Goal: Task Accomplishment & Management: Manage account settings

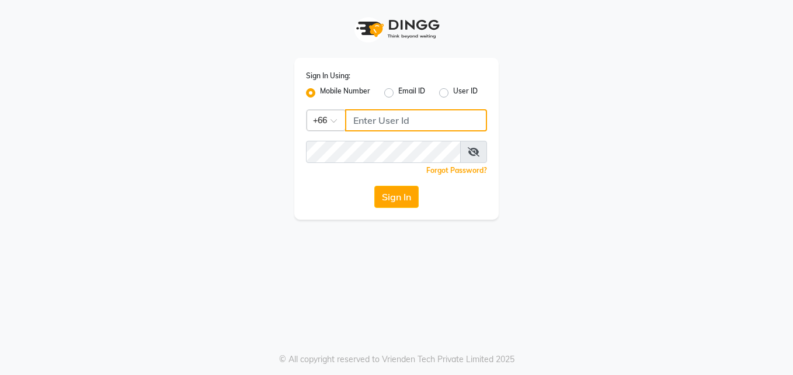
click at [403, 124] on input "Username" at bounding box center [416, 120] width 142 height 22
type input "823854696"
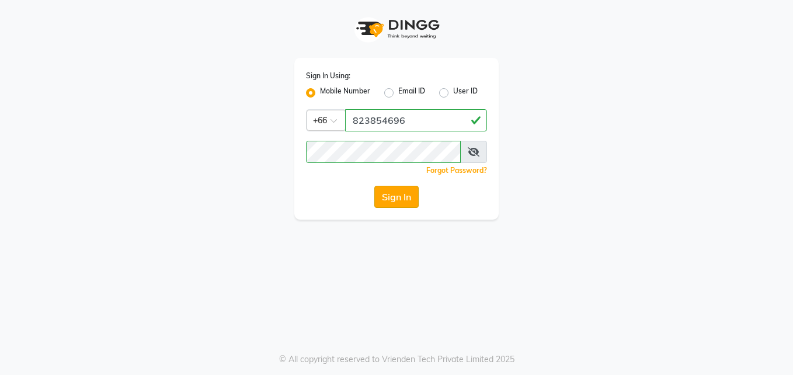
click at [390, 197] on button "Sign In" at bounding box center [396, 197] width 44 height 22
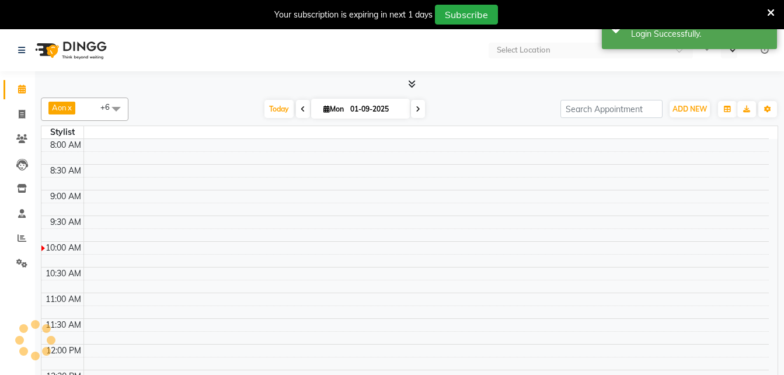
select select "en"
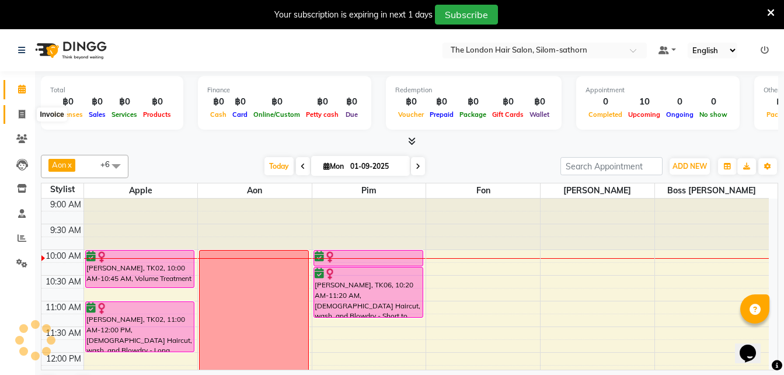
click at [26, 118] on span at bounding box center [22, 114] width 20 height 13
select select "service"
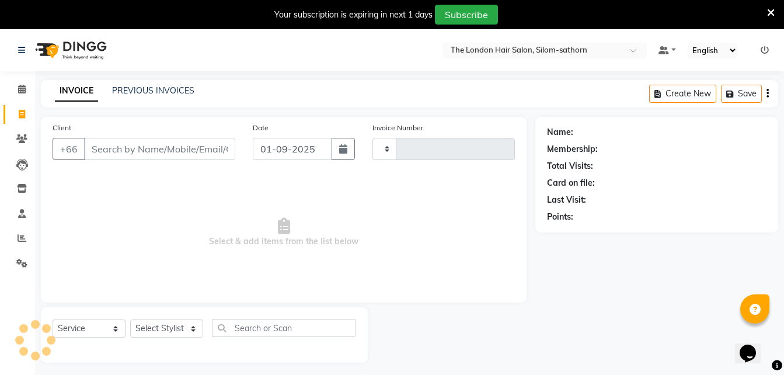
type input "1523"
select select "6977"
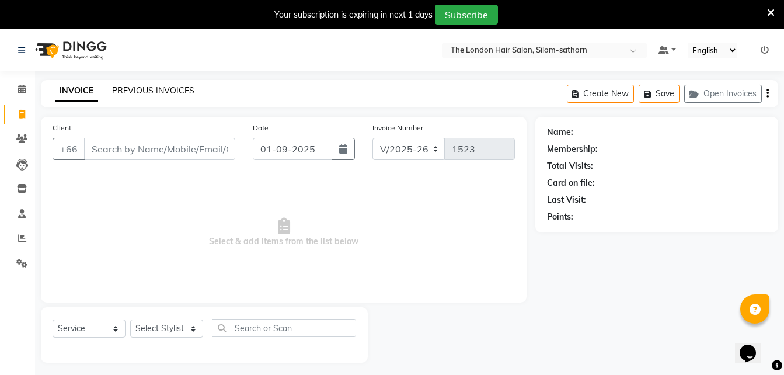
click at [154, 90] on link "PREVIOUS INVOICES" at bounding box center [153, 90] width 82 height 11
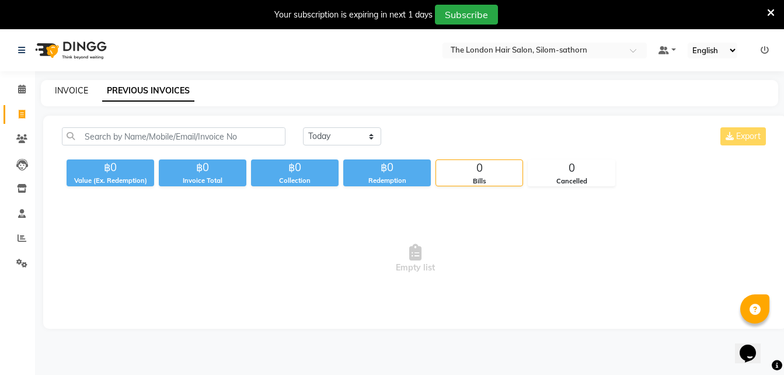
click at [74, 86] on link "INVOICE" at bounding box center [71, 90] width 33 height 11
select select "service"
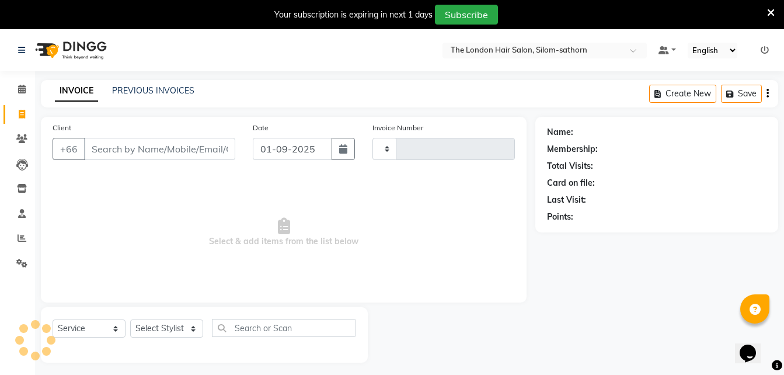
scroll to position [29, 0]
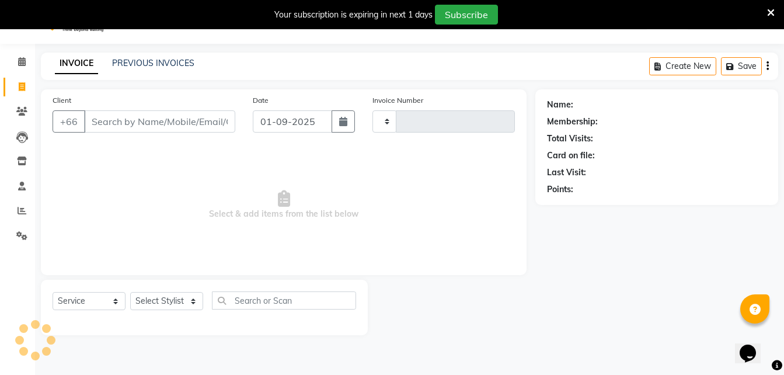
type input "1523"
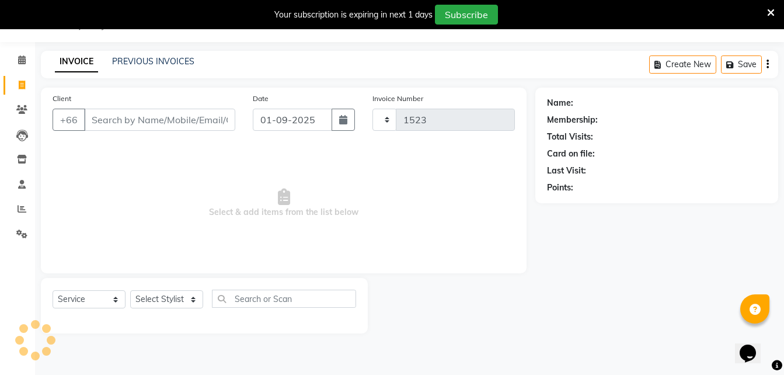
select select "6977"
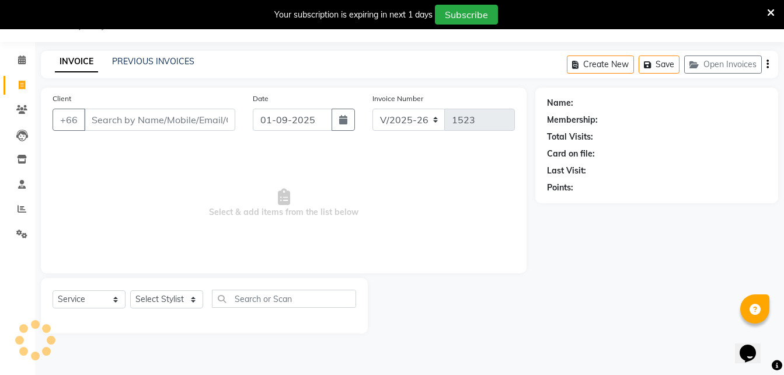
click at [113, 119] on input "Client" at bounding box center [159, 120] width 151 height 22
type input "ha"
click at [177, 311] on div "Select Service Product Membership Package Voucher Prepaid Gift Card Select Styl…" at bounding box center [205, 303] width 304 height 27
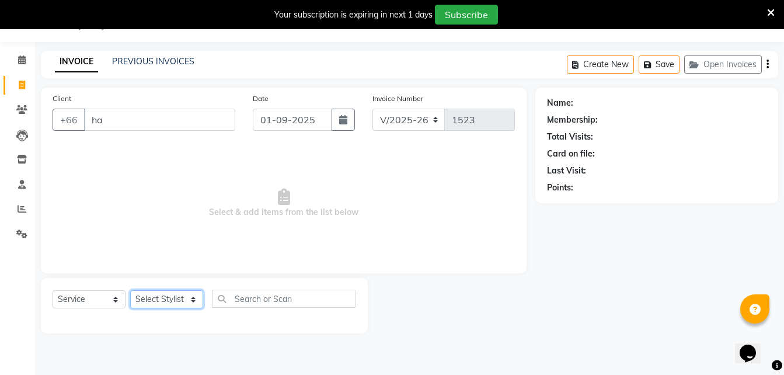
click at [164, 301] on select "Select Stylist Aon Apple Boss Luke Fon Kate Pim" at bounding box center [166, 299] width 73 height 18
select select "56708"
click at [130, 290] on select "Select Stylist Aon Apple Boss Luke Fon Kate Pim" at bounding box center [166, 299] width 73 height 18
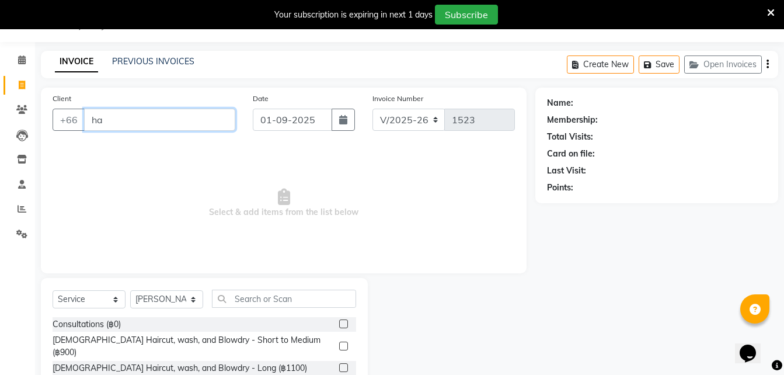
click at [121, 119] on input "ha" at bounding box center [159, 120] width 151 height 22
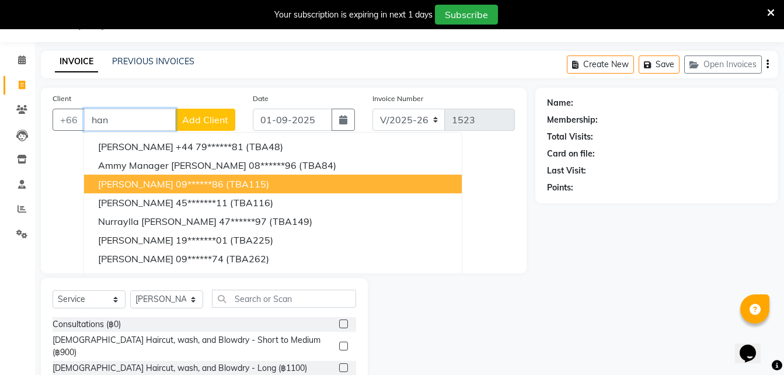
click at [141, 187] on span "[PERSON_NAME]" at bounding box center [135, 184] width 75 height 12
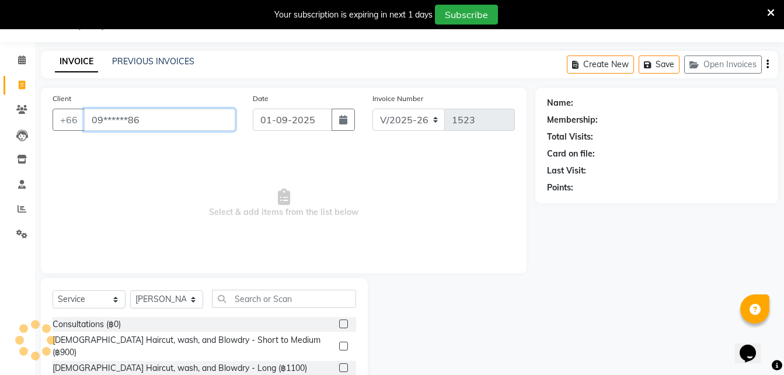
type input "09******86"
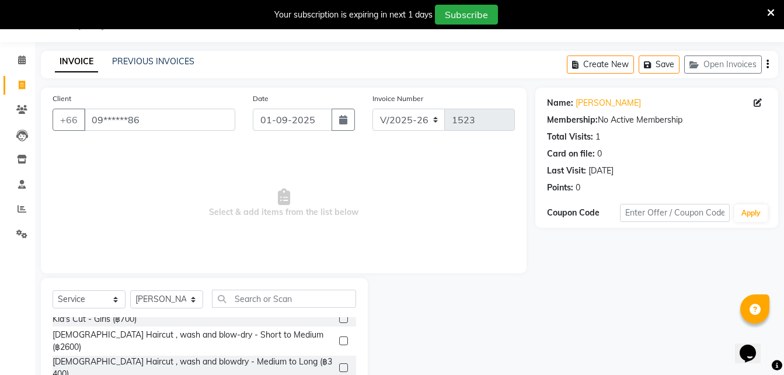
scroll to position [83, 0]
click at [225, 355] on div "[DEMOGRAPHIC_DATA] Haircut , wash and blowdry - Medium to Long (฿3400)" at bounding box center [194, 367] width 282 height 25
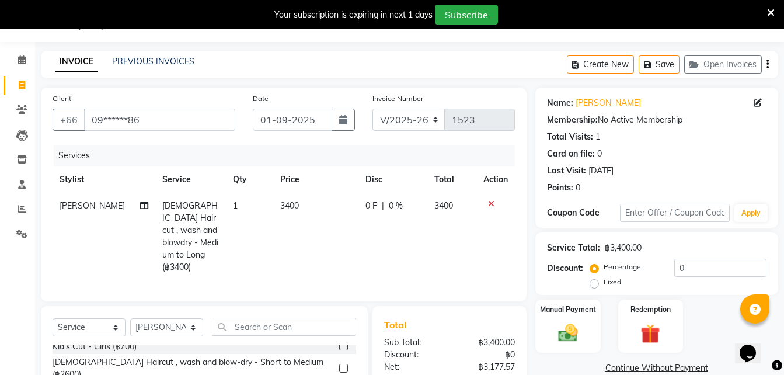
checkbox input "false"
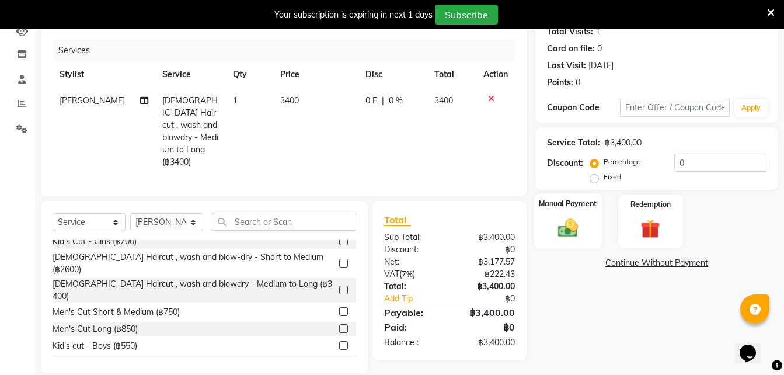
click at [573, 224] on img at bounding box center [568, 227] width 33 height 23
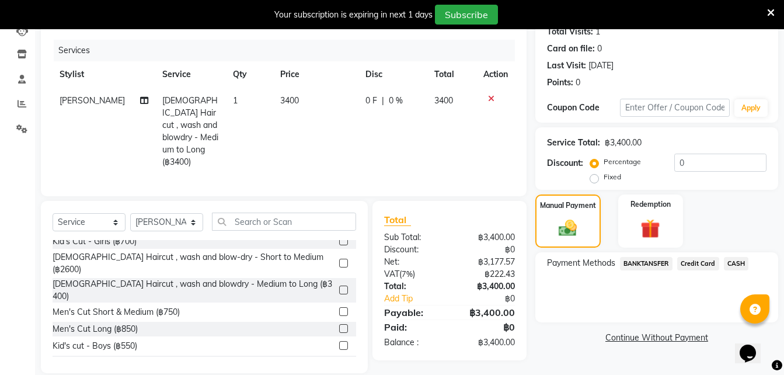
click at [731, 265] on span "CASH" at bounding box center [736, 263] width 25 height 13
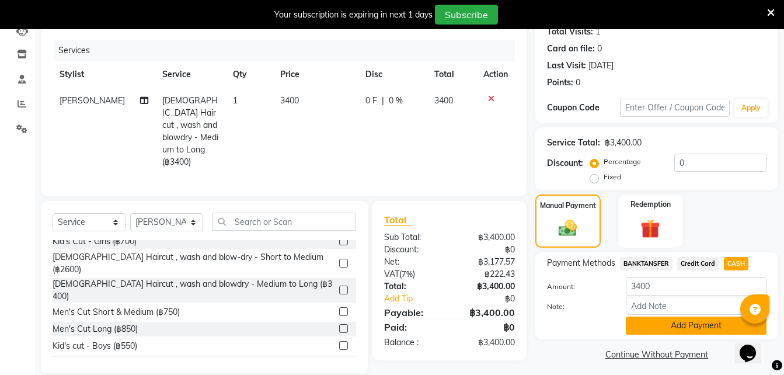
click at [679, 330] on button "Add Payment" at bounding box center [696, 325] width 141 height 18
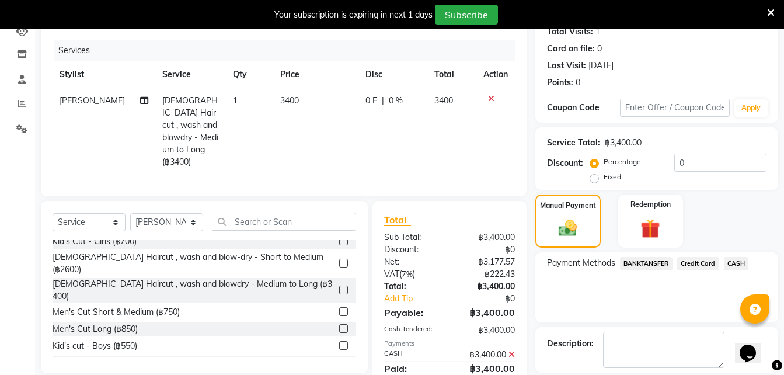
scroll to position [189, 0]
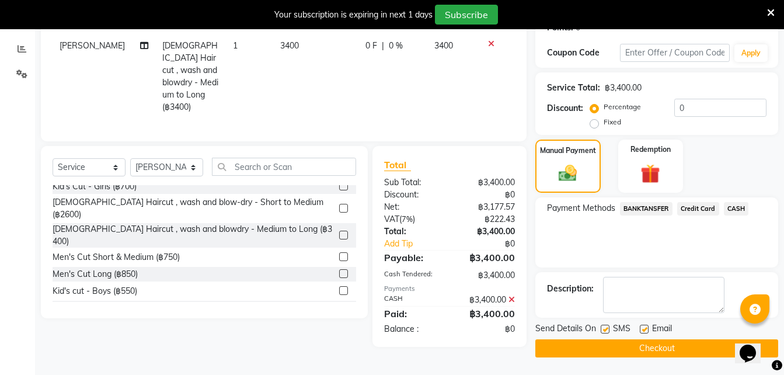
click at [631, 347] on button "Checkout" at bounding box center [656, 348] width 243 height 18
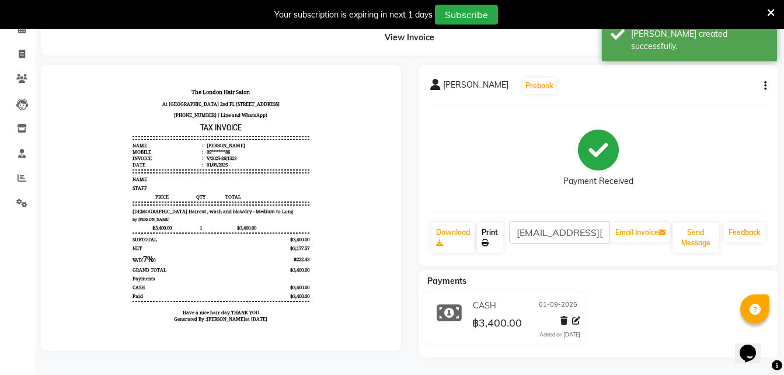
click at [487, 235] on link "Print" at bounding box center [490, 237] width 27 height 30
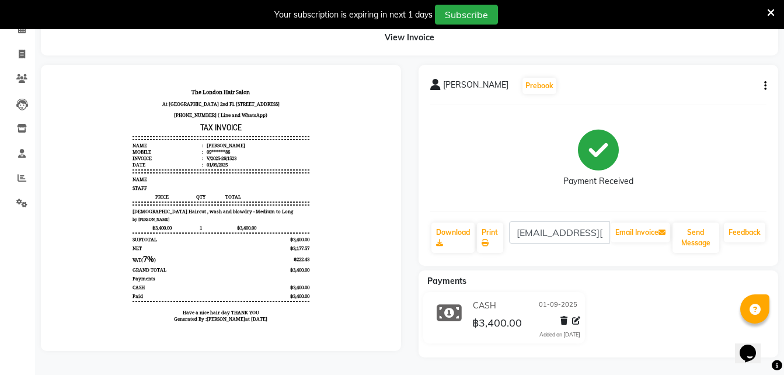
click at [765, 86] on icon "button" at bounding box center [765, 86] width 2 height 1
click at [686, 60] on div "Cancel Invoice" at bounding box center [707, 57] width 80 height 15
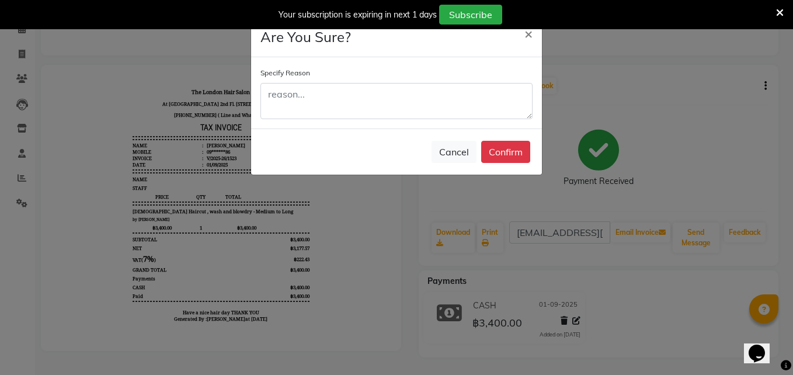
click at [383, 121] on div "Specify Reason" at bounding box center [396, 92] width 291 height 71
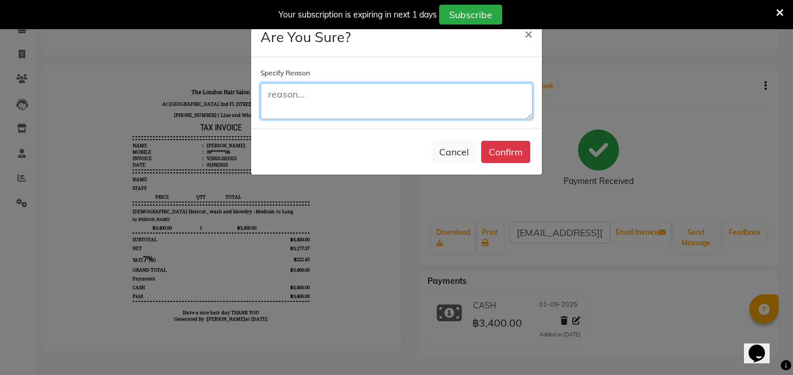
click at [372, 109] on textarea at bounding box center [396, 101] width 272 height 36
type textarea "Car Park"
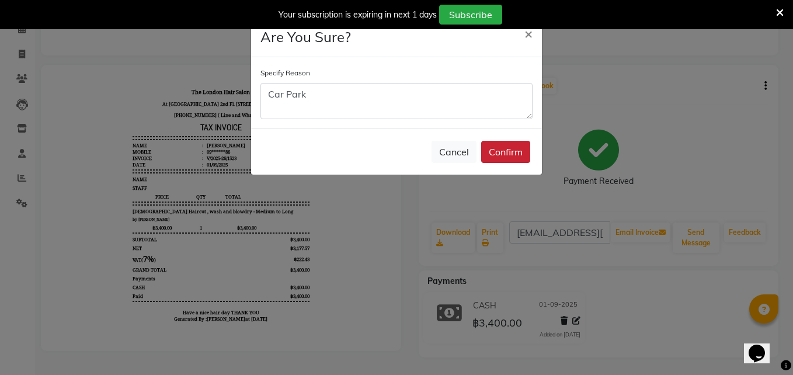
click at [493, 155] on button "Confirm" at bounding box center [505, 152] width 49 height 22
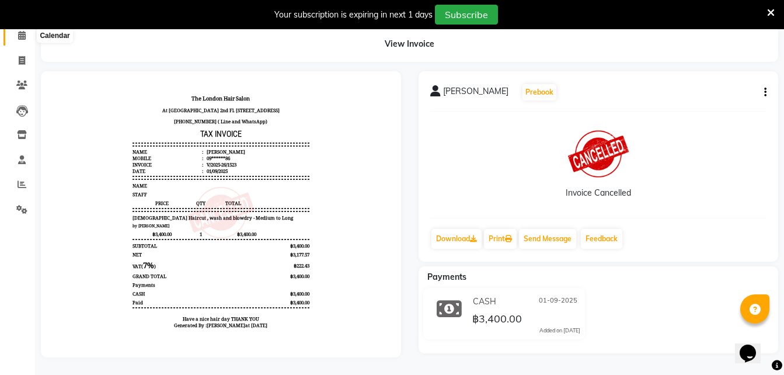
click at [21, 31] on span at bounding box center [22, 35] width 20 height 13
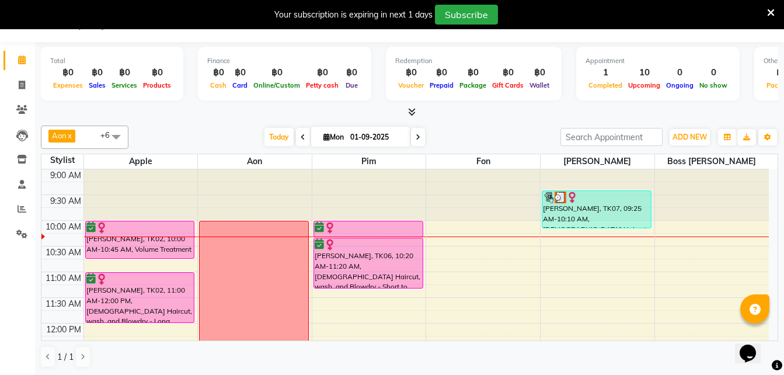
scroll to position [30, 0]
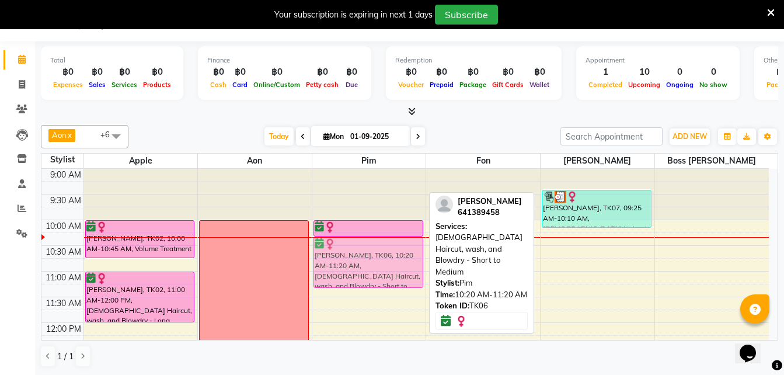
drag, startPoint x: 355, startPoint y: 269, endPoint x: 362, endPoint y: 271, distance: 7.4
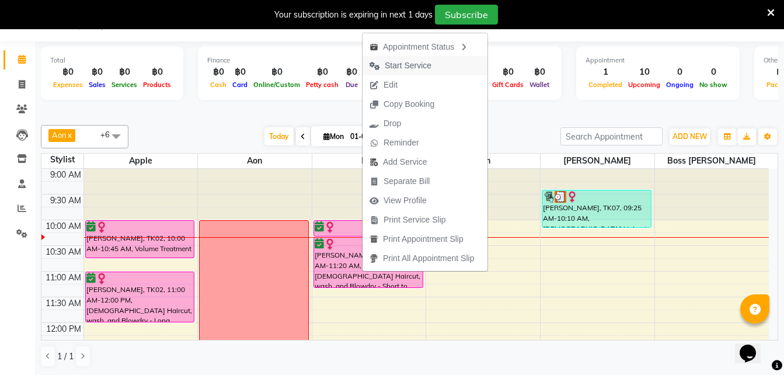
click at [407, 66] on span "Start Service" at bounding box center [408, 66] width 47 height 12
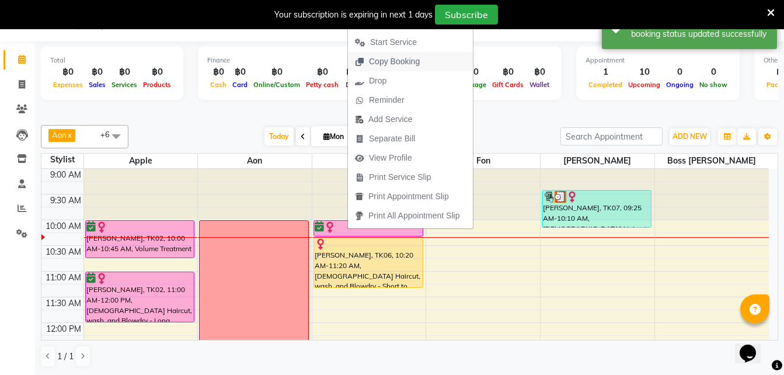
click at [391, 66] on span "Copy Booking" at bounding box center [394, 61] width 51 height 12
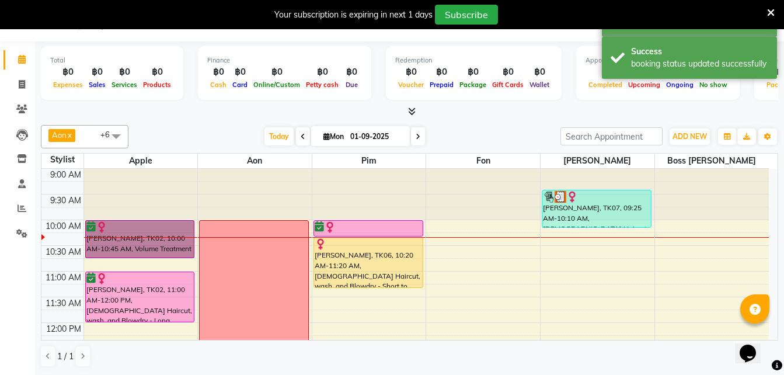
drag, startPoint x: 145, startPoint y: 237, endPoint x: 128, endPoint y: 251, distance: 22.0
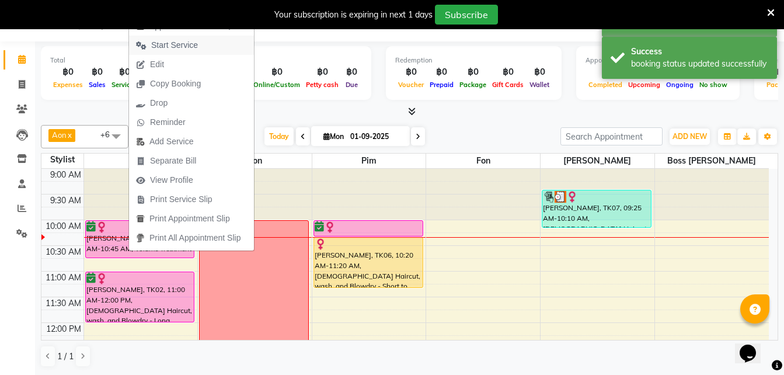
click at [181, 46] on span "Start Service" at bounding box center [174, 45] width 47 height 12
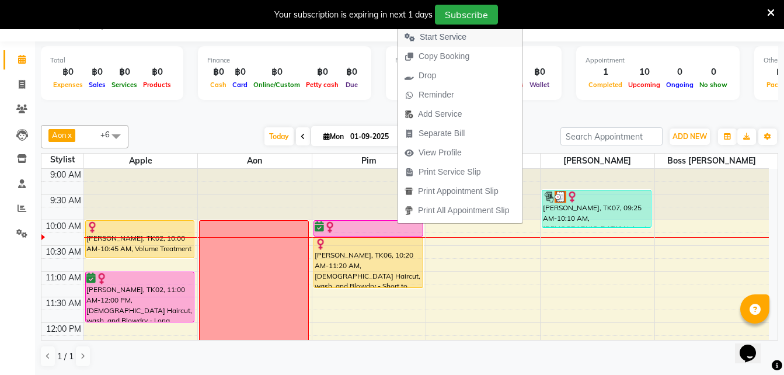
click at [431, 36] on span "Start Service" at bounding box center [443, 37] width 47 height 12
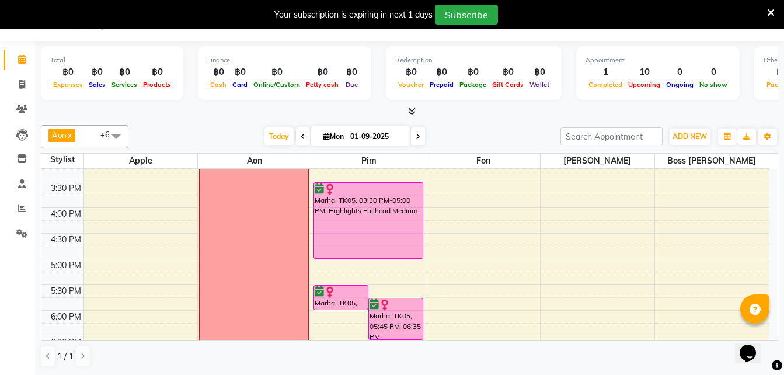
scroll to position [321, 0]
drag, startPoint x: 386, startPoint y: 257, endPoint x: 388, endPoint y: 263, distance: 6.0
click at [388, 267] on div "Marha, TK05, 05:30 PM-06:00 PM, Toner Long Marha, TK05, 05:45 PM-06:35 PM, Ladi…" at bounding box center [369, 156] width 114 height 616
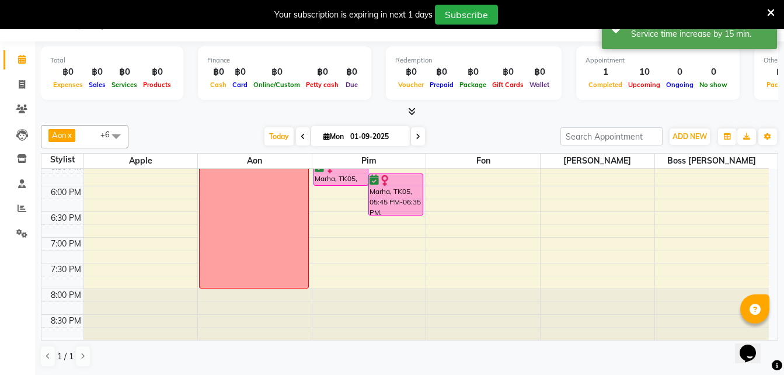
scroll to position [0, 0]
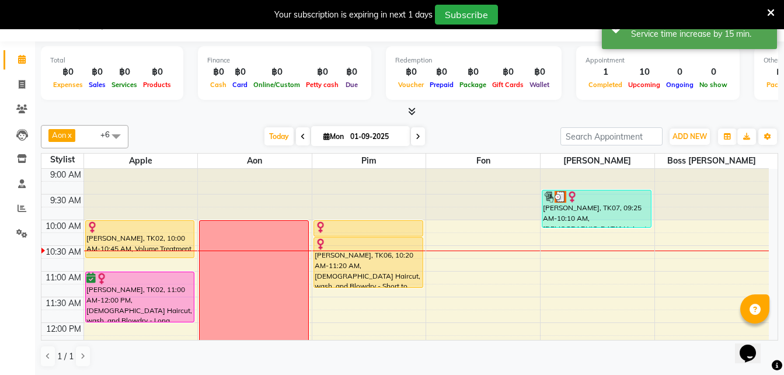
drag, startPoint x: 416, startPoint y: 138, endPoint x: 451, endPoint y: 123, distance: 37.6
click at [451, 123] on div "Aon x Apple x Boss Luke x Fai x Fon x Kate x Pim x +6 Select All Apple Aon Pim …" at bounding box center [409, 246] width 737 height 252
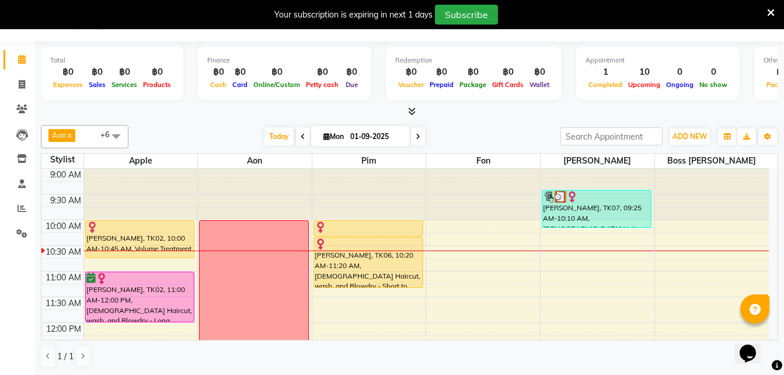
click at [418, 134] on icon at bounding box center [418, 136] width 5 height 7
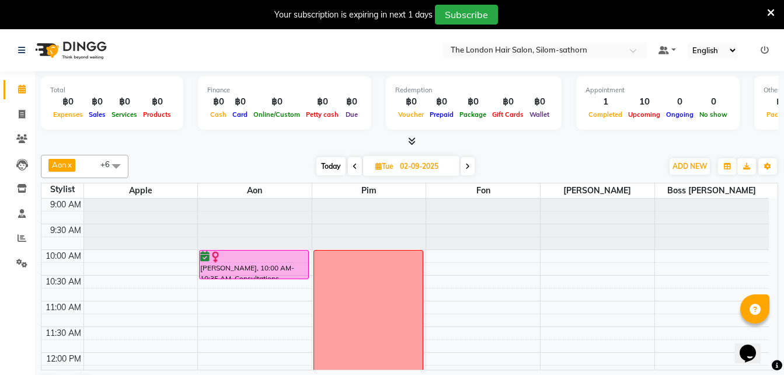
click at [323, 173] on span "Today" at bounding box center [330, 166] width 29 height 18
type input "01-09-2025"
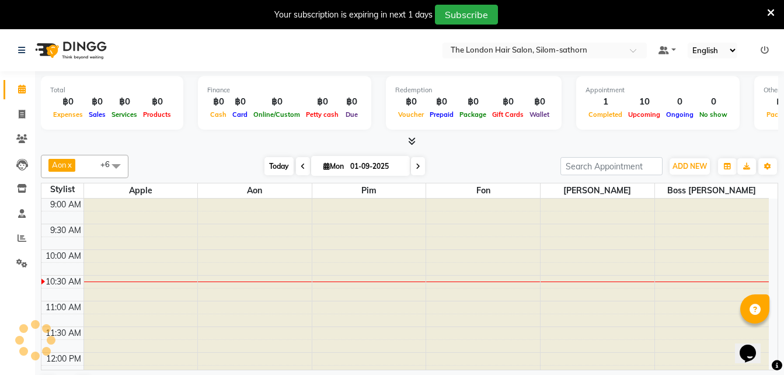
scroll to position [52, 0]
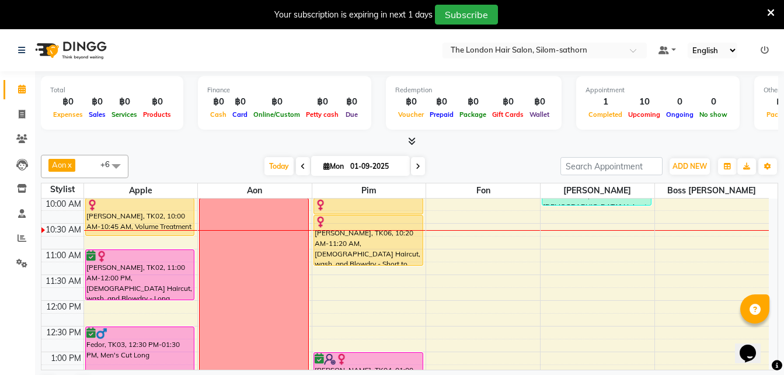
click at [349, 170] on input "01-09-2025" at bounding box center [376, 167] width 58 height 18
select select "9"
select select "2025"
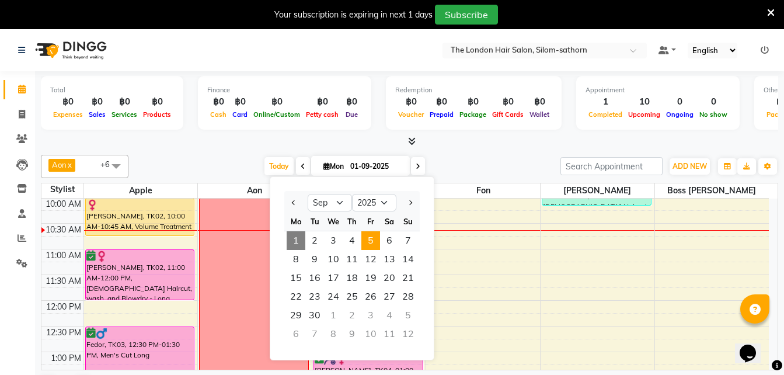
click at [371, 236] on span "5" at bounding box center [370, 240] width 19 height 19
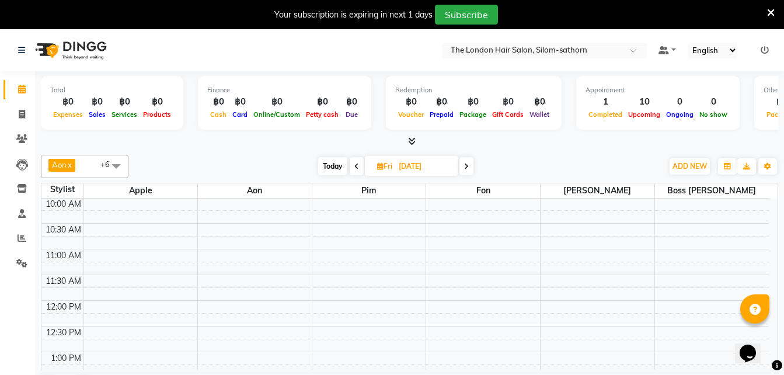
click at [466, 167] on icon at bounding box center [466, 166] width 5 height 7
type input "06-09-2025"
click at [420, 170] on input "06-09-2025" at bounding box center [425, 167] width 58 height 18
select select "9"
select select "2025"
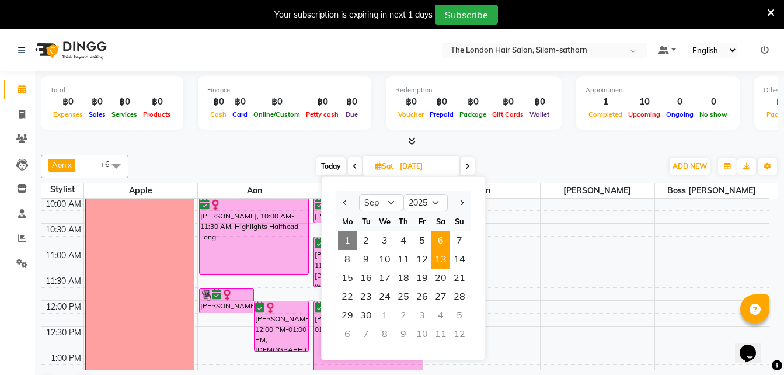
click at [438, 259] on span "13" at bounding box center [440, 259] width 19 height 19
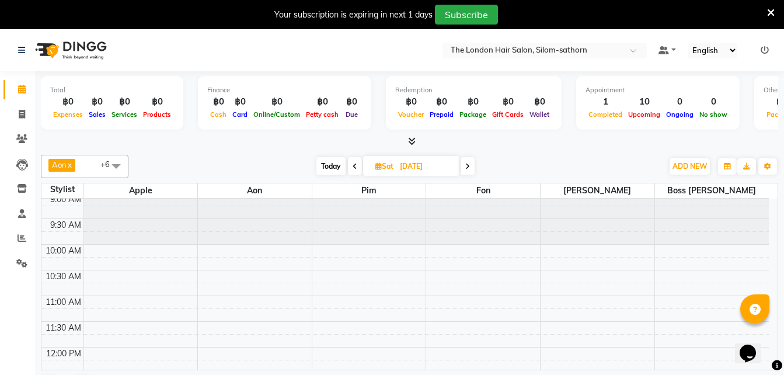
scroll to position [0, 0]
click at [356, 161] on span at bounding box center [355, 166] width 14 height 18
click at [333, 166] on span "Today" at bounding box center [332, 166] width 29 height 18
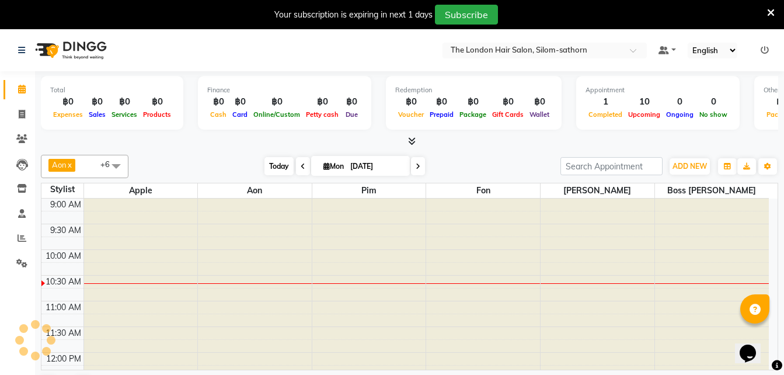
type input "01-09-2025"
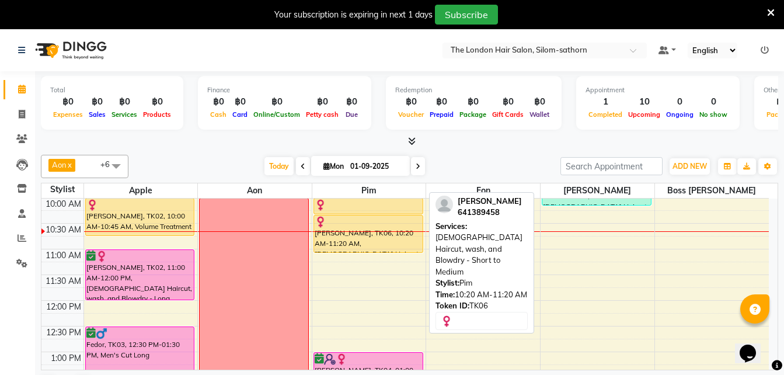
drag, startPoint x: 353, startPoint y: 265, endPoint x: 363, endPoint y: 248, distance: 19.3
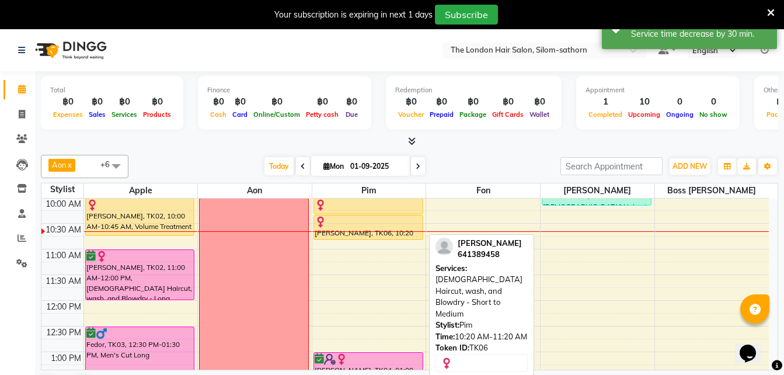
click at [365, 228] on div "[PERSON_NAME], TK06, 10:20 AM-10:50 AM, [DEMOGRAPHIC_DATA] Haircut, wash, and B…" at bounding box center [368, 227] width 109 height 24
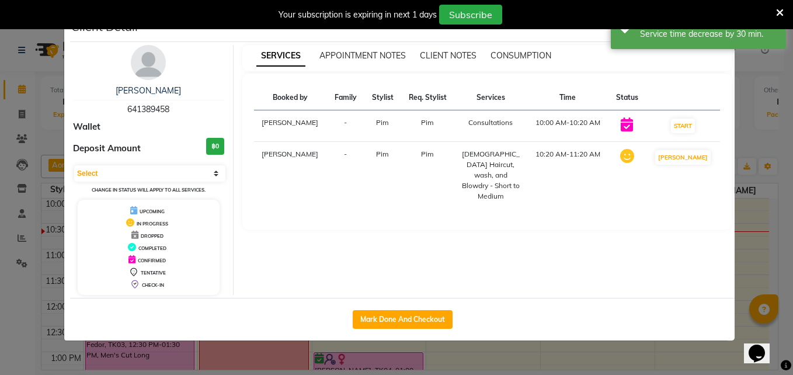
select select "1"
click at [413, 319] on button "Mark Done And Checkout" at bounding box center [403, 319] width 100 height 19
select select "service"
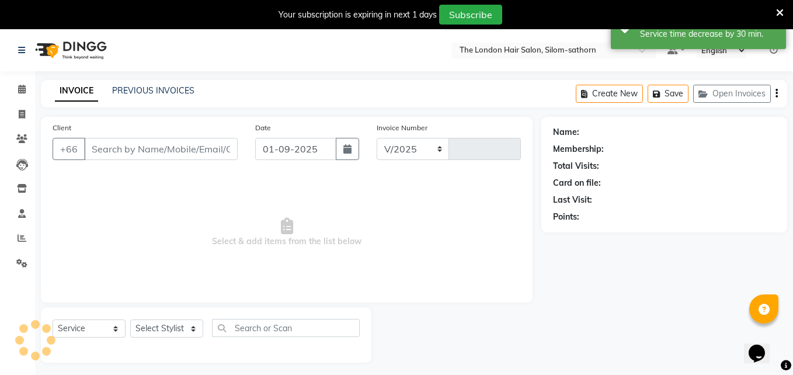
select select "6977"
type input "1524"
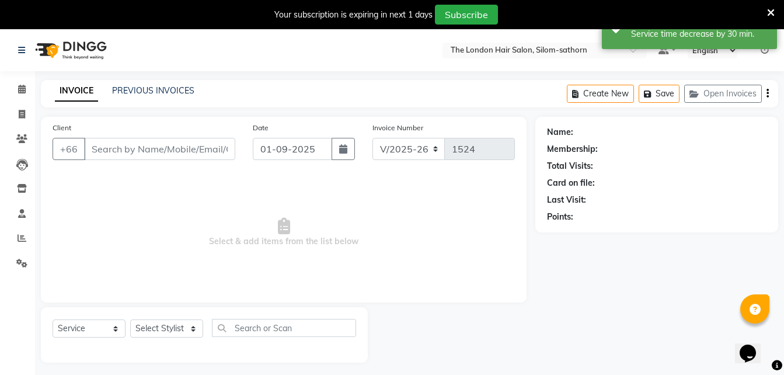
type input "64*****58"
select select "65351"
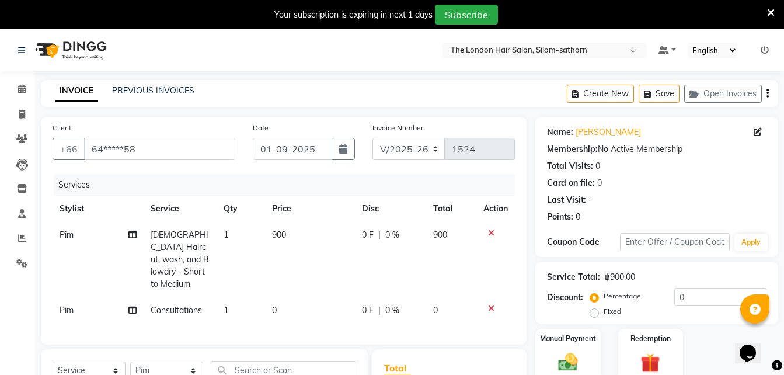
scroll to position [119, 0]
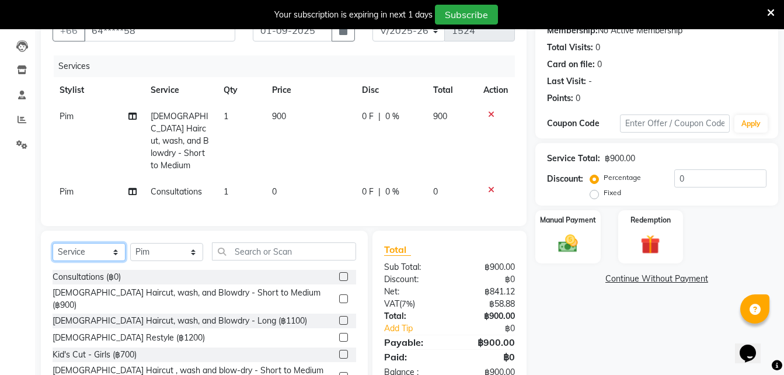
click at [72, 249] on select "Select Service Product Membership Package Voucher Prepaid Gift Card" at bounding box center [89, 252] width 73 height 18
select select "product"
click at [53, 243] on select "Select Service Product Membership Package Voucher Prepaid Gift Card" at bounding box center [89, 252] width 73 height 18
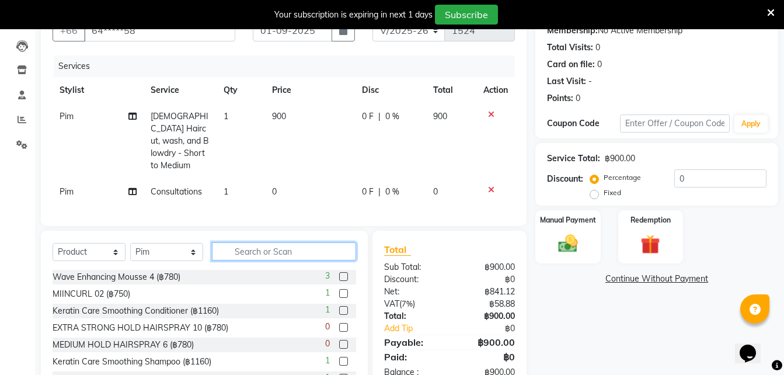
click at [248, 250] on input "text" at bounding box center [284, 251] width 144 height 18
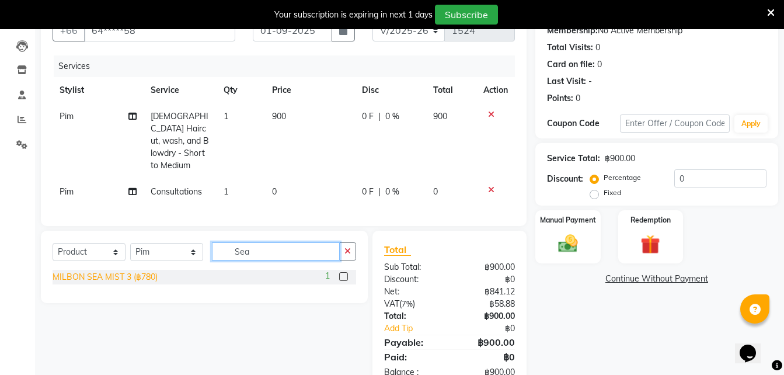
type input "Sea"
click at [123, 272] on div "MILBON SEA MIST 3 (฿780)" at bounding box center [105, 277] width 105 height 12
checkbox input "false"
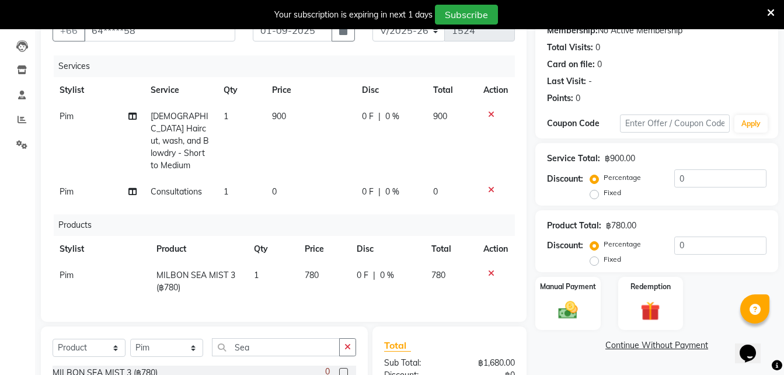
scroll to position [203, 0]
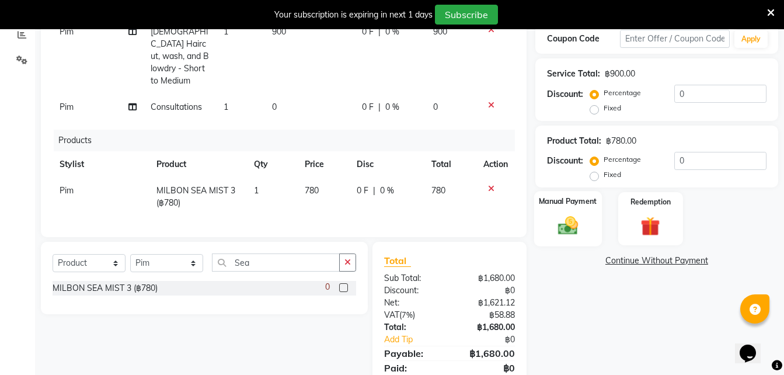
click at [578, 227] on img at bounding box center [568, 225] width 33 height 23
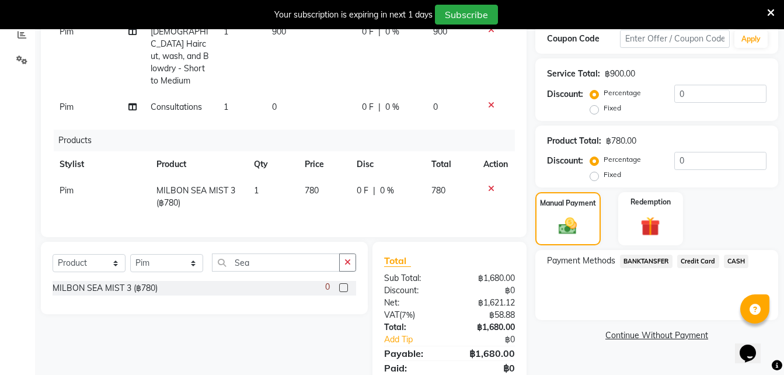
click at [640, 262] on span "BANKTANSFER" at bounding box center [646, 261] width 53 height 13
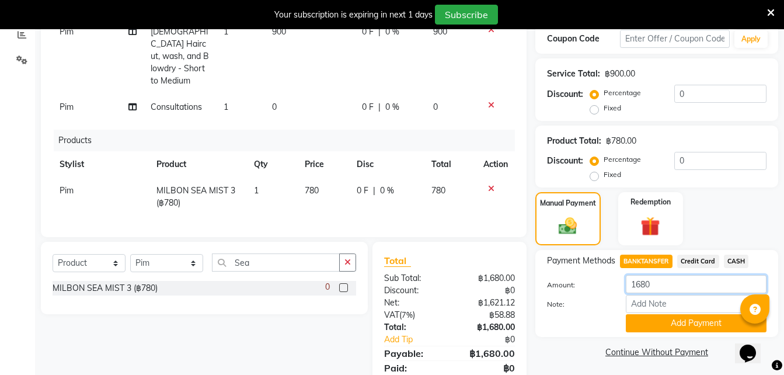
click at [660, 288] on input "1680" at bounding box center [696, 284] width 141 height 18
type input "1780"
click at [677, 319] on button "Add Payment" at bounding box center [696, 323] width 141 height 18
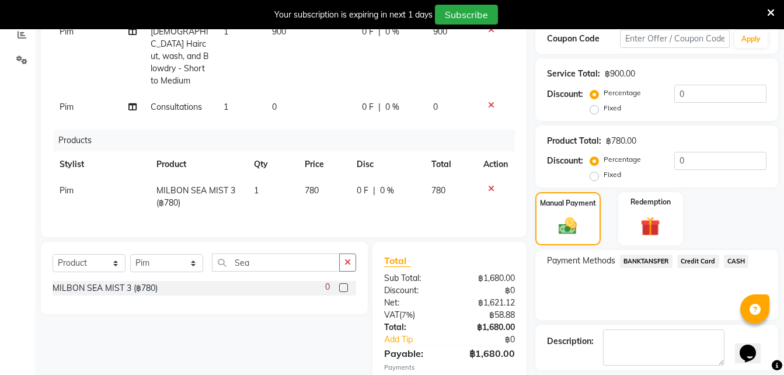
scroll to position [278, 0]
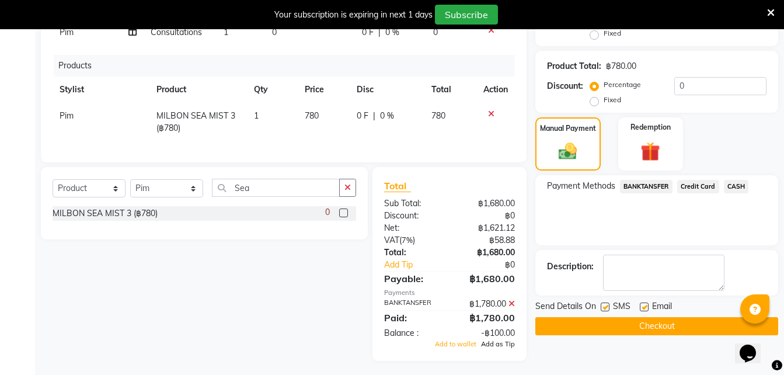
click at [500, 341] on span "Add as Tip" at bounding box center [498, 344] width 34 height 8
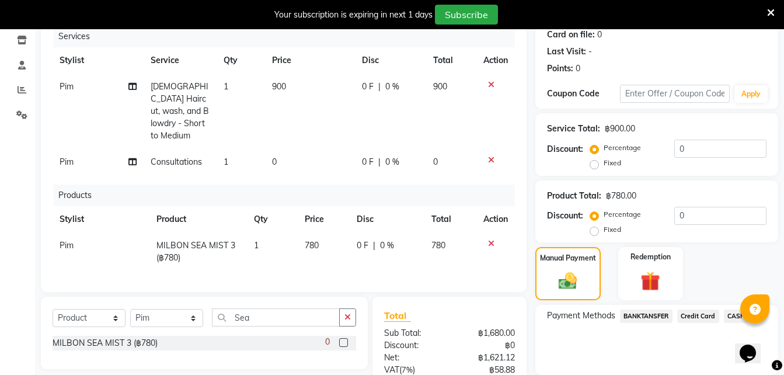
scroll to position [259, 0]
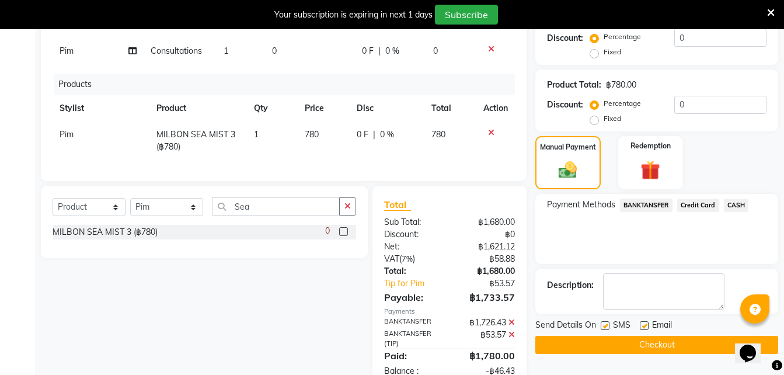
click at [509, 318] on icon at bounding box center [511, 322] width 6 height 8
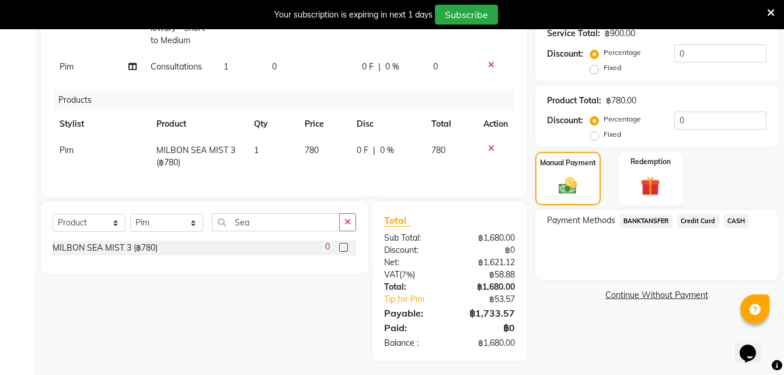
click at [637, 222] on span "BANKTANSFER" at bounding box center [646, 220] width 53 height 13
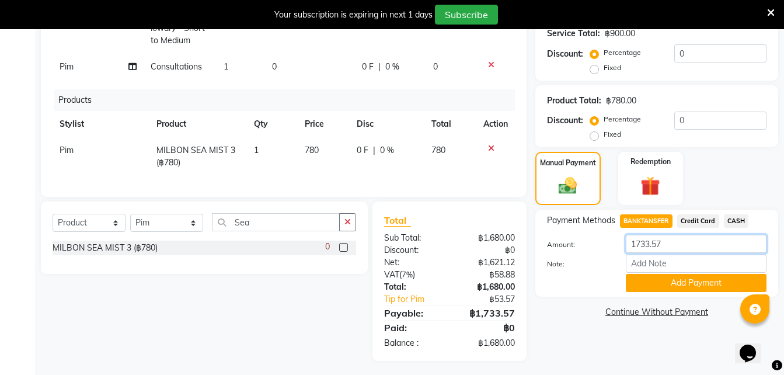
click at [674, 246] on input "1733.57" at bounding box center [696, 244] width 141 height 18
type input "1780"
click at [659, 284] on button "Add Payment" at bounding box center [696, 283] width 141 height 18
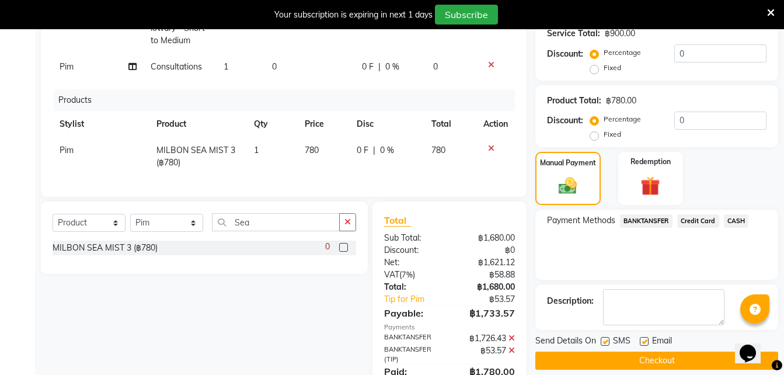
scroll to position [277, 0]
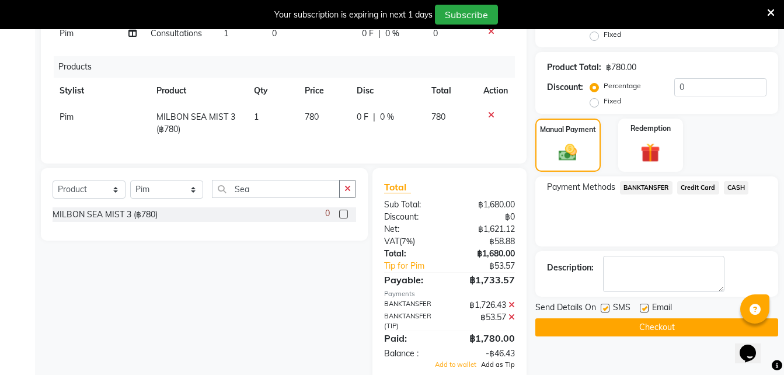
click at [503, 360] on span "Add as Tip" at bounding box center [498, 364] width 34 height 8
click at [601, 333] on button "Checkout" at bounding box center [656, 327] width 243 height 18
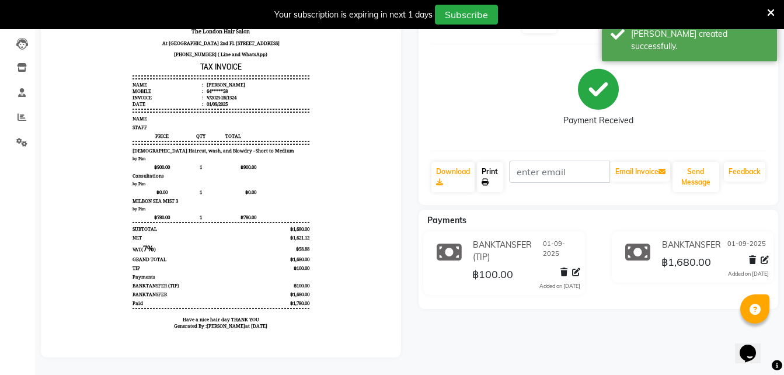
click at [485, 179] on icon at bounding box center [485, 182] width 7 height 7
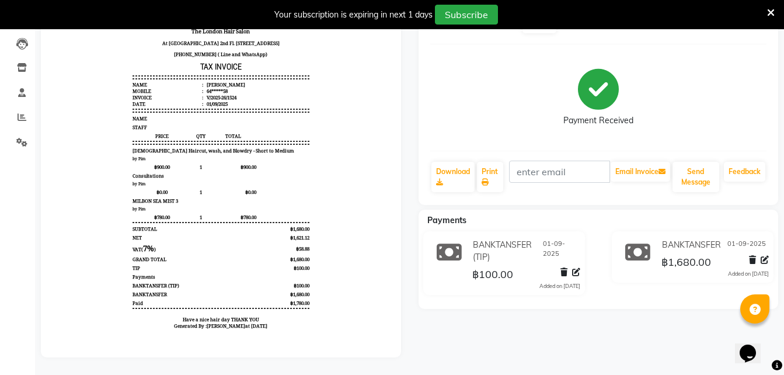
click at [769, 13] on icon at bounding box center [771, 13] width 8 height 11
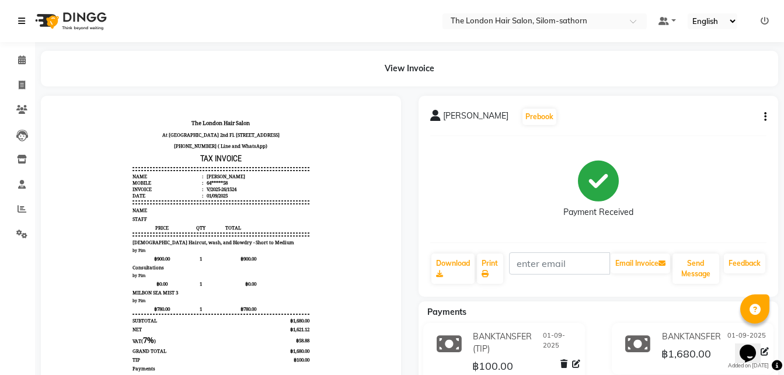
click at [22, 20] on icon at bounding box center [21, 21] width 7 height 8
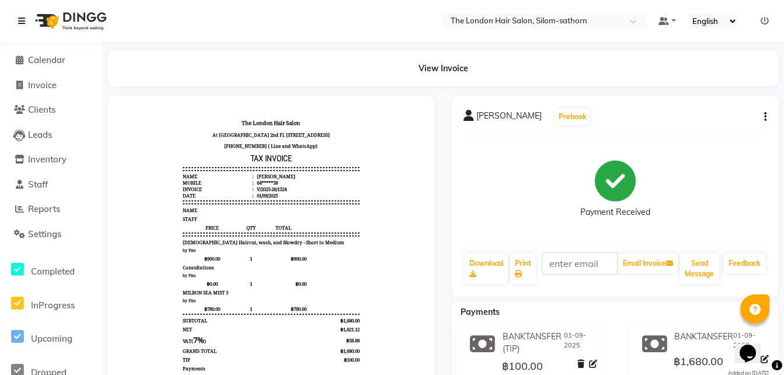
click at [21, 21] on icon at bounding box center [21, 21] width 7 height 8
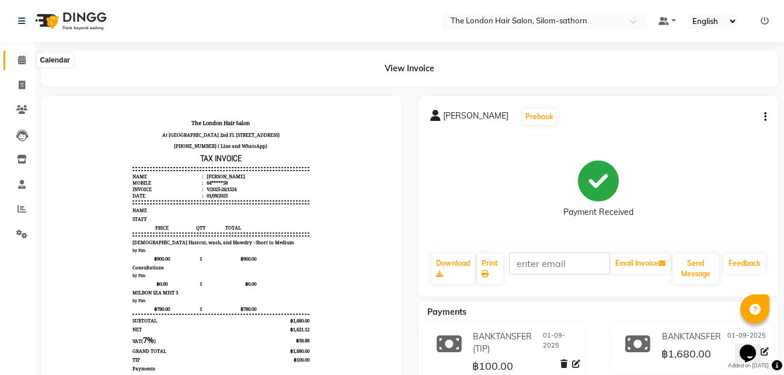
click at [20, 61] on icon at bounding box center [22, 59] width 8 height 9
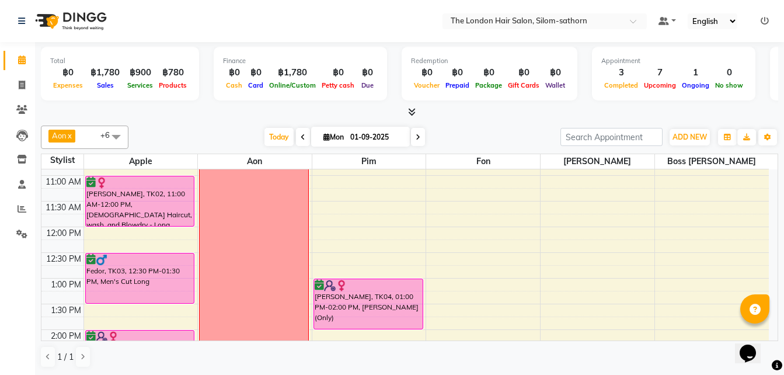
scroll to position [30, 0]
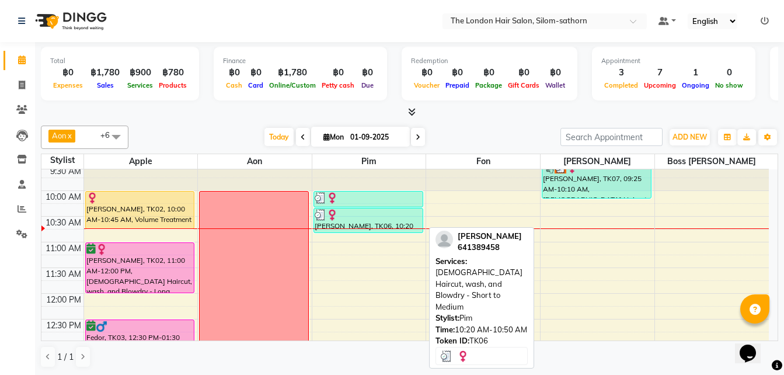
click at [366, 221] on div "[PERSON_NAME], TK06, 10:20 AM-10:50 AM, [DEMOGRAPHIC_DATA] Haircut, wash, and B…" at bounding box center [368, 220] width 109 height 24
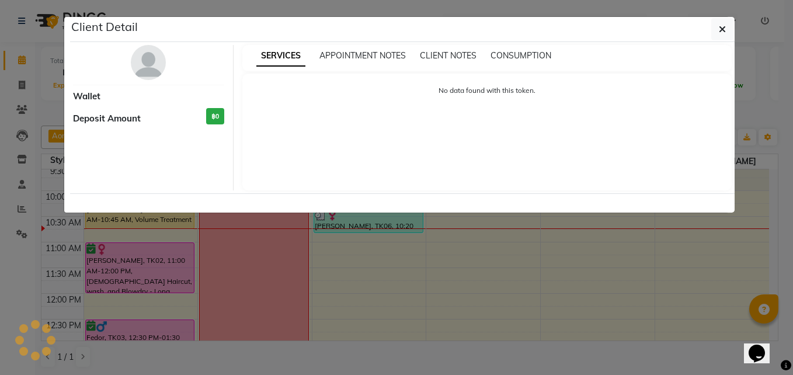
select select "3"
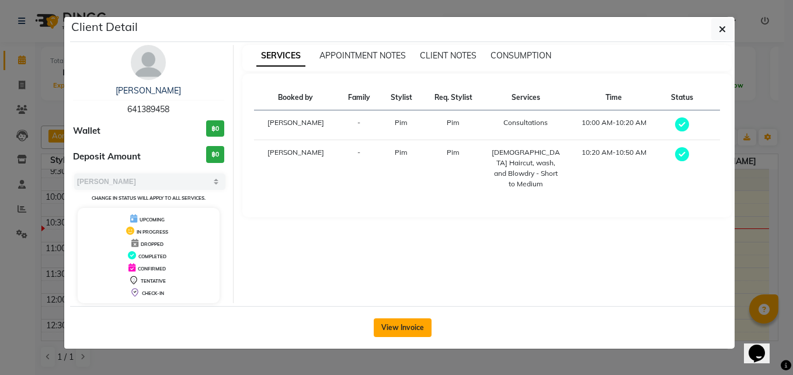
click at [394, 330] on button "View Invoice" at bounding box center [403, 327] width 58 height 19
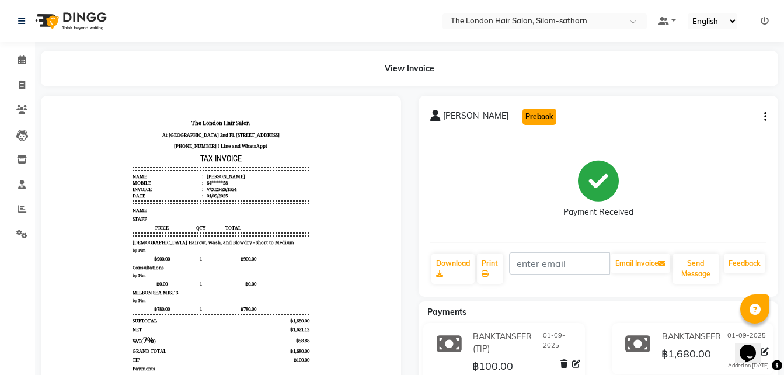
click at [522, 119] on button "Prebook" at bounding box center [539, 117] width 34 height 16
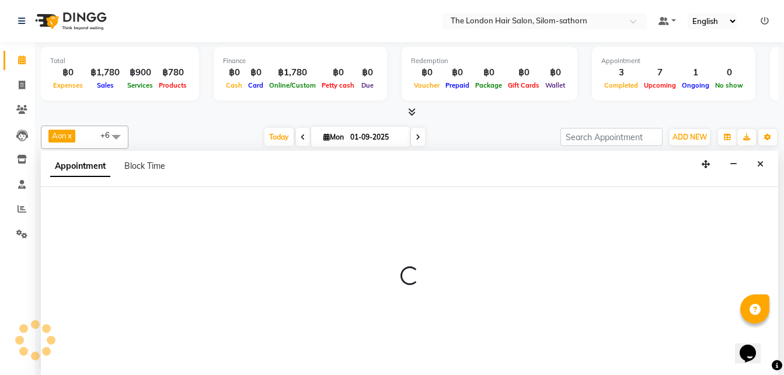
scroll to position [1, 0]
select select "65351"
select select "600"
select select "tentative"
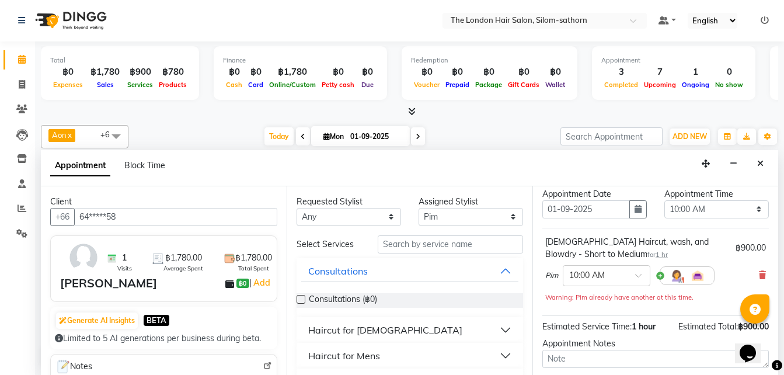
scroll to position [40, 0]
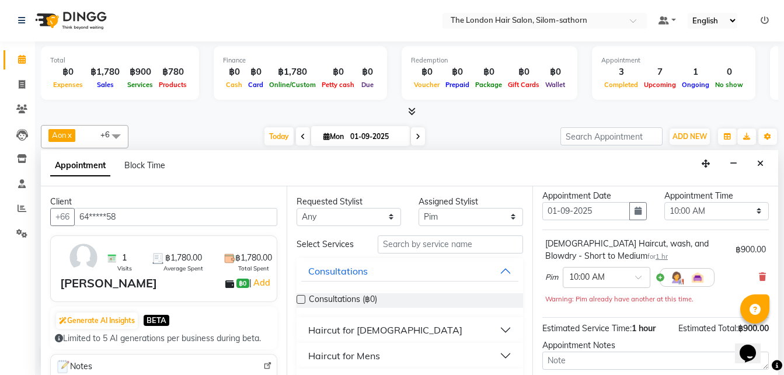
click at [748, 278] on div "Pim × 10:00 AM" at bounding box center [655, 277] width 221 height 30
click at [759, 277] on icon at bounding box center [762, 277] width 7 height 8
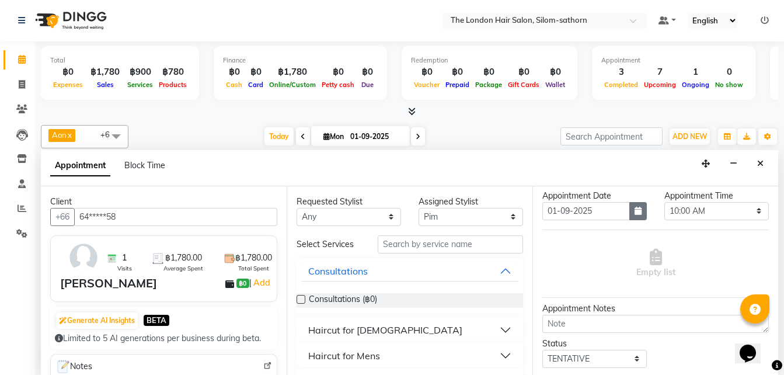
click at [635, 211] on icon "button" at bounding box center [638, 211] width 7 height 8
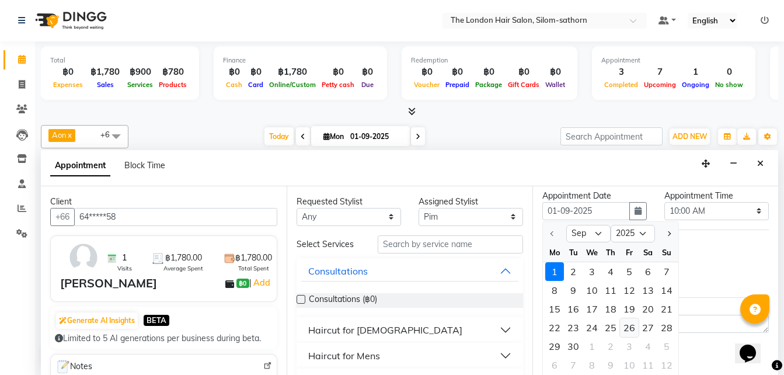
scroll to position [68, 0]
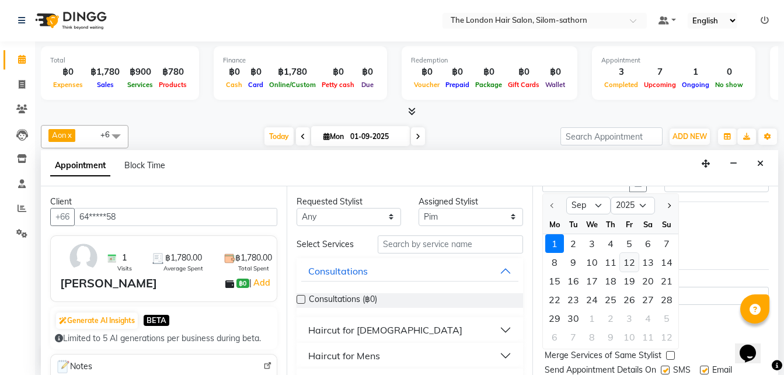
click at [625, 264] on div "12" at bounding box center [629, 262] width 19 height 19
type input "12-09-2025"
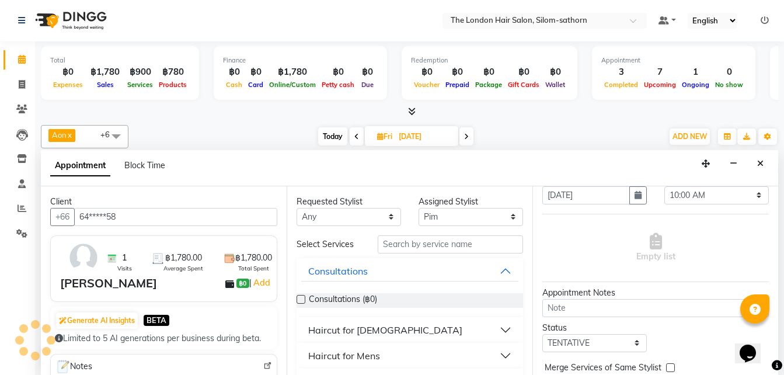
scroll to position [52, 0]
click at [664, 203] on select "Select 10:00 AM 10:05 AM 10:10 AM 10:15 AM 10:20 AM 10:25 AM 10:30 AM 10:35 AM …" at bounding box center [716, 195] width 104 height 18
select select "840"
click at [664, 186] on select "Select 10:00 AM 10:05 AM 10:10 AM 10:15 AM 10:20 AM 10:25 AM 10:30 AM 10:35 AM …" at bounding box center [716, 195] width 104 height 18
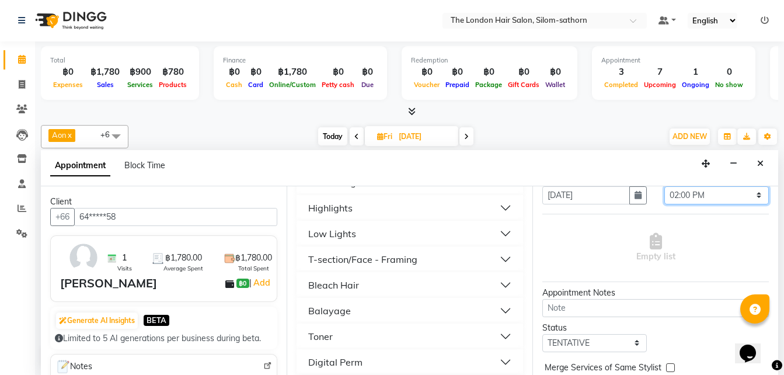
scroll to position [302, 0]
click at [338, 281] on div "Bleach Hair" at bounding box center [333, 284] width 51 height 14
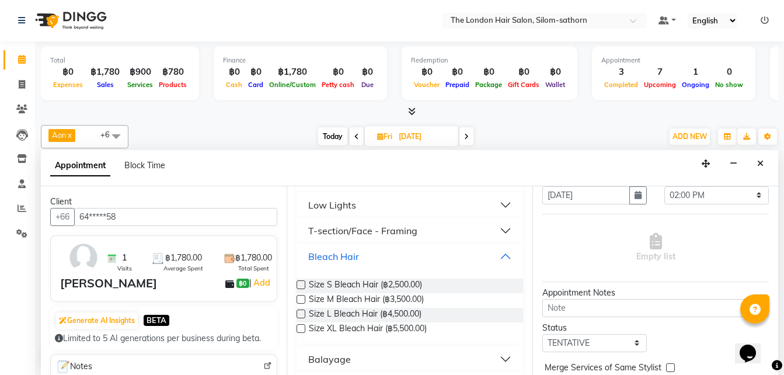
scroll to position [333, 0]
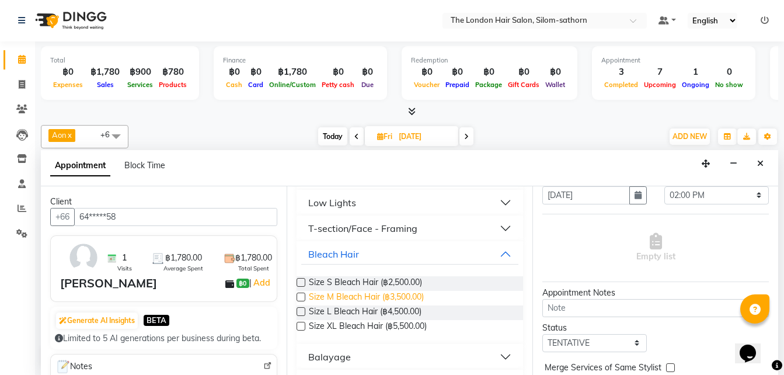
click at [378, 300] on span "Size M Bleach Hair (฿3,500.00)" at bounding box center [366, 298] width 115 height 15
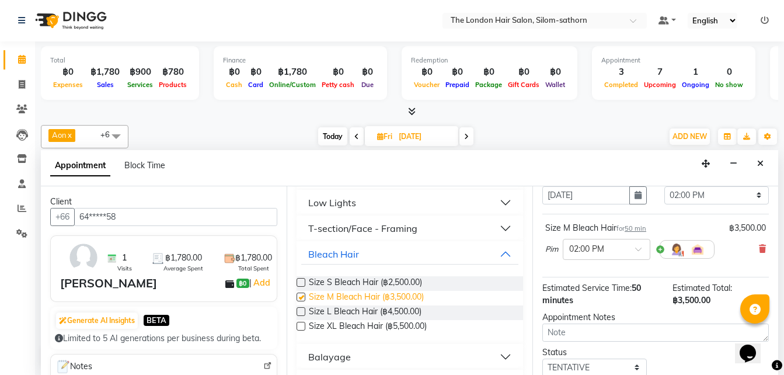
checkbox input "false"
click at [340, 261] on button "Bleach Hair" at bounding box center [409, 253] width 217 height 21
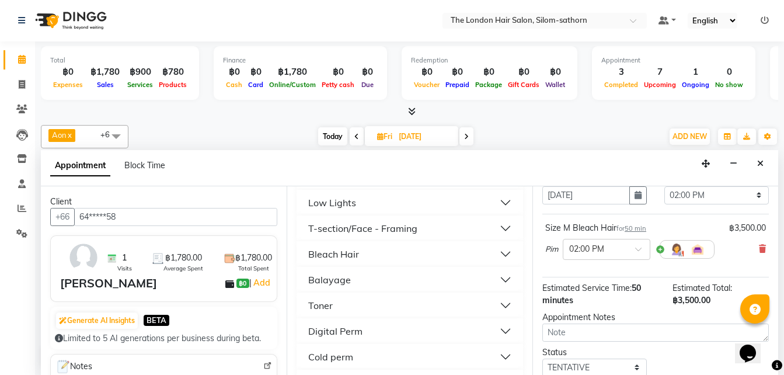
click at [320, 308] on div "Toner" at bounding box center [320, 305] width 25 height 14
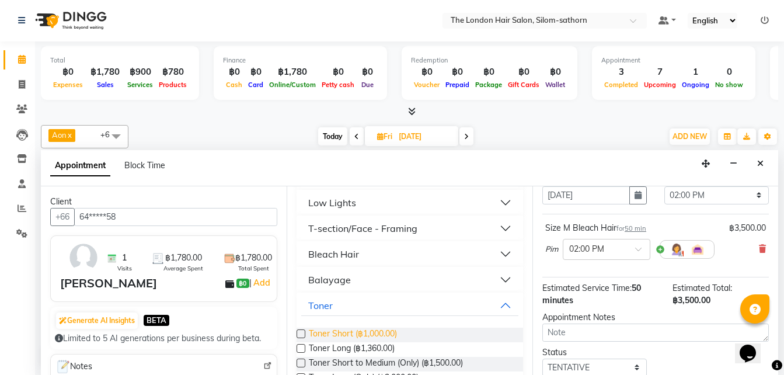
click at [354, 330] on span "Toner Short (฿1,000.00)" at bounding box center [353, 335] width 88 height 15
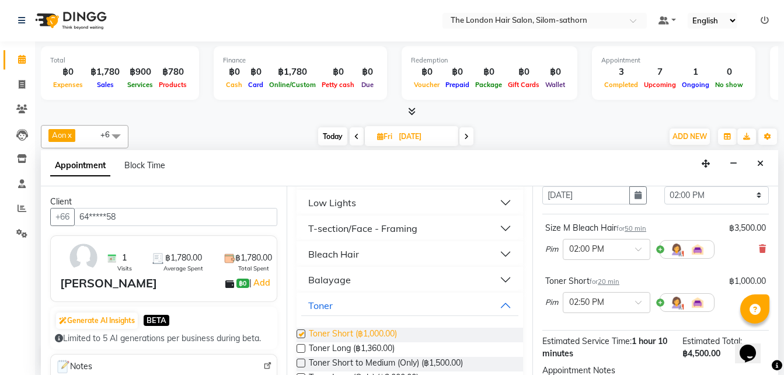
checkbox input "false"
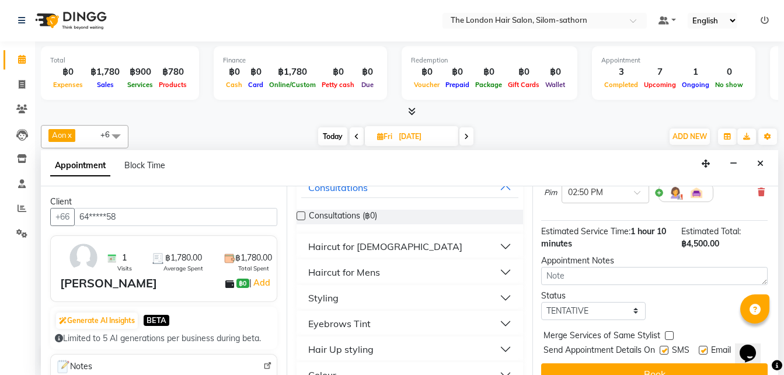
scroll to position [193, 0]
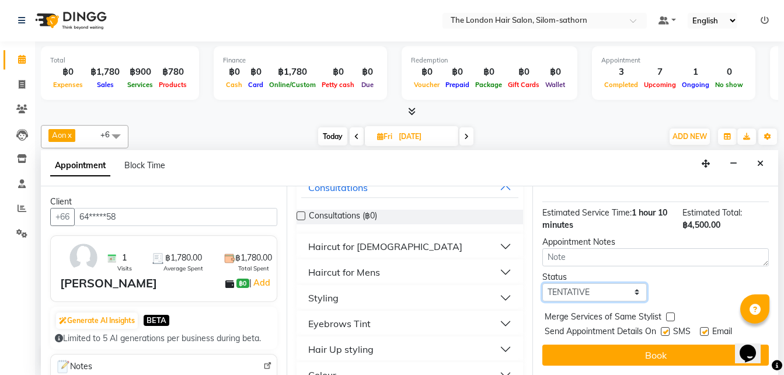
click at [574, 283] on select "Select TENTATIVE CONFIRM UPCOMING" at bounding box center [594, 292] width 104 height 18
select select "confirm booking"
click at [542, 283] on select "Select TENTATIVE CONFIRM UPCOMING" at bounding box center [594, 292] width 104 height 18
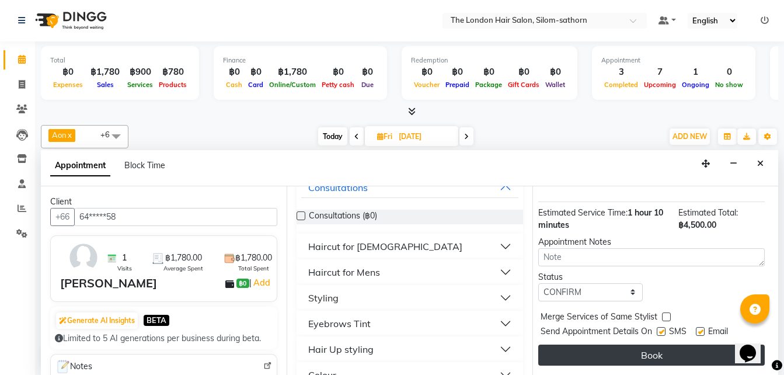
click at [616, 344] on button "Book" at bounding box center [651, 354] width 227 height 21
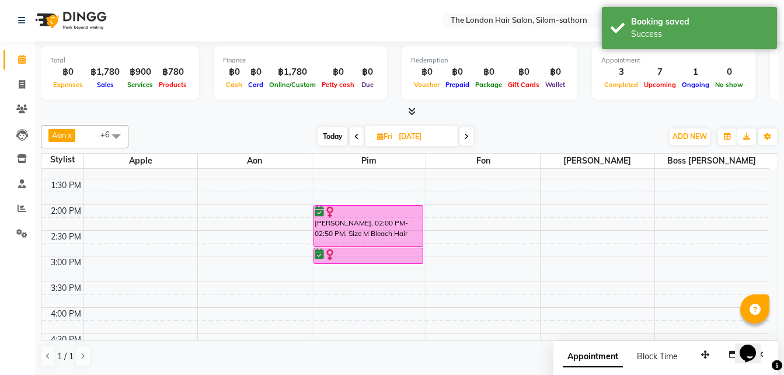
scroll to position [221, 0]
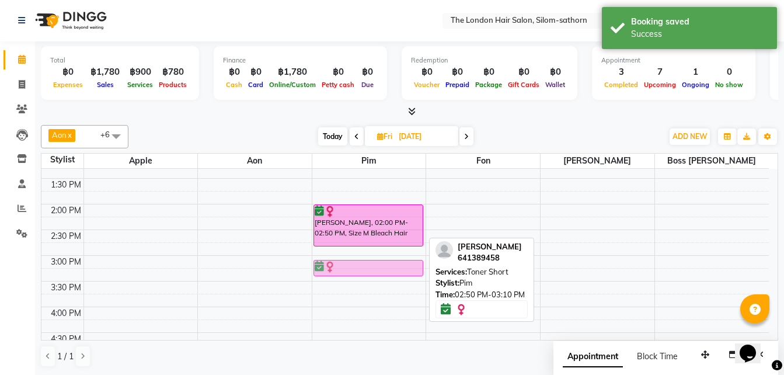
drag, startPoint x: 369, startPoint y: 256, endPoint x: 370, endPoint y: 269, distance: 12.9
click at [370, 269] on div "Nicky, 02:00 PM-02:50 PM, Size M Bleach Hair Nicky, 02:50 PM-03:10 PM, Toner Sh…" at bounding box center [369, 255] width 114 height 616
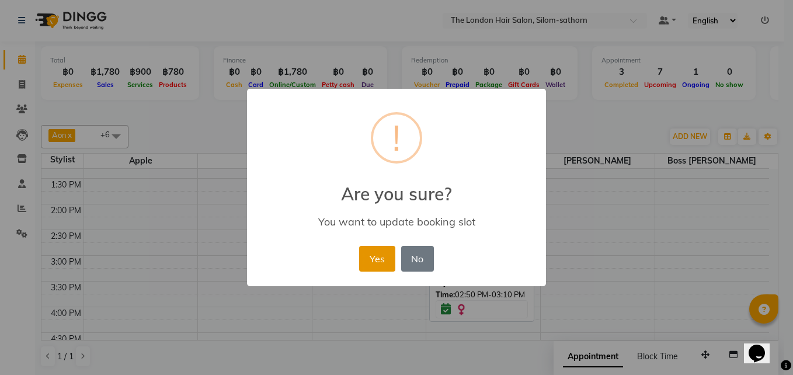
click at [379, 257] on button "Yes" at bounding box center [377, 259] width 36 height 26
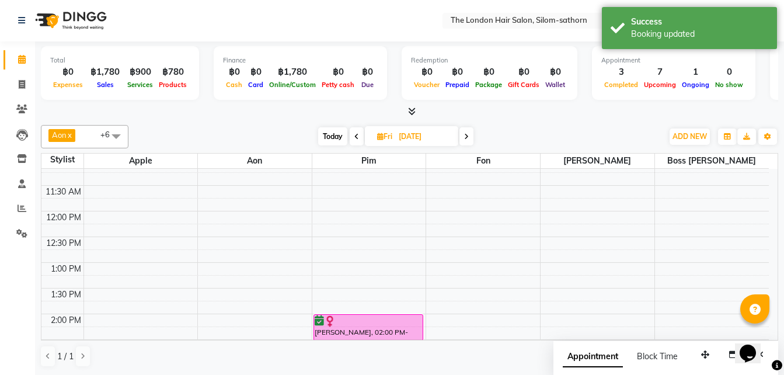
scroll to position [0, 0]
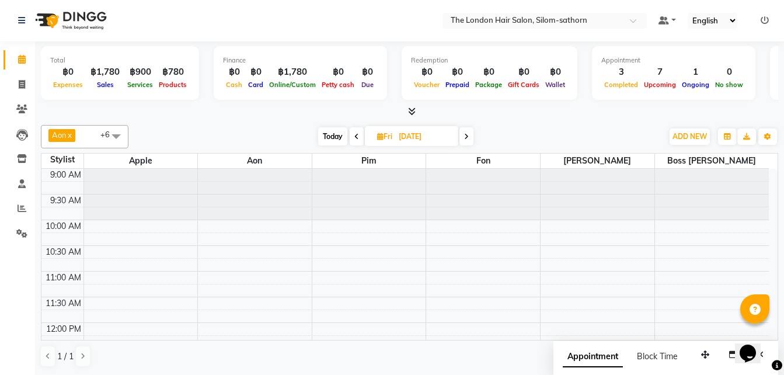
click at [329, 137] on span "Today" at bounding box center [332, 136] width 29 height 18
type input "01-09-2025"
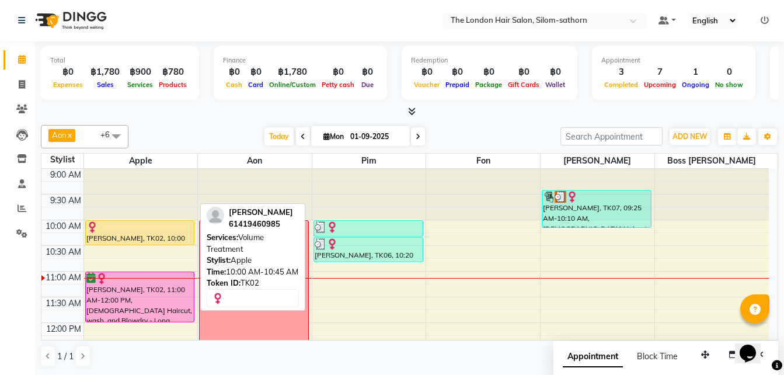
drag, startPoint x: 161, startPoint y: 256, endPoint x: 162, endPoint y: 236, distance: 19.3
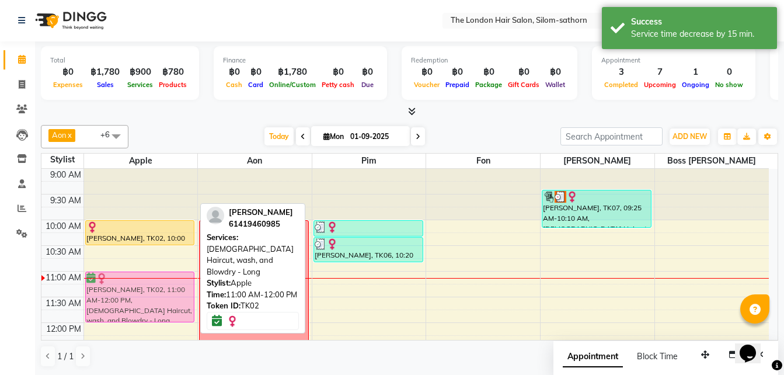
drag, startPoint x: 149, startPoint y: 292, endPoint x: 159, endPoint y: 285, distance: 12.3
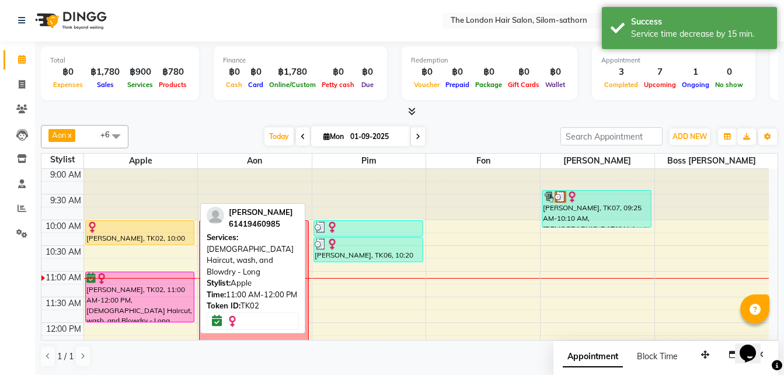
click at [159, 285] on div "Mason Johnson, TK02, 11:00 AM-12:00 PM, Ladies Haircut, wash, and Blowdry - Long" at bounding box center [140, 297] width 109 height 50
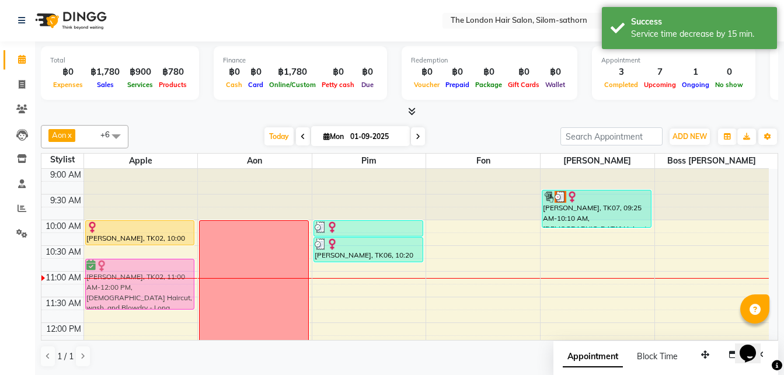
drag, startPoint x: 159, startPoint y: 285, endPoint x: 169, endPoint y: 278, distance: 12.5
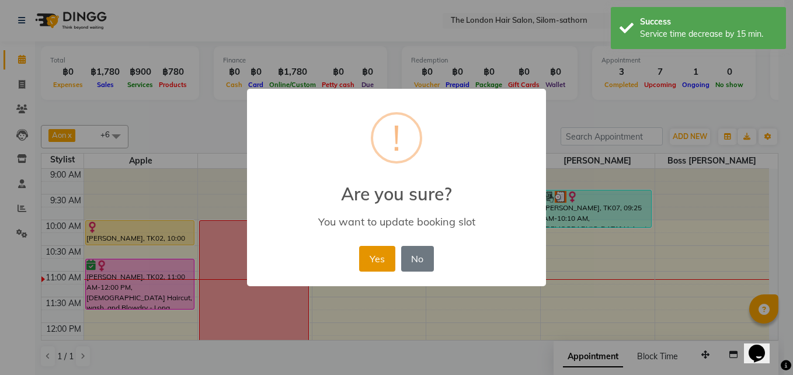
click at [376, 262] on button "Yes" at bounding box center [377, 259] width 36 height 26
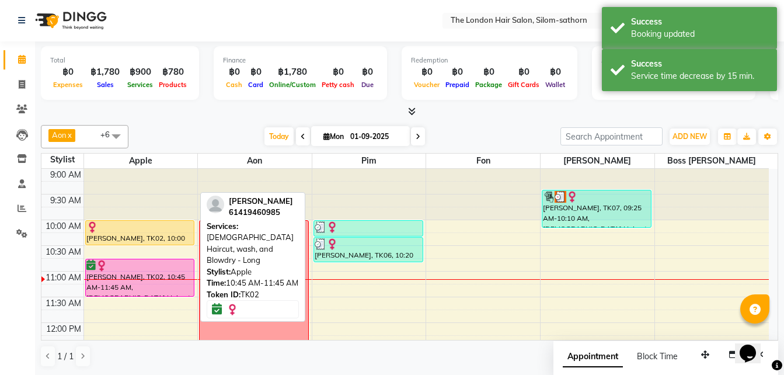
drag, startPoint x: 166, startPoint y: 306, endPoint x: 166, endPoint y: 295, distance: 11.1
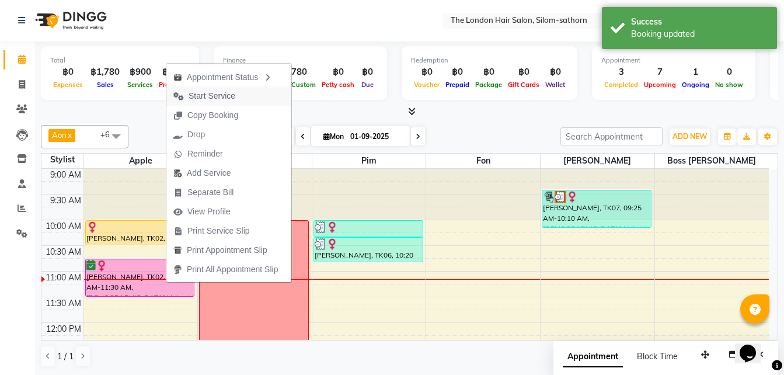
click at [217, 97] on span "Start Service" at bounding box center [212, 96] width 47 height 12
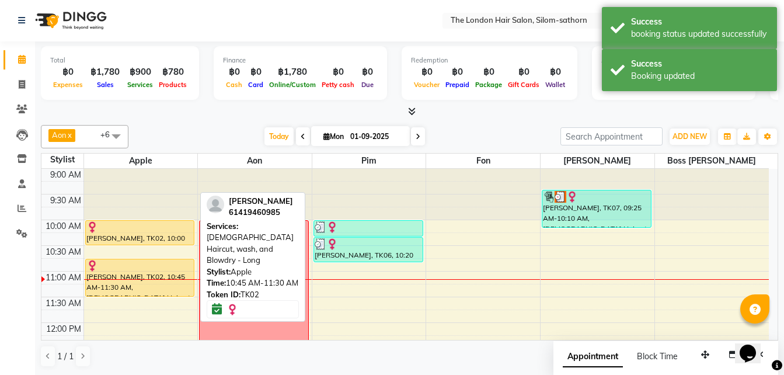
click at [114, 288] on div "[PERSON_NAME], TK02, 10:45 AM-11:30 AM, [DEMOGRAPHIC_DATA] Haircut, wash, and B…" at bounding box center [140, 277] width 109 height 37
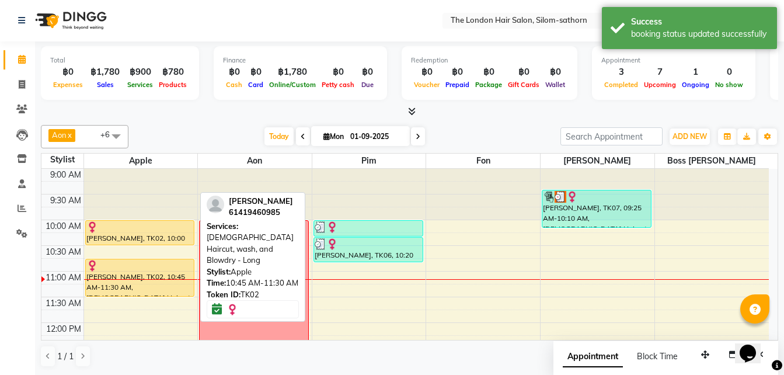
click at [114, 288] on div "[PERSON_NAME], TK02, 10:45 AM-11:30 AM, [DEMOGRAPHIC_DATA] Haircut, wash, and B…" at bounding box center [140, 277] width 109 height 37
select select "1"
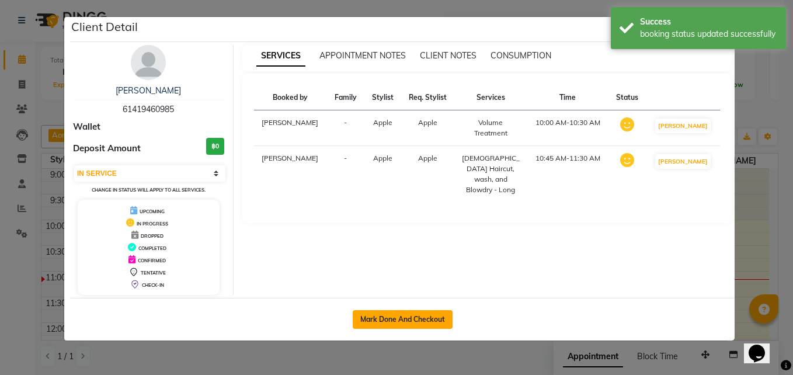
click at [398, 317] on button "Mark Done And Checkout" at bounding box center [403, 319] width 100 height 19
select select "service"
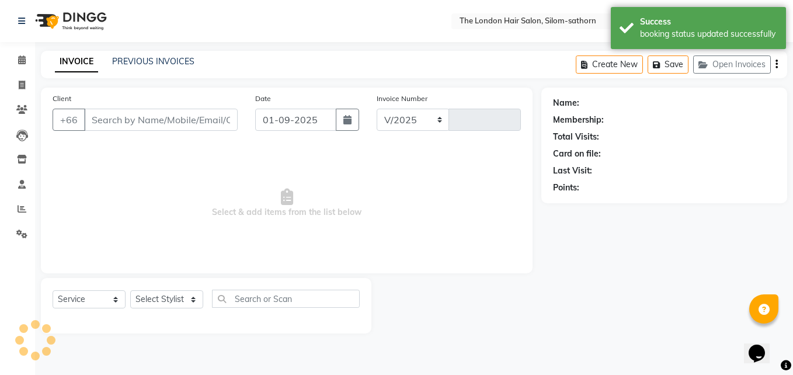
select select "6977"
type input "1525"
type input "61*******85"
select select "56710"
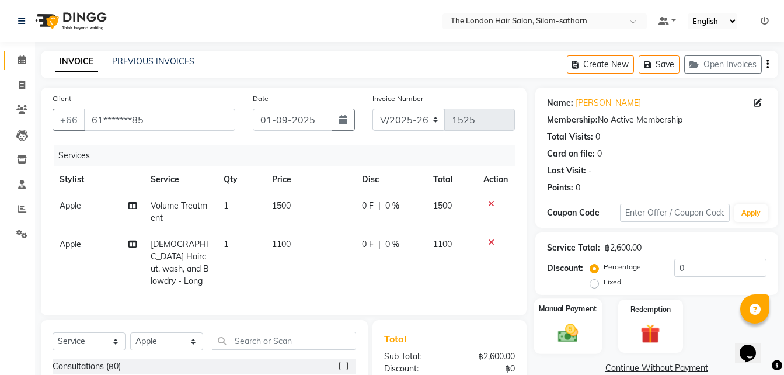
scroll to position [131, 0]
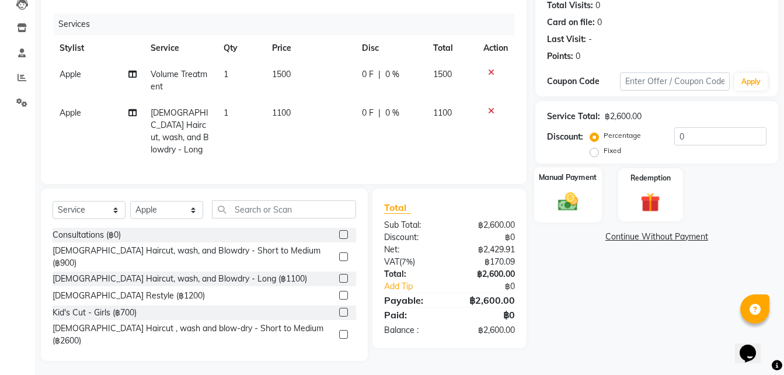
click at [560, 196] on img at bounding box center [568, 201] width 33 height 23
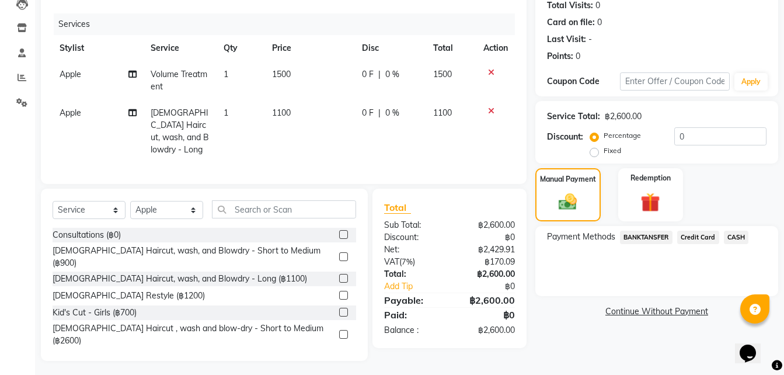
click at [699, 241] on span "Credit Card" at bounding box center [698, 237] width 42 height 13
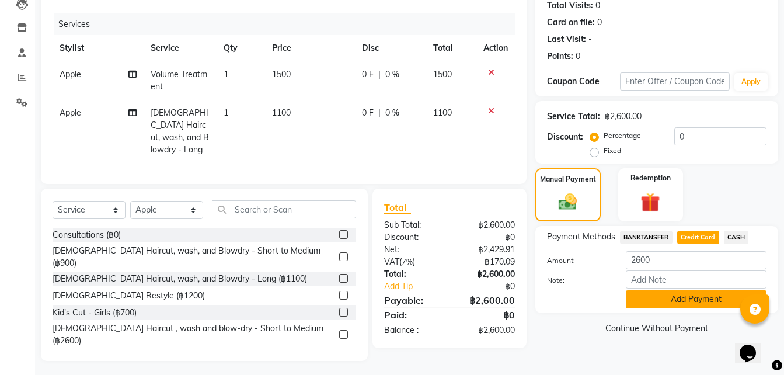
click at [650, 297] on button "Add Payment" at bounding box center [696, 299] width 141 height 18
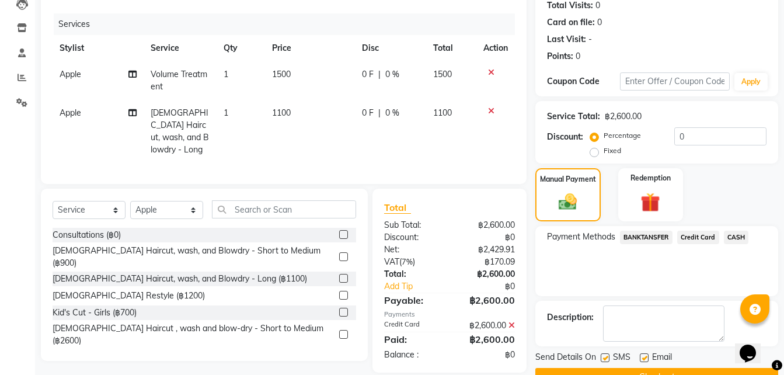
scroll to position [160, 0]
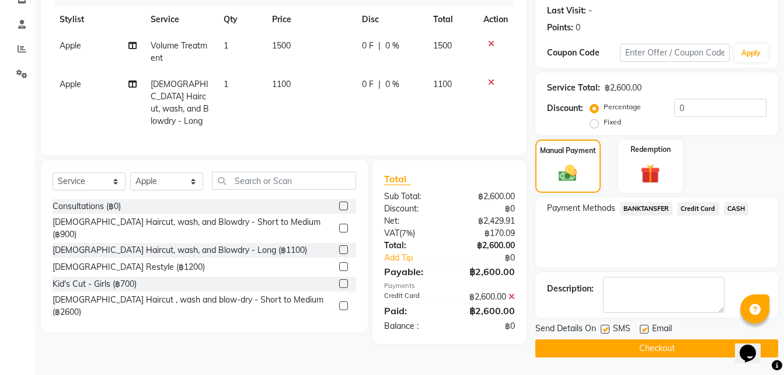
click at [611, 351] on button "Checkout" at bounding box center [656, 348] width 243 height 18
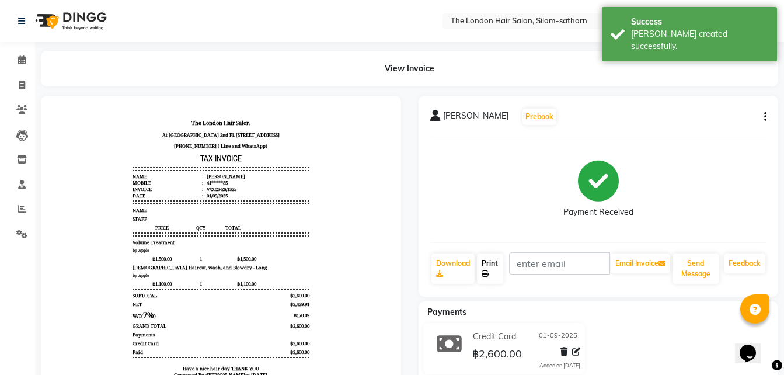
click at [484, 271] on icon at bounding box center [485, 273] width 7 height 7
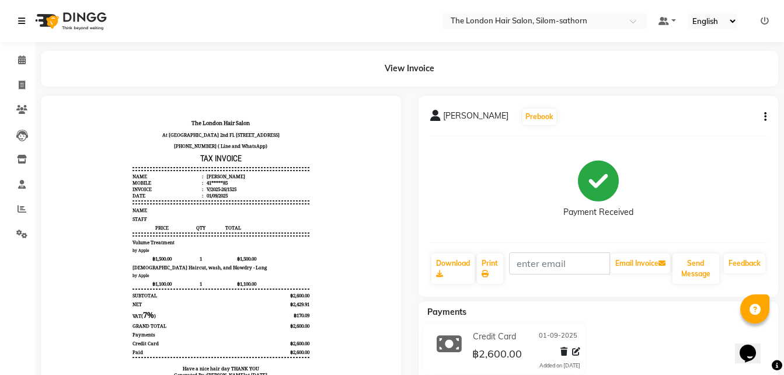
click at [23, 22] on icon at bounding box center [21, 21] width 7 height 8
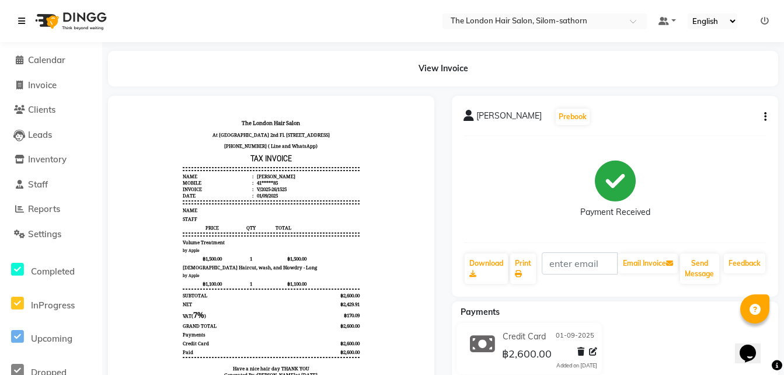
scroll to position [26, 0]
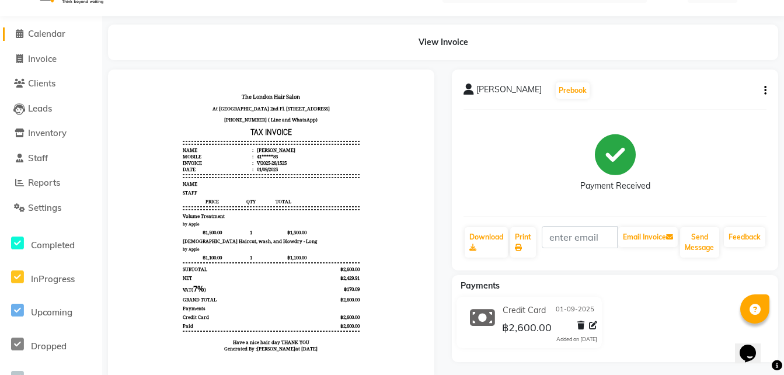
click at [48, 30] on span "Calendar" at bounding box center [46, 33] width 37 height 11
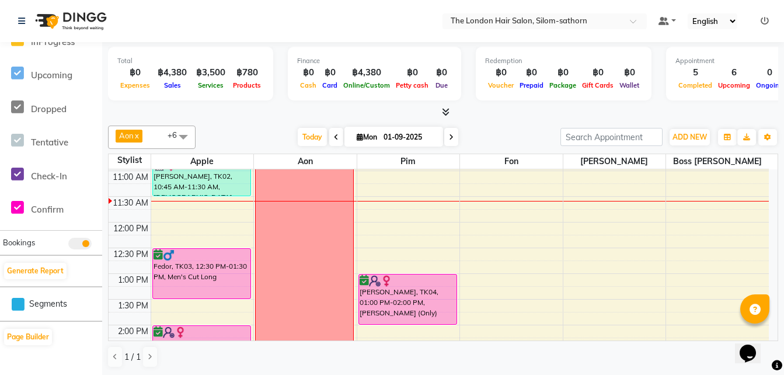
scroll to position [92, 0]
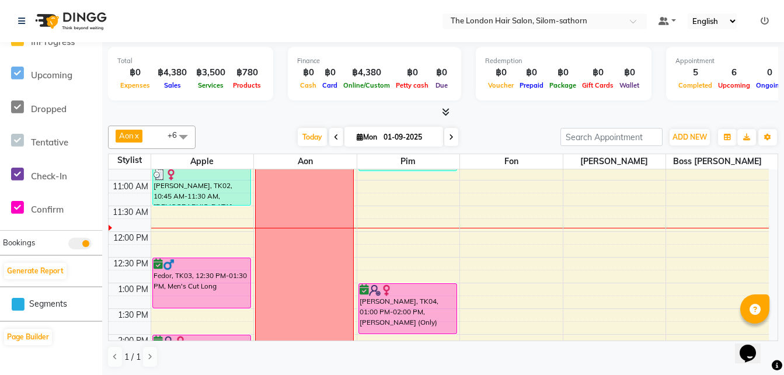
drag, startPoint x: 598, startPoint y: 277, endPoint x: 499, endPoint y: 190, distance: 132.0
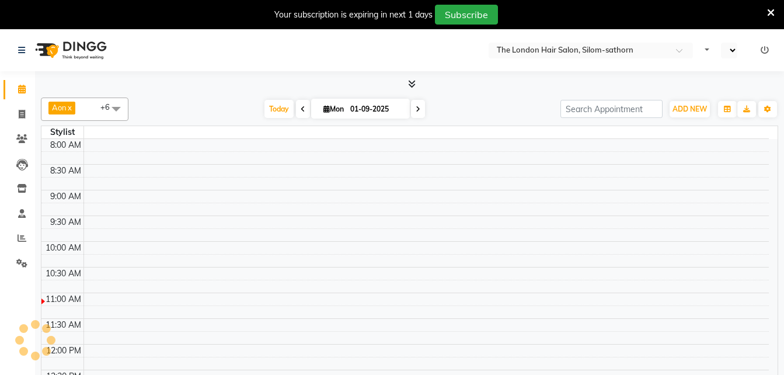
select select "en"
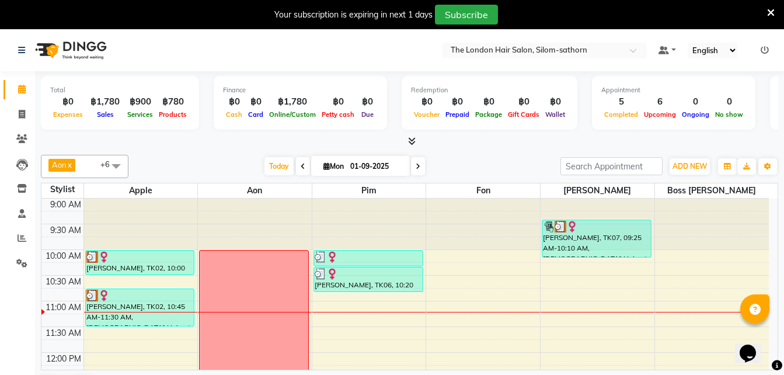
click at [283, 147] on div at bounding box center [409, 141] width 737 height 12
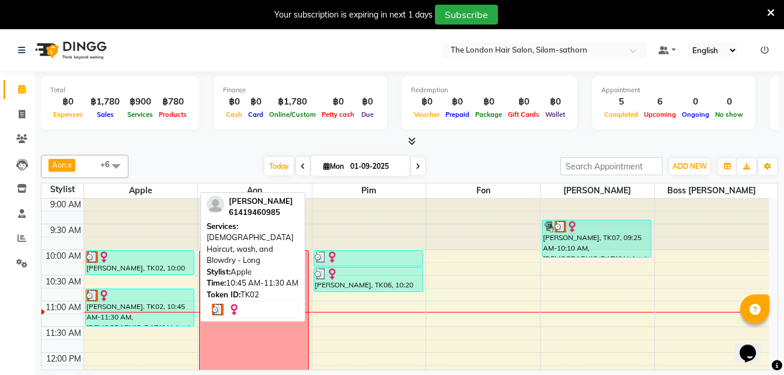
click at [141, 295] on div at bounding box center [139, 296] width 107 height 12
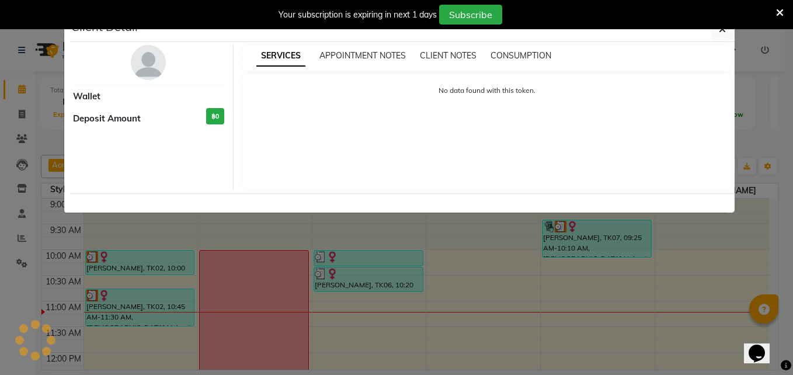
select select "3"
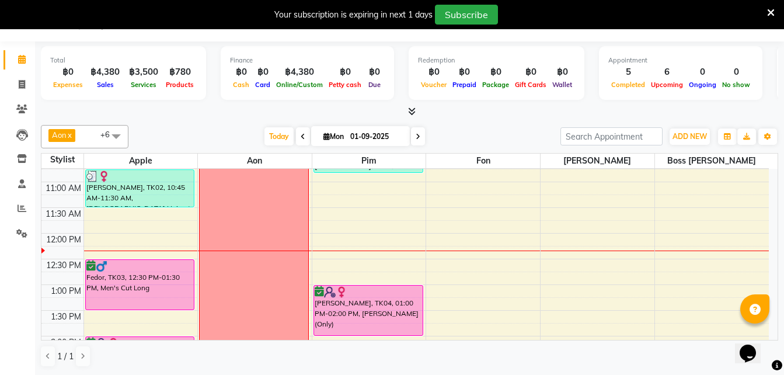
scroll to position [89, 0]
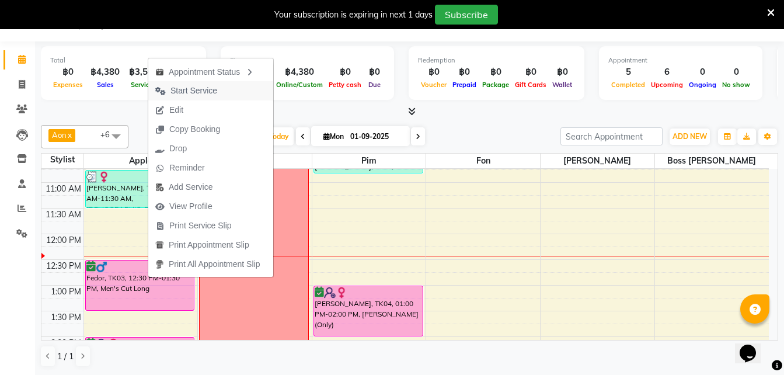
click at [186, 94] on span "Start Service" at bounding box center [193, 91] width 47 height 12
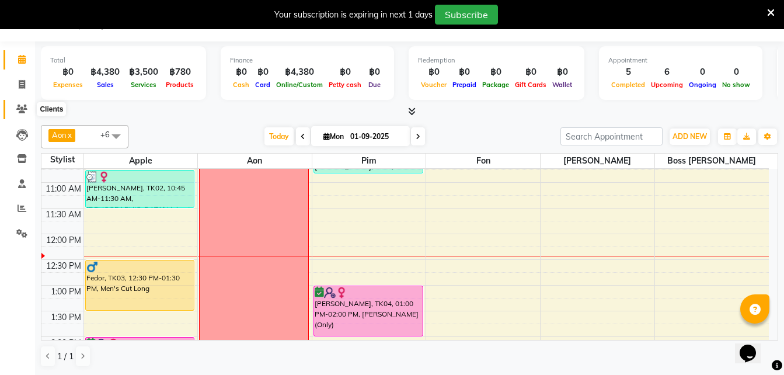
click at [19, 112] on icon at bounding box center [21, 108] width 11 height 9
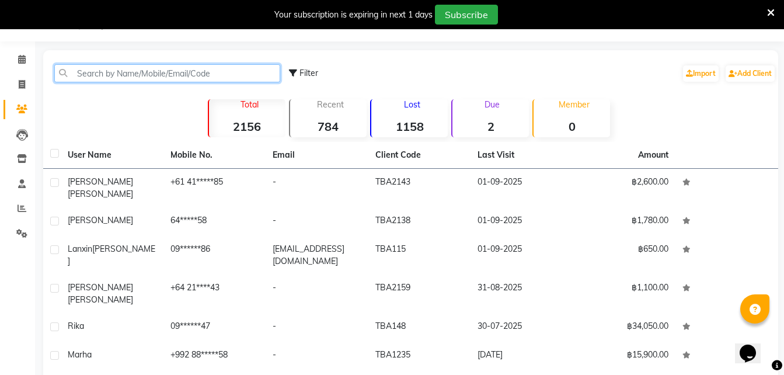
click at [102, 72] on input "text" at bounding box center [167, 73] width 226 height 18
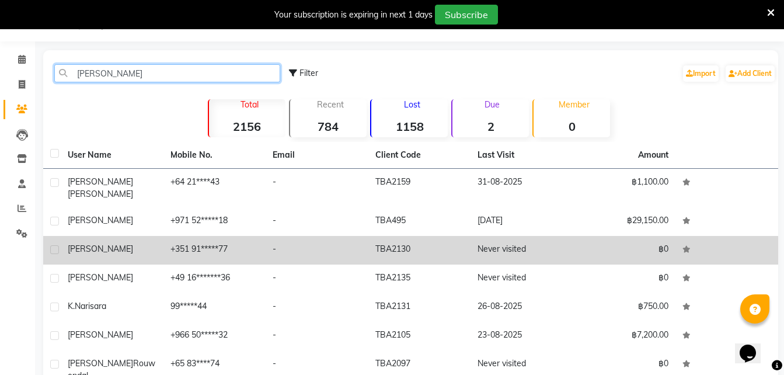
type input "sara"
click at [200, 239] on td "+351 91*****77" at bounding box center [214, 250] width 103 height 29
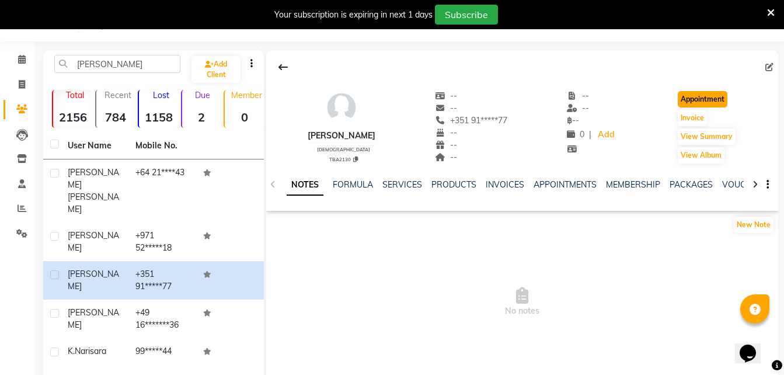
click at [704, 98] on button "Appointment" at bounding box center [703, 99] width 50 height 16
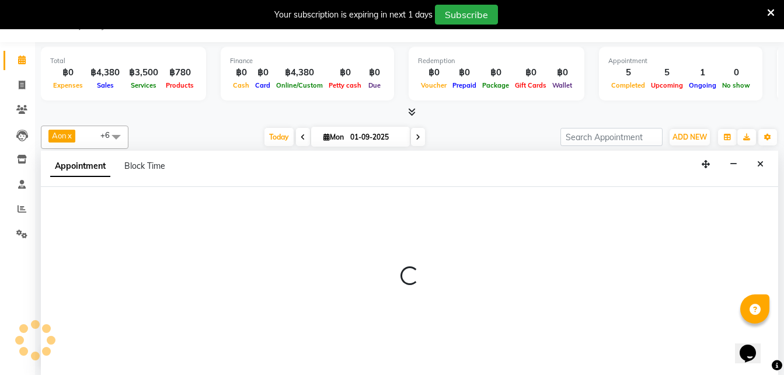
scroll to position [30, 0]
select select "600"
select select "tentative"
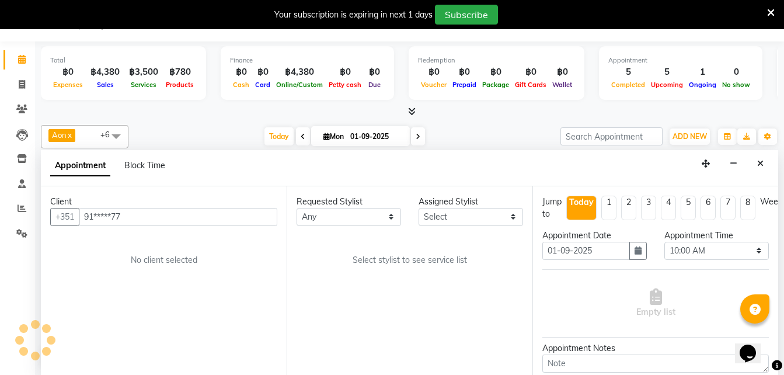
scroll to position [155, 0]
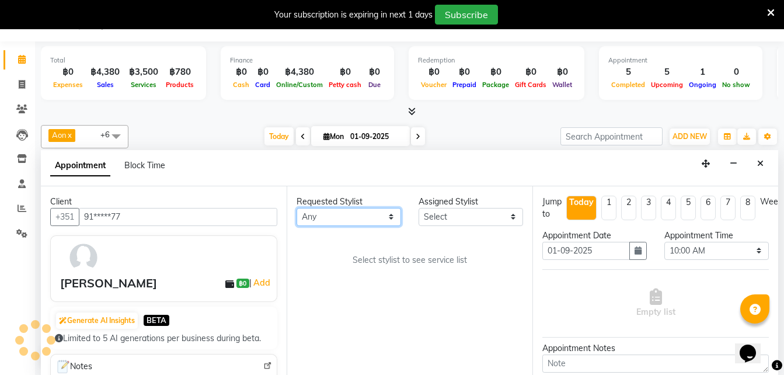
click at [333, 220] on select "Any Aon Apple Boss [PERSON_NAME] [PERSON_NAME]" at bounding box center [349, 217] width 104 height 18
select select "56711"
click at [297, 208] on select "Any Aon Apple Boss [PERSON_NAME] [PERSON_NAME]" at bounding box center [349, 217] width 104 height 18
select select "56711"
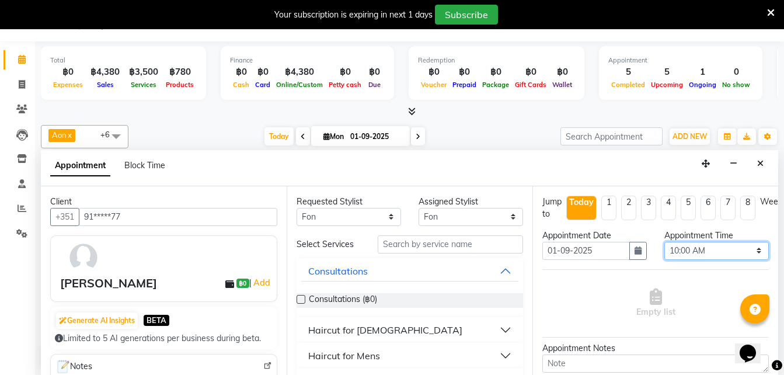
click at [681, 253] on select "Select 10:00 AM 10:05 AM 10:10 AM 10:15 AM 10:20 AM 10:25 AM 10:30 AM 10:35 AM …" at bounding box center [716, 251] width 104 height 18
click at [664, 242] on select "Select 10:00 AM 10:05 AM 10:10 AM 10:15 AM 10:20 AM 10:25 AM 10:30 AM 10:35 AM …" at bounding box center [716, 251] width 104 height 18
click at [683, 252] on select "Select 10:00 AM 10:05 AM 10:10 AM 10:15 AM 10:20 AM 10:25 AM 10:30 AM 10:35 AM …" at bounding box center [716, 251] width 104 height 18
select select "750"
click at [664, 242] on select "Select 10:00 AM 10:05 AM 10:10 AM 10:15 AM 10:20 AM 10:25 AM 10:30 AM 10:35 AM …" at bounding box center [716, 251] width 104 height 18
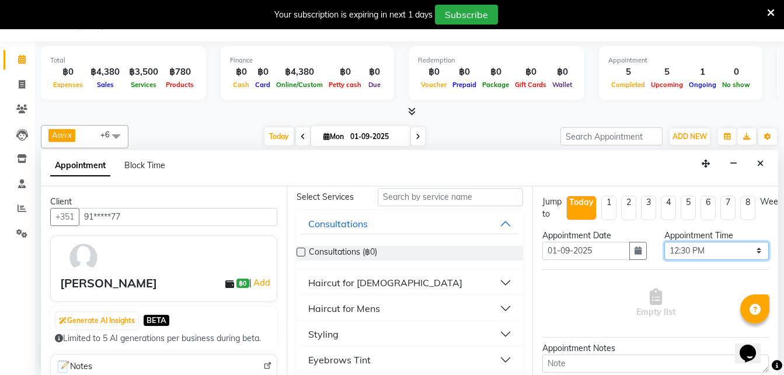
scroll to position [76, 0]
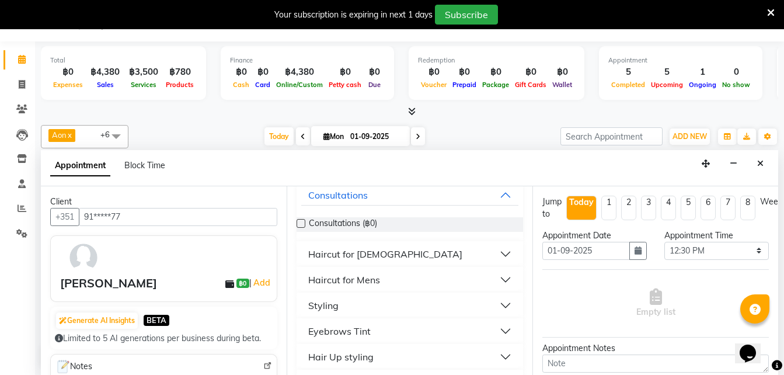
click at [322, 312] on div "Styling" at bounding box center [323, 305] width 30 height 14
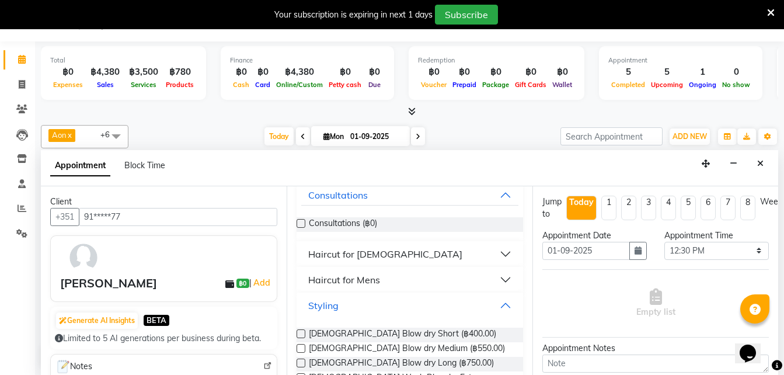
scroll to position [98, 0]
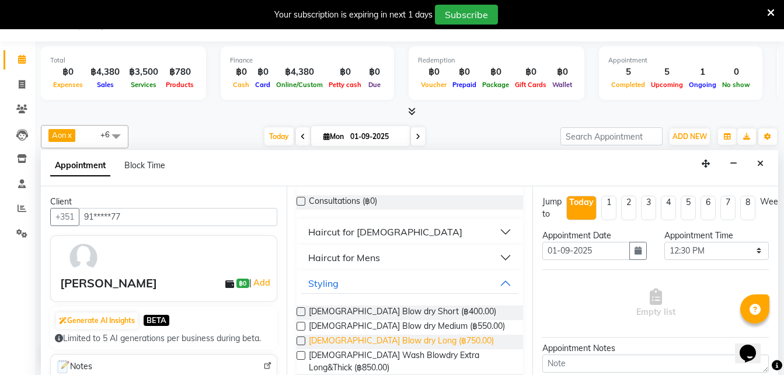
click at [420, 342] on span "Ladies Blow dry Long (฿750.00)" at bounding box center [401, 342] width 185 height 15
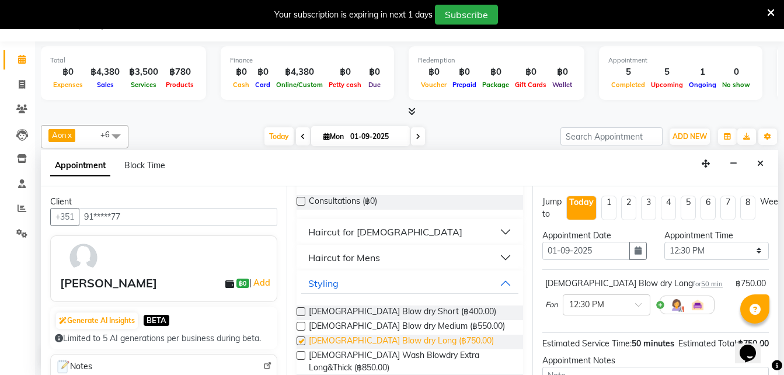
checkbox input "false"
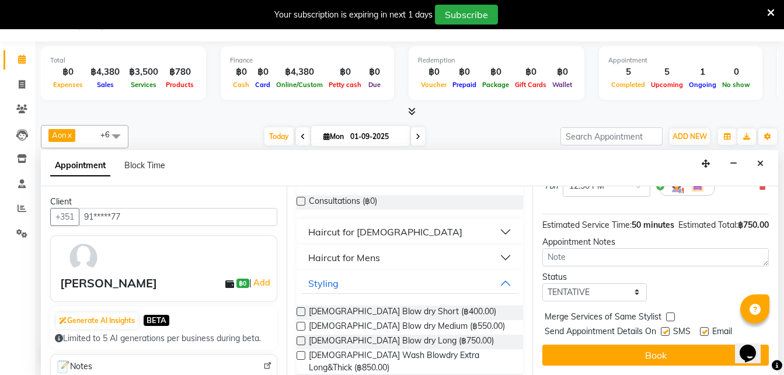
scroll to position [124, 0]
click at [565, 301] on select "Select TENTATIVE CONFIRM CHECK-IN UPCOMING" at bounding box center [594, 292] width 104 height 18
select select "confirm booking"
click at [542, 290] on select "Select TENTATIVE CONFIRM CHECK-IN UPCOMING" at bounding box center [594, 292] width 104 height 18
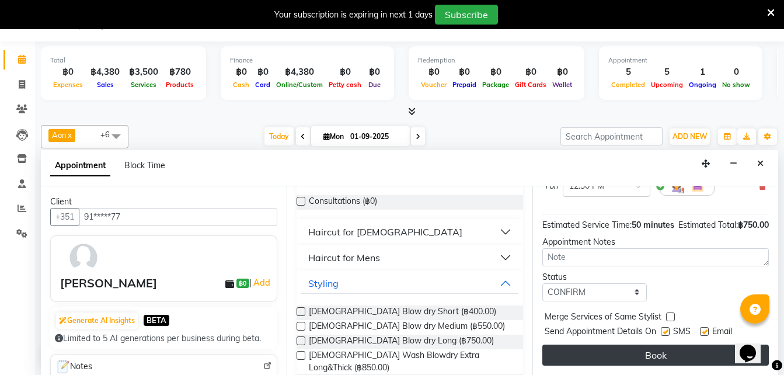
click at [599, 349] on button "Book" at bounding box center [655, 354] width 227 height 21
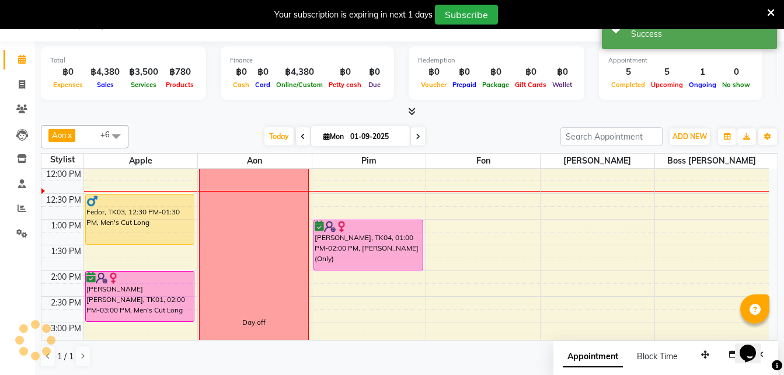
scroll to position [0, 0]
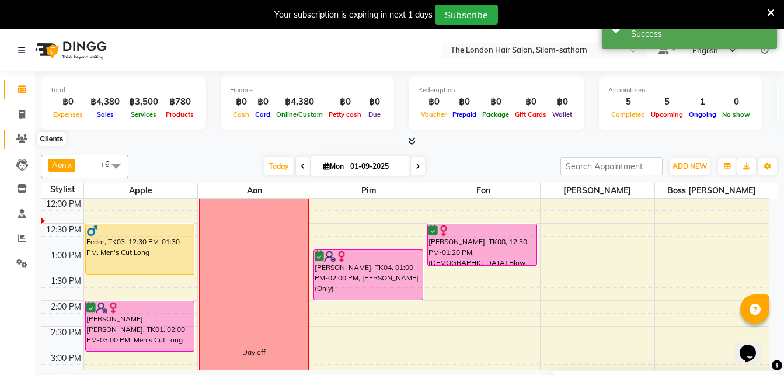
click at [18, 137] on icon at bounding box center [21, 138] width 11 height 9
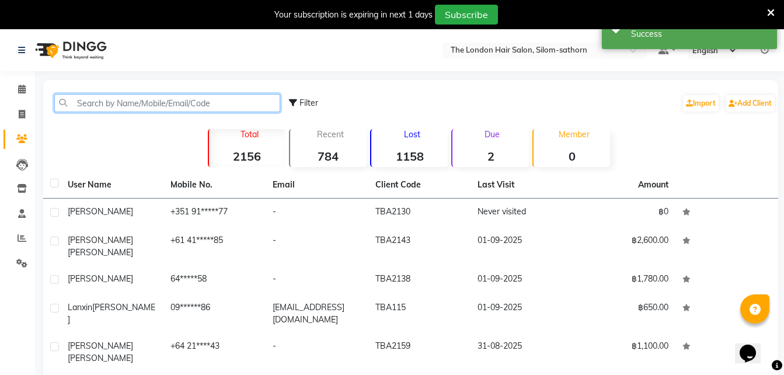
click at [123, 107] on input "text" at bounding box center [167, 103] width 226 height 18
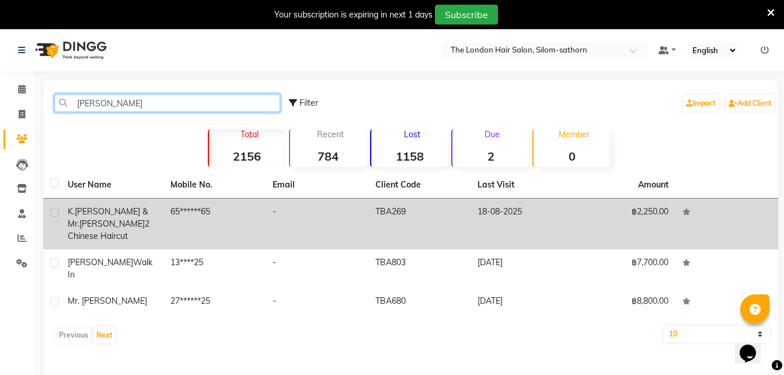
type input "gino"
click at [99, 216] on span "K.[PERSON_NAME] & Mr.[PERSON_NAME]" at bounding box center [108, 217] width 80 height 23
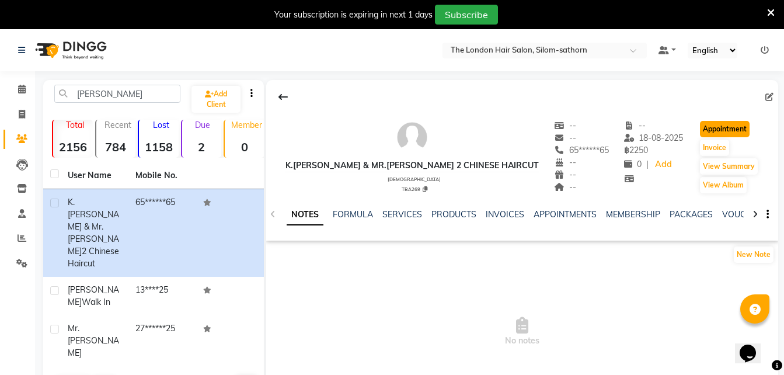
click at [702, 132] on button "Appointment" at bounding box center [725, 129] width 50 height 16
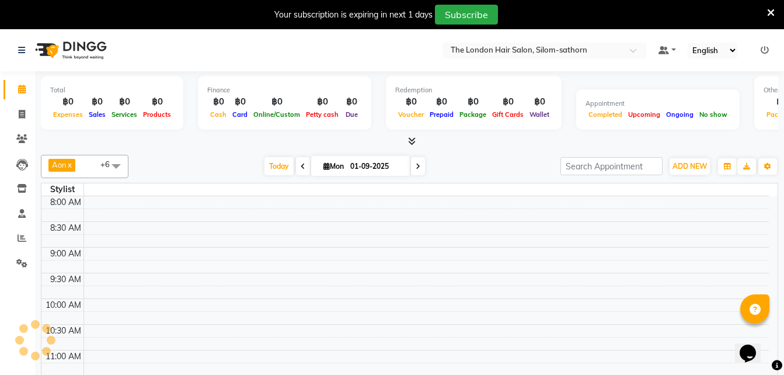
select select "tentative"
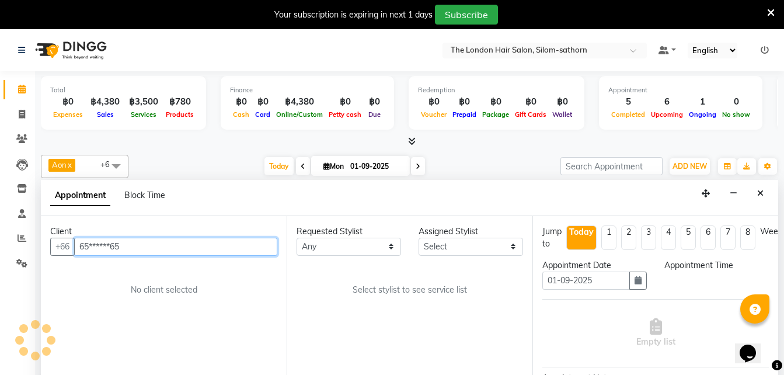
select select "600"
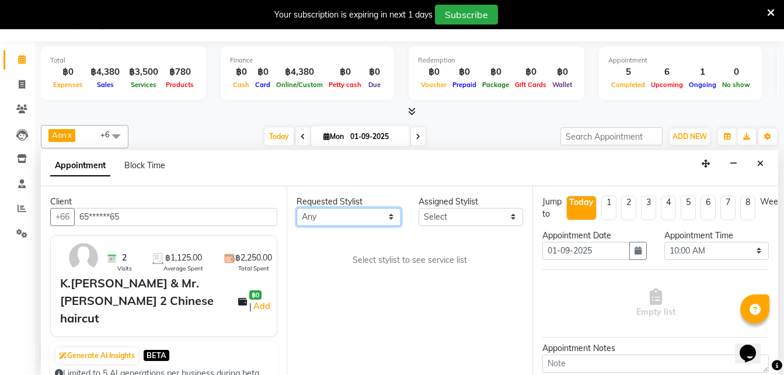
click at [338, 221] on select "Any Aon Apple Boss [PERSON_NAME] [PERSON_NAME]" at bounding box center [349, 217] width 104 height 18
select select "56710"
click at [297, 208] on select "Any Aon Apple Boss [PERSON_NAME] [PERSON_NAME]" at bounding box center [349, 217] width 104 height 18
select select "56710"
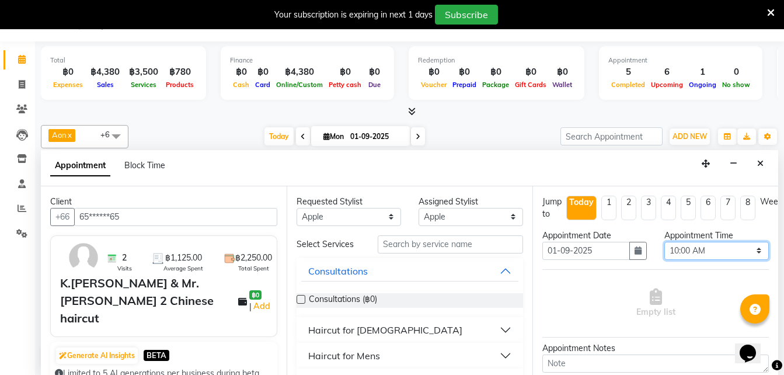
click at [687, 251] on select "Select 10:00 AM 10:05 AM 10:10 AM 10:15 AM 10:20 AM 10:25 AM 10:30 AM 10:35 AM …" at bounding box center [716, 251] width 104 height 18
select select "900"
click at [664, 242] on select "Select 10:00 AM 10:05 AM 10:10 AM 10:15 AM 10:20 AM 10:25 AM 10:30 AM 10:35 AM …" at bounding box center [716, 251] width 104 height 18
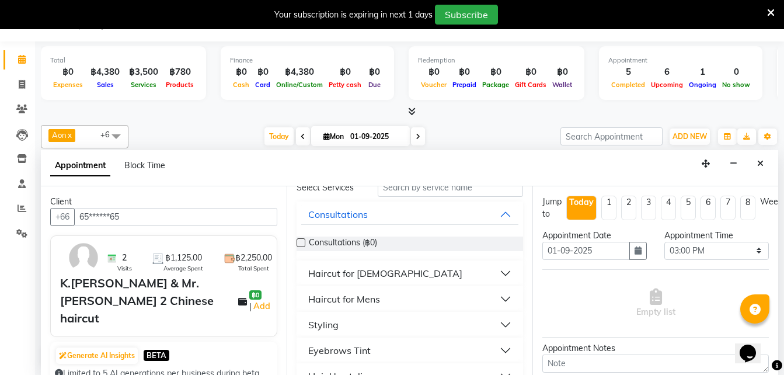
click at [358, 303] on div "Haircut for Mens" at bounding box center [344, 299] width 72 height 14
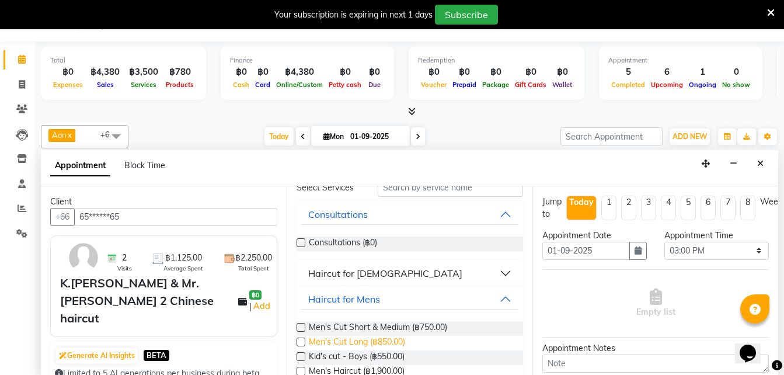
click at [379, 343] on span "Men's Cut Long (฿850.00)" at bounding box center [357, 343] width 96 height 15
checkbox input "false"
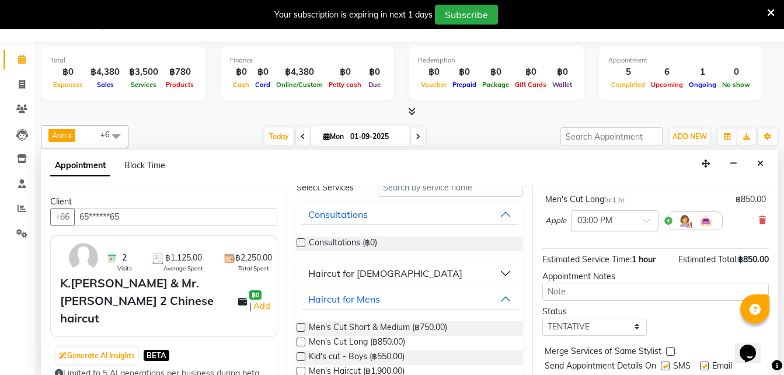
scroll to position [86, 0]
click at [570, 322] on select "Select TENTATIVE CONFIRM CHECK-IN UPCOMING" at bounding box center [594, 325] width 104 height 18
select select "confirm booking"
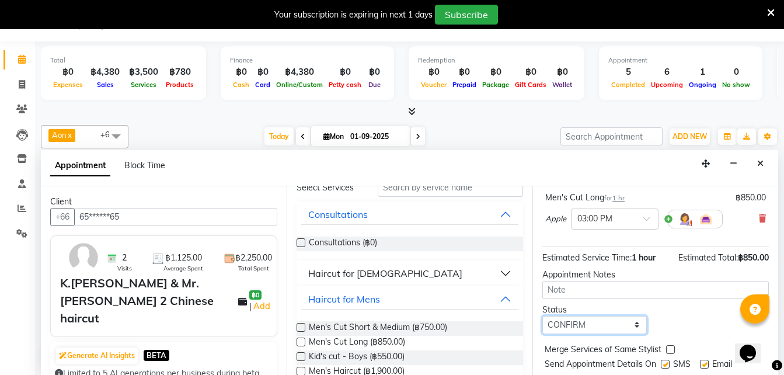
click at [542, 316] on select "Select TENTATIVE CONFIRM CHECK-IN UPCOMING" at bounding box center [594, 325] width 104 height 18
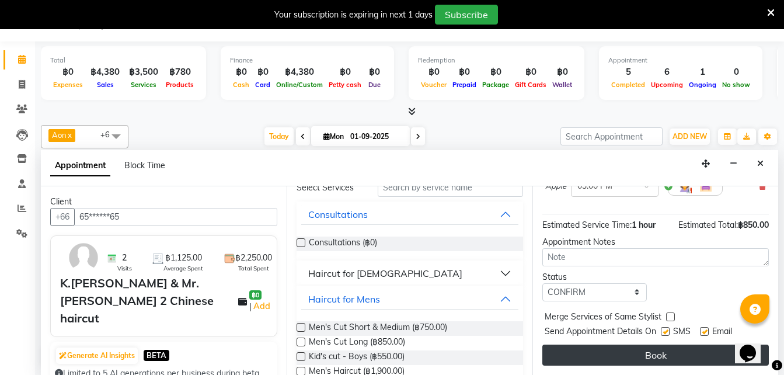
click at [648, 354] on button "Book" at bounding box center [655, 354] width 227 height 21
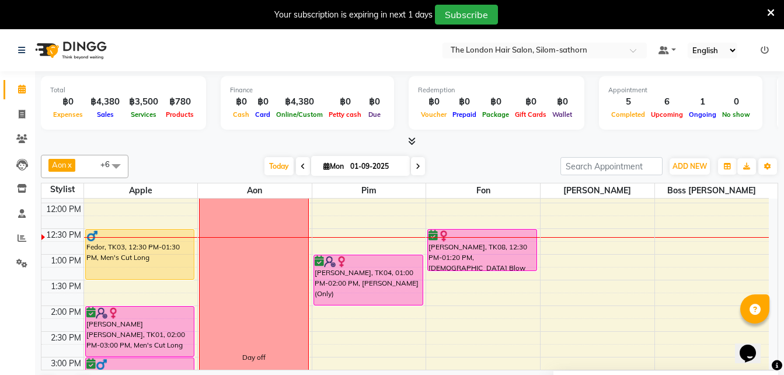
scroll to position [30, 0]
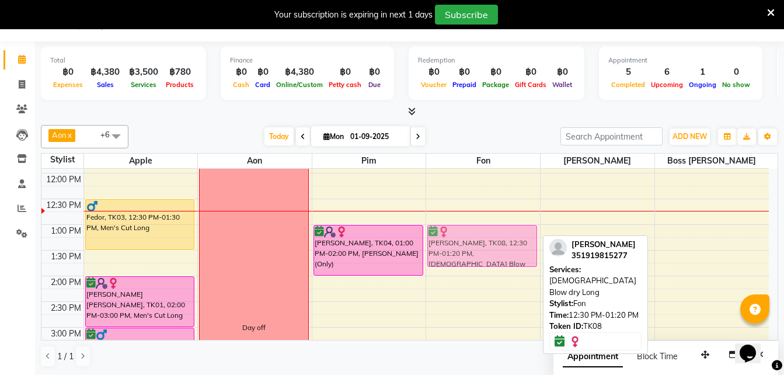
drag, startPoint x: 463, startPoint y: 227, endPoint x: 478, endPoint y: 255, distance: 31.6
click at [478, 255] on div "Sara, TK08, 12:30 PM-01:20 PM, Ladies Blow dry Long Sara, TK08, 12:30 PM-01:20 …" at bounding box center [483, 327] width 114 height 616
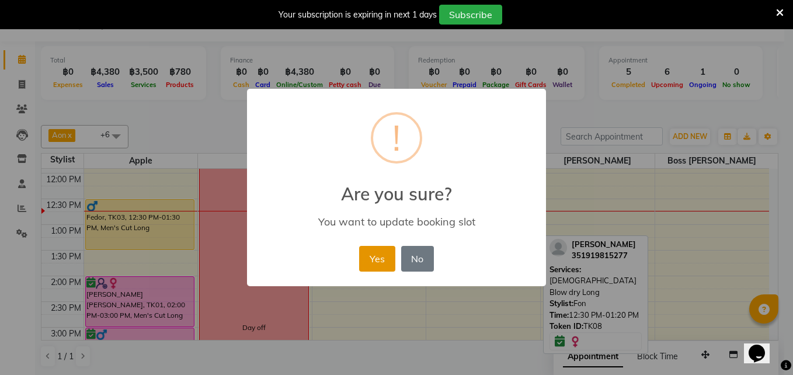
click at [371, 260] on button "Yes" at bounding box center [377, 259] width 36 height 26
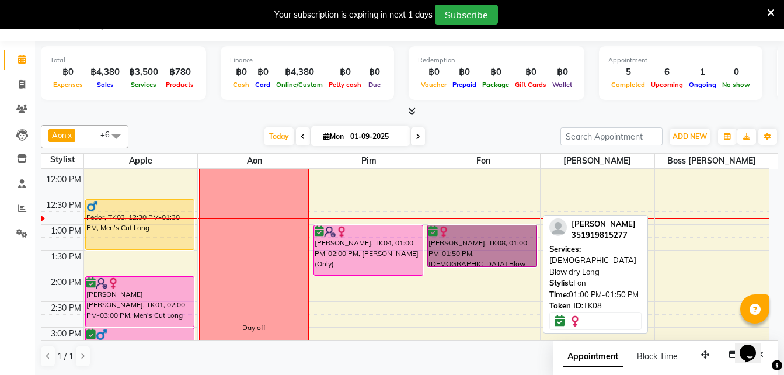
drag, startPoint x: 485, startPoint y: 240, endPoint x: 491, endPoint y: 243, distance: 7.3
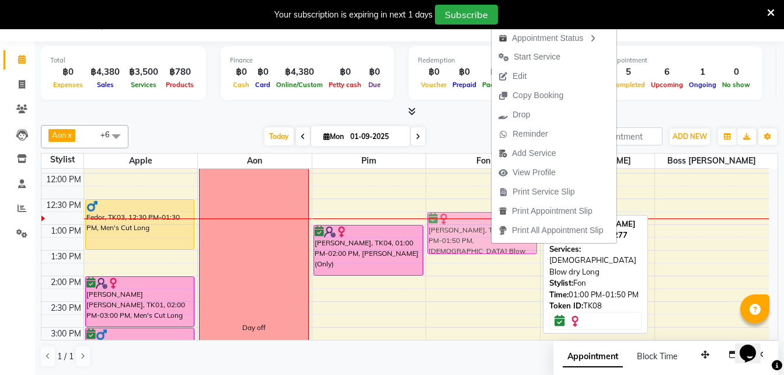
drag, startPoint x: 455, startPoint y: 242, endPoint x: 461, endPoint y: 229, distance: 13.6
click at [461, 229] on div "Sara, TK08, 01:00 PM-01:50 PM, Ladies Blow dry Long Sara, TK08, 01:00 PM-01:50 …" at bounding box center [483, 327] width 114 height 616
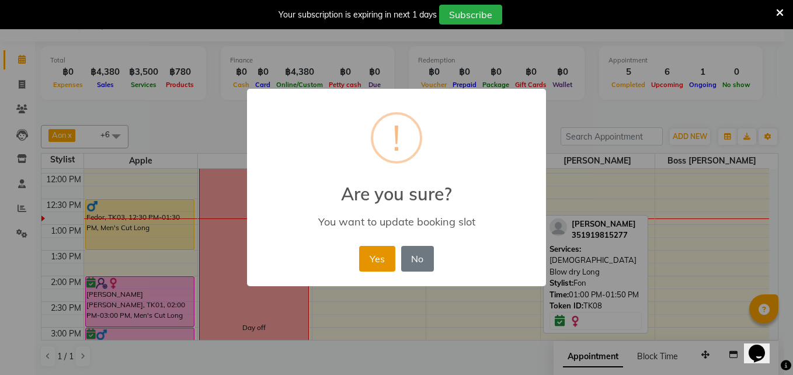
click at [375, 261] on button "Yes" at bounding box center [377, 259] width 36 height 26
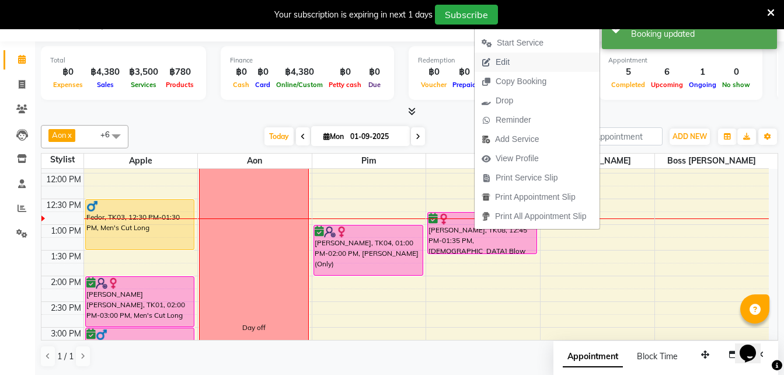
click at [501, 58] on span "Edit" at bounding box center [503, 62] width 14 height 12
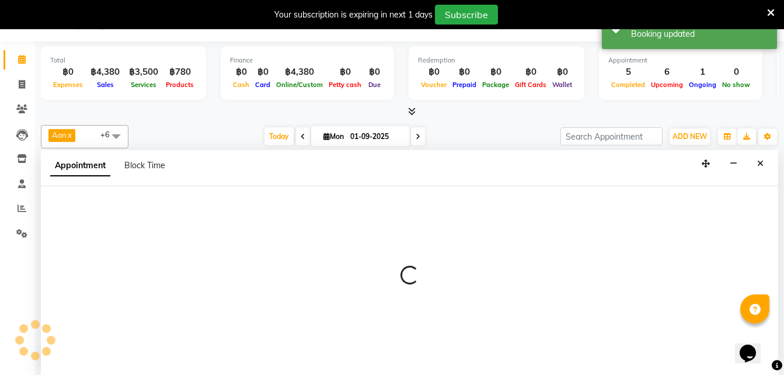
select select "tentative"
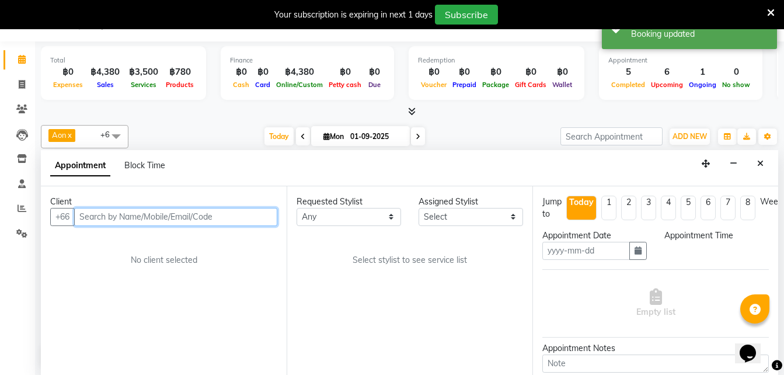
type input "01-09-2025"
select select "confirm booking"
select select "765"
select select "56711"
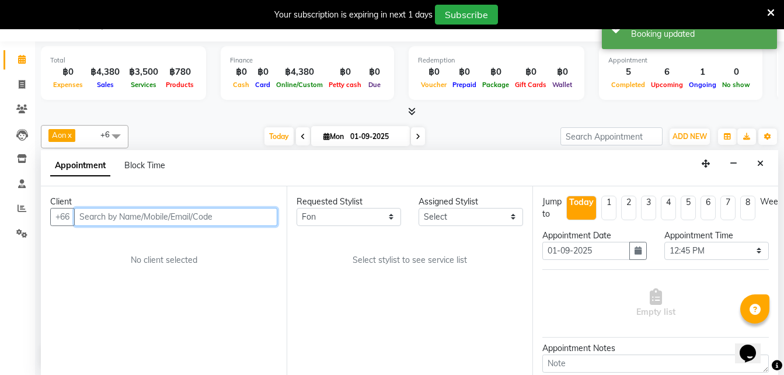
select select "56711"
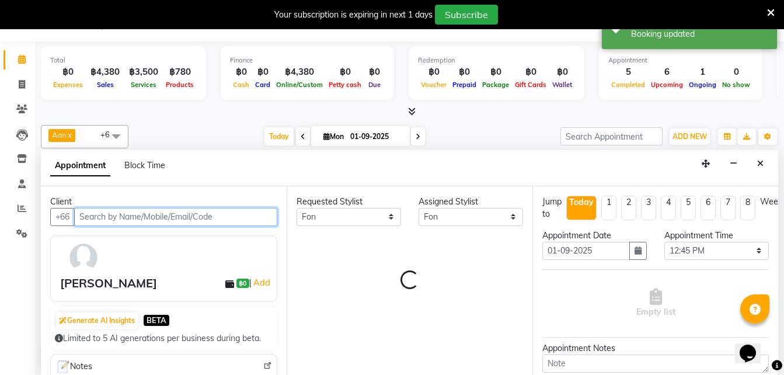
select select "3480"
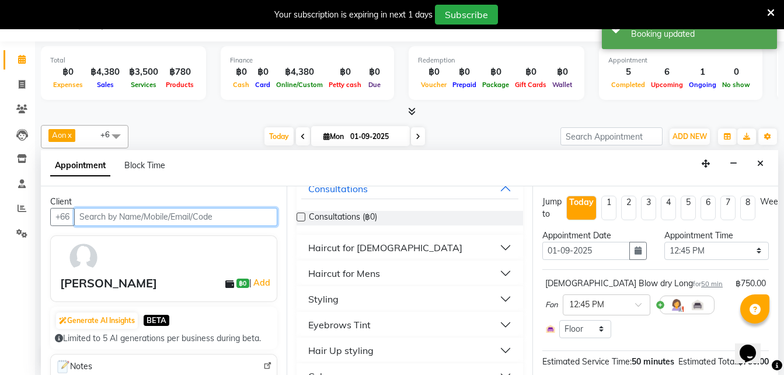
scroll to position [81, 0]
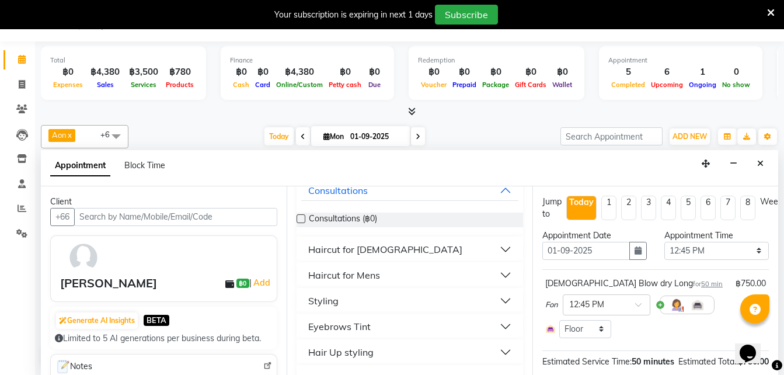
click at [325, 300] on div "Styling" at bounding box center [323, 301] width 30 height 14
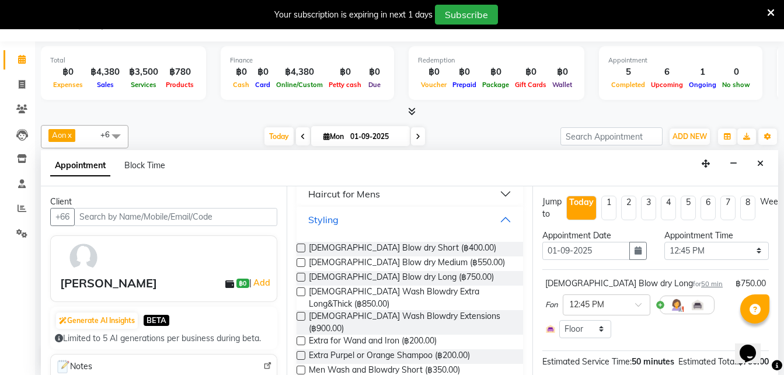
scroll to position [162, 0]
click at [399, 334] on span "Extra for Wand and Iron (฿200.00)" at bounding box center [373, 341] width 128 height 15
checkbox input "false"
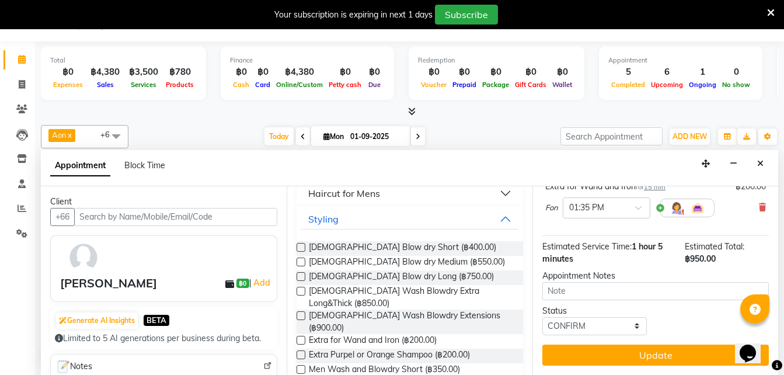
scroll to position [177, 0]
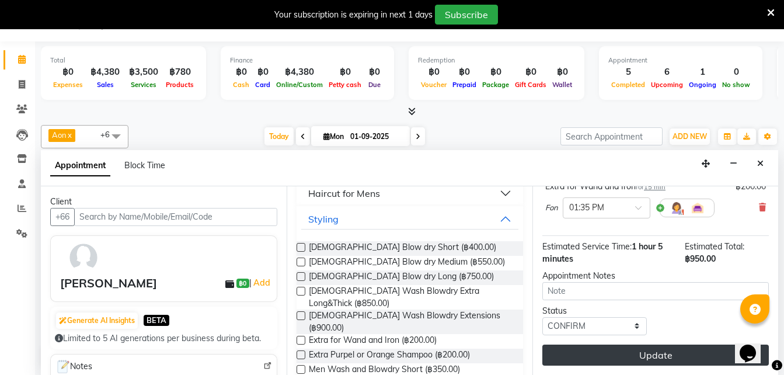
click at [610, 349] on button "Update" at bounding box center [655, 354] width 227 height 21
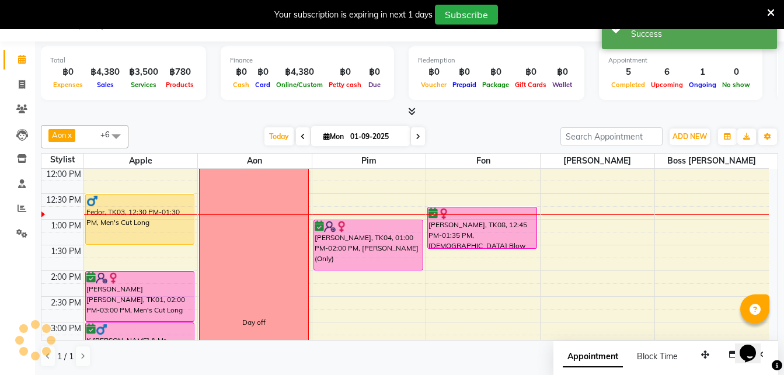
scroll to position [0, 0]
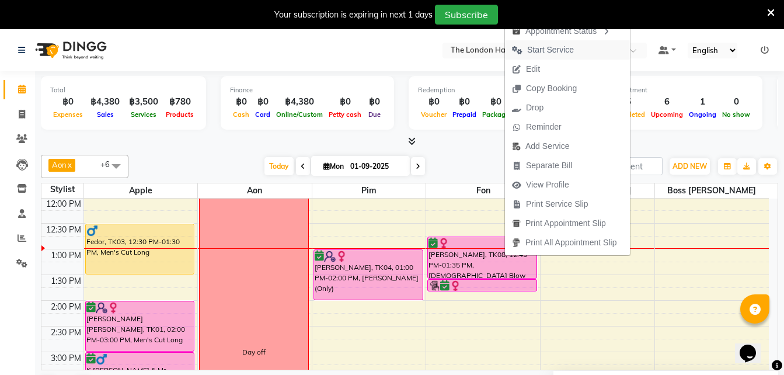
click at [556, 50] on span "Start Service" at bounding box center [550, 50] width 47 height 12
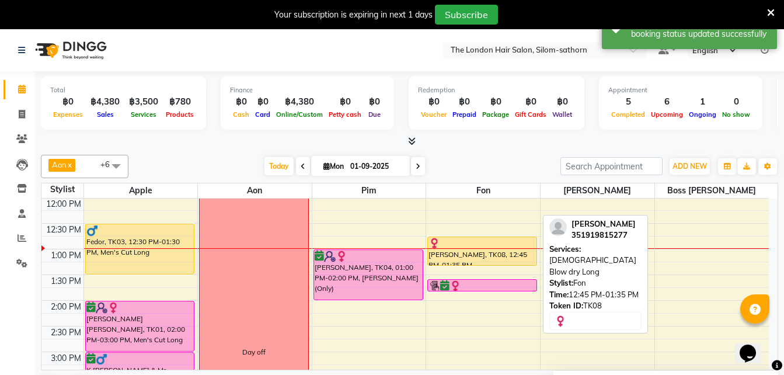
click at [494, 273] on div "9:00 AM 9:30 AM 10:00 AM 10:30 AM 11:00 AM 11:30 AM 12:00 PM 12:30 PM 1:00 PM 1…" at bounding box center [404, 352] width 727 height 616
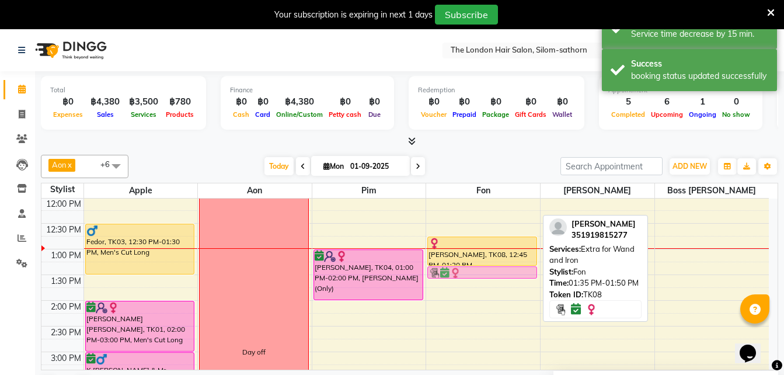
drag, startPoint x: 478, startPoint y: 283, endPoint x: 478, endPoint y: 273, distance: 9.9
click at [478, 273] on div "Sara, TK08, 12:45 PM-01:20 PM, Ladies Blow dry Long Sara, TK08, 01:35 PM-01:50 …" at bounding box center [483, 352] width 114 height 616
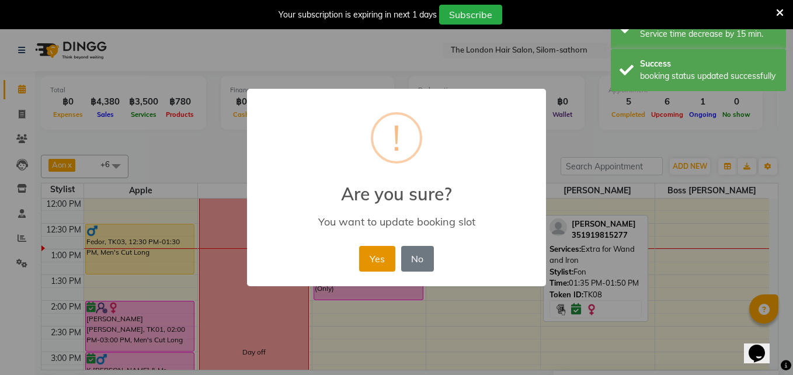
click at [377, 256] on button "Yes" at bounding box center [377, 259] width 36 height 26
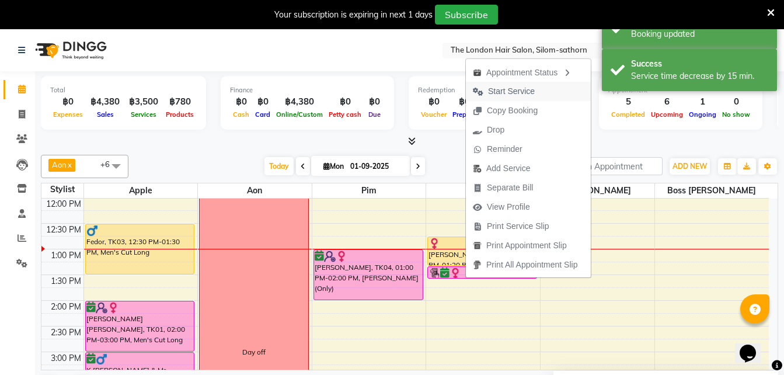
click at [512, 92] on span "Start Service" at bounding box center [511, 91] width 47 height 12
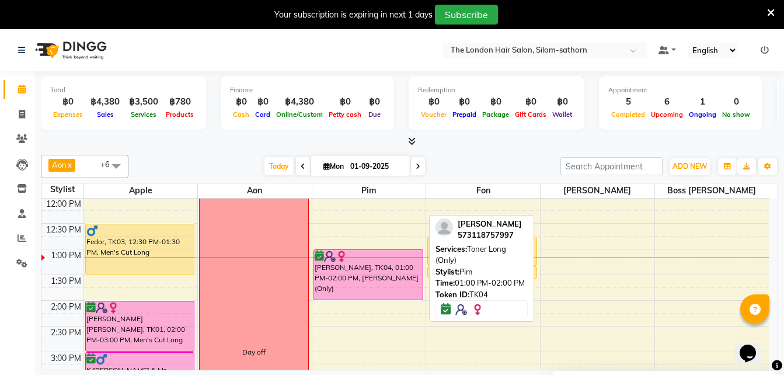
click at [365, 275] on div "Daniela Martinez, TK04, 01:00 PM-02:00 PM, Toner Long (Only)" at bounding box center [368, 275] width 109 height 50
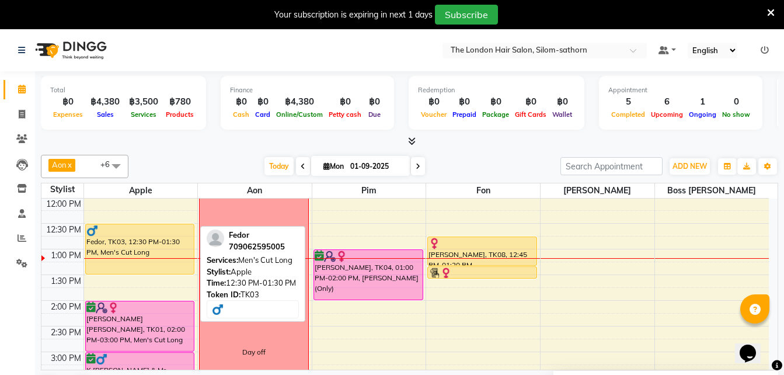
click at [140, 255] on div "Fedor, TK03, 12:30 PM-01:30 PM, Men's Cut Long" at bounding box center [140, 249] width 109 height 50
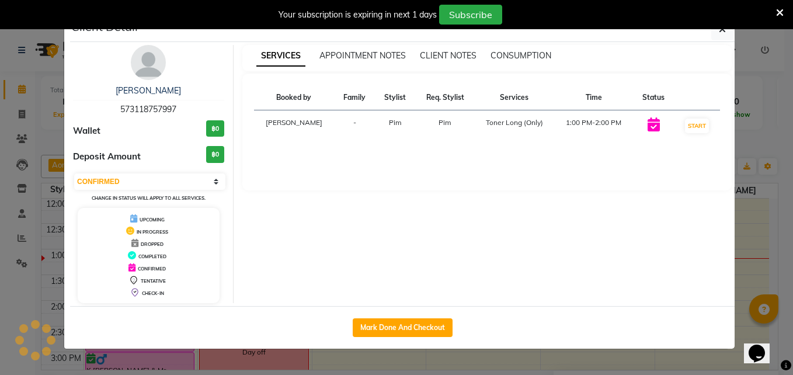
select select "1"
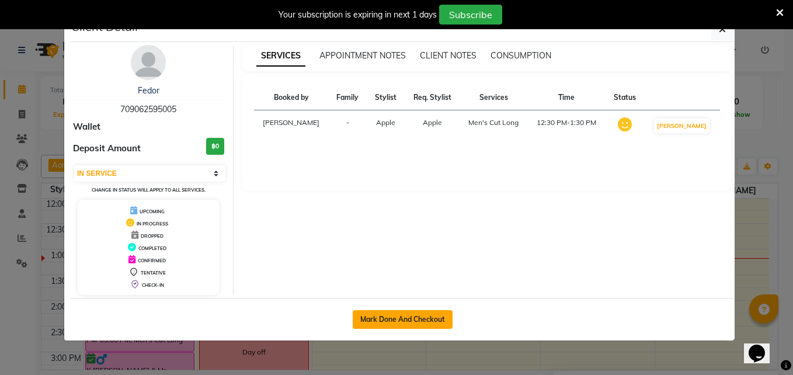
click at [424, 324] on button "Mark Done And Checkout" at bounding box center [403, 319] width 100 height 19
select select "service"
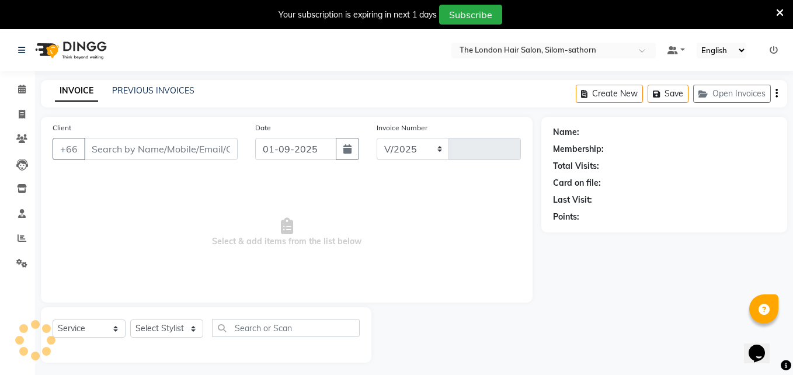
select select "6977"
type input "1526"
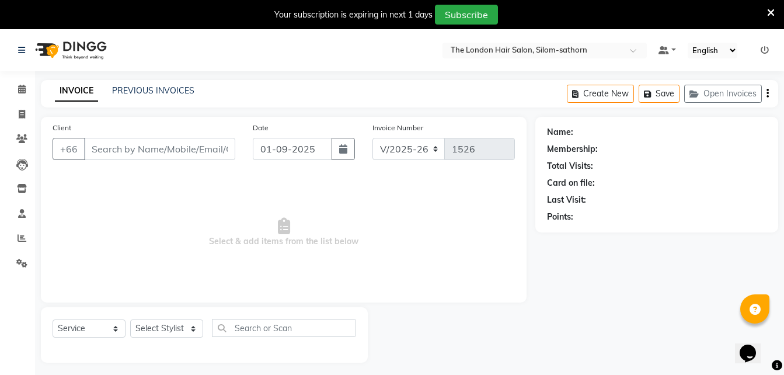
type input "70********05"
select select "56710"
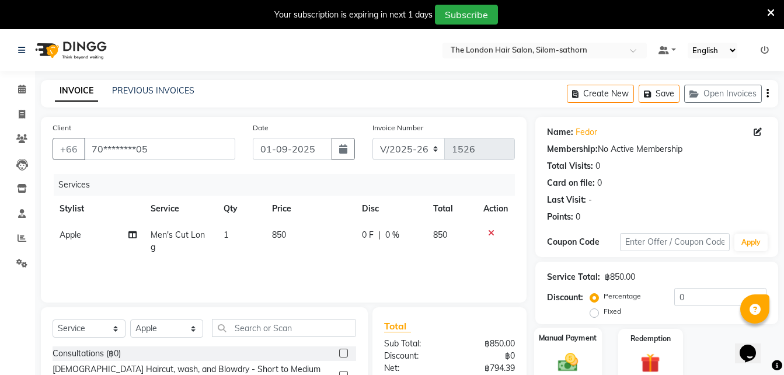
scroll to position [95, 0]
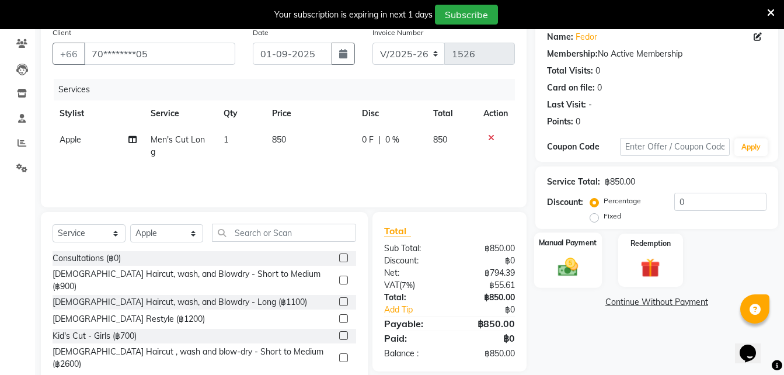
click at [566, 276] on img at bounding box center [568, 266] width 33 height 23
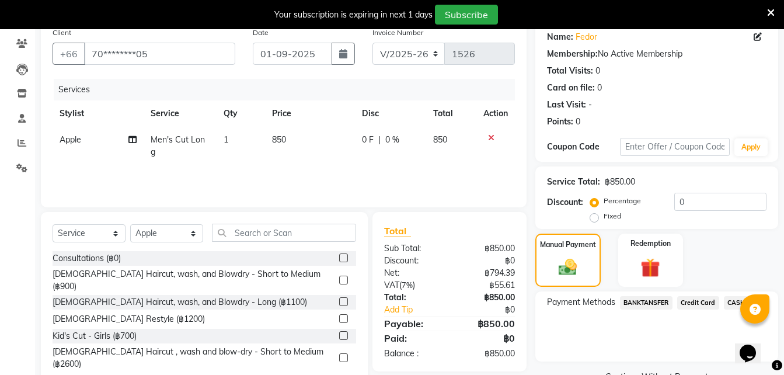
click at [704, 305] on span "Credit Card" at bounding box center [698, 302] width 42 height 13
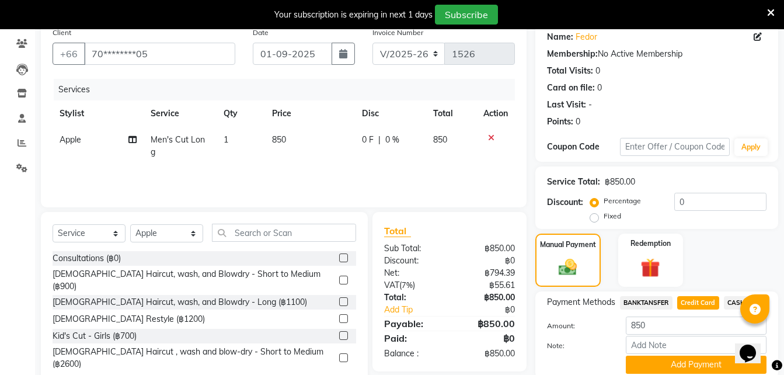
scroll to position [140, 0]
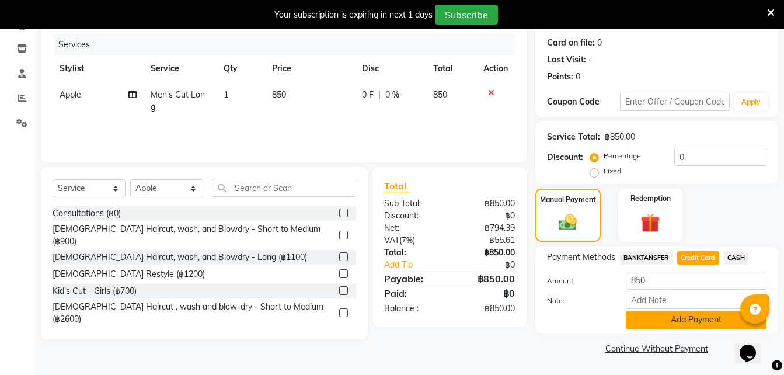
click at [655, 323] on button "Add Payment" at bounding box center [696, 320] width 141 height 18
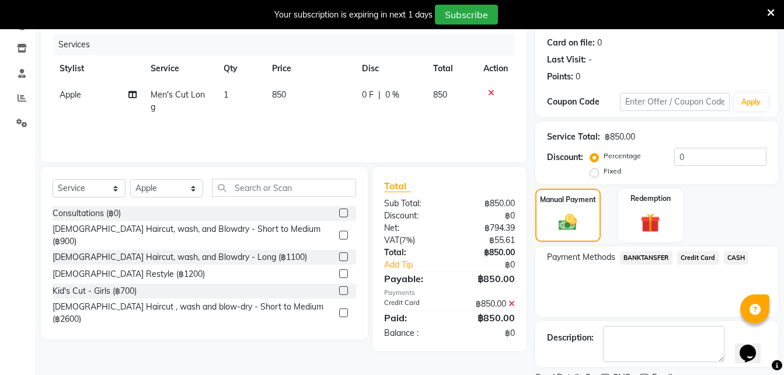
scroll to position [189, 0]
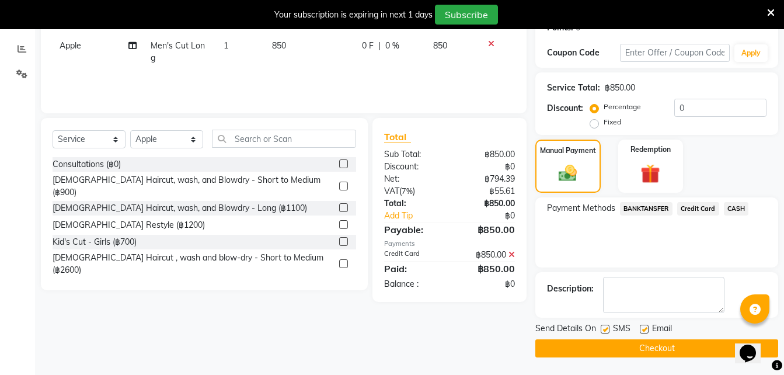
click at [574, 356] on button "Checkout" at bounding box center [656, 348] width 243 height 18
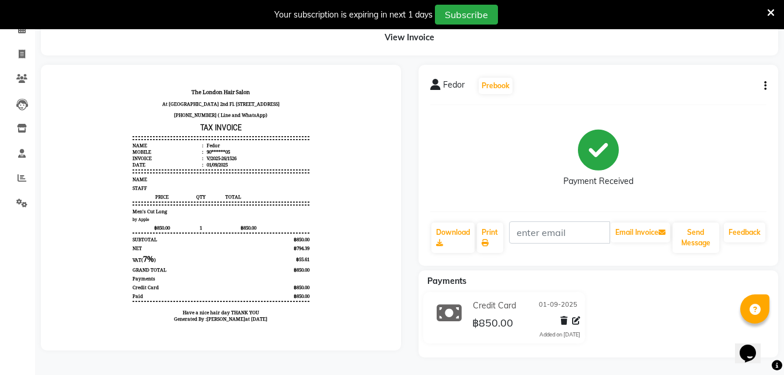
click at [770, 10] on icon at bounding box center [771, 13] width 8 height 11
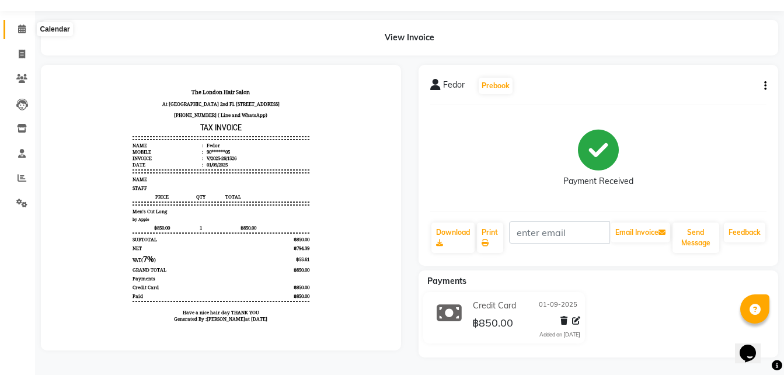
click at [20, 27] on icon at bounding box center [22, 29] width 8 height 9
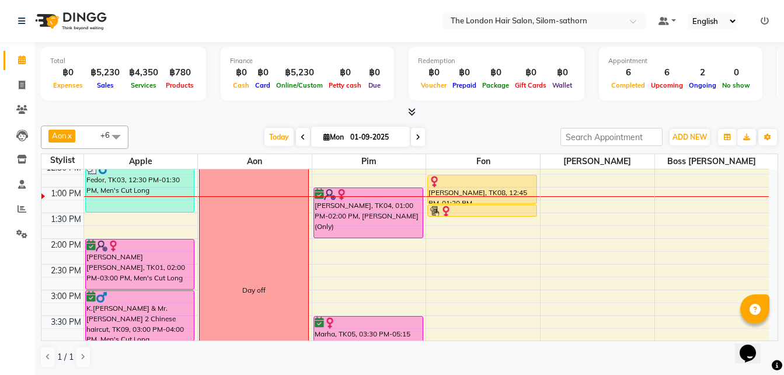
scroll to position [204, 0]
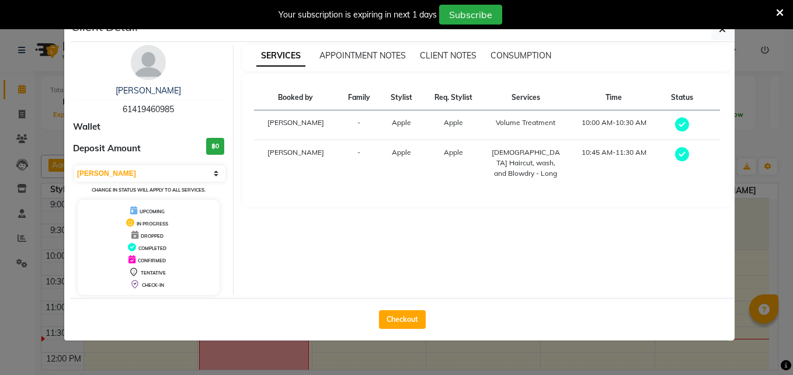
select select "3"
click at [724, 33] on icon "button" at bounding box center [722, 29] width 7 height 9
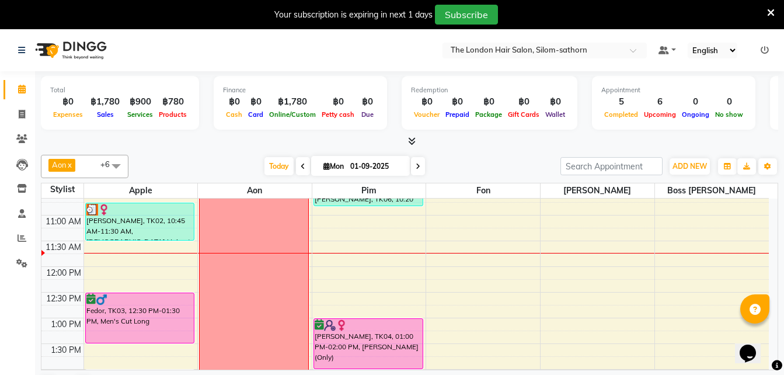
scroll to position [163, 0]
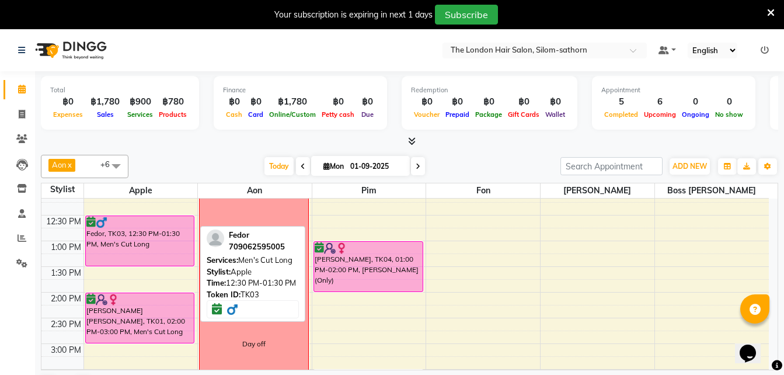
click at [111, 251] on div "Fedor, TK03, 12:30 PM-01:30 PM, Men's Cut Long" at bounding box center [140, 241] width 109 height 50
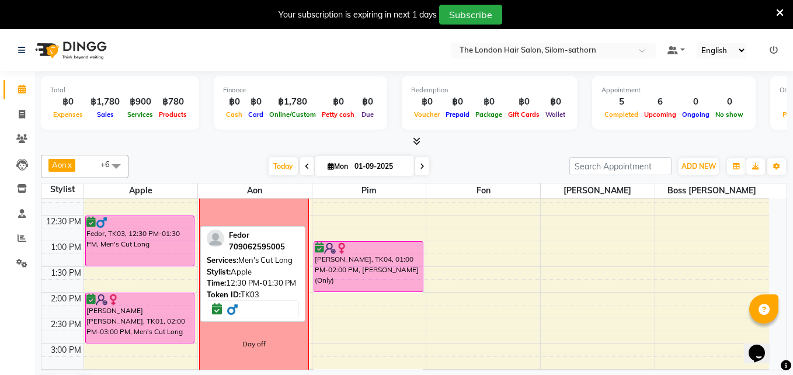
select select "3"
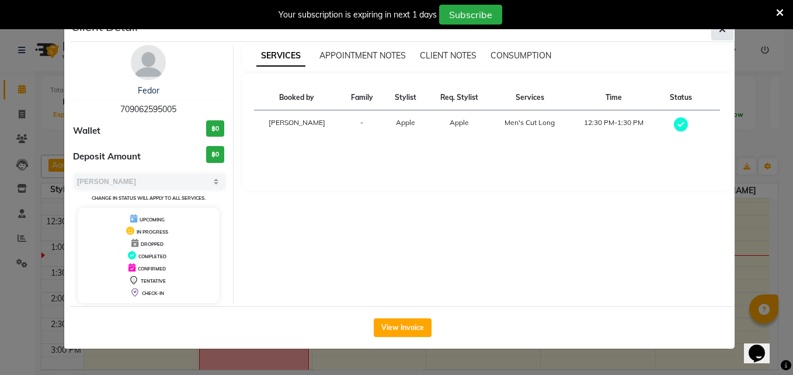
click at [719, 33] on icon "button" at bounding box center [722, 29] width 7 height 9
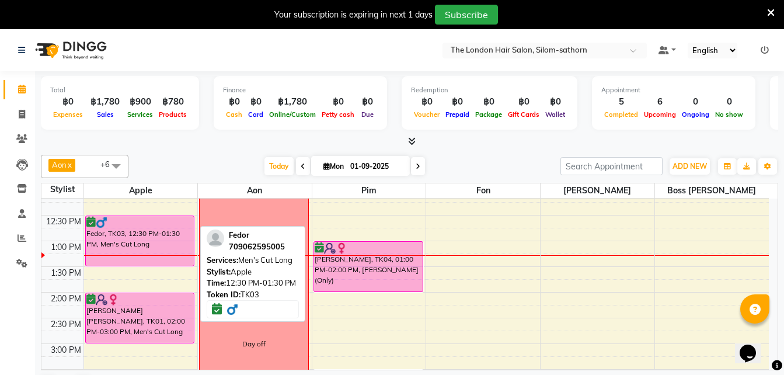
click at [119, 235] on div "Fedor, TK03, 12:30 PM-01:30 PM, Men's Cut Long" at bounding box center [140, 241] width 109 height 50
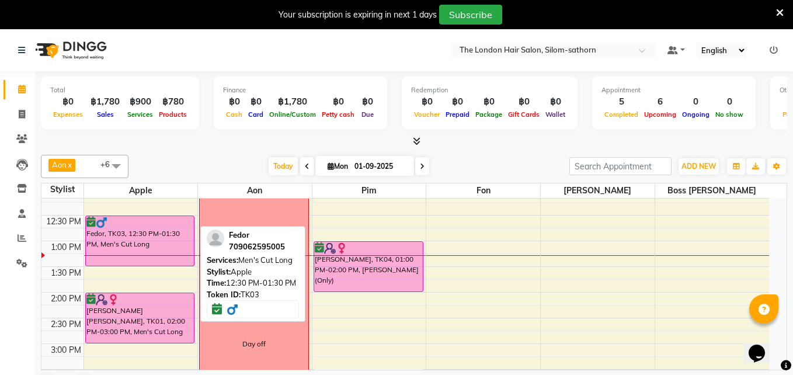
select select "3"
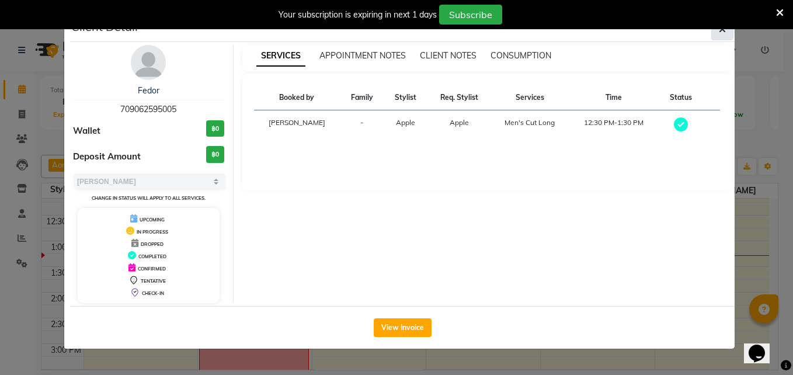
click at [722, 36] on button "button" at bounding box center [722, 29] width 22 height 22
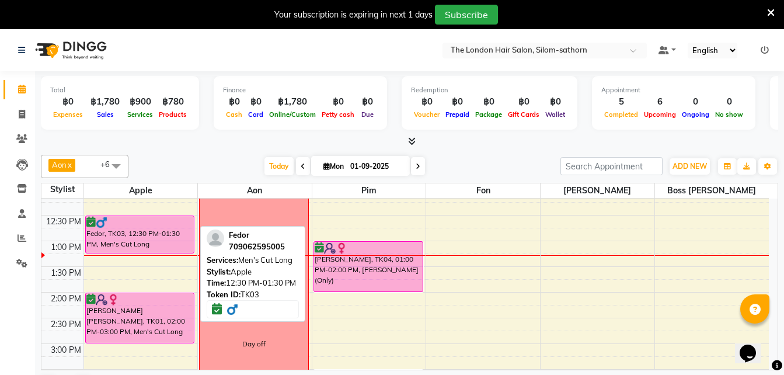
drag, startPoint x: 155, startPoint y: 263, endPoint x: 155, endPoint y: 248, distance: 15.2
click at [155, 248] on div "Mason Johnson, TK02, 10:00 AM-10:30 AM, Volume Treatment Mason Johnson, TK02, 1…" at bounding box center [141, 344] width 114 height 616
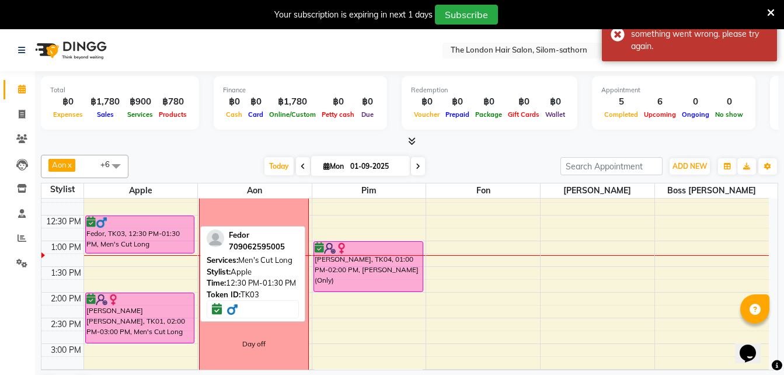
click at [137, 235] on div "Fedor, TK03, 12:30 PM-01:30 PM, Men's Cut Long" at bounding box center [140, 234] width 109 height 37
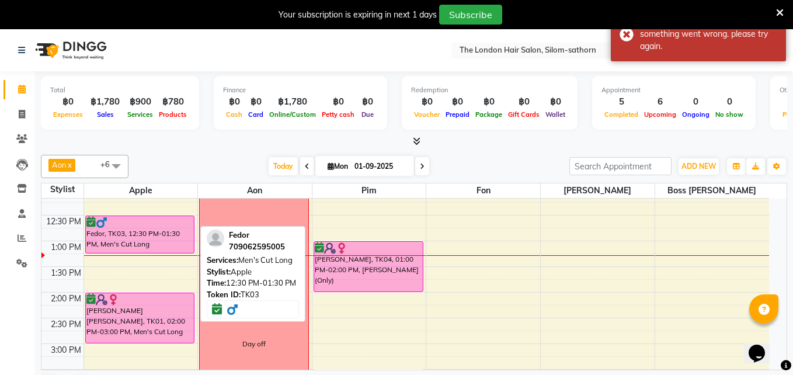
select select "3"
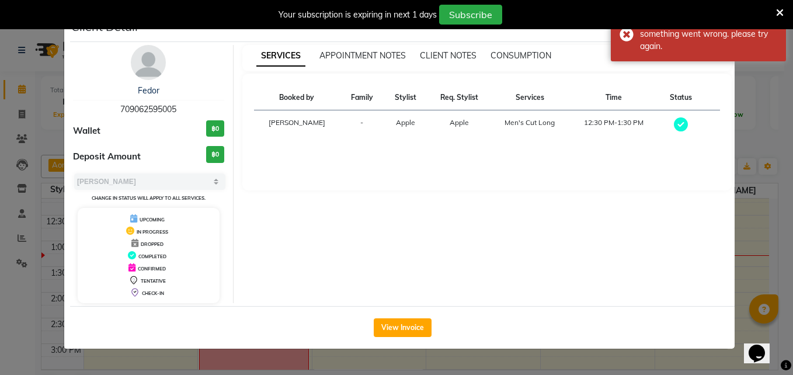
click at [765, 203] on ngb-modal-window "Client Detail Fedor 709062595005 Wallet ฿0 Deposit Amount ฿0 Select MARK DONE U…" at bounding box center [396, 187] width 793 height 375
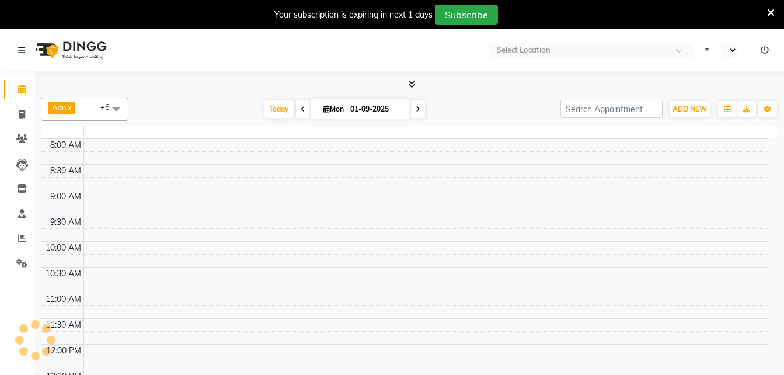
select select "en"
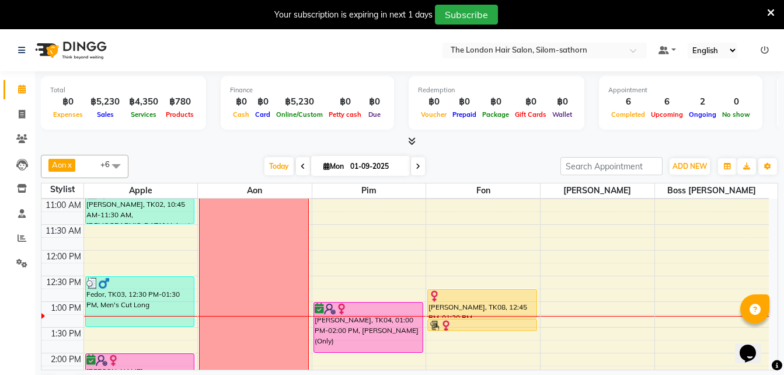
scroll to position [103, 0]
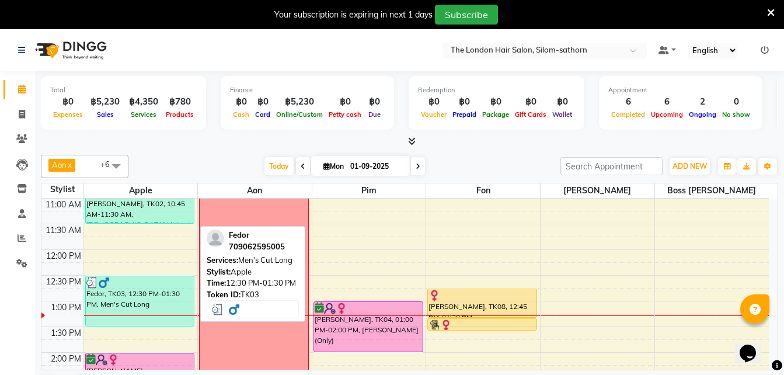
click at [144, 299] on div "Fedor, TK03, 12:30 PM-01:30 PM, Men's Cut Long" at bounding box center [140, 301] width 109 height 50
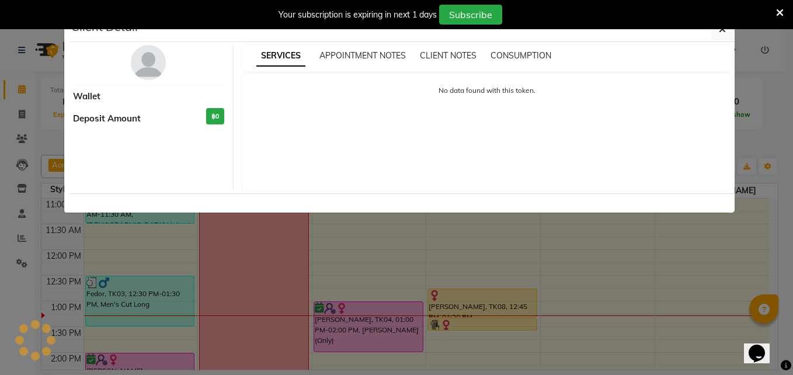
select select "3"
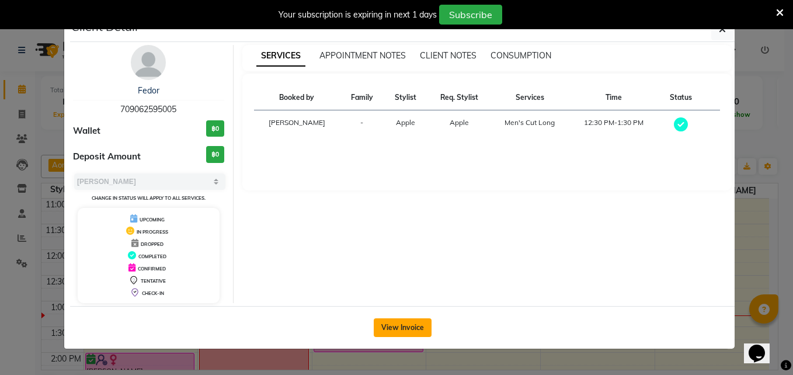
click at [387, 330] on button "View Invoice" at bounding box center [403, 327] width 58 height 19
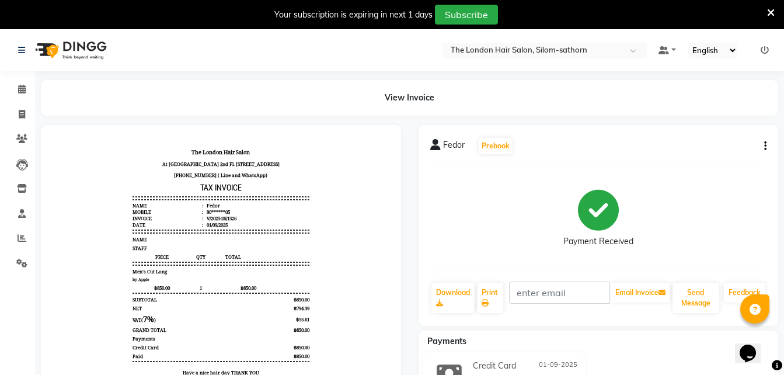
scroll to position [62, 0]
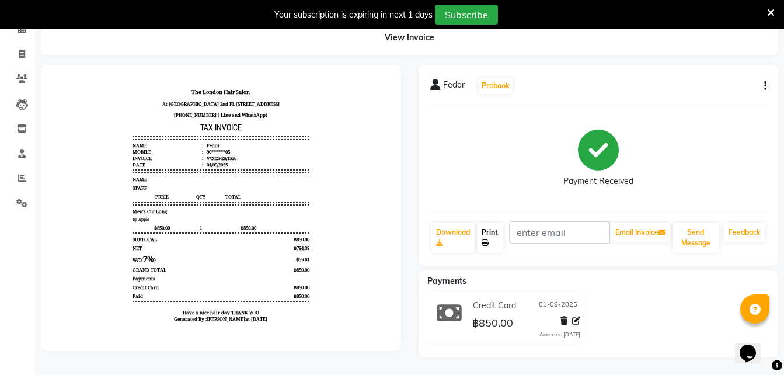
click at [490, 242] on link "Print" at bounding box center [490, 237] width 27 height 30
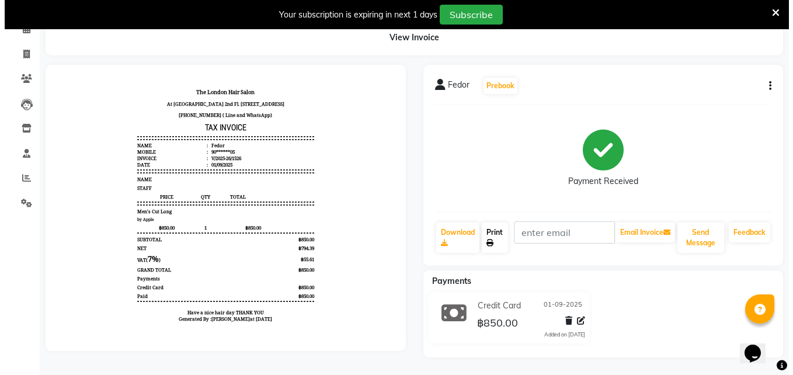
scroll to position [0, 0]
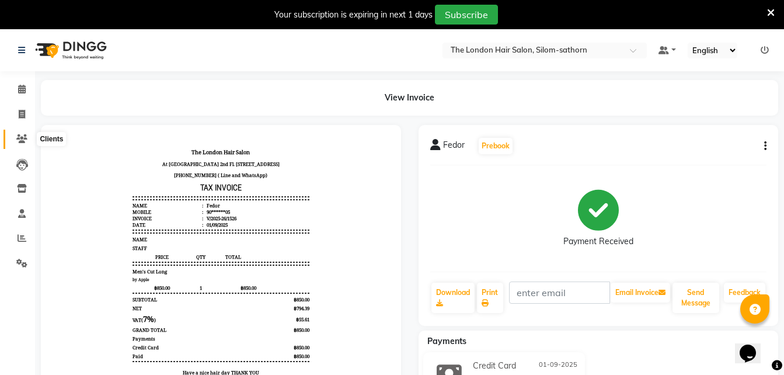
click at [20, 140] on icon at bounding box center [21, 138] width 11 height 9
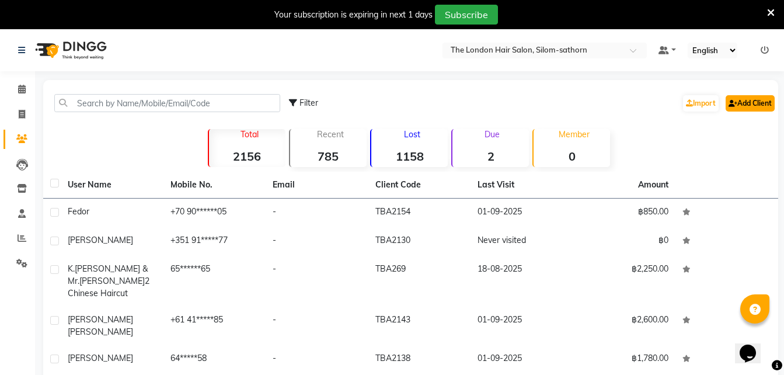
click at [751, 99] on link "Add Client" at bounding box center [750, 103] width 49 height 16
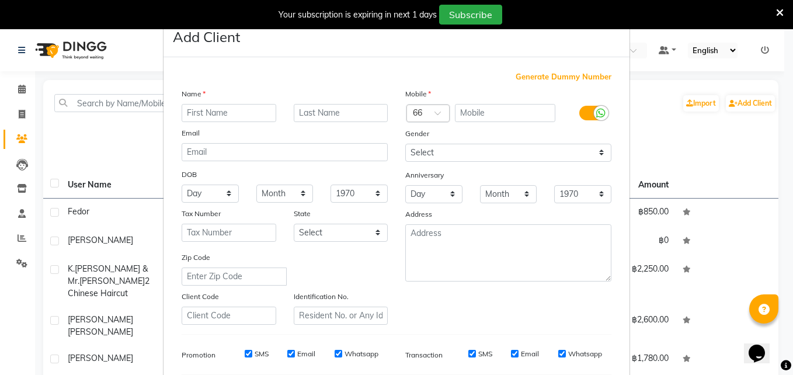
click at [149, 134] on ngb-modal-window "Add Client Generate Dummy Number Name Email DOB Day 01 02 03 04 05 06 07 08 09 …" at bounding box center [396, 187] width 793 height 375
click at [205, 115] on input "text" at bounding box center [229, 113] width 95 height 18
type input "Arda"
click at [331, 114] on input "text" at bounding box center [341, 113] width 95 height 18
type input "Ergonen"
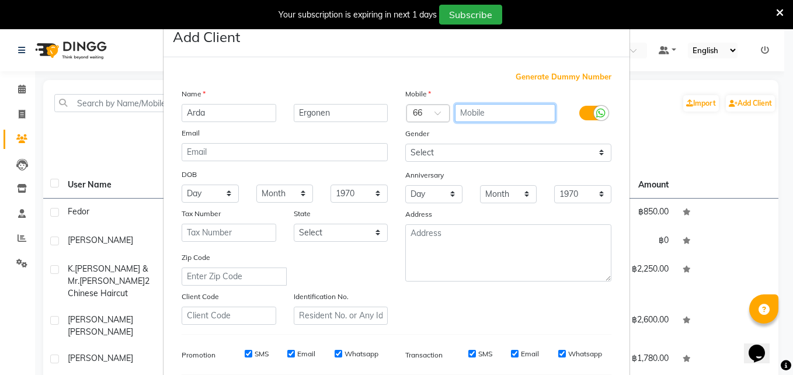
click at [472, 110] on input "text" at bounding box center [505, 113] width 101 height 18
type input "825144893"
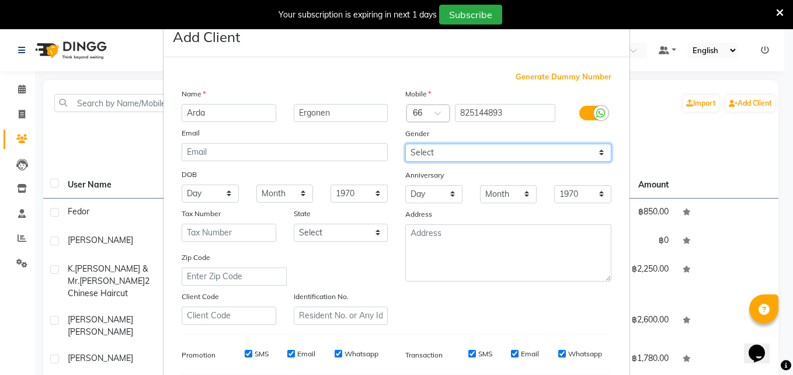
click at [455, 149] on select "Select Male Female Other Prefer Not To Say" at bounding box center [508, 153] width 206 height 18
select select "male"
click at [405, 144] on select "Select Male Female Other Prefer Not To Say" at bounding box center [508, 153] width 206 height 18
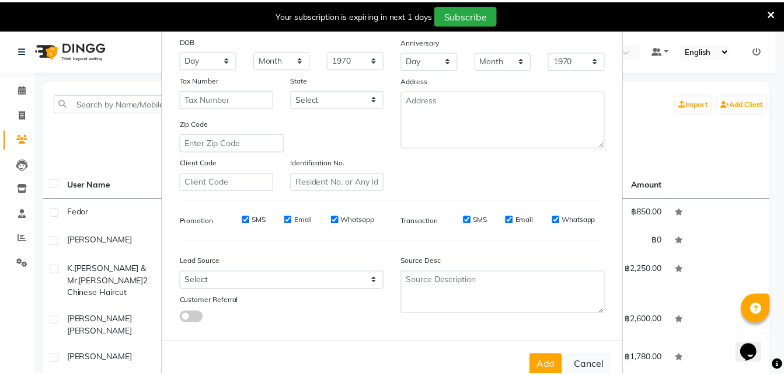
scroll to position [147, 0]
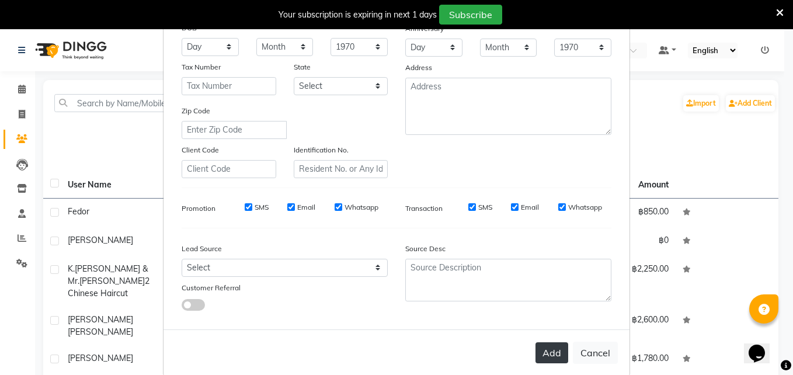
click at [548, 353] on button "Add" at bounding box center [551, 352] width 33 height 21
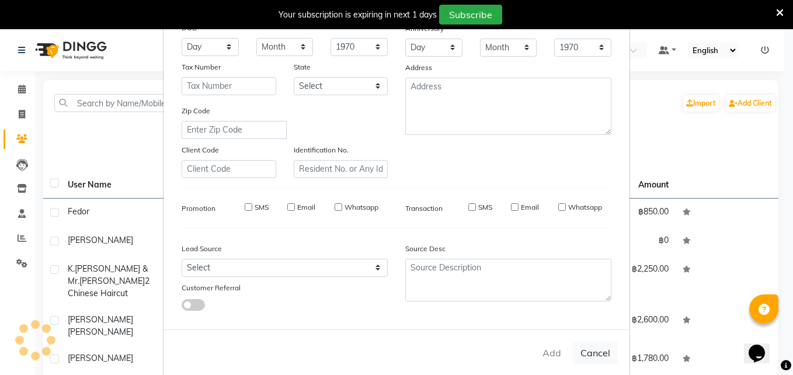
select select
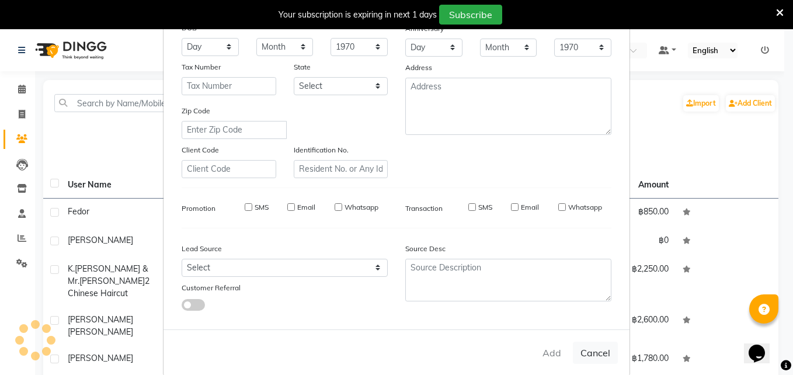
select select
checkbox input "false"
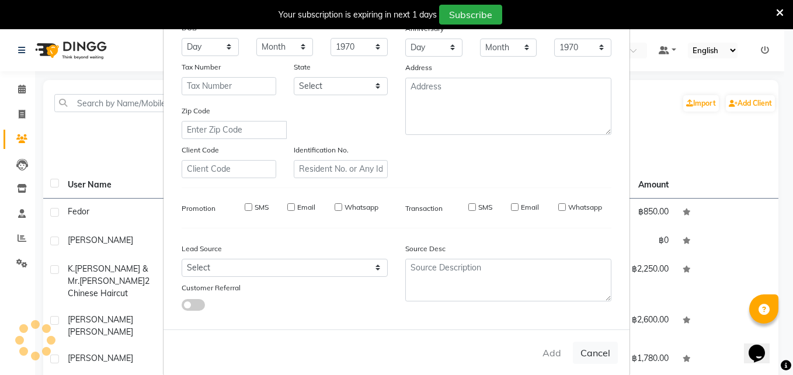
checkbox input "false"
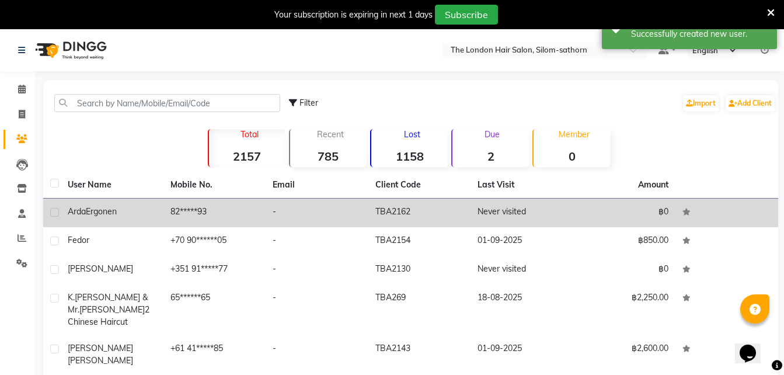
click at [192, 204] on td "82*****93" at bounding box center [214, 212] width 103 height 29
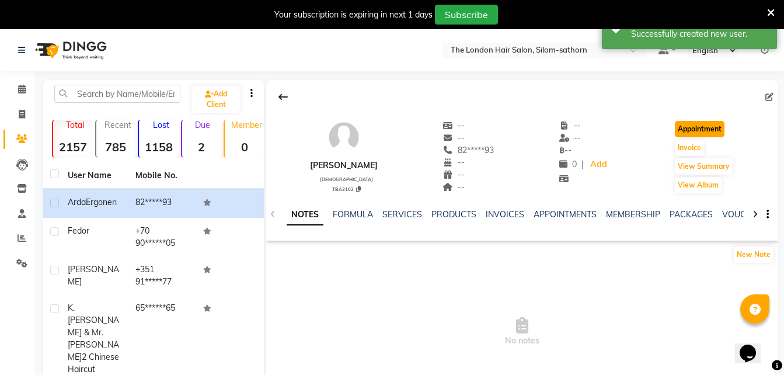
click at [702, 124] on button "Appointment" at bounding box center [700, 129] width 50 height 16
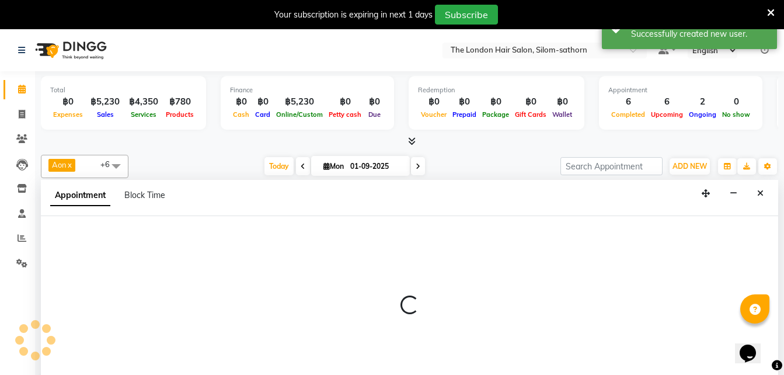
scroll to position [30, 0]
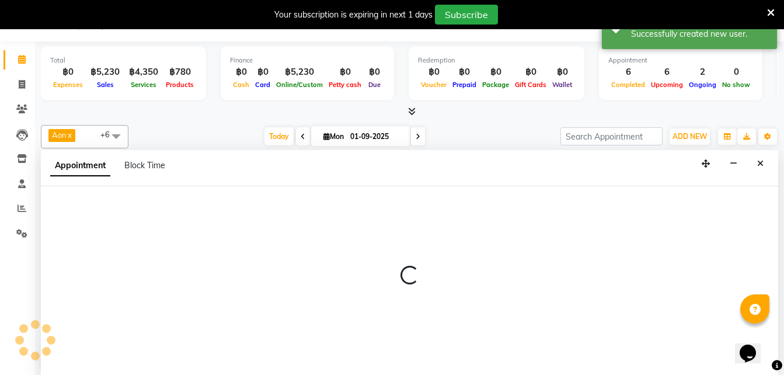
select select "600"
select select "tentative"
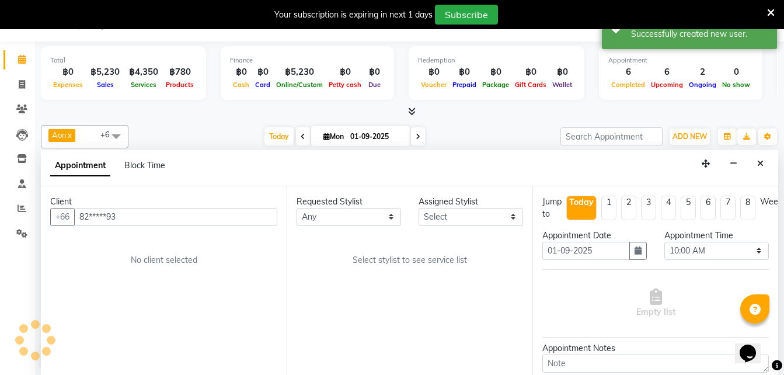
scroll to position [206, 0]
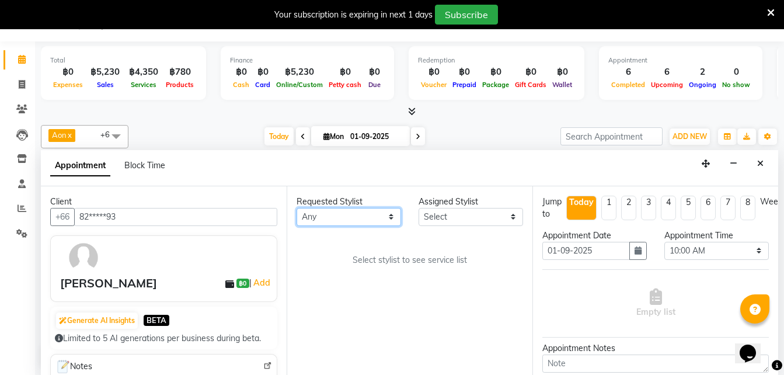
click at [316, 212] on select "Any Aon Apple Boss Luke Fon Kate Pim" at bounding box center [349, 217] width 104 height 18
select select "56710"
click at [297, 208] on select "Any Aon Apple Boss [PERSON_NAME] [PERSON_NAME]" at bounding box center [349, 217] width 104 height 18
select select "56710"
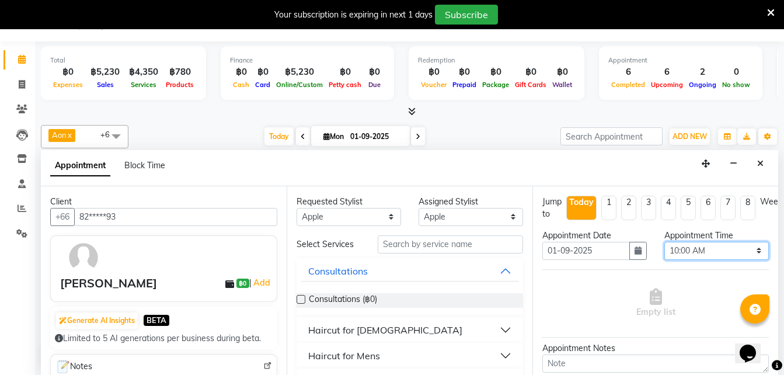
click at [683, 243] on select "Select 10:00 AM 10:05 AM 10:10 AM 10:15 AM 10:20 AM 10:25 AM 10:30 AM 10:35 AM …" at bounding box center [716, 251] width 104 height 18
select select "790"
click at [664, 242] on select "Select 10:00 AM 10:05 AM 10:10 AM 10:15 AM 10:20 AM 10:25 AM 10:30 AM 10:35 AM …" at bounding box center [716, 251] width 104 height 18
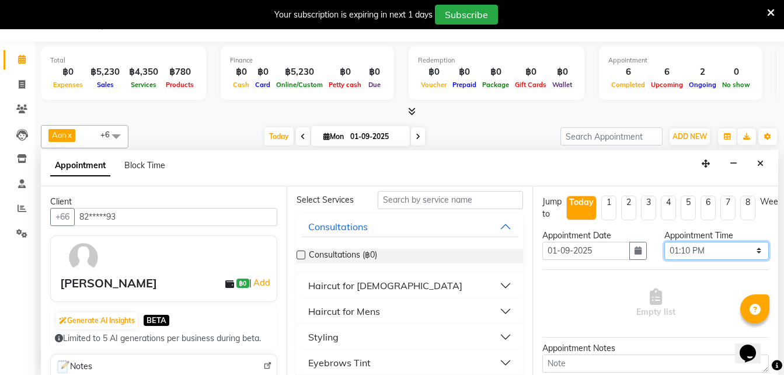
scroll to position [45, 0]
click at [364, 310] on div "Haircut for Mens" at bounding box center [344, 311] width 72 height 14
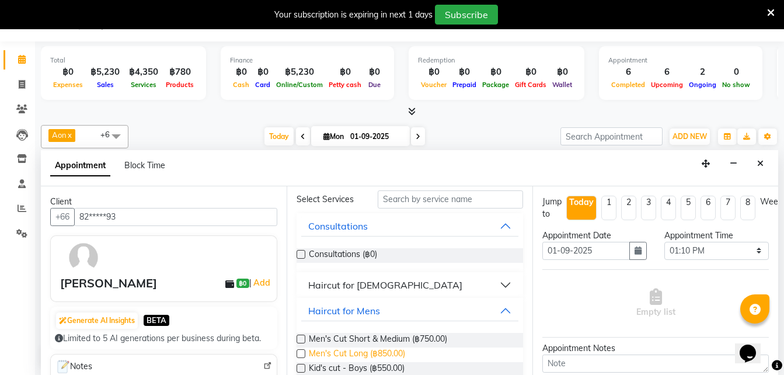
click at [391, 351] on span "Men's Cut Long (฿850.00)" at bounding box center [357, 354] width 96 height 15
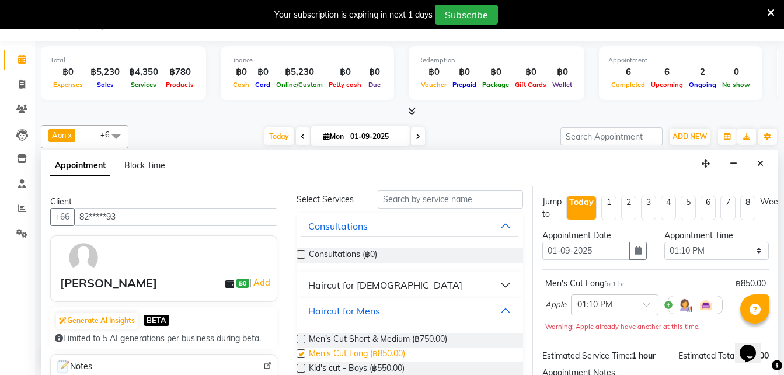
checkbox input "false"
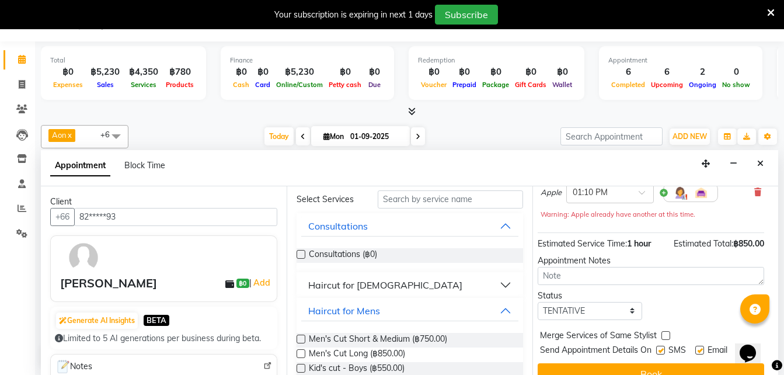
scroll to position [123, 5]
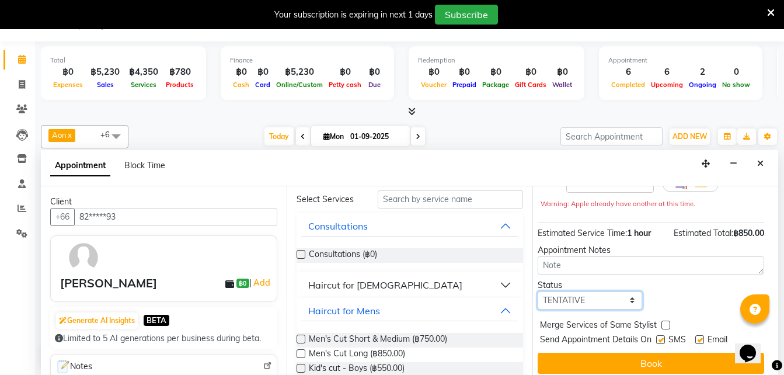
click at [567, 303] on select "Select TENTATIVE CONFIRM CHECK-IN UPCOMING" at bounding box center [590, 300] width 104 height 18
select select "confirm booking"
click at [538, 291] on select "Select TENTATIVE CONFIRM CHECK-IN UPCOMING" at bounding box center [590, 300] width 104 height 18
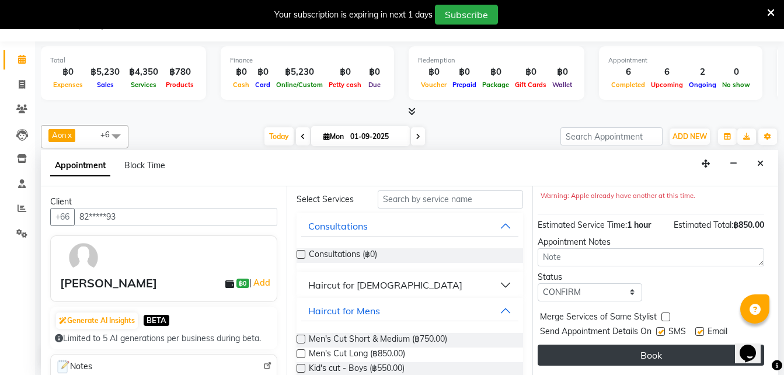
click at [638, 344] on button "Book" at bounding box center [651, 354] width 227 height 21
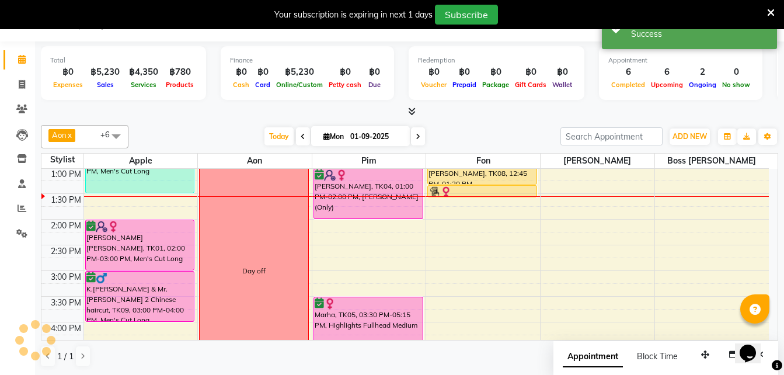
scroll to position [0, 0]
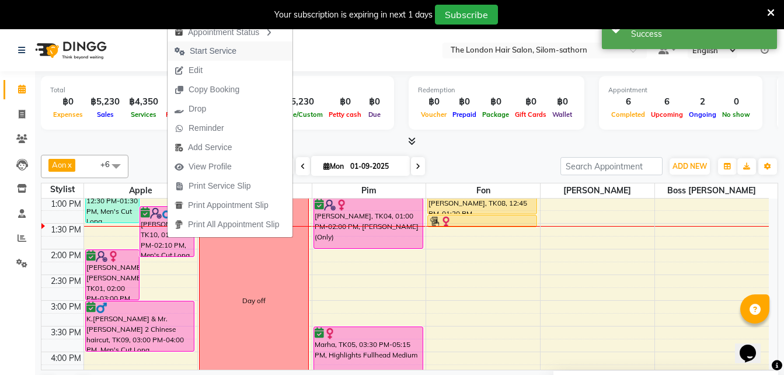
click at [217, 52] on span "Start Service" at bounding box center [213, 51] width 47 height 12
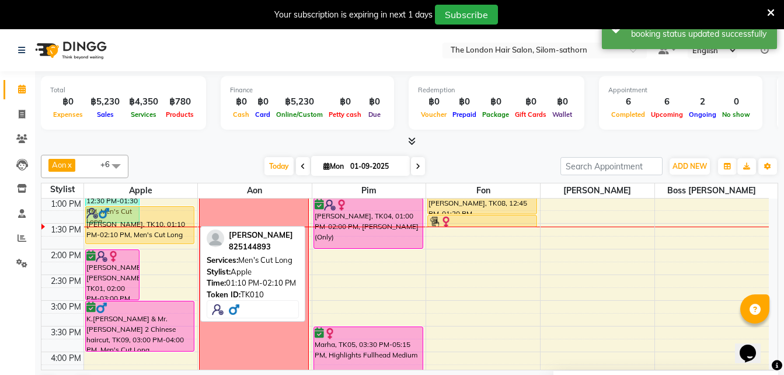
drag, startPoint x: 172, startPoint y: 253, endPoint x: 176, endPoint y: 246, distance: 8.4
click at [176, 246] on div "9:00 AM 9:30 AM 10:00 AM 10:30 AM 11:00 AM 11:30 AM 12:00 PM 12:30 PM 1:00 PM 1…" at bounding box center [404, 300] width 727 height 616
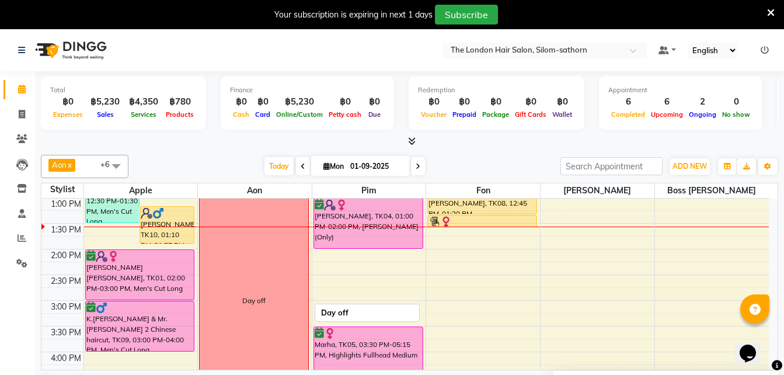
click at [264, 304] on div "Day off" at bounding box center [253, 300] width 23 height 11
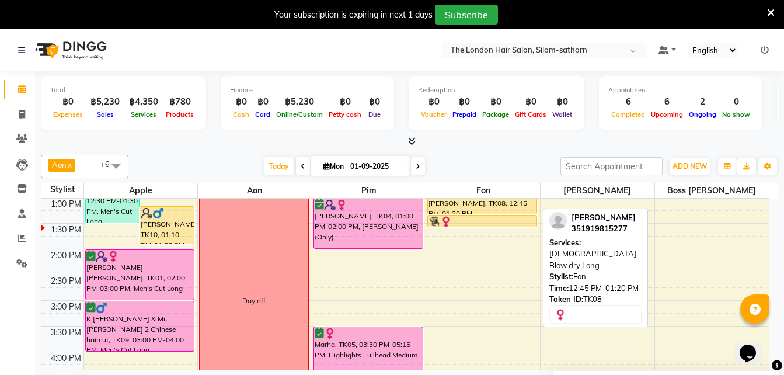
click at [443, 215] on div "[PERSON_NAME], TK08, 01:20 PM-01:35 PM, Extra for Wand and Iron" at bounding box center [482, 220] width 109 height 11
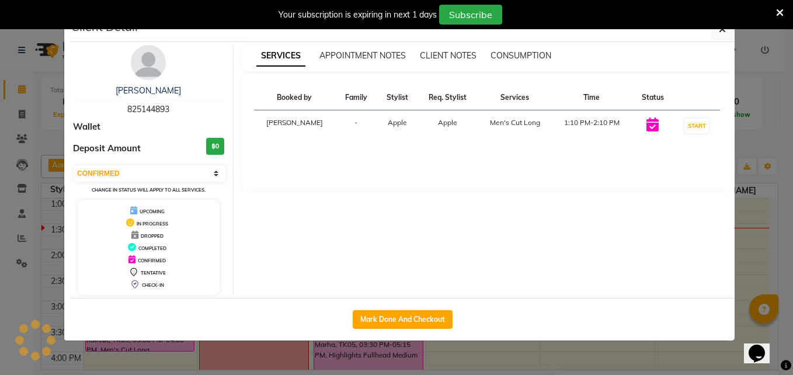
select select "1"
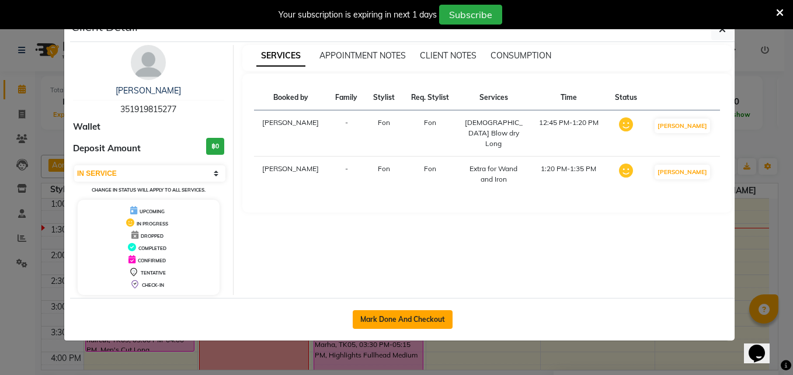
click at [389, 319] on button "Mark Done And Checkout" at bounding box center [403, 319] width 100 height 19
select select "service"
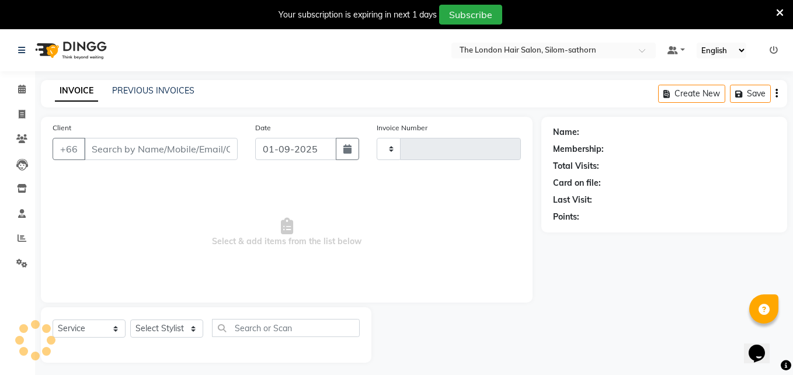
type input "1527"
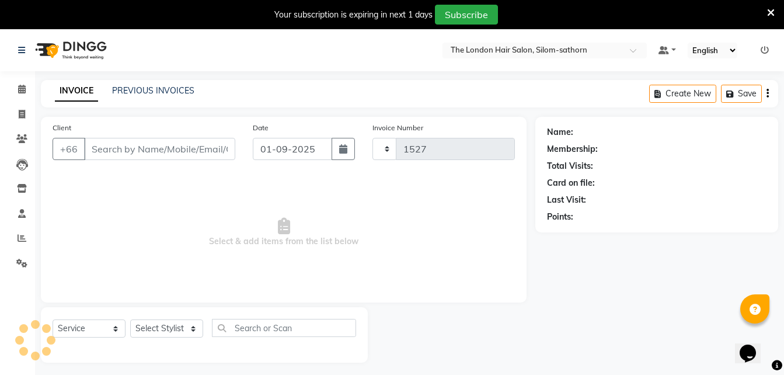
select select "6977"
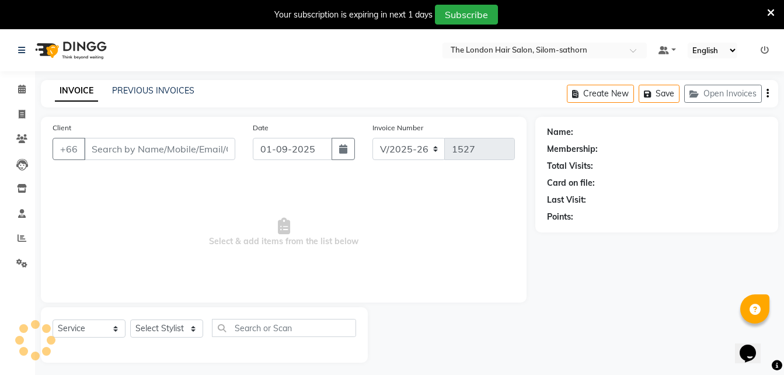
type input "35********77"
select select "56711"
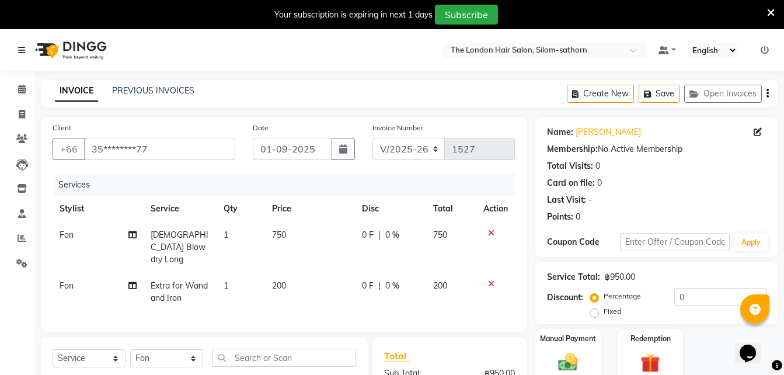
scroll to position [148, 0]
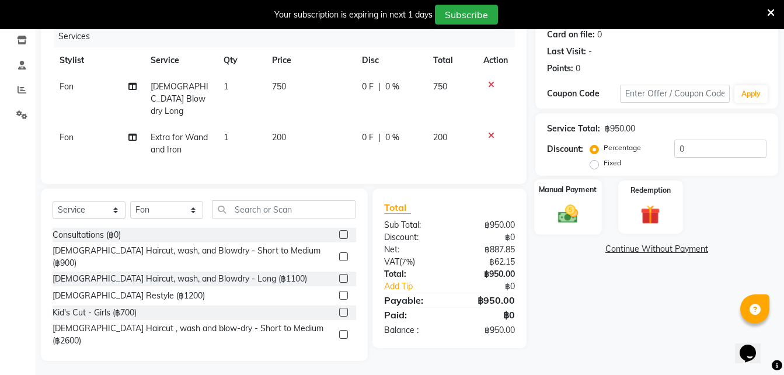
click at [561, 214] on img at bounding box center [568, 213] width 33 height 23
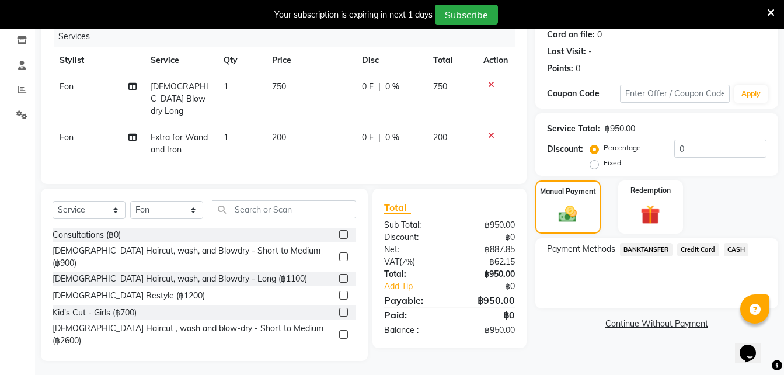
click at [741, 246] on span "CASH" at bounding box center [736, 249] width 25 height 13
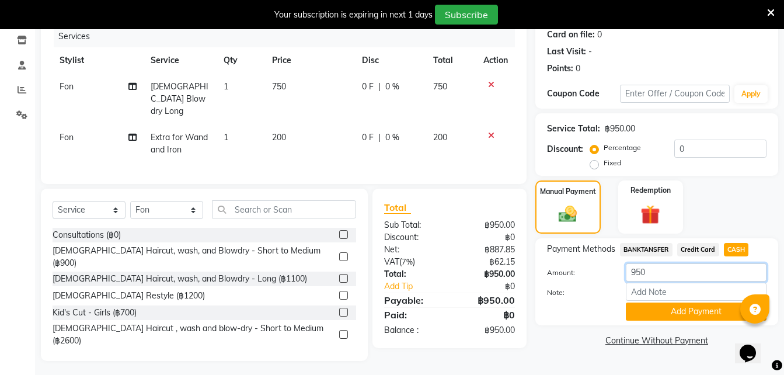
click at [656, 269] on input "950" at bounding box center [696, 272] width 141 height 18
type input "9"
type input "1000"
click at [671, 312] on button "Add Payment" at bounding box center [696, 311] width 141 height 18
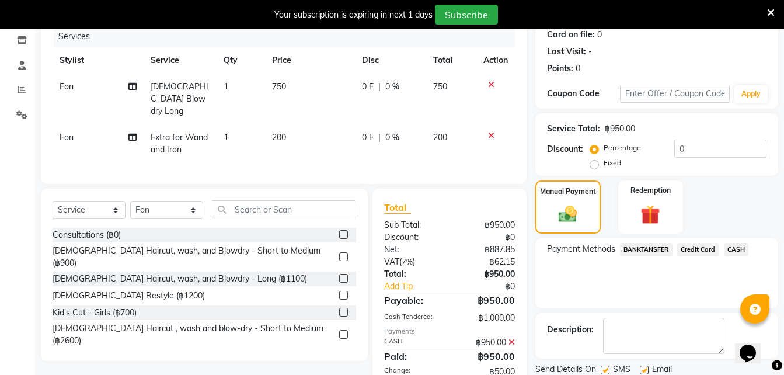
scroll to position [201, 0]
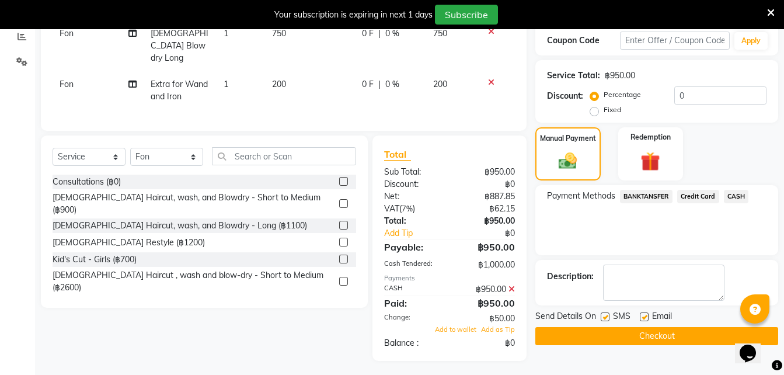
click at [612, 339] on button "Checkout" at bounding box center [656, 336] width 243 height 18
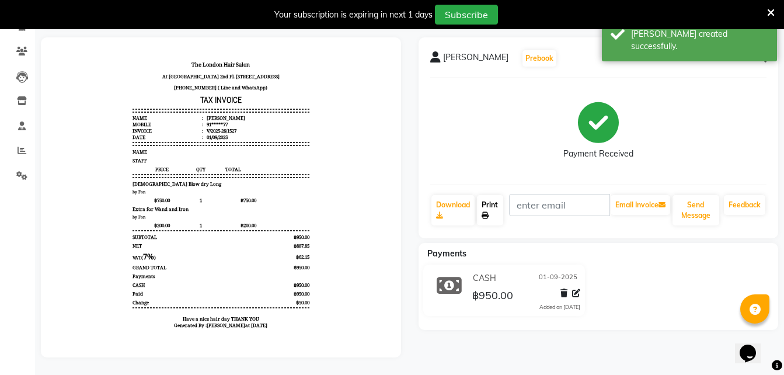
click at [494, 204] on link "Print" at bounding box center [490, 210] width 27 height 30
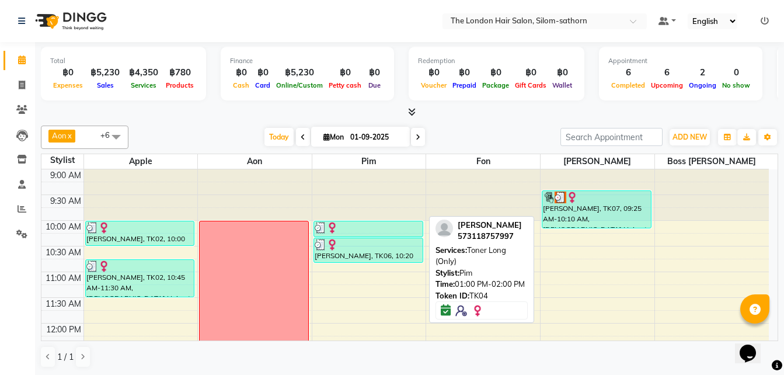
scroll to position [204, 0]
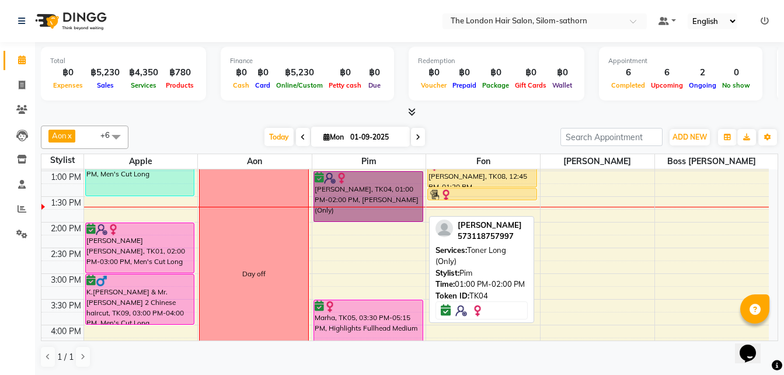
drag, startPoint x: 0, startPoint y: 0, endPoint x: 360, endPoint y: 198, distance: 411.3
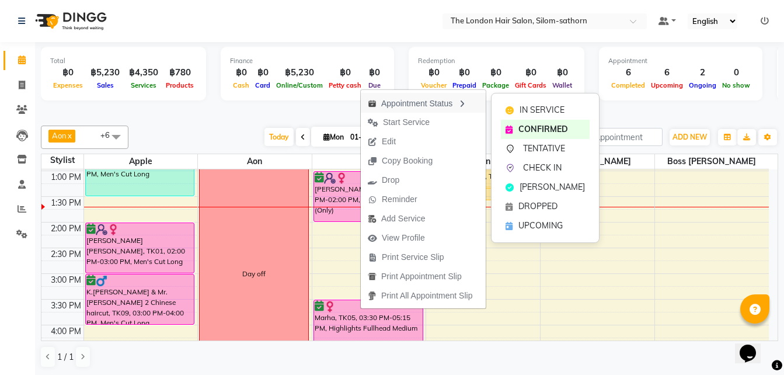
click at [405, 112] on div "Appointment Status" at bounding box center [423, 103] width 125 height 20
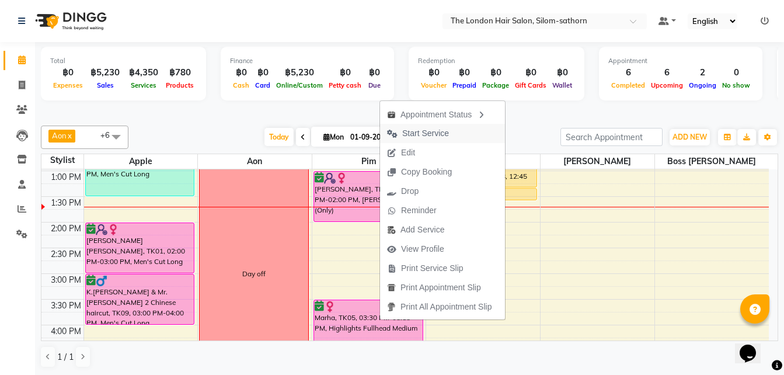
click at [426, 135] on span "Start Service" at bounding box center [425, 133] width 47 height 12
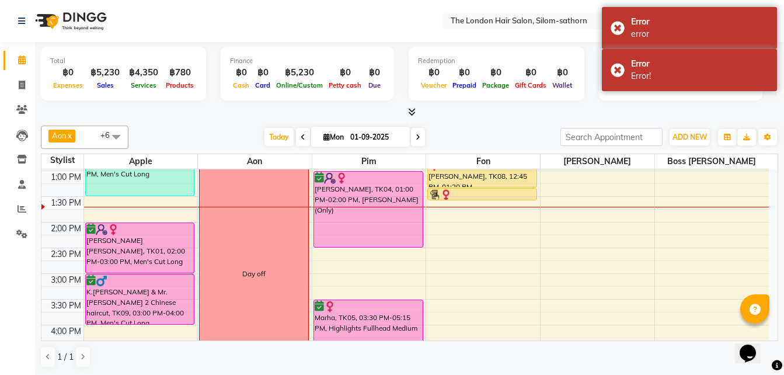
drag, startPoint x: 363, startPoint y: 221, endPoint x: 363, endPoint y: 240, distance: 18.7
click at [363, 240] on div "Marha, TK05, 05:30 PM-06:00 PM, Toner [PERSON_NAME], TK05, 05:45 PM-06:35 PM, […" at bounding box center [369, 274] width 114 height 616
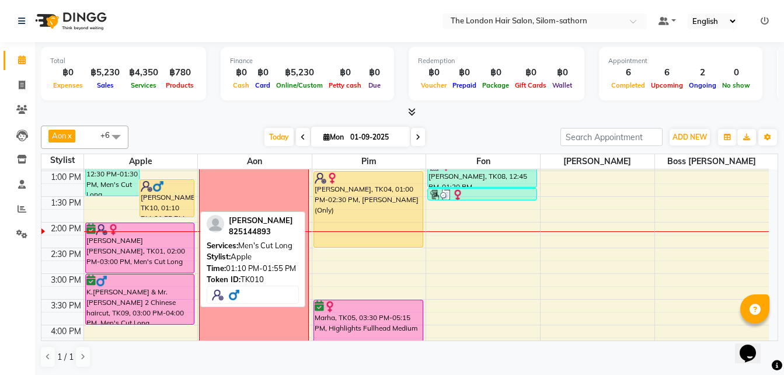
click at [155, 207] on div "[PERSON_NAME], TK10, 01:10 PM-01:55 PM, Men's Cut Long" at bounding box center [167, 198] width 54 height 37
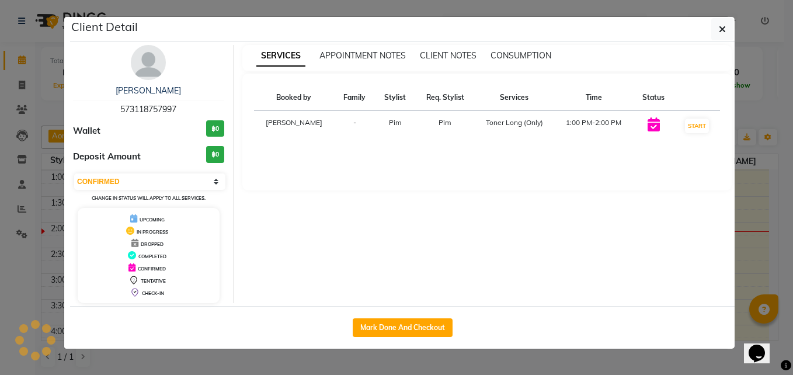
select select "1"
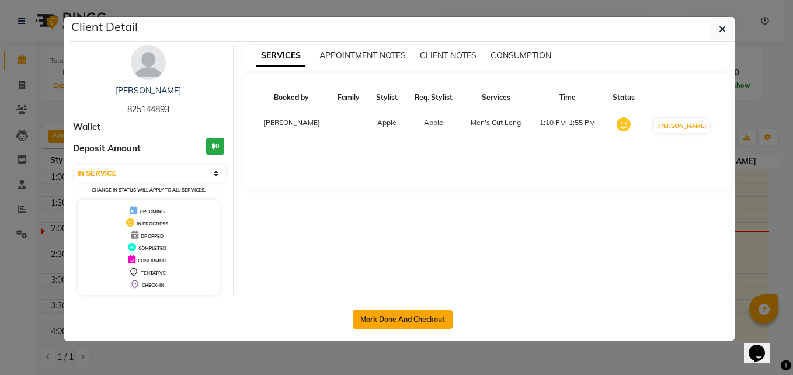
click at [409, 313] on button "Mark Done And Checkout" at bounding box center [403, 319] width 100 height 19
select select "service"
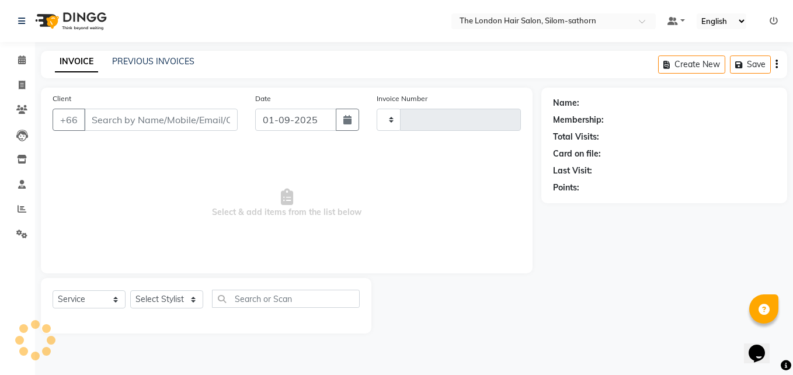
type input "1528"
select select "6977"
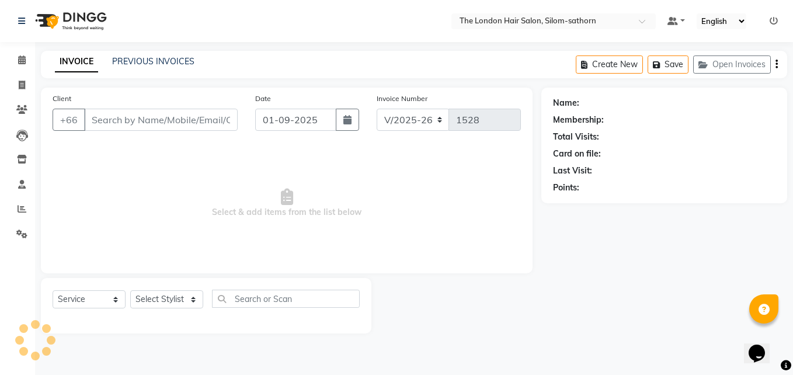
type input "82*****93"
select select "56710"
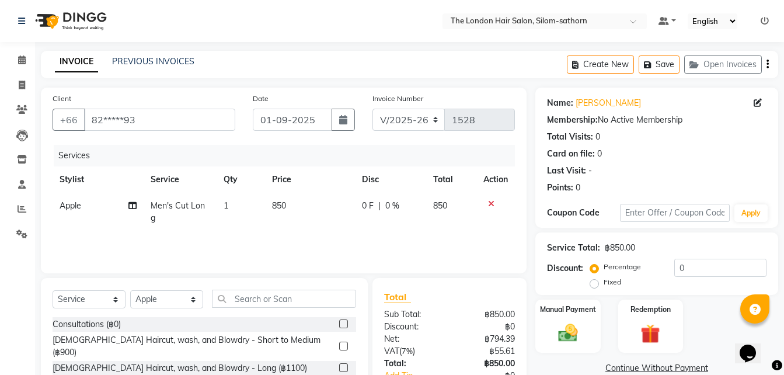
click at [282, 207] on span "850" at bounding box center [279, 205] width 14 height 11
select select "56710"
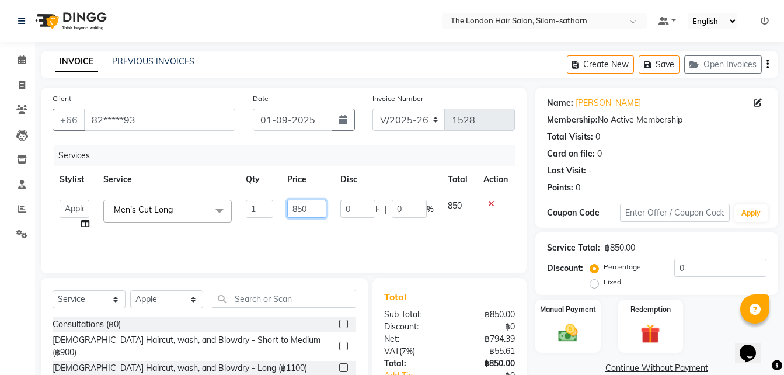
click at [301, 209] on input "850" at bounding box center [307, 209] width 40 height 18
type input "1100"
click at [214, 224] on div "Services Stylist Service Qty Price Disc Total Action Aon Apple Boss [PERSON_NAM…" at bounding box center [284, 203] width 462 height 117
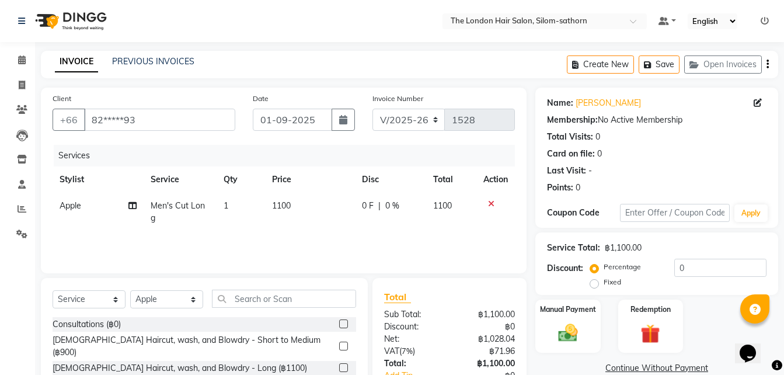
scroll to position [45, 0]
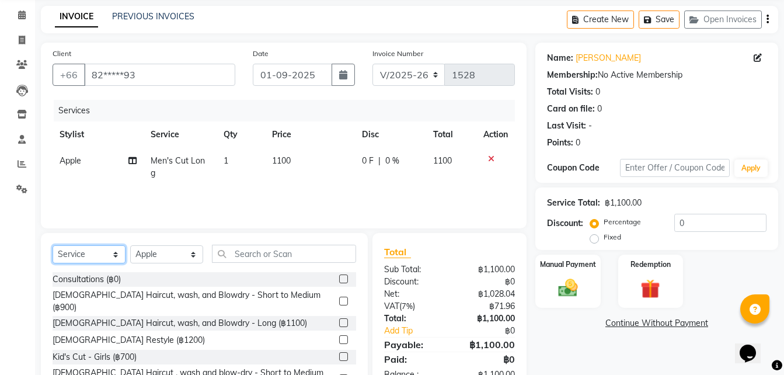
click at [92, 255] on select "Select Service Product Membership Package Voucher Prepaid Gift Card" at bounding box center [89, 254] width 73 height 18
select select "product"
click at [53, 245] on select "Select Service Product Membership Package Voucher Prepaid Gift Card" at bounding box center [89, 254] width 73 height 18
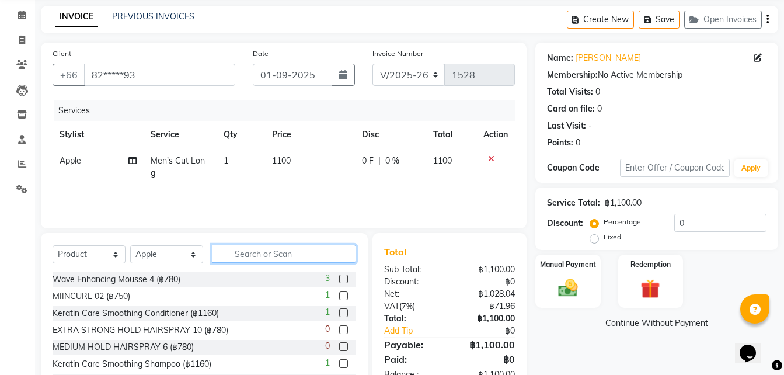
click at [262, 256] on input "text" at bounding box center [284, 254] width 144 height 18
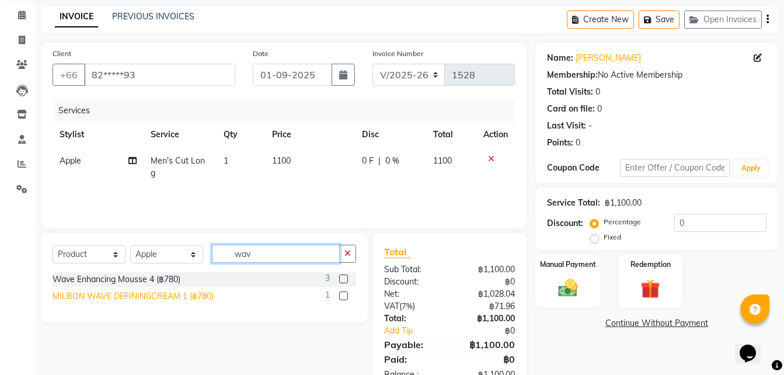
type input "wav"
click at [184, 294] on div "MILBON WAVE DEFININGCREAM 1 (฿780)" at bounding box center [133, 296] width 161 height 12
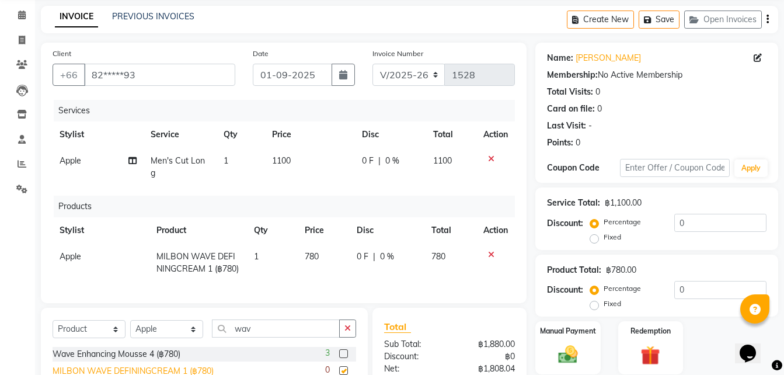
checkbox input "false"
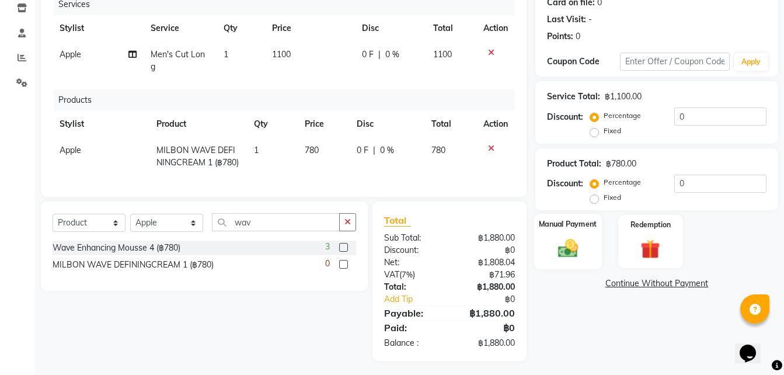
click at [576, 242] on img at bounding box center [568, 248] width 33 height 23
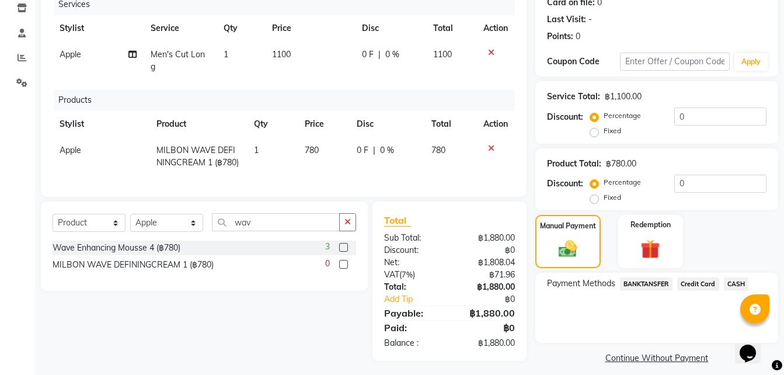
click at [704, 287] on span "Credit Card" at bounding box center [698, 283] width 42 height 13
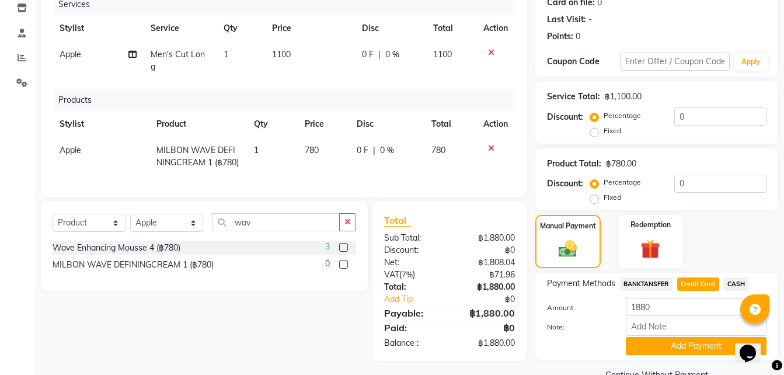
scroll to position [177, 0]
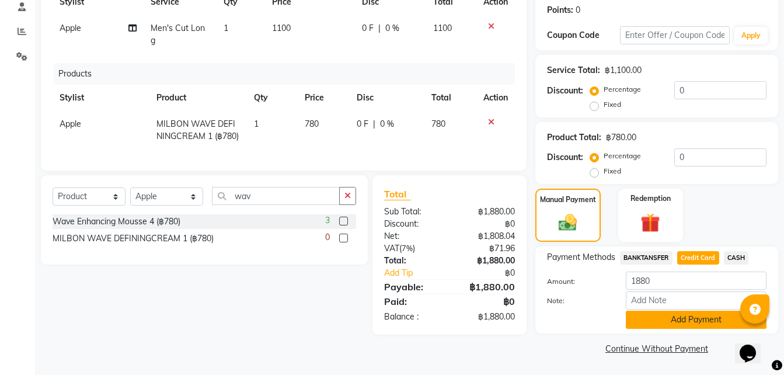
click at [649, 324] on button "Add Payment" at bounding box center [696, 320] width 141 height 18
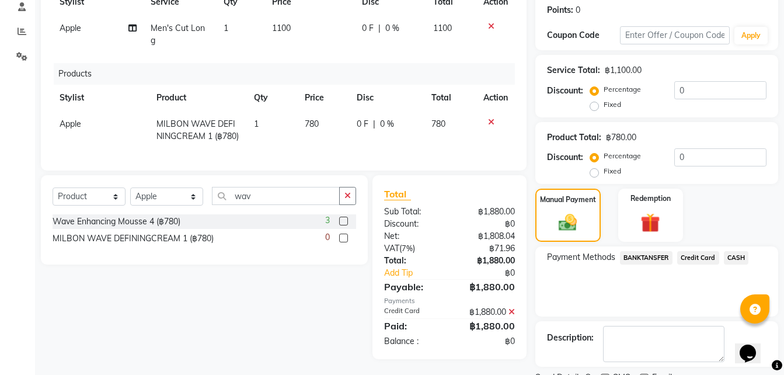
scroll to position [227, 0]
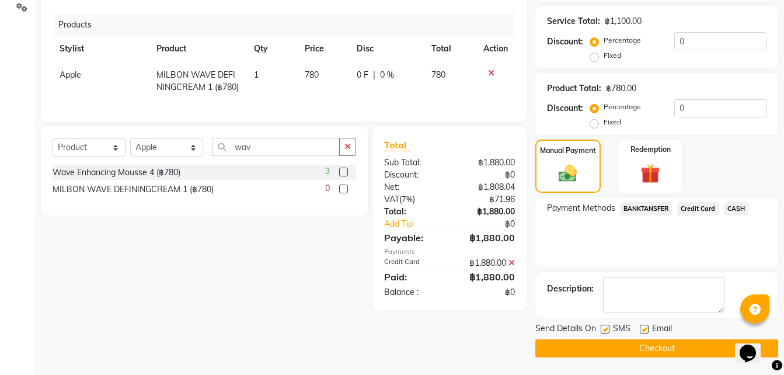
click at [613, 346] on button "Checkout" at bounding box center [656, 348] width 243 height 18
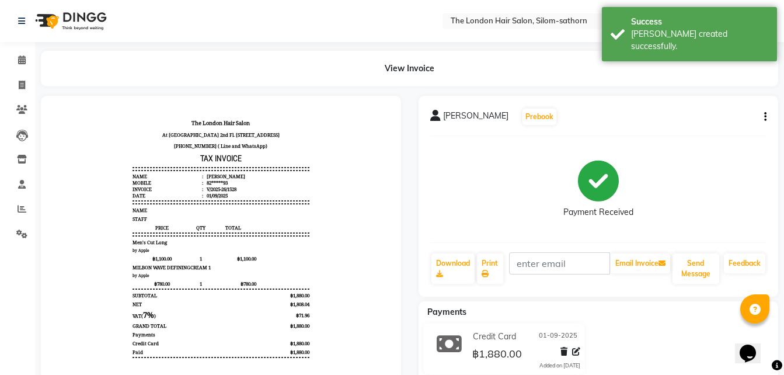
scroll to position [31, 0]
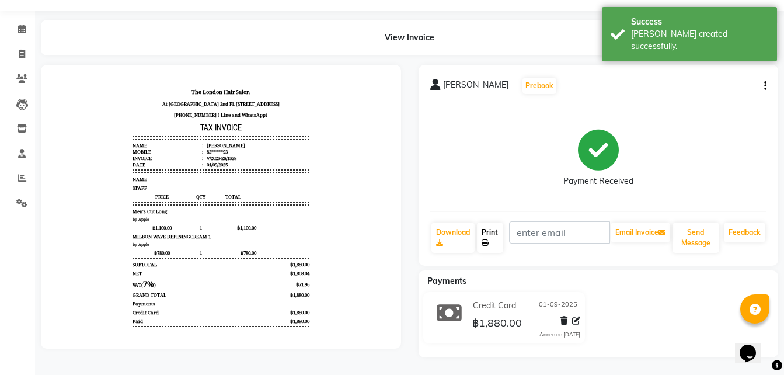
click at [486, 243] on icon at bounding box center [485, 242] width 7 height 7
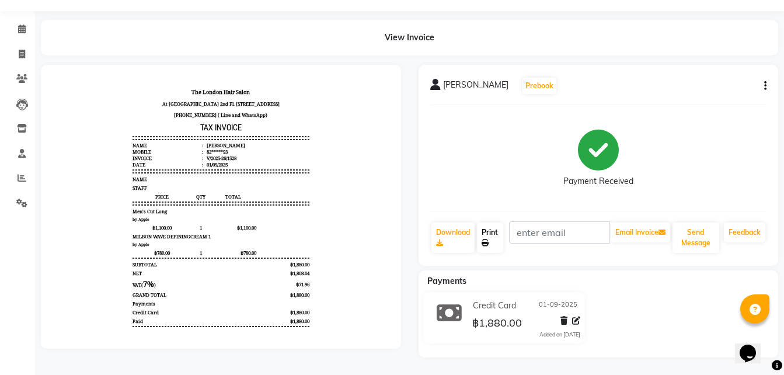
scroll to position [2, 0]
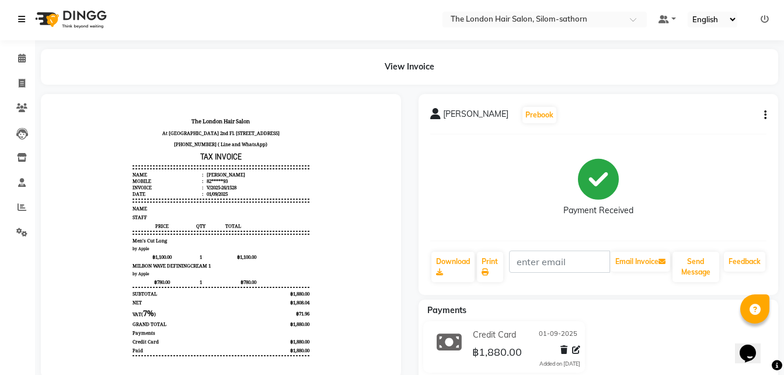
click at [23, 18] on icon at bounding box center [21, 19] width 7 height 8
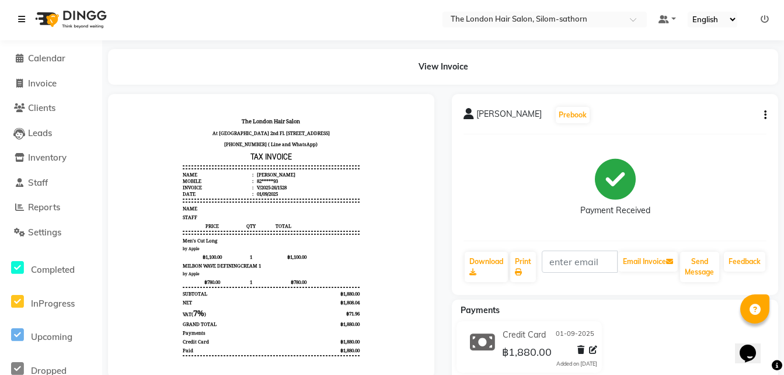
click at [22, 22] on icon at bounding box center [21, 19] width 7 height 8
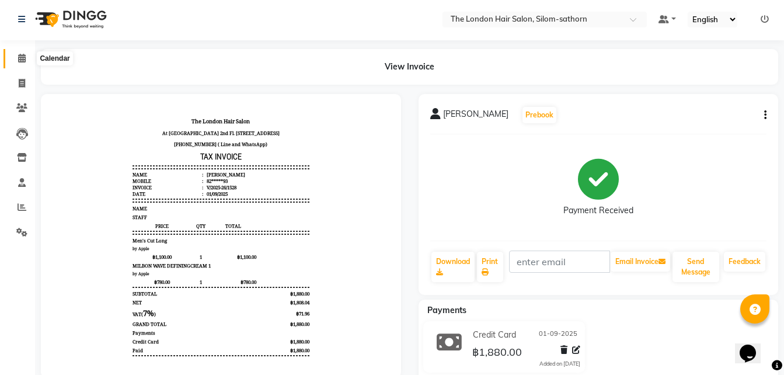
click at [28, 55] on span at bounding box center [22, 58] width 20 height 13
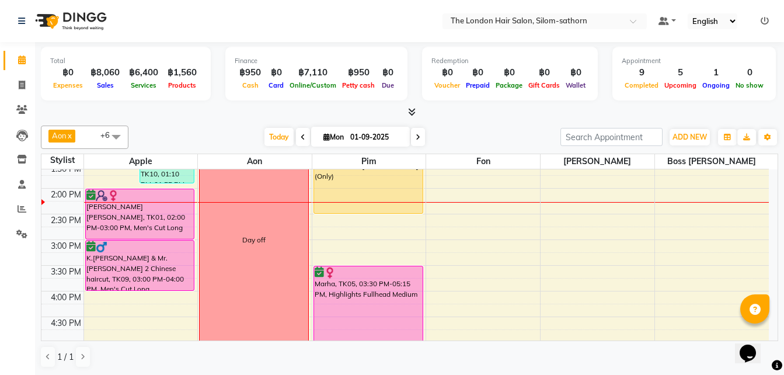
scroll to position [220, 0]
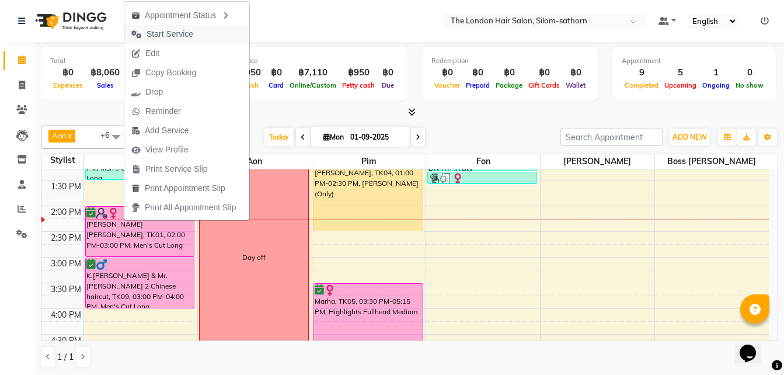
click at [173, 32] on span "Start Service" at bounding box center [170, 34] width 47 height 12
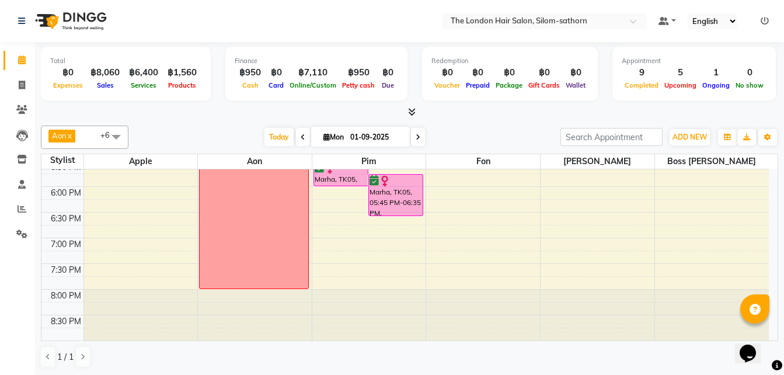
scroll to position [443, 0]
click at [418, 138] on icon at bounding box center [418, 137] width 5 height 7
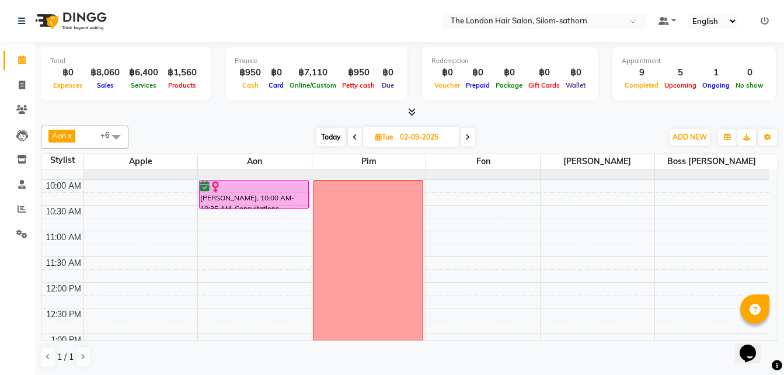
scroll to position [0, 0]
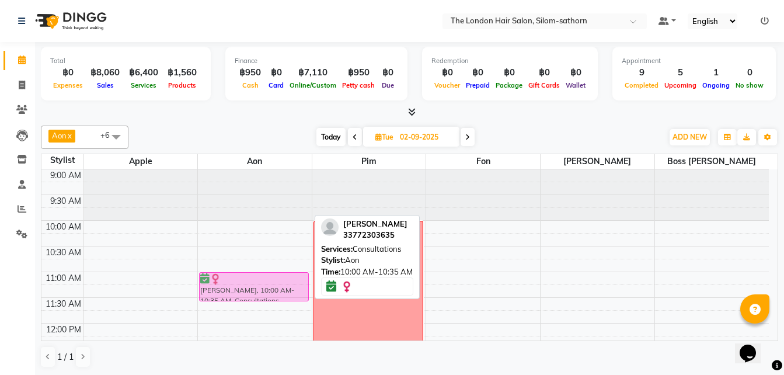
drag, startPoint x: 237, startPoint y: 226, endPoint x: 242, endPoint y: 271, distance: 45.2
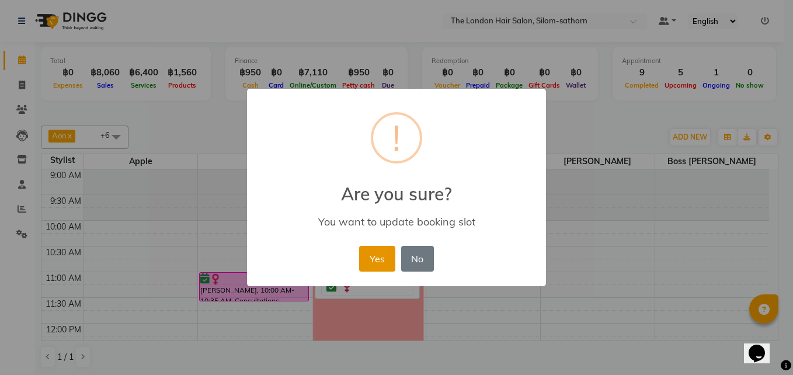
click at [375, 259] on button "Yes" at bounding box center [377, 259] width 36 height 26
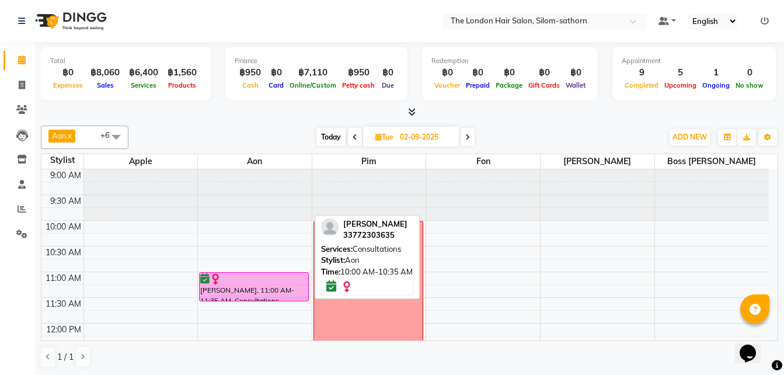
click at [329, 141] on span "Today" at bounding box center [330, 137] width 29 height 18
type input "01-09-2025"
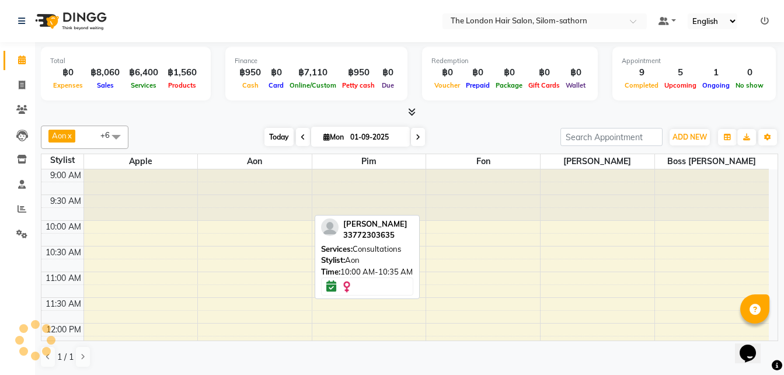
scroll to position [257, 0]
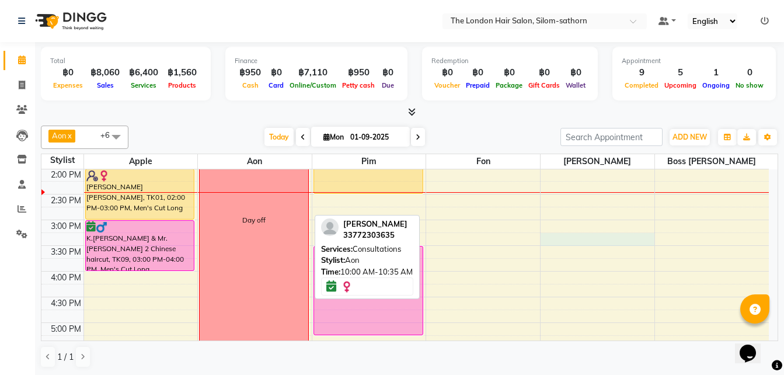
click at [638, 235] on div "9:00 AM 9:30 AM 10:00 AM 10:30 AM 11:00 AM 11:30 AM 12:00 PM 12:30 PM 1:00 PM 1…" at bounding box center [404, 220] width 727 height 616
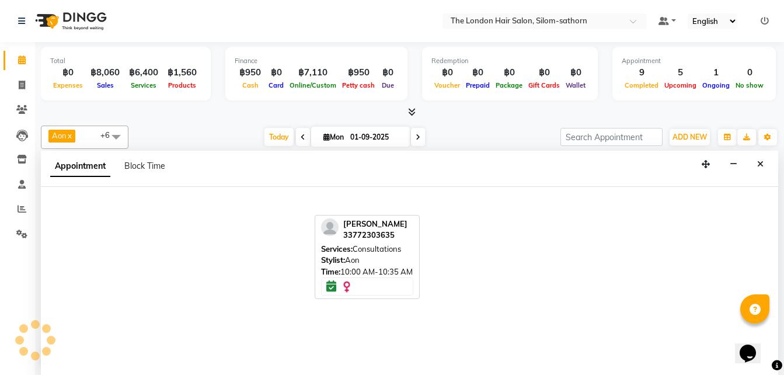
scroll to position [1, 0]
select select "56708"
select select "tentative"
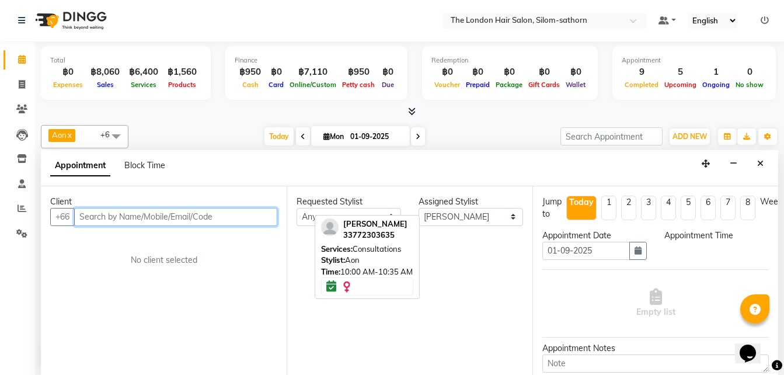
select select "915"
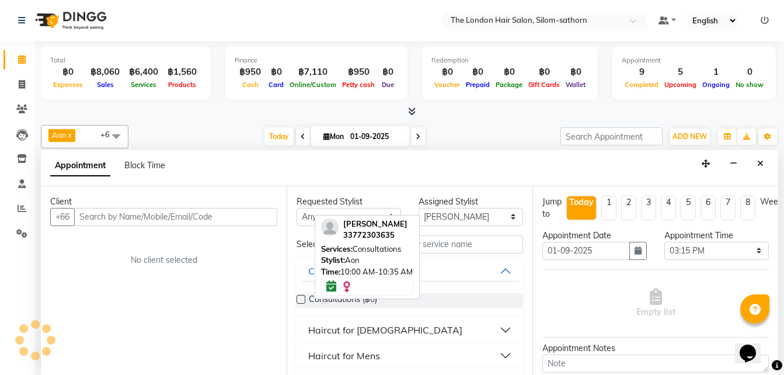
click at [760, 175] on div "Appointment Block Time" at bounding box center [409, 168] width 737 height 36
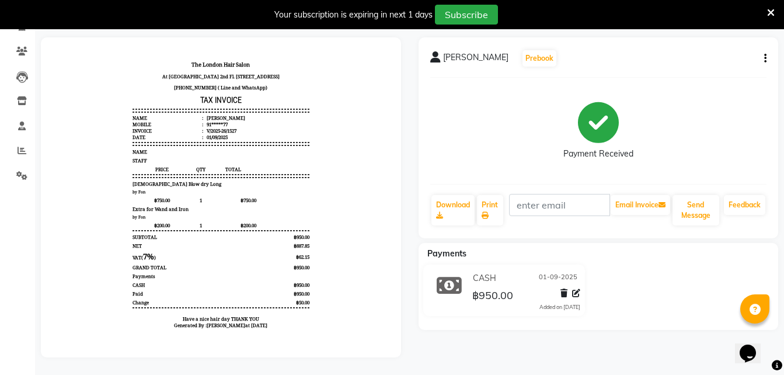
click at [770, 13] on icon at bounding box center [771, 13] width 8 height 11
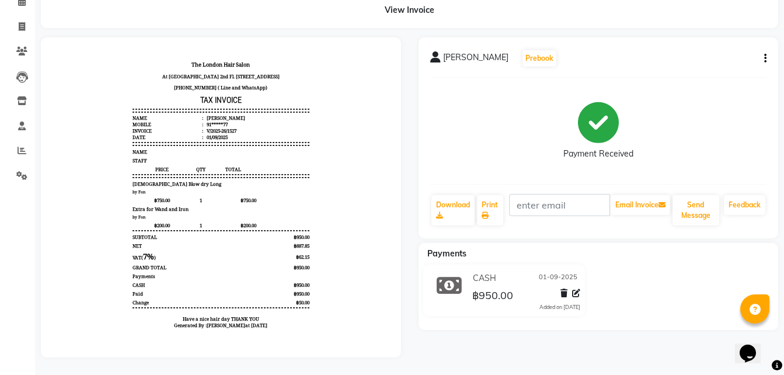
scroll to position [67, 0]
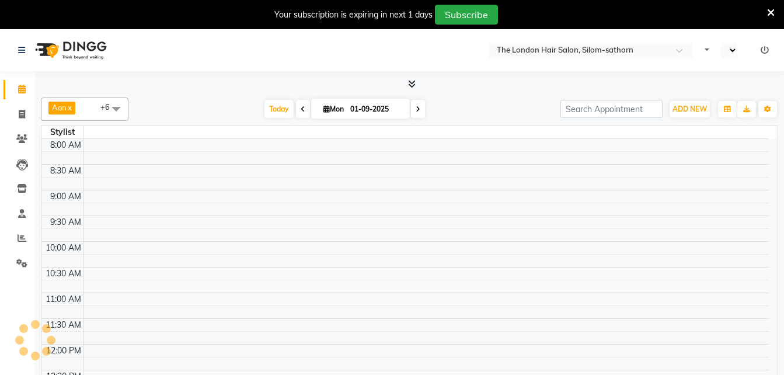
select select "en"
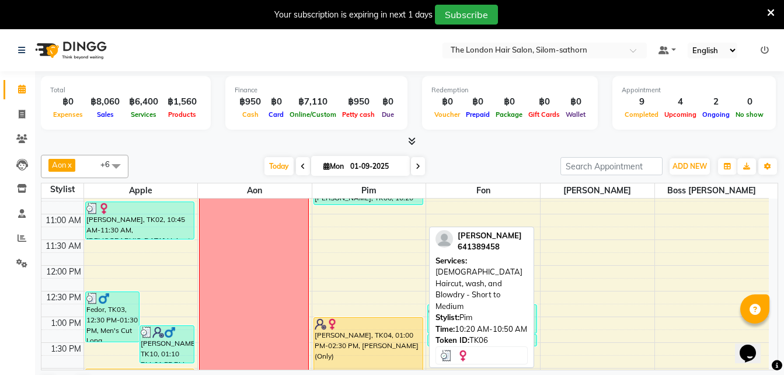
scroll to position [99, 0]
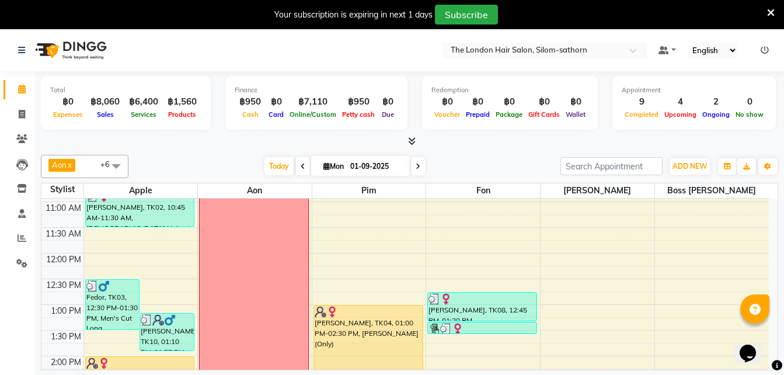
click at [45, 325] on td at bounding box center [62, 323] width 42 height 13
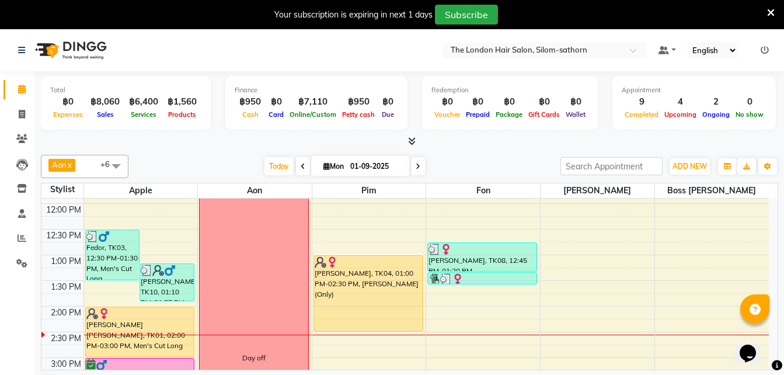
scroll to position [178, 0]
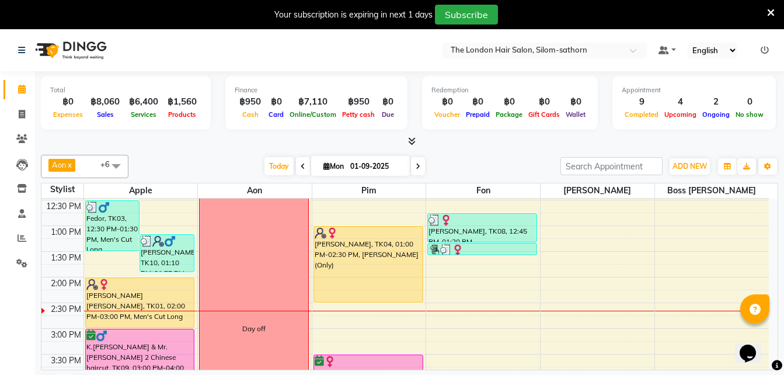
click at [339, 162] on span "Mon" at bounding box center [334, 166] width 26 height 9
select select "9"
select select "2025"
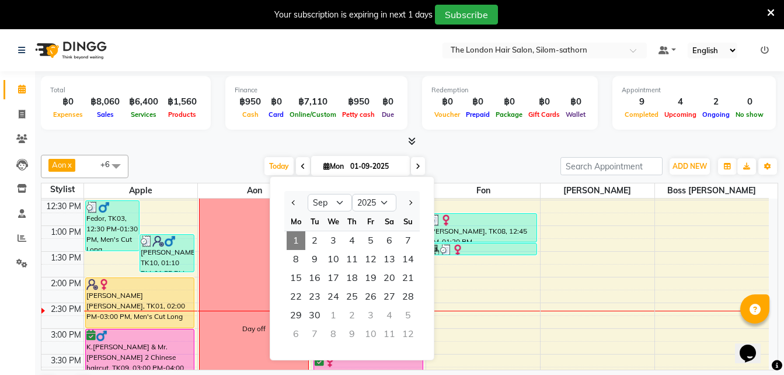
click at [374, 336] on div "10" at bounding box center [370, 334] width 19 height 19
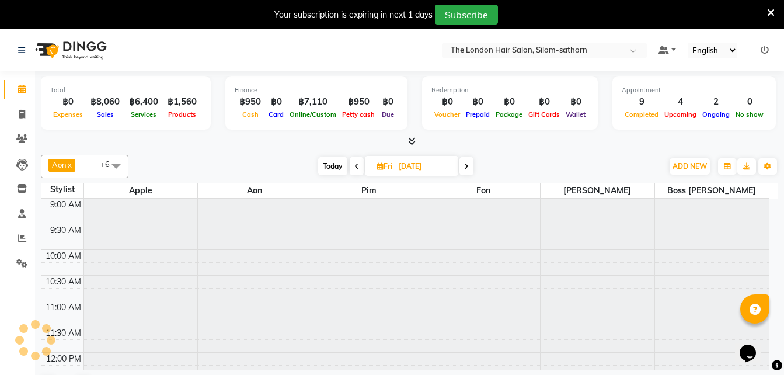
scroll to position [257, 0]
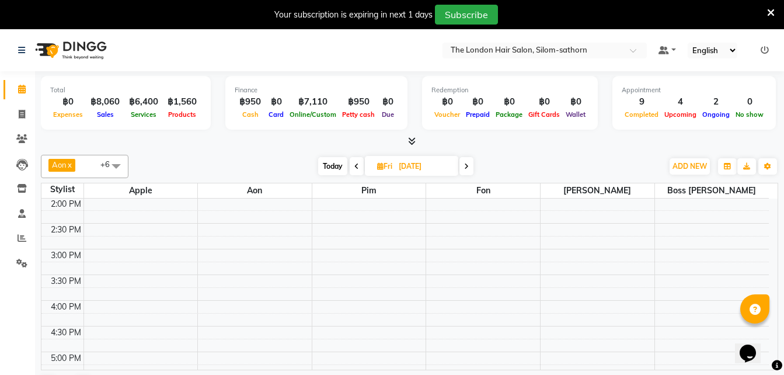
click at [332, 163] on span "Today" at bounding box center [332, 166] width 29 height 18
type input "01-09-2025"
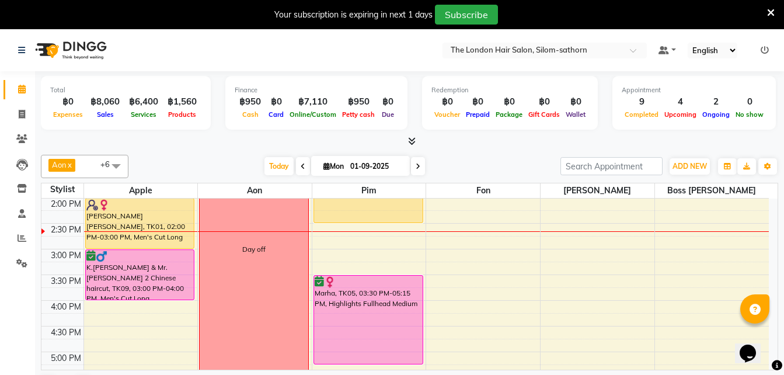
click at [372, 163] on input "01-09-2025" at bounding box center [376, 167] width 58 height 18
select select "9"
select select "2025"
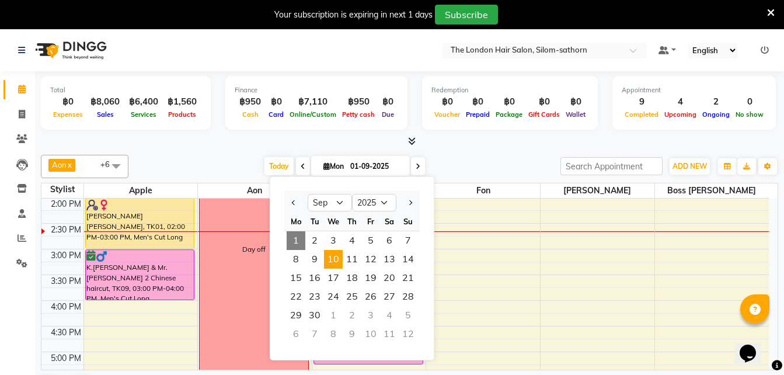
click at [329, 255] on span "10" at bounding box center [333, 259] width 19 height 19
type input "[DATE]"
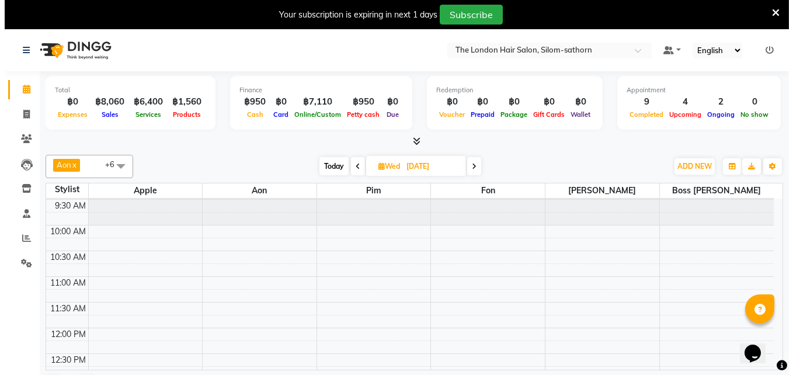
scroll to position [0, 0]
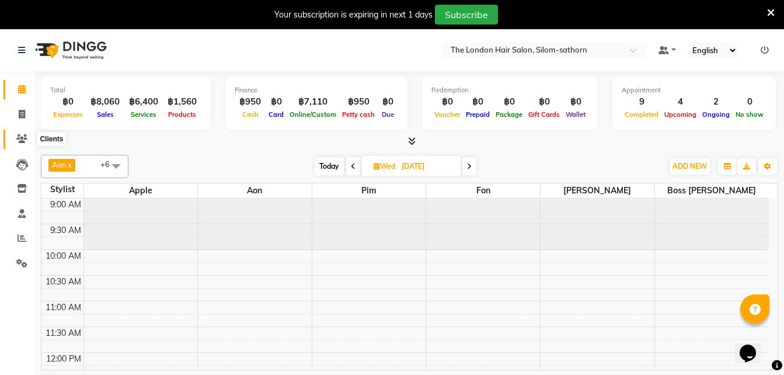
drag, startPoint x: 21, startPoint y: 140, endPoint x: 19, endPoint y: 131, distance: 9.5
click at [19, 131] on link "Clients" at bounding box center [18, 139] width 28 height 19
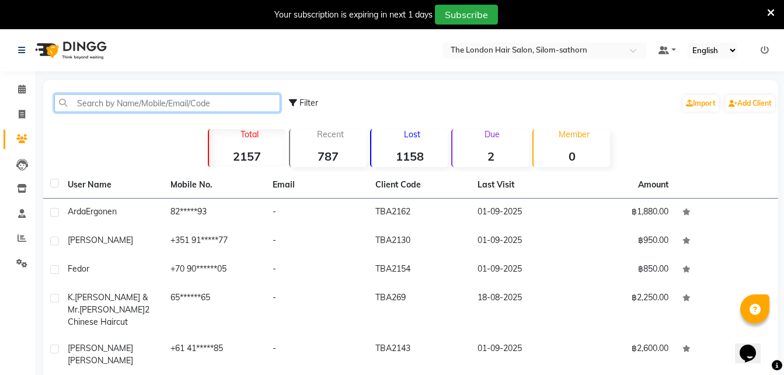
click at [93, 100] on input "text" at bounding box center [167, 103] width 226 height 18
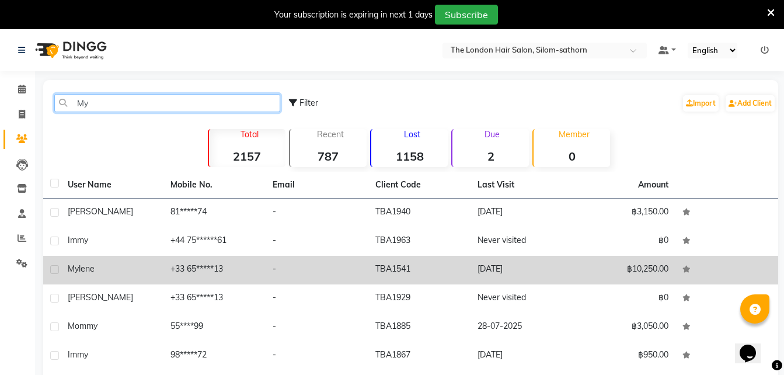
type input "My"
click at [208, 274] on td "+33 65*****13" at bounding box center [214, 270] width 103 height 29
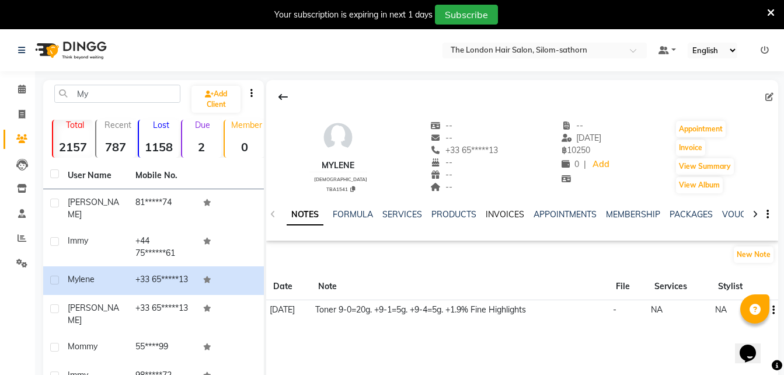
click at [489, 213] on link "INVOICES" at bounding box center [505, 214] width 39 height 11
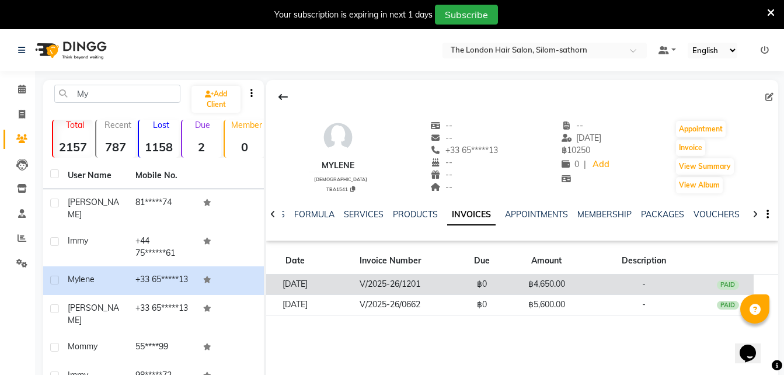
click at [424, 282] on td "V/2025-26/1201" at bounding box center [390, 284] width 132 height 20
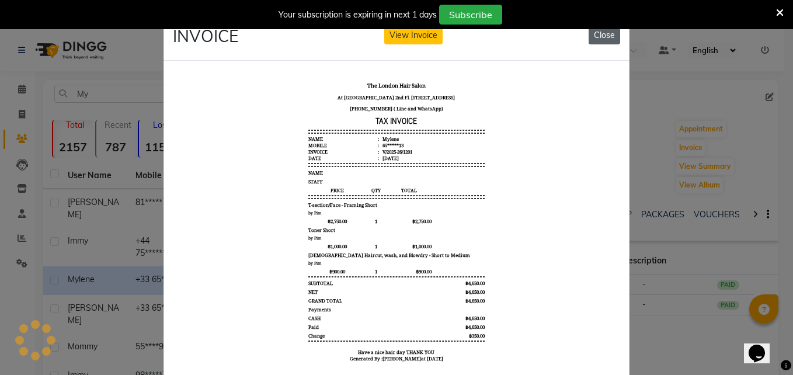
click at [601, 37] on button "Close" at bounding box center [604, 35] width 32 height 18
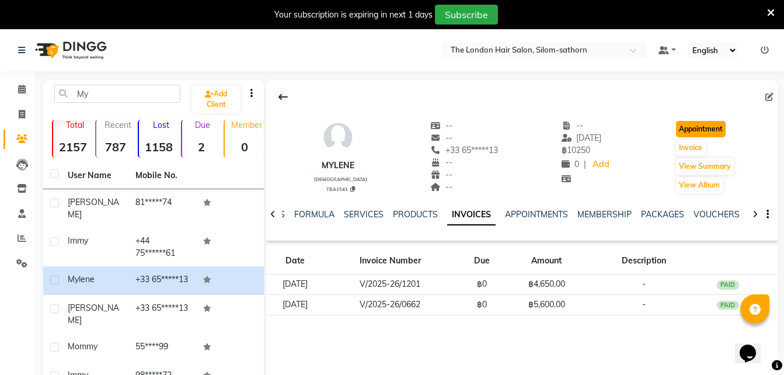
click at [698, 127] on button "Appointment" at bounding box center [701, 129] width 50 height 16
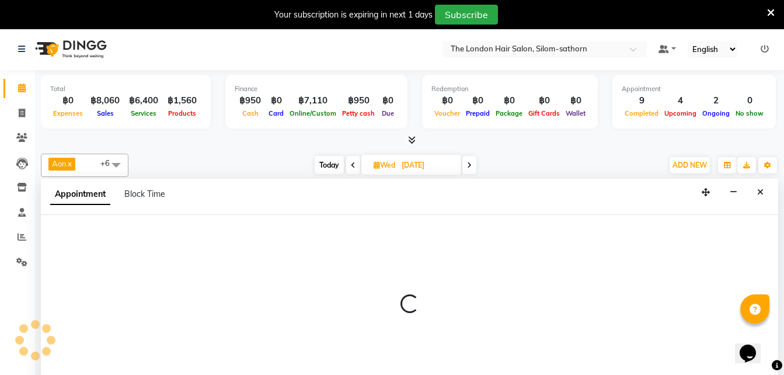
scroll to position [30, 0]
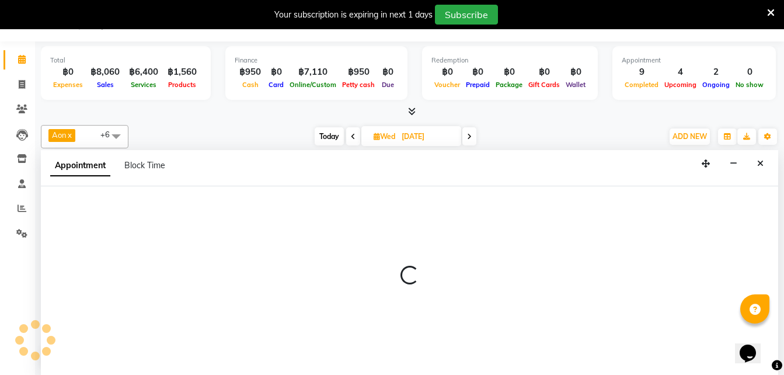
type input "01-09-2025"
select select "600"
select select "tentative"
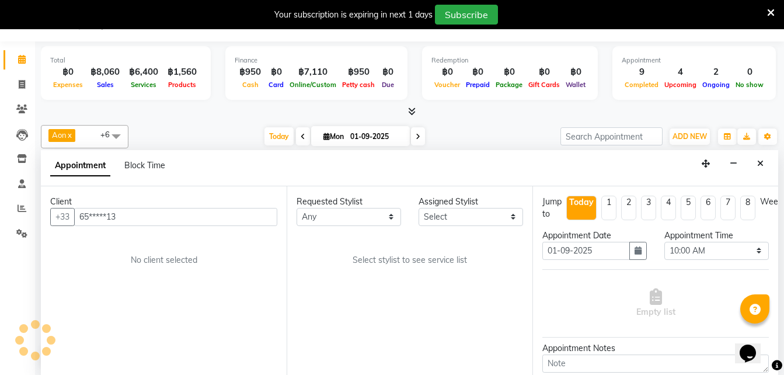
scroll to position [0, 0]
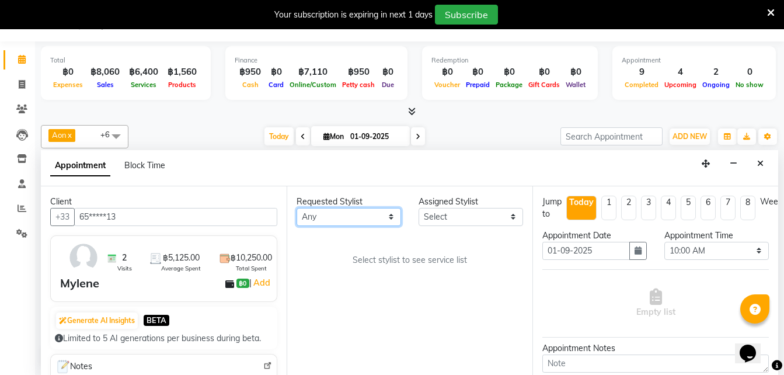
click at [319, 214] on select "Any Aon Apple Boss [PERSON_NAME] [PERSON_NAME]" at bounding box center [349, 217] width 104 height 18
select select "65351"
click at [297, 208] on select "Any Aon Apple Boss [PERSON_NAME] [PERSON_NAME]" at bounding box center [349, 217] width 104 height 18
select select "65351"
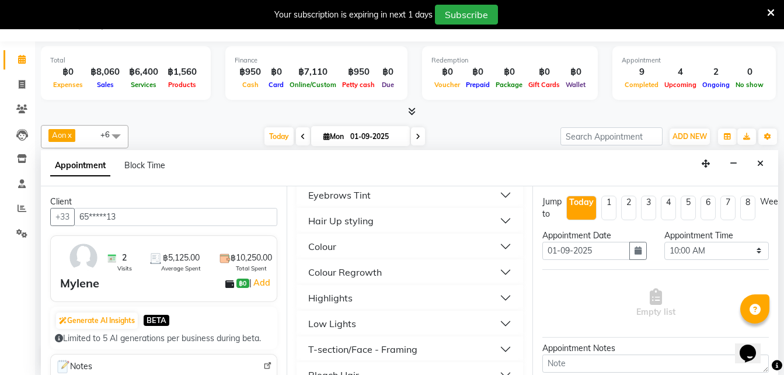
scroll to position [212, 0]
click at [337, 292] on div "Highlights" at bounding box center [330, 297] width 44 height 14
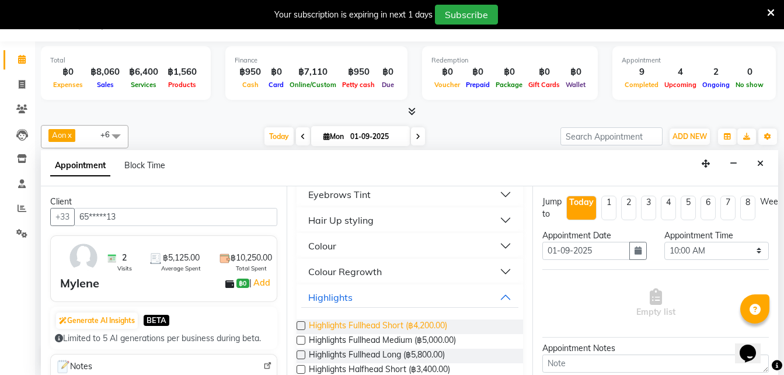
click at [412, 324] on span "Highlights Fullhead Short (฿4,200.00)" at bounding box center [378, 326] width 138 height 15
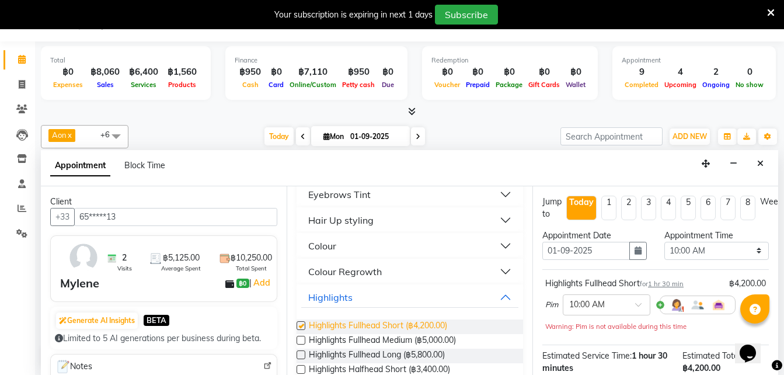
checkbox input "false"
click at [326, 297] on div "Highlights" at bounding box center [330, 297] width 44 height 14
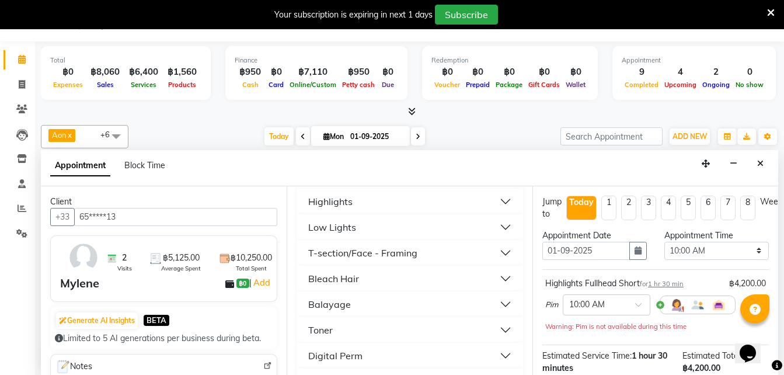
scroll to position [309, 0]
click at [316, 329] on div "Toner" at bounding box center [320, 329] width 25 height 14
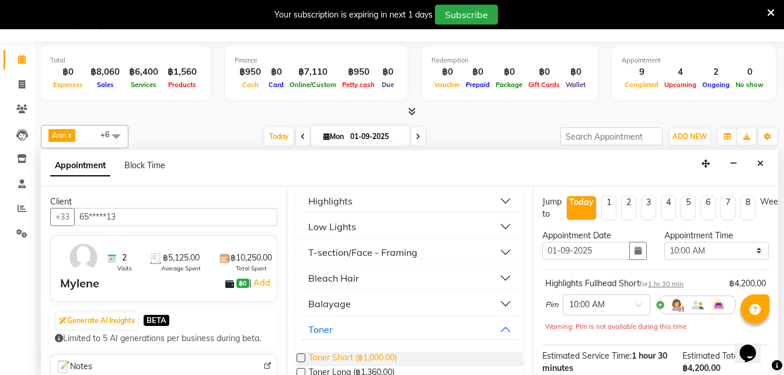
click at [353, 357] on span "Toner Short (฿1,000.00)" at bounding box center [353, 358] width 88 height 15
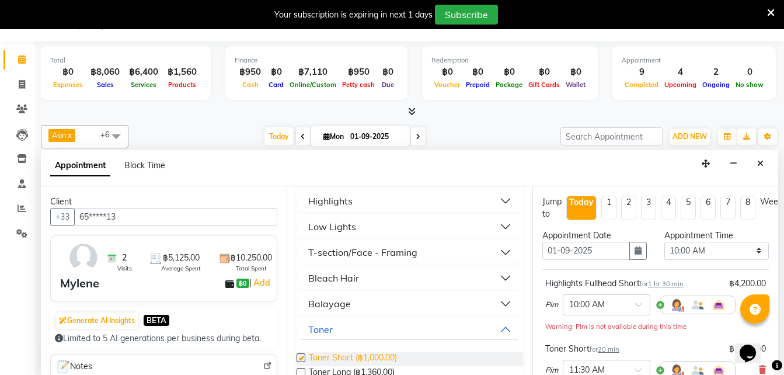
checkbox input "false"
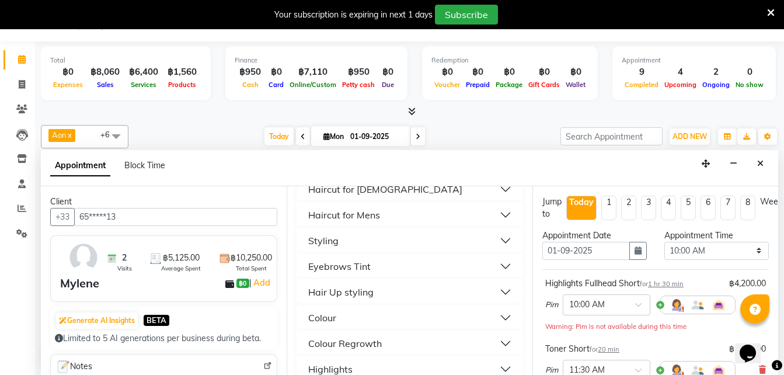
scroll to position [35, 0]
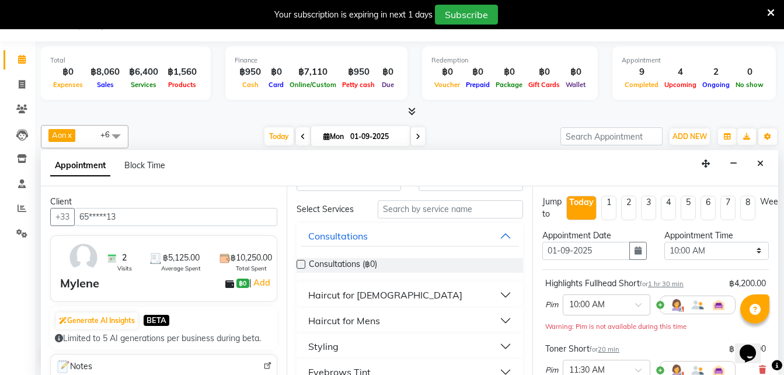
click at [338, 299] on div "Haircut for [DEMOGRAPHIC_DATA]" at bounding box center [385, 295] width 154 height 14
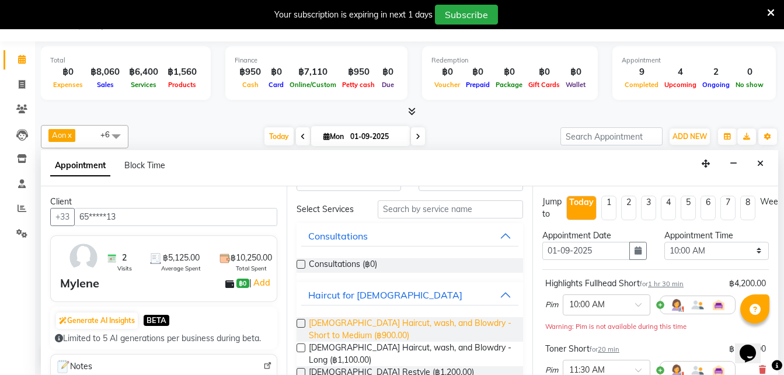
click at [379, 324] on span "[DEMOGRAPHIC_DATA] Haircut, wash, and Blowdry - Short to Medium (฿900.00)" at bounding box center [411, 329] width 205 height 25
checkbox input "false"
click at [635, 252] on icon "button" at bounding box center [638, 250] width 7 height 8
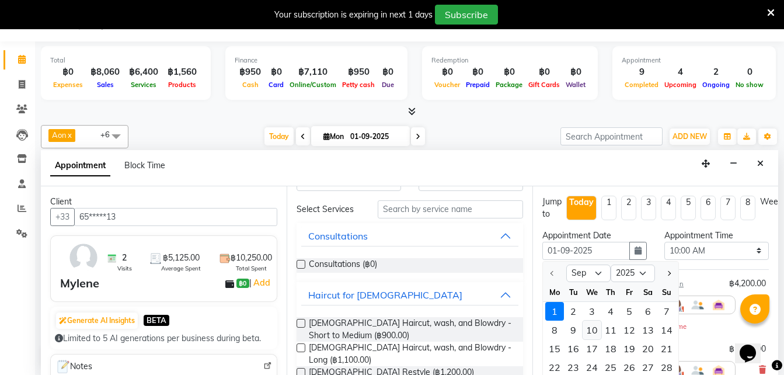
click at [588, 330] on div "10" at bounding box center [592, 330] width 19 height 19
type input "[DATE]"
select select "600"
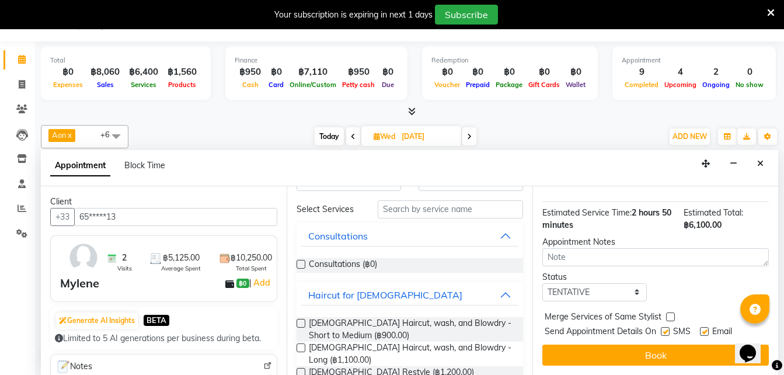
scroll to position [258, 0]
click at [576, 292] on select "Select TENTATIVE CONFIRM UPCOMING" at bounding box center [594, 292] width 104 height 18
select select "confirm booking"
click at [542, 283] on select "Select TENTATIVE CONFIRM UPCOMING" at bounding box center [594, 292] width 104 height 18
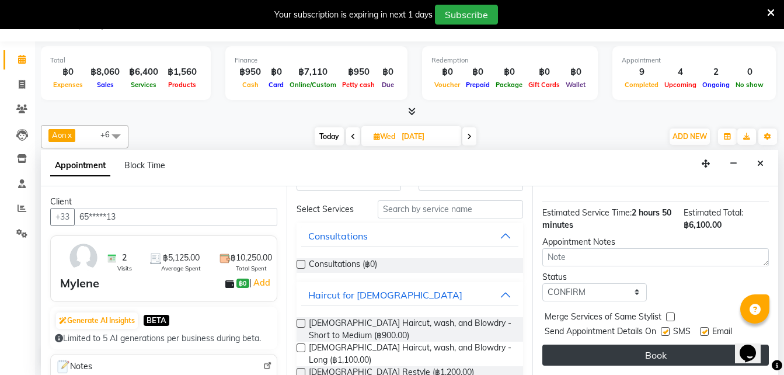
click at [600, 348] on button "Book" at bounding box center [655, 354] width 227 height 21
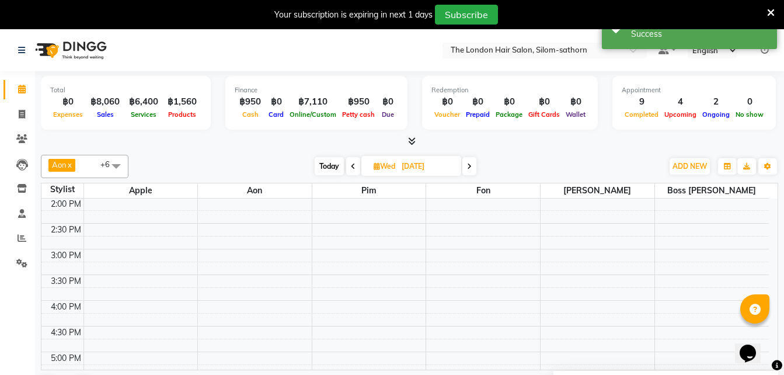
scroll to position [0, 0]
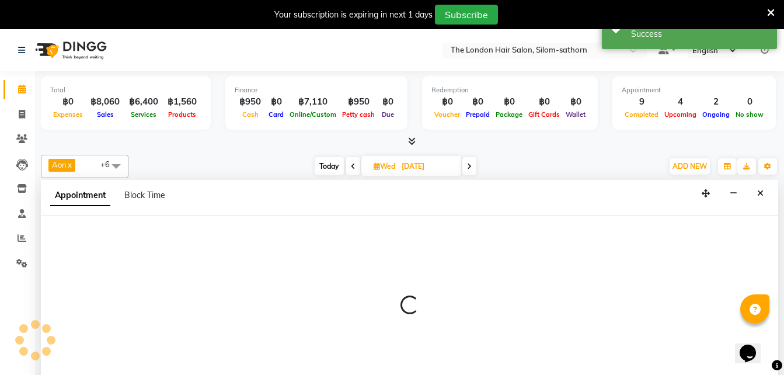
scroll to position [30, 0]
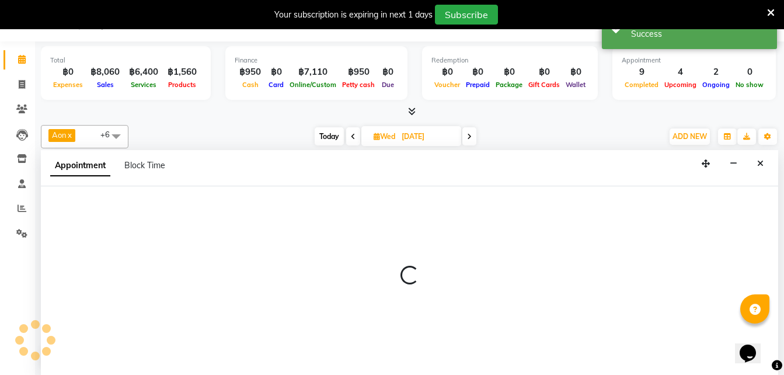
select select "56711"
select select "600"
select select "tentative"
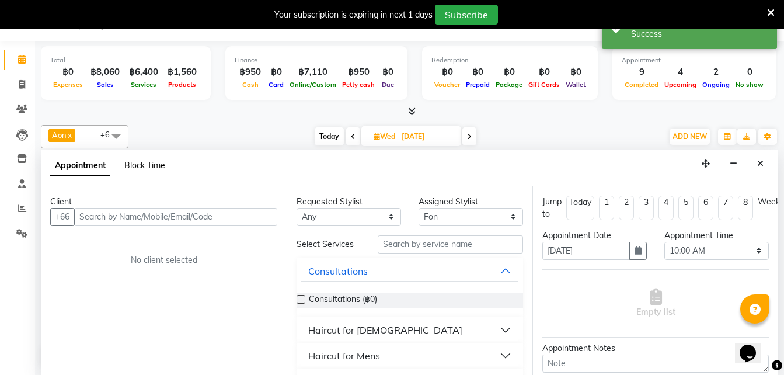
click at [135, 162] on span "Block Time" at bounding box center [144, 165] width 41 height 11
select select "56711"
select select "600"
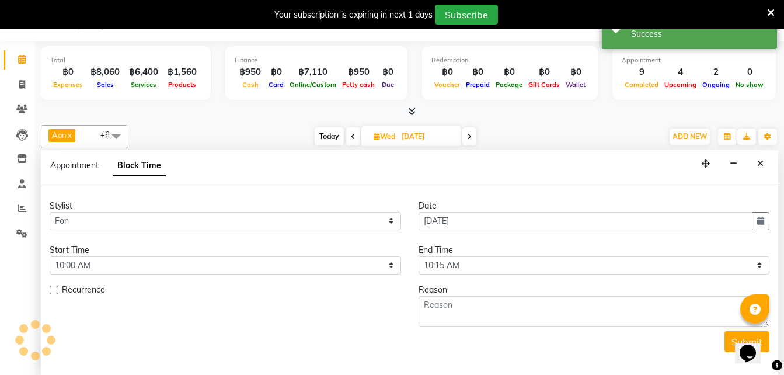
scroll to position [257, 0]
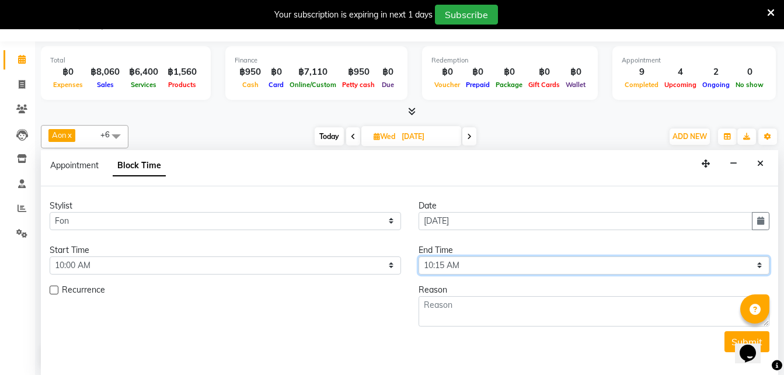
click at [454, 264] on select "Select 10:00 AM 10:05 AM 10:10 AM 10:15 AM 10:20 AM 10:25 AM 10:30 AM 10:35 AM …" at bounding box center [594, 265] width 351 height 18
select select "1200"
click at [419, 256] on select "Select 10:00 AM 10:05 AM 10:10 AM 10:15 AM 10:20 AM 10:25 AM 10:30 AM 10:35 AM …" at bounding box center [594, 265] width 351 height 18
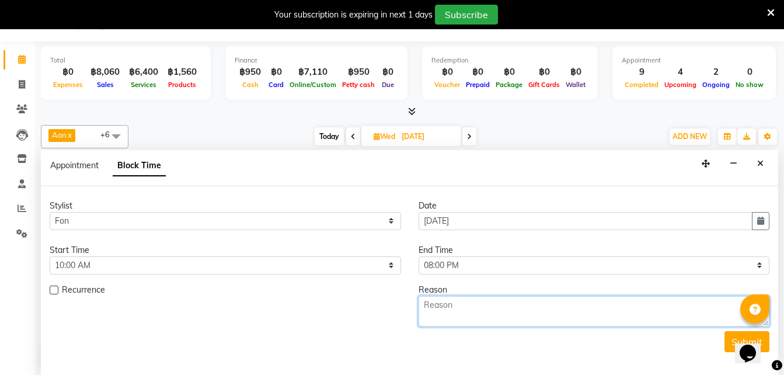
click at [426, 312] on textarea at bounding box center [594, 311] width 351 height 30
type textarea "Day Off"
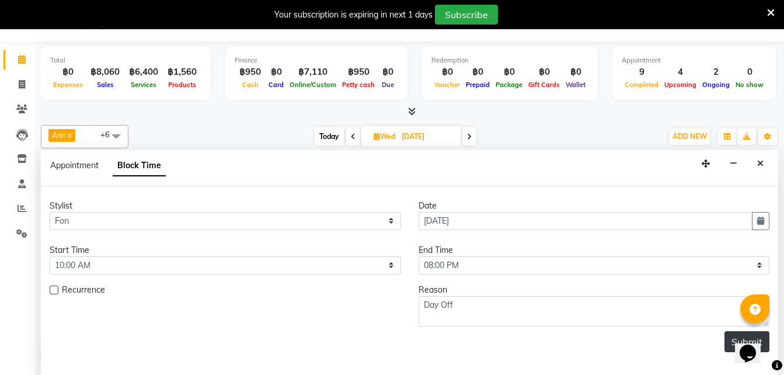
click at [730, 344] on button "Submit" at bounding box center [746, 341] width 45 height 21
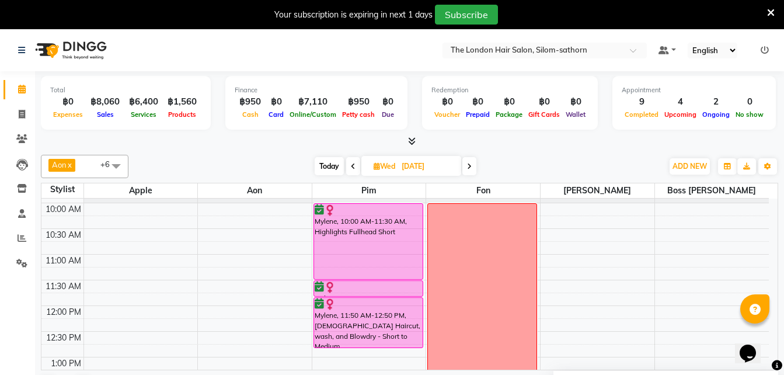
scroll to position [0, 0]
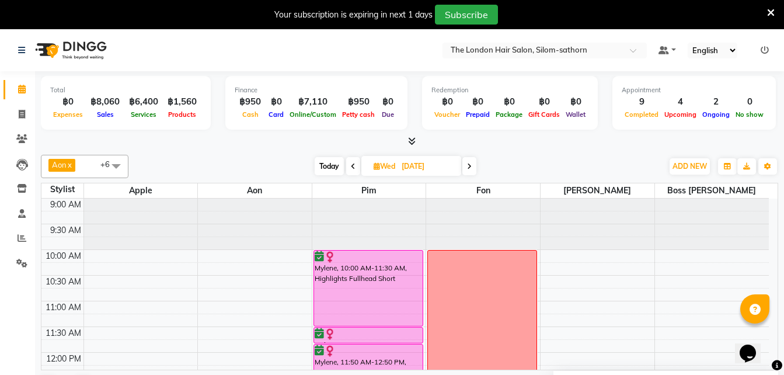
click at [318, 163] on span "Today" at bounding box center [329, 166] width 29 height 18
type input "01-09-2025"
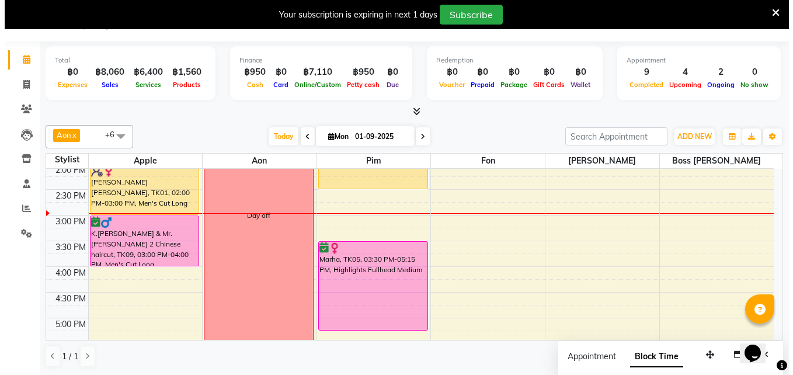
scroll to position [276, 0]
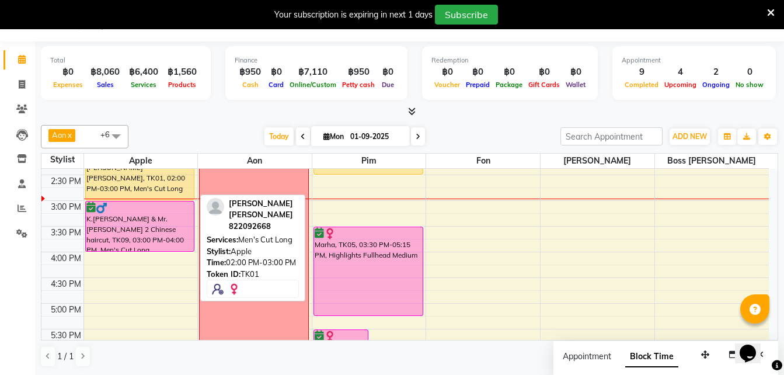
click at [152, 180] on div "[PERSON_NAME] [PERSON_NAME], TK01, 02:00 PM-03:00 PM, Men's Cut Long" at bounding box center [140, 175] width 109 height 50
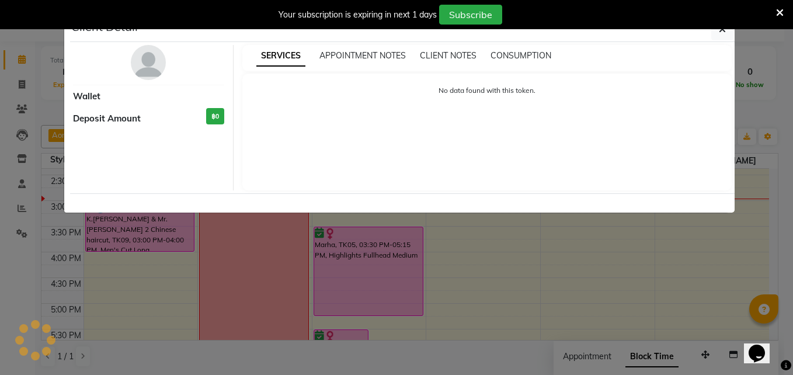
select select "1"
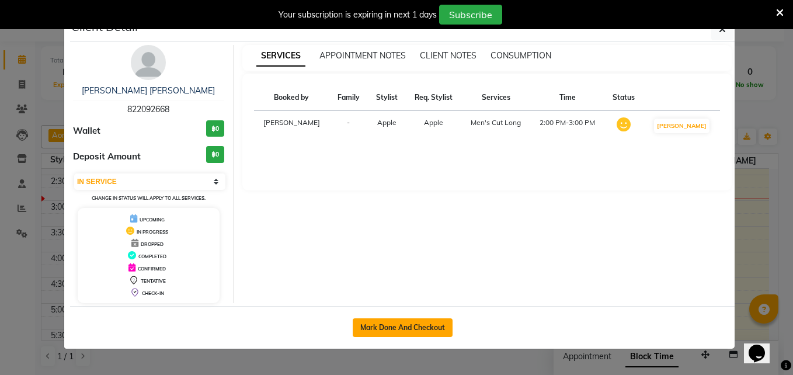
click at [411, 322] on button "Mark Done And Checkout" at bounding box center [403, 327] width 100 height 19
select select "service"
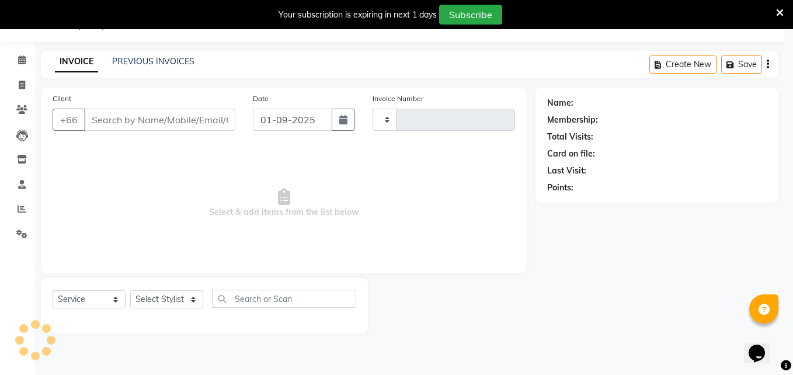
scroll to position [29, 0]
type input "1529"
select select "6977"
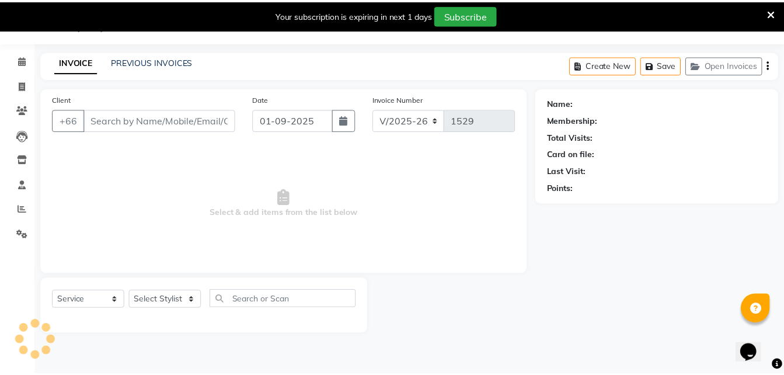
scroll to position [0, 0]
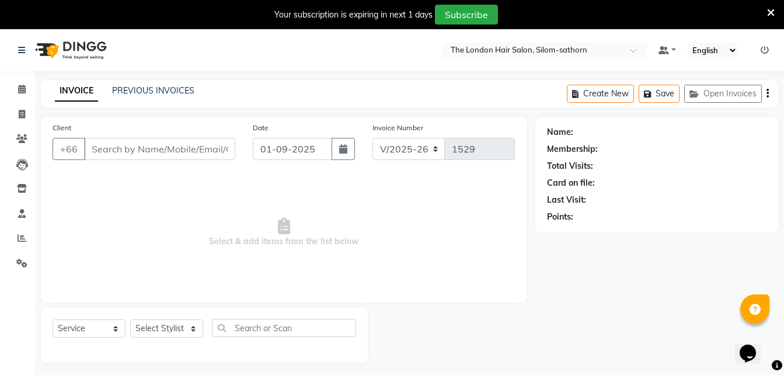
type input "82*****68"
select select "56710"
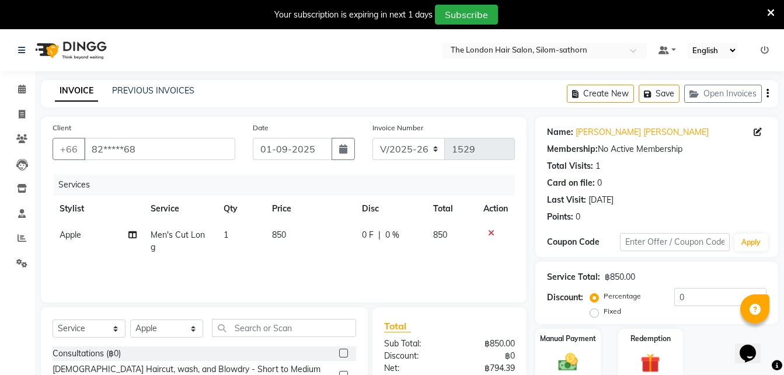
click at [178, 238] on span "Men's Cut Long" at bounding box center [178, 240] width 54 height 23
select select "56710"
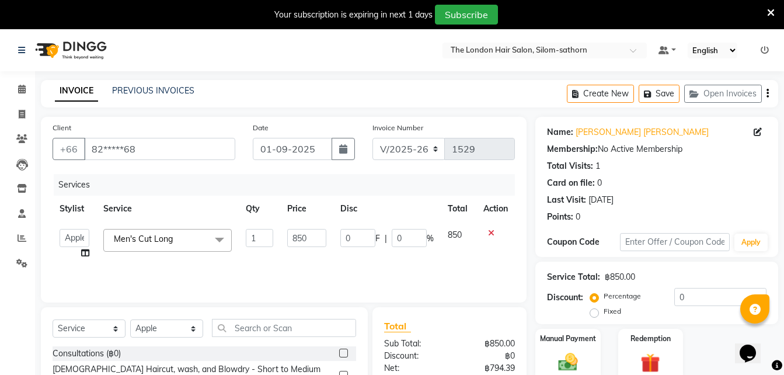
click at [178, 238] on link "x" at bounding box center [175, 239] width 5 height 11
checkbox input "false"
type input "0"
click at [178, 238] on span "Select" at bounding box center [167, 239] width 128 height 20
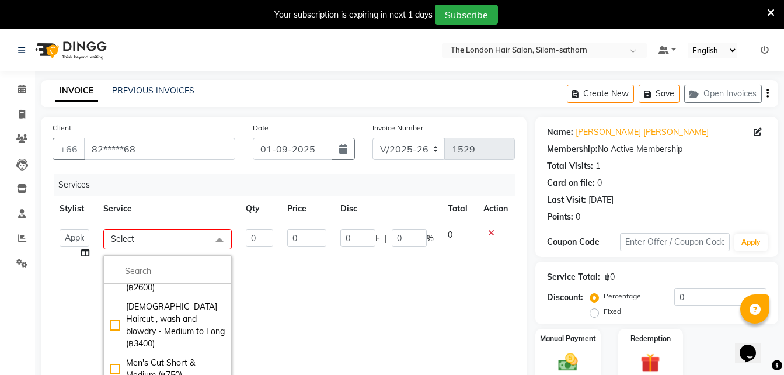
scroll to position [213, 0]
click at [110, 356] on div "Men's Cut Short & Medium (฿750)" at bounding box center [168, 368] width 116 height 25
checkbox input "true"
type input "1"
type input "750"
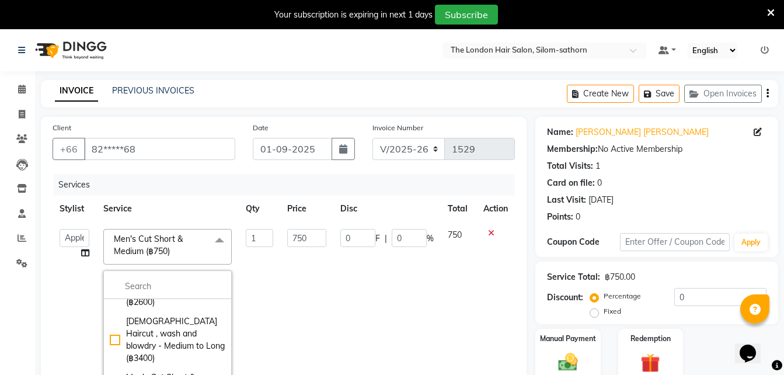
click at [283, 266] on td "750" at bounding box center [307, 322] width 54 height 200
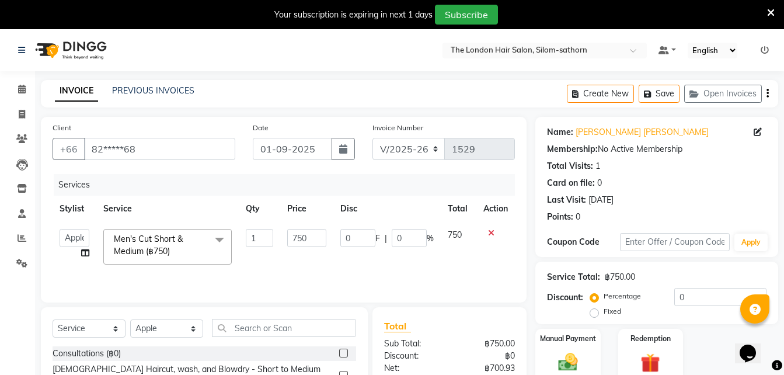
scroll to position [64, 0]
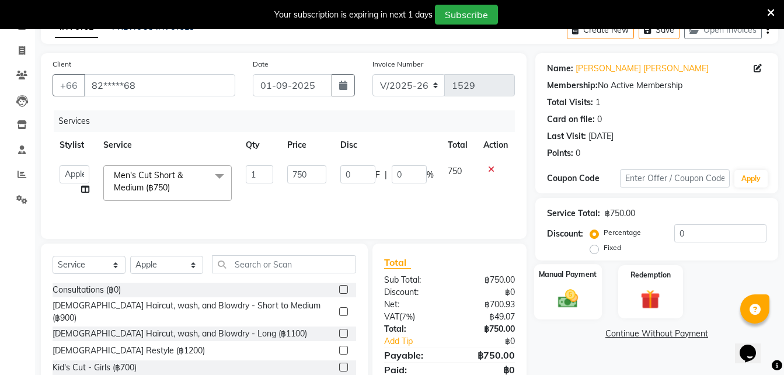
click at [560, 294] on img at bounding box center [568, 298] width 33 height 23
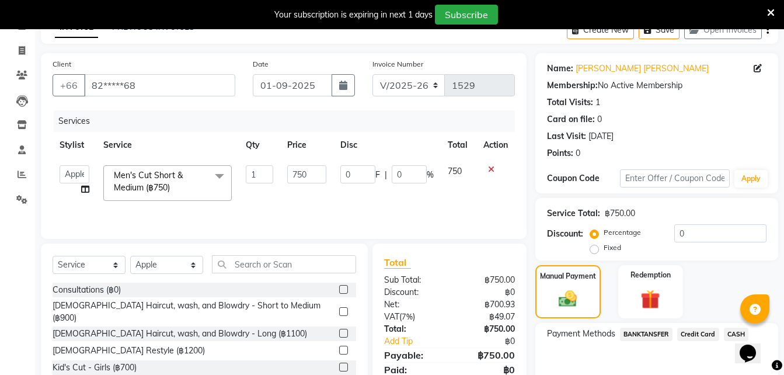
click at [728, 339] on span "CASH" at bounding box center [736, 334] width 25 height 13
click at [672, 358] on input "750" at bounding box center [696, 357] width 141 height 18
type input "7"
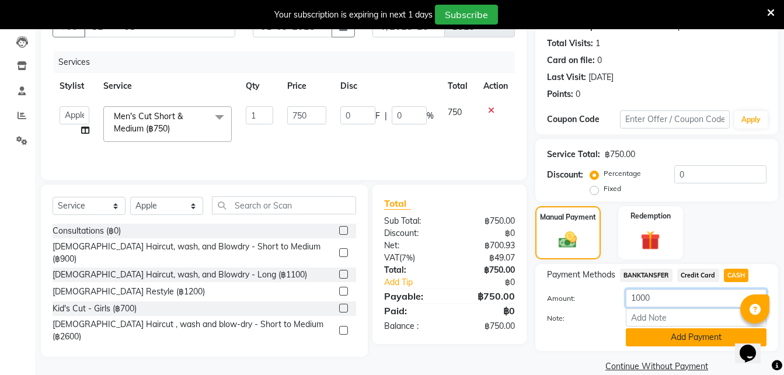
type input "1000"
click at [661, 335] on button "Add Payment" at bounding box center [696, 337] width 141 height 18
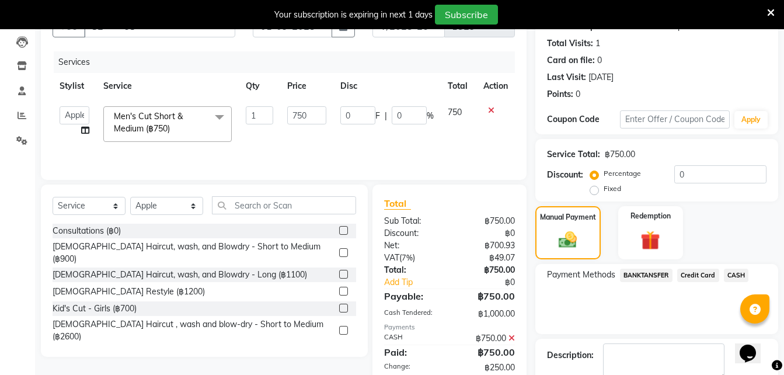
scroll to position [189, 0]
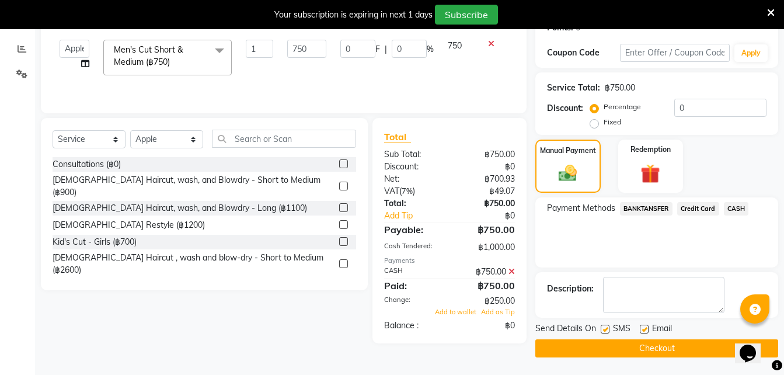
click at [584, 343] on button "Checkout" at bounding box center [656, 348] width 243 height 18
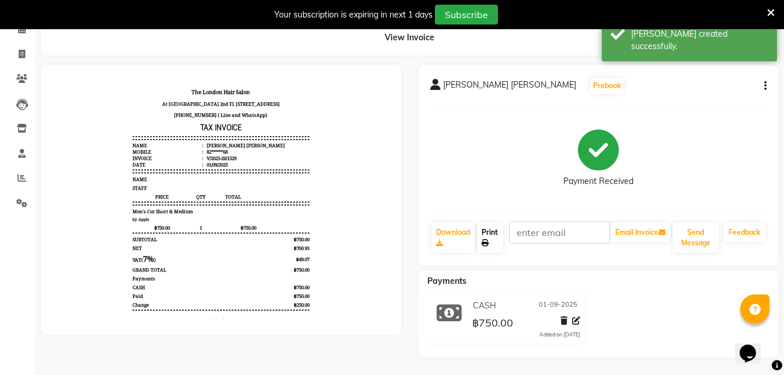
click at [483, 239] on icon at bounding box center [485, 242] width 7 height 7
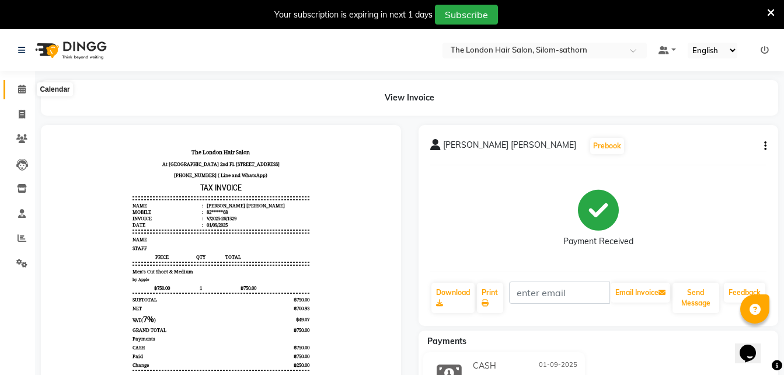
click at [25, 87] on icon at bounding box center [22, 89] width 8 height 9
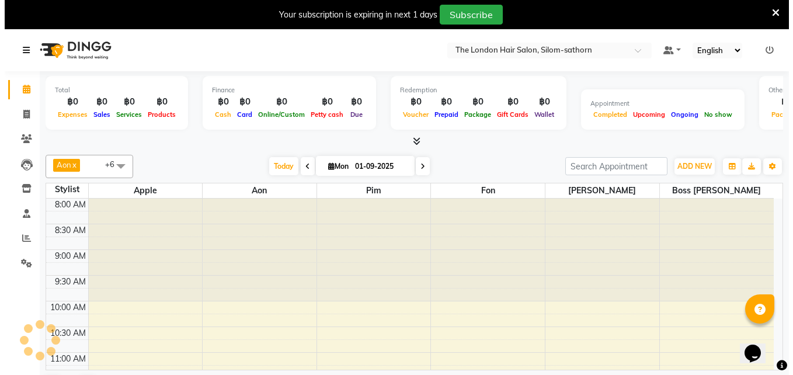
scroll to position [360, 0]
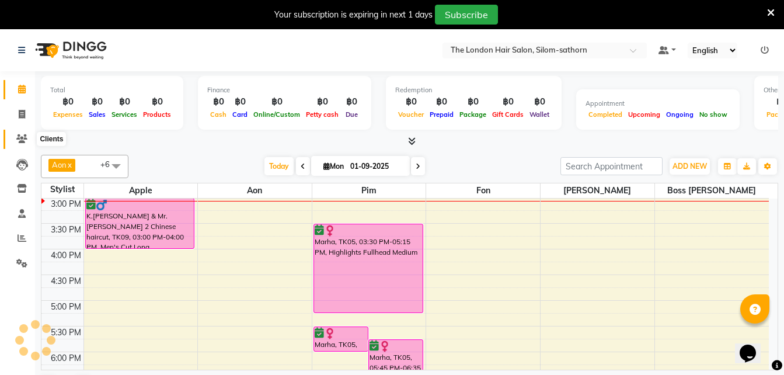
click at [20, 142] on icon at bounding box center [21, 138] width 11 height 9
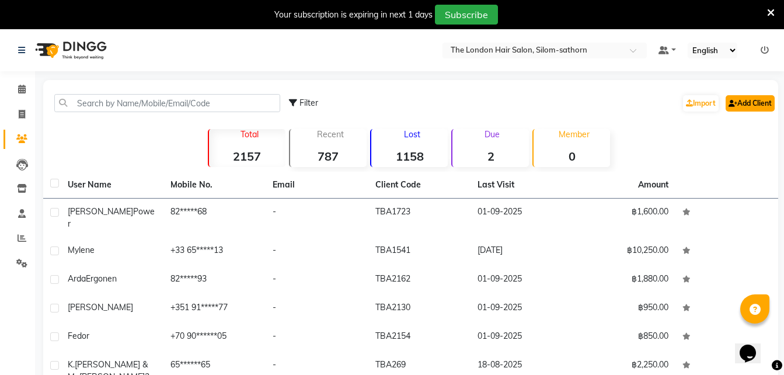
click at [744, 97] on link "Add Client" at bounding box center [750, 103] width 49 height 16
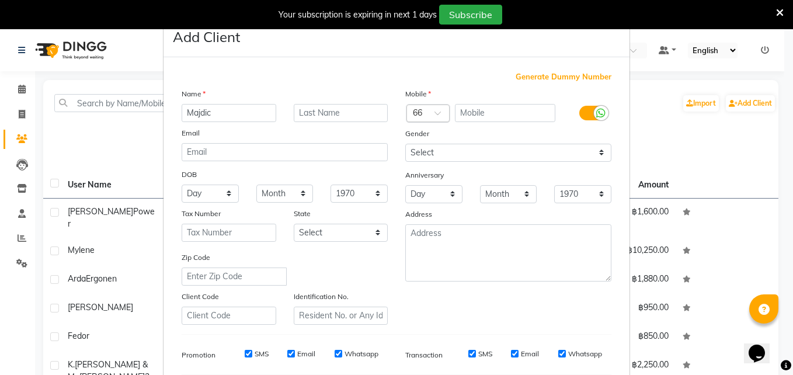
type input "Majdic"
click at [413, 112] on input "text" at bounding box center [416, 114] width 7 height 12
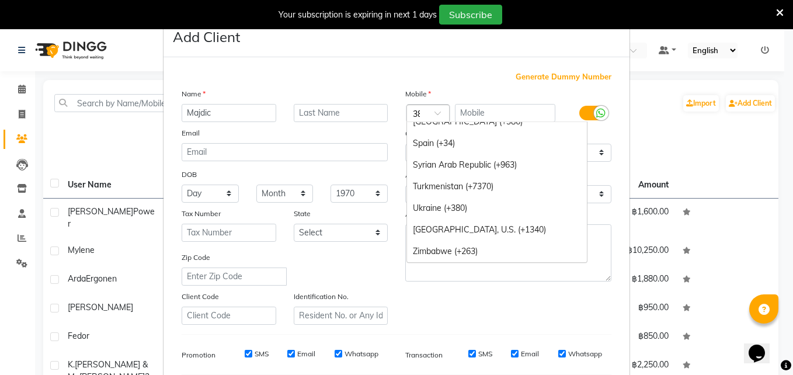
scroll to position [11, 0]
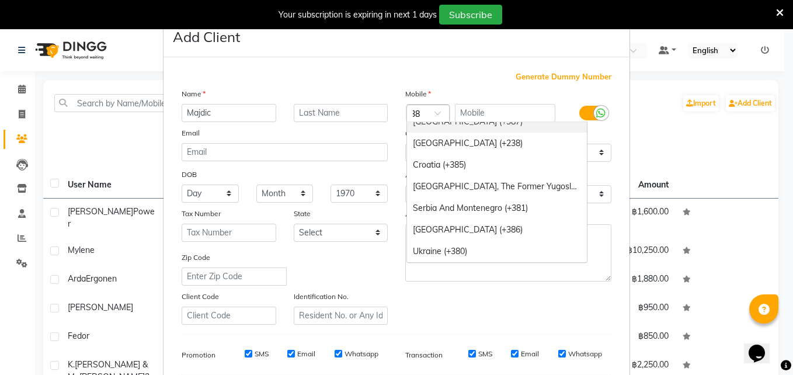
type input "386"
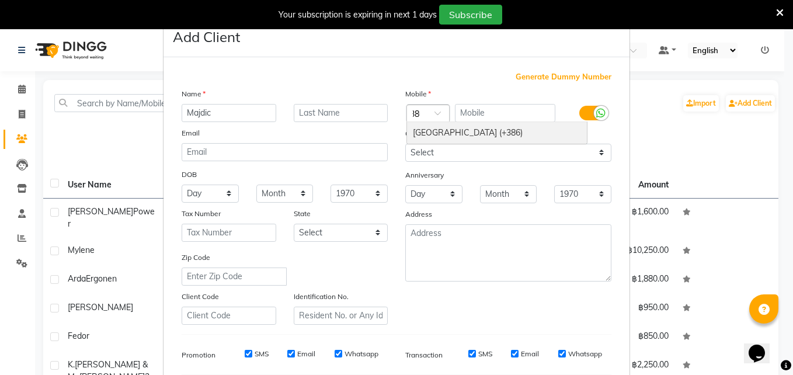
scroll to position [0, 0]
click at [444, 131] on div "[GEOGRAPHIC_DATA] (+386)" at bounding box center [497, 133] width 180 height 22
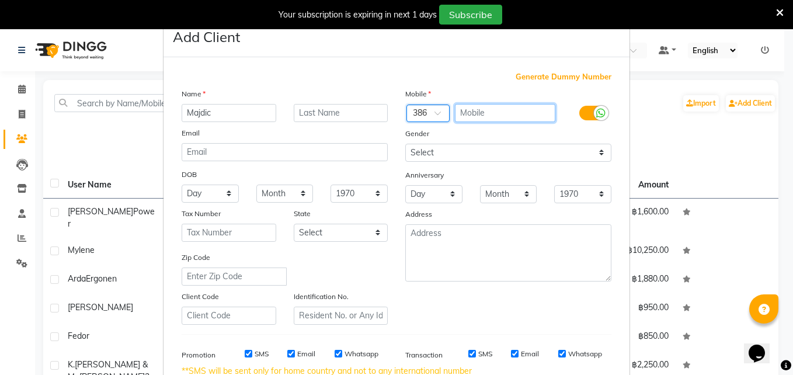
click at [471, 112] on input "text" at bounding box center [505, 113] width 101 height 18
type input "51237299"
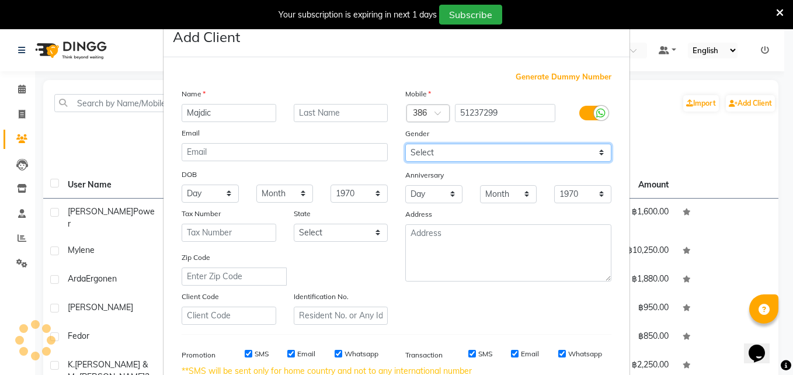
click at [423, 156] on select "Select [DEMOGRAPHIC_DATA] [DEMOGRAPHIC_DATA] Other Prefer Not To Say" at bounding box center [508, 153] width 206 height 18
select select "[DEMOGRAPHIC_DATA]"
click at [405, 144] on select "Select [DEMOGRAPHIC_DATA] [DEMOGRAPHIC_DATA] Other Prefer Not To Say" at bounding box center [508, 153] width 206 height 18
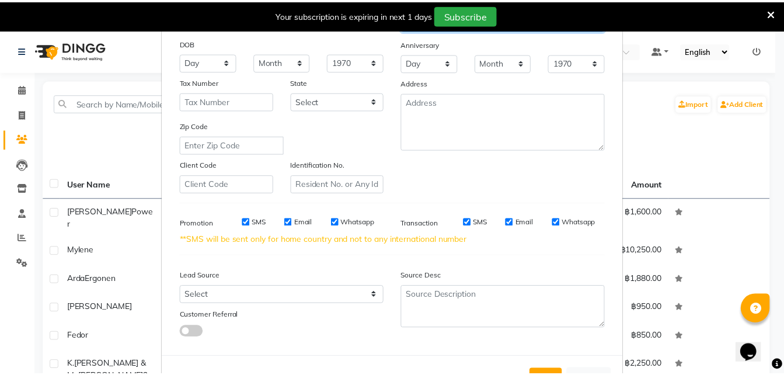
scroll to position [176, 0]
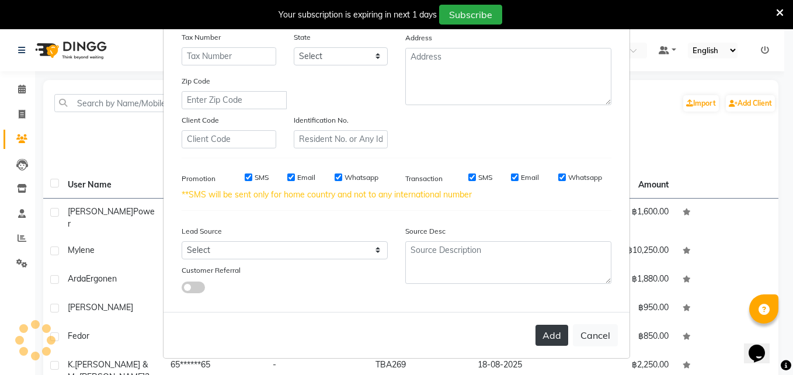
click at [549, 330] on button "Add" at bounding box center [551, 335] width 33 height 21
select select
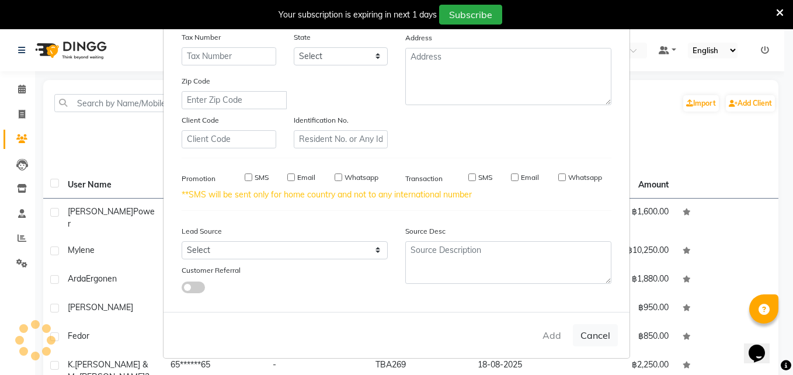
select select
checkbox input "false"
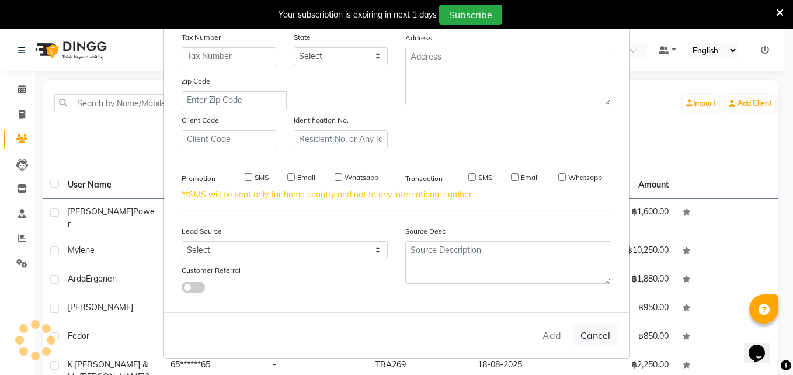
checkbox input "false"
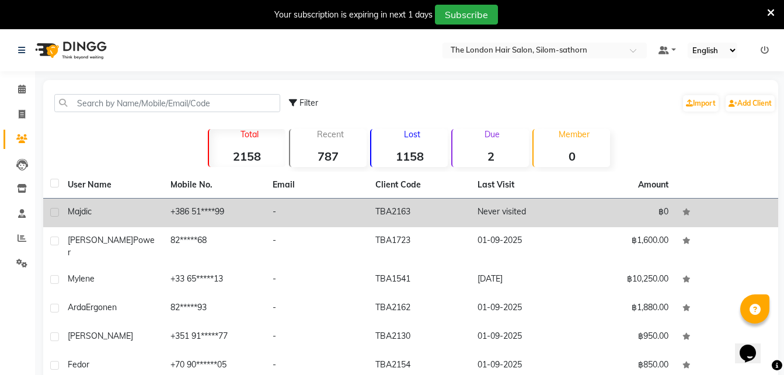
click at [500, 215] on td "Never visited" at bounding box center [522, 212] width 103 height 29
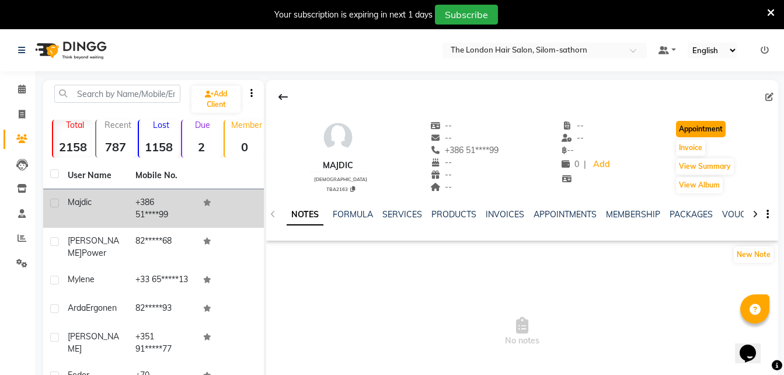
click at [696, 129] on button "Appointment" at bounding box center [701, 129] width 50 height 16
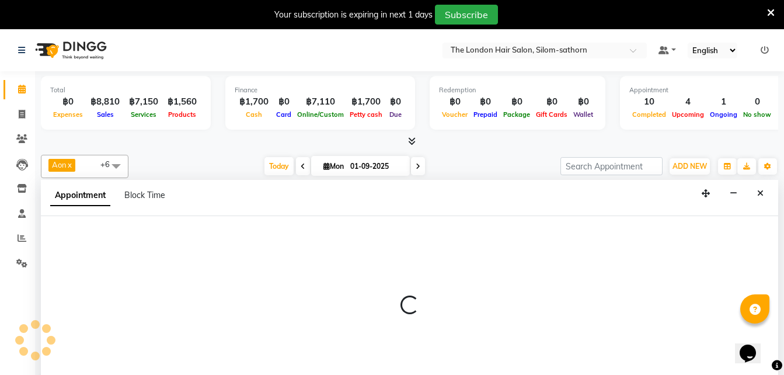
scroll to position [30, 0]
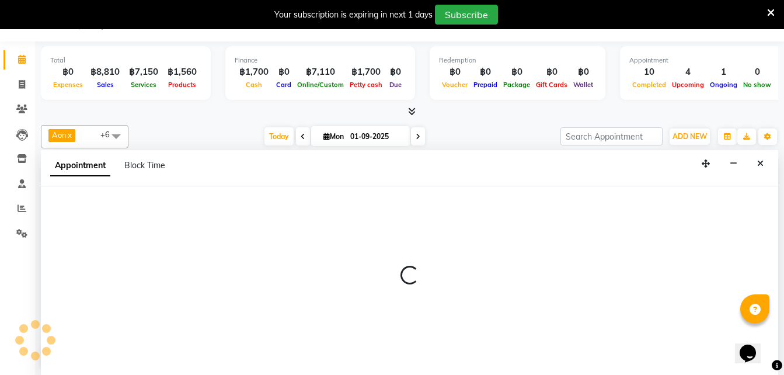
select select "tentative"
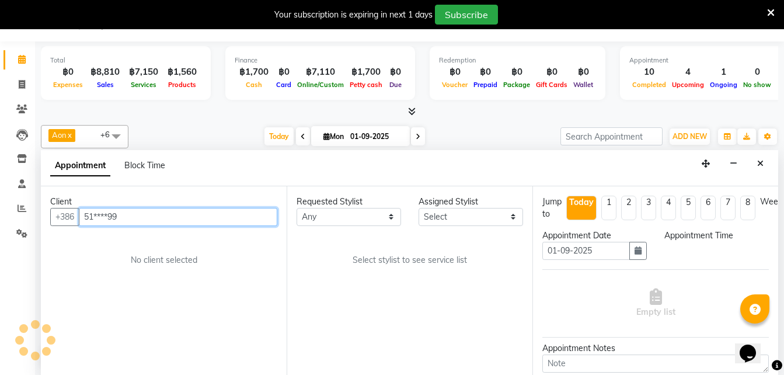
select select "600"
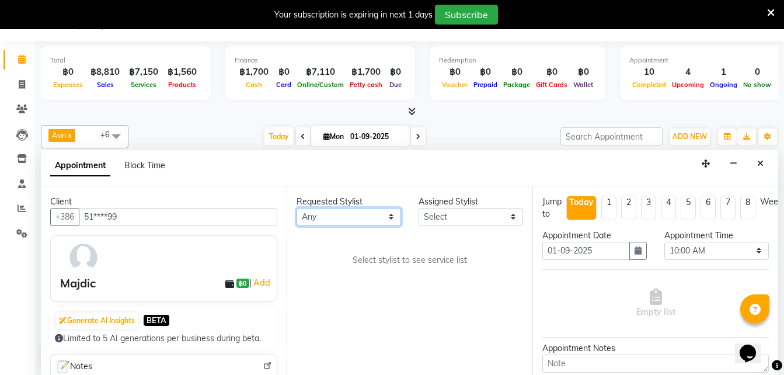
click at [339, 214] on select "Any Aon Apple Boss [PERSON_NAME] [PERSON_NAME]" at bounding box center [349, 217] width 104 height 18
select select "56710"
click at [297, 208] on select "Any Aon Apple Boss [PERSON_NAME] [PERSON_NAME]" at bounding box center [349, 217] width 104 height 18
select select "56710"
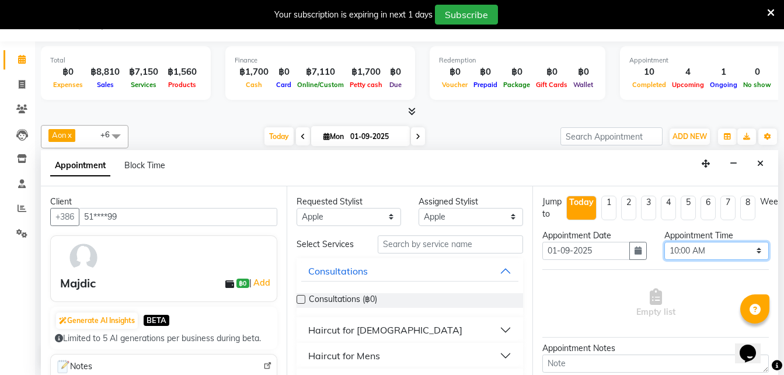
click at [689, 253] on select "Select 10:00 AM 10:05 AM 10:10 AM 10:15 AM 10:20 AM 10:25 AM 10:30 AM 10:35 AM …" at bounding box center [716, 251] width 104 height 18
select select "960"
click at [664, 242] on select "Select 10:00 AM 10:05 AM 10:10 AM 10:15 AM 10:20 AM 10:25 AM 10:30 AM 10:35 AM …" at bounding box center [716, 251] width 104 height 18
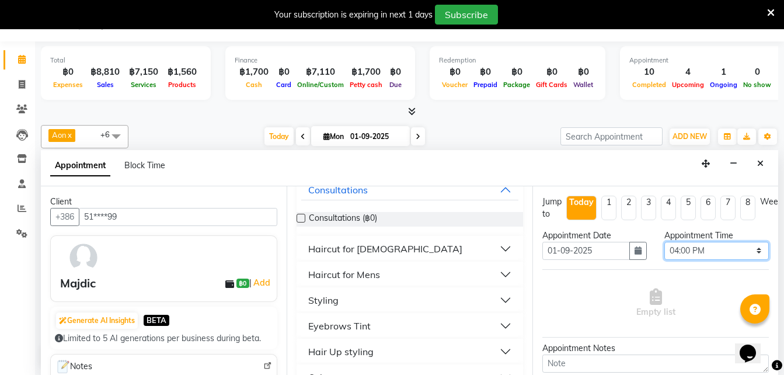
scroll to position [86, 0]
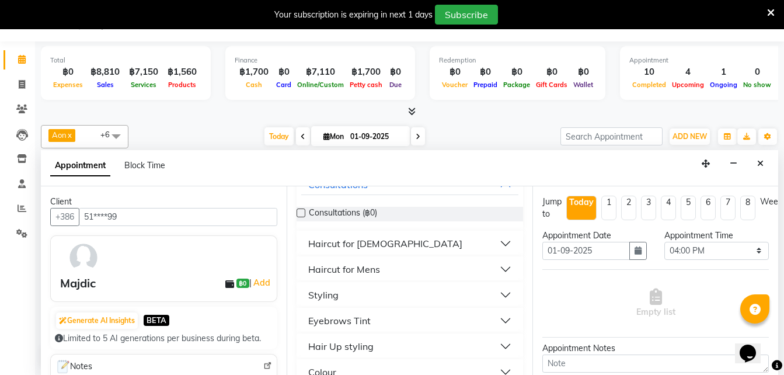
click at [365, 240] on div "Haircut for [DEMOGRAPHIC_DATA]" at bounding box center [385, 243] width 154 height 14
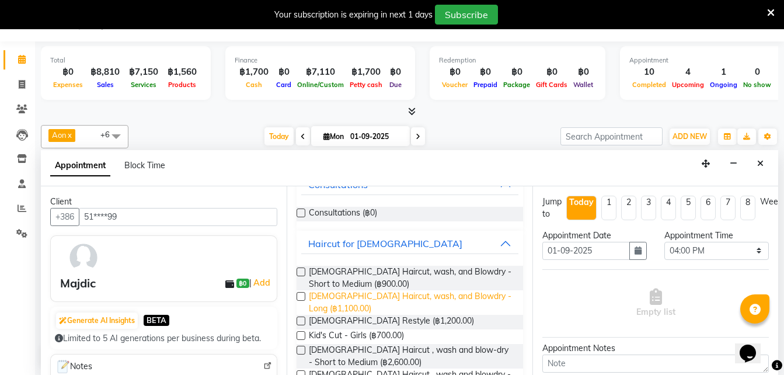
click at [417, 292] on span "[DEMOGRAPHIC_DATA] Haircut, wash, and Blowdry - Long (฿1,100.00)" at bounding box center [411, 302] width 205 height 25
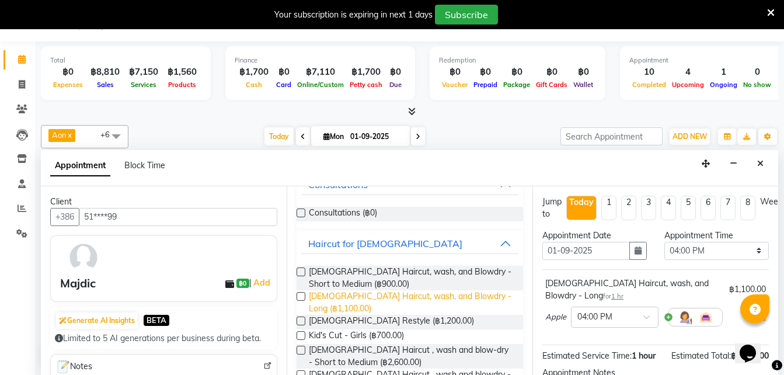
click at [417, 292] on span "[DEMOGRAPHIC_DATA] Haircut, wash, and Blowdry - Long (฿1,100.00)" at bounding box center [411, 302] width 205 height 25
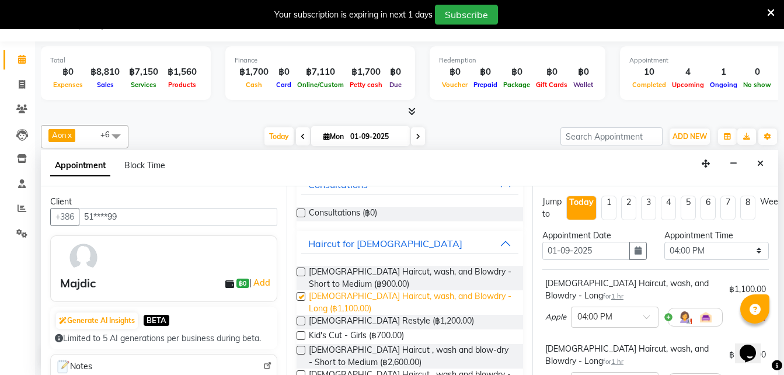
checkbox input "false"
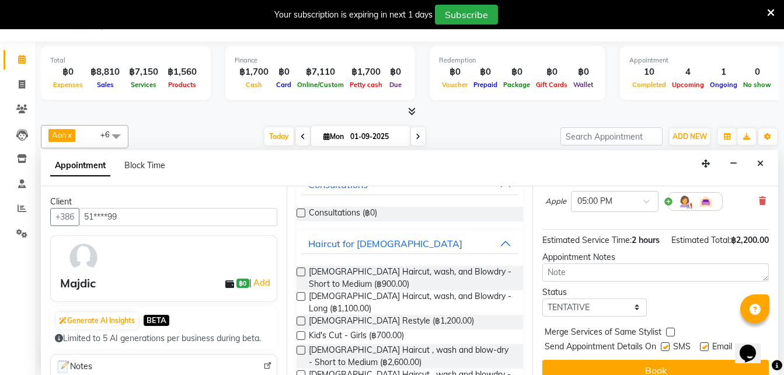
scroll to position [193, 0]
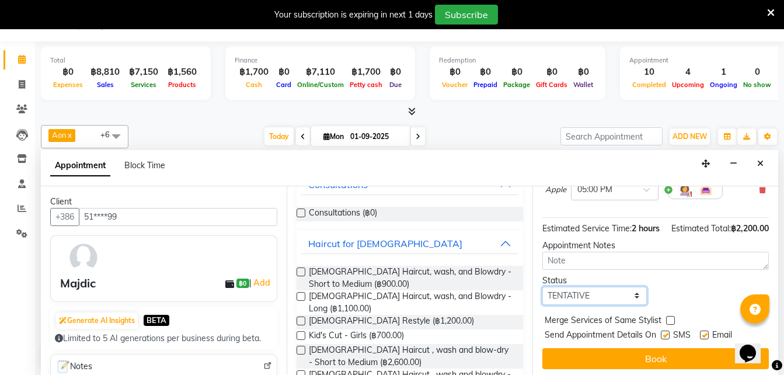
click at [559, 305] on select "Select TENTATIVE CONFIRM CHECK-IN UPCOMING" at bounding box center [594, 296] width 104 height 18
select select "confirm booking"
click at [542, 298] on select "Select TENTATIVE CONFIRM CHECK-IN UPCOMING" at bounding box center [594, 296] width 104 height 18
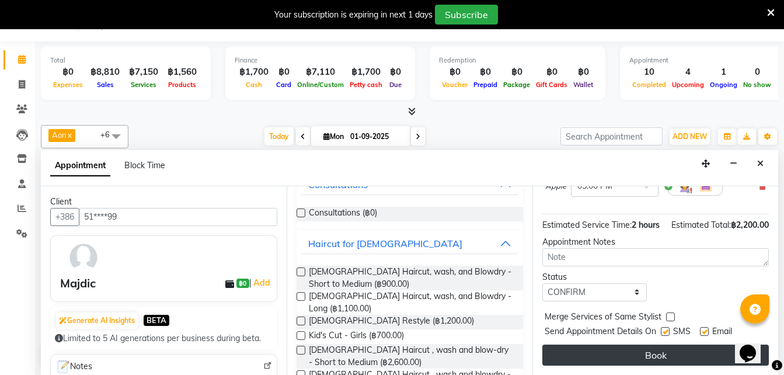
click at [602, 352] on button "Book" at bounding box center [655, 354] width 227 height 21
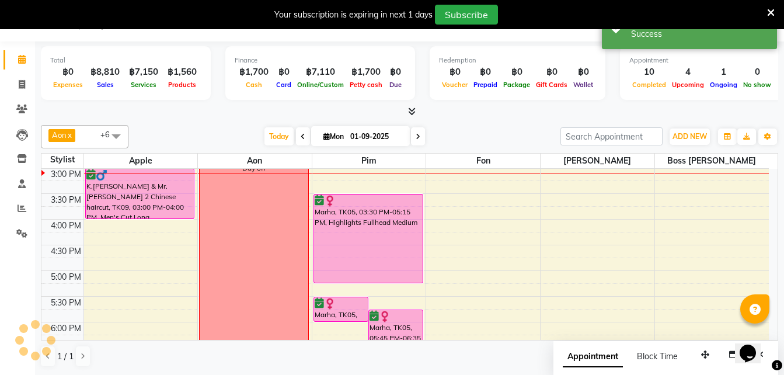
scroll to position [0, 0]
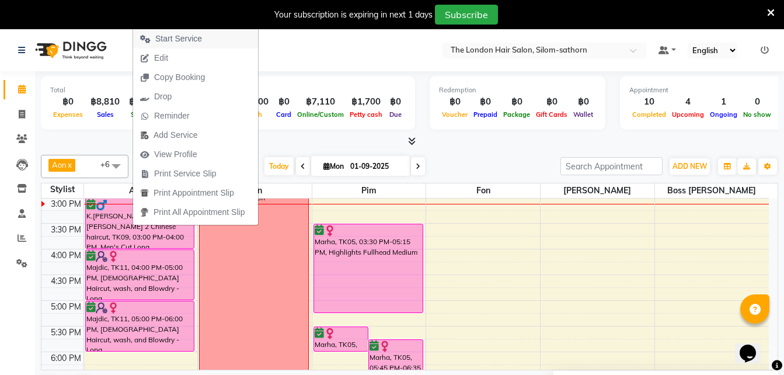
click at [185, 39] on span "Start Service" at bounding box center [178, 39] width 47 height 12
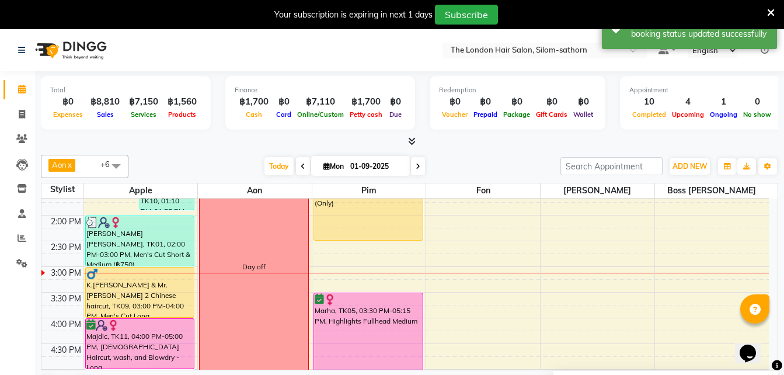
scroll to position [239, 0]
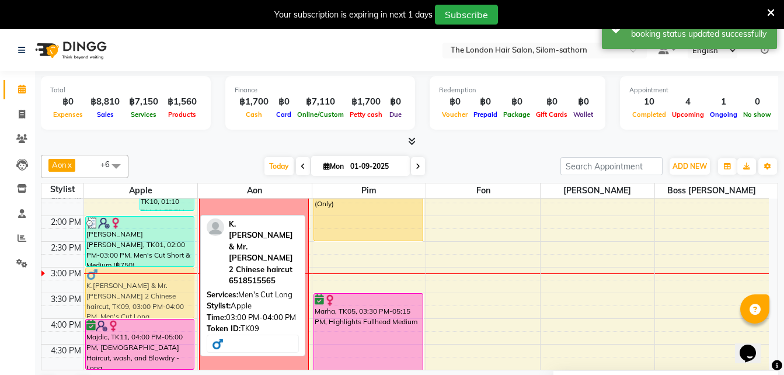
click at [147, 285] on div "Fedor, TK03, 12:30 PM-01:30 PM, Men's Cut Long Arda Ergonen, TK10, 01:10 PM-01:…" at bounding box center [141, 267] width 114 height 616
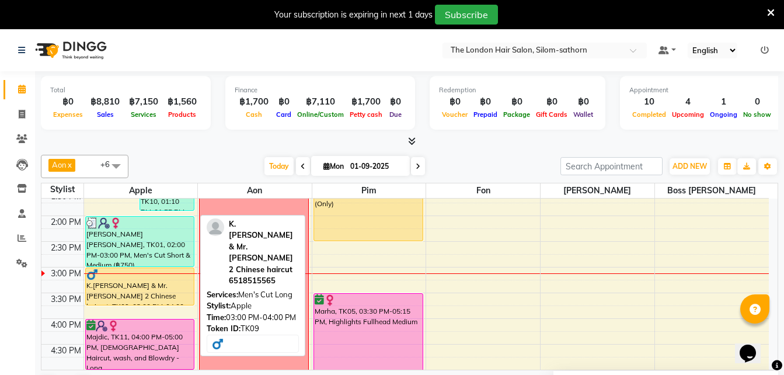
drag, startPoint x: 142, startPoint y: 315, endPoint x: 142, endPoint y: 308, distance: 6.4
click at [142, 292] on div "Fedor, TK03, 12:30 PM-01:30 PM, Men's Cut Long Arda Ergonen, TK10, 01:10 PM-01:…" at bounding box center [141, 267] width 114 height 616
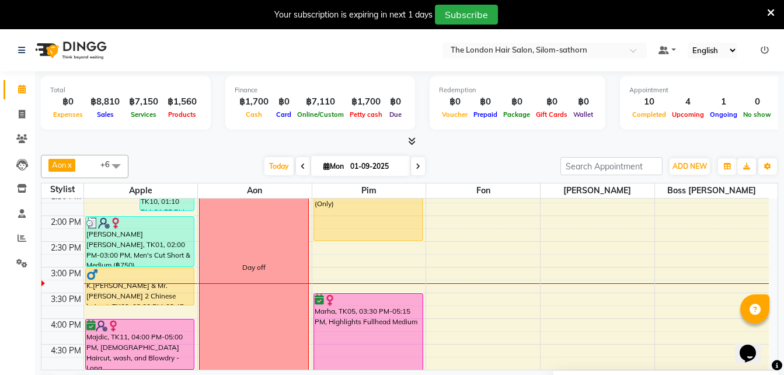
scroll to position [278, 0]
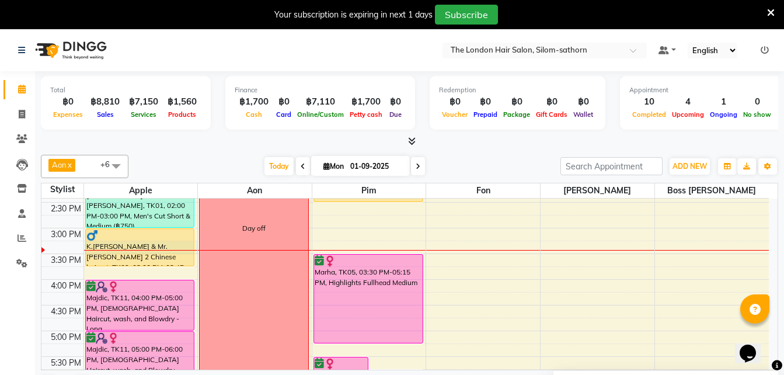
click at [126, 250] on div at bounding box center [141, 250] width 114 height 1
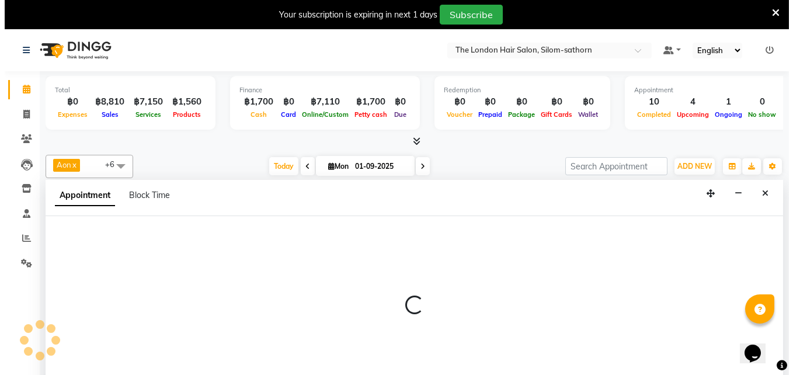
scroll to position [30, 0]
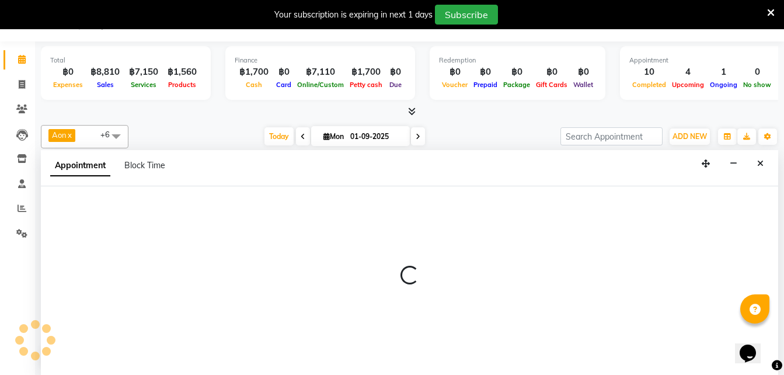
select select "56710"
select select "tentative"
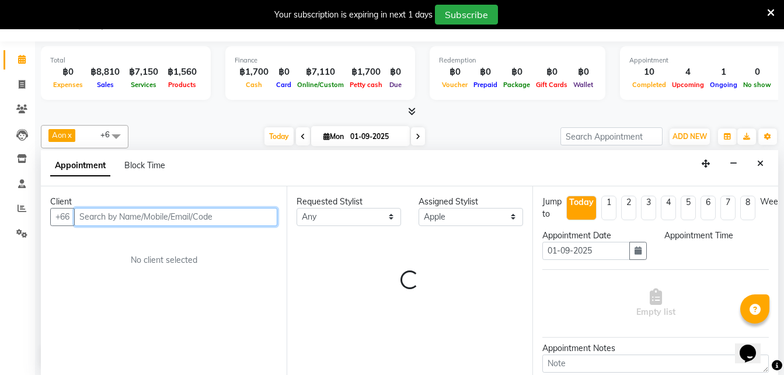
select select "915"
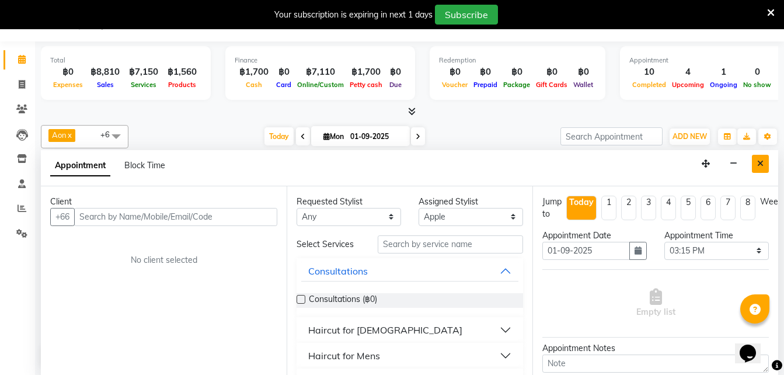
click at [759, 169] on button "Close" at bounding box center [760, 164] width 17 height 18
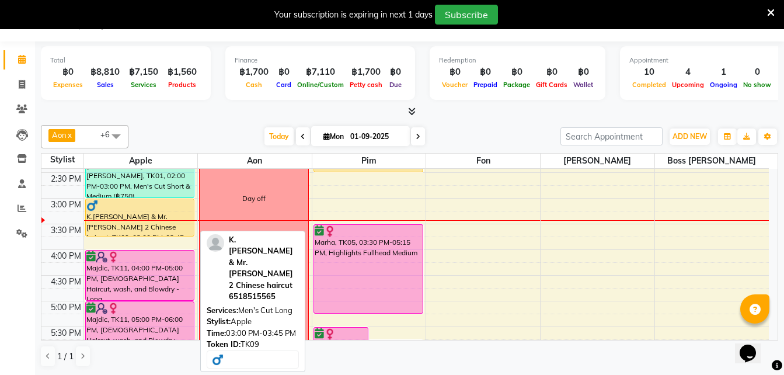
click at [133, 215] on div "K.[PERSON_NAME] & Mr.[PERSON_NAME] 2 Chinese haircut, TK09, 03:00 PM-03:45 PM, …" at bounding box center [140, 217] width 109 height 37
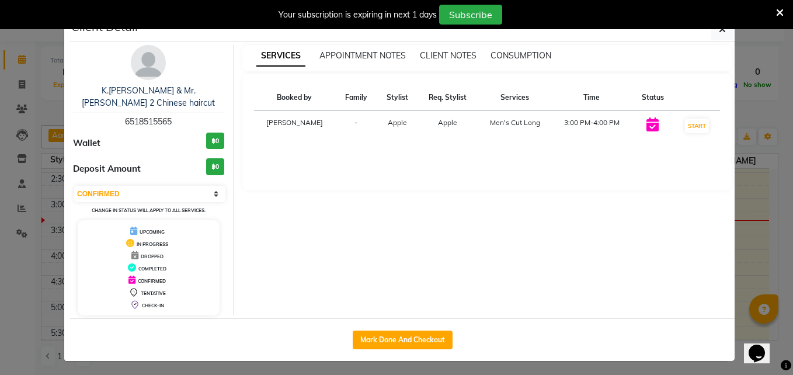
select select "1"
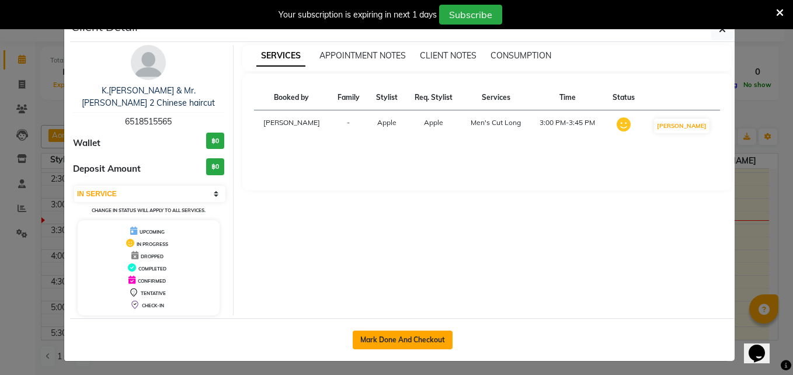
click at [376, 330] on button "Mark Done And Checkout" at bounding box center [403, 339] width 100 height 19
select select "service"
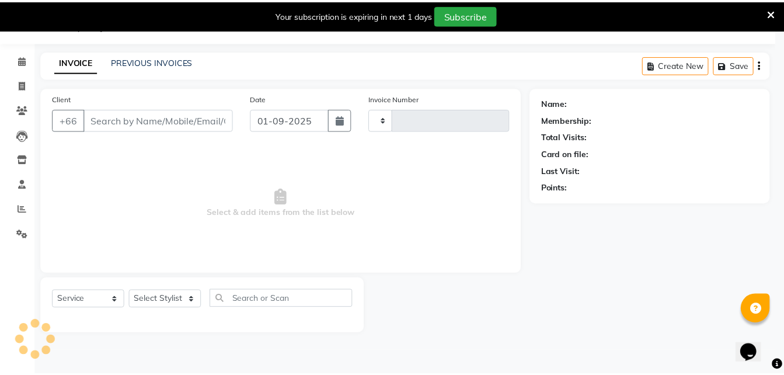
scroll to position [29, 0]
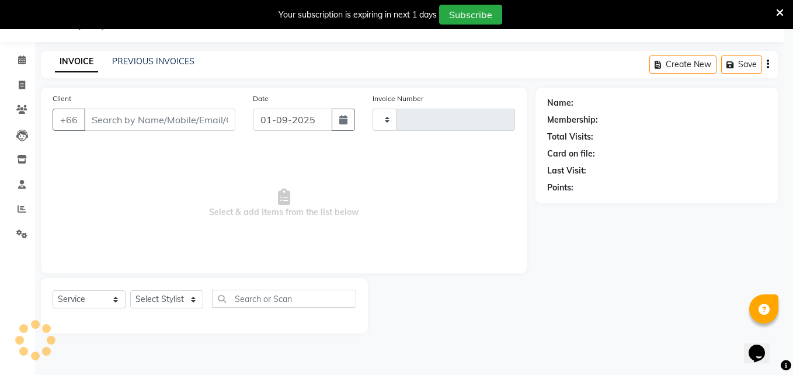
type input "1530"
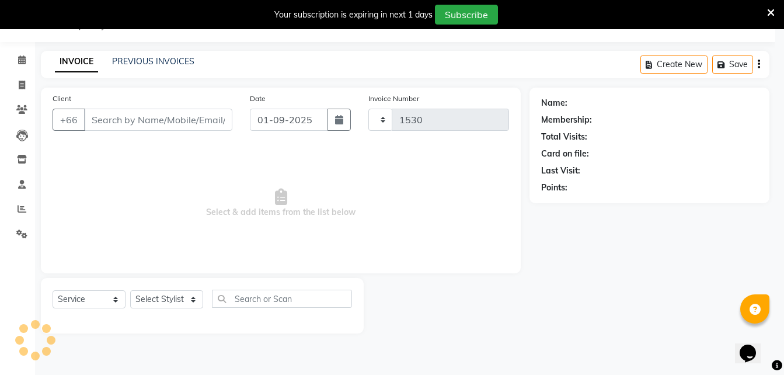
select select "6977"
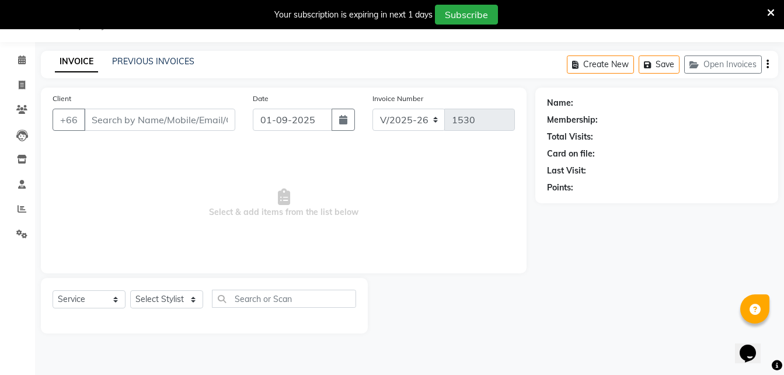
type input "65******65"
select select "56710"
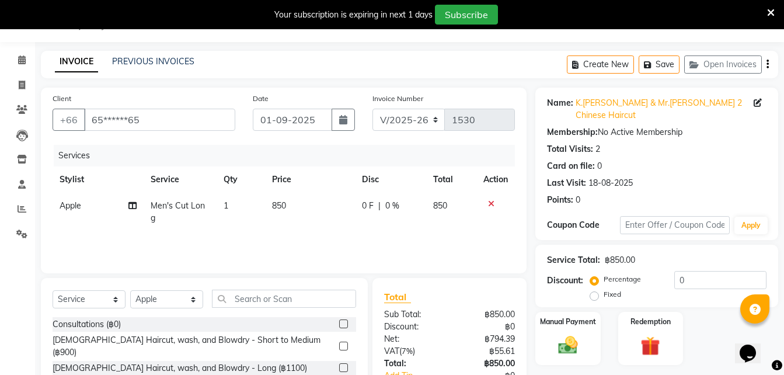
click at [194, 208] on span "Men's Cut Long" at bounding box center [178, 211] width 54 height 23
select select "56710"
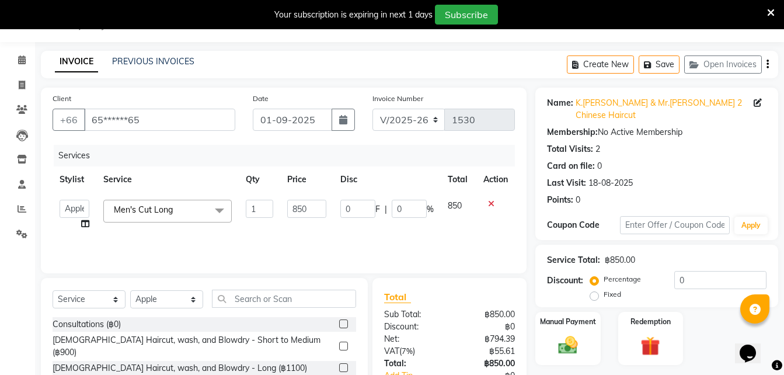
click at [194, 208] on span "Men's Cut Long x" at bounding box center [167, 211] width 128 height 23
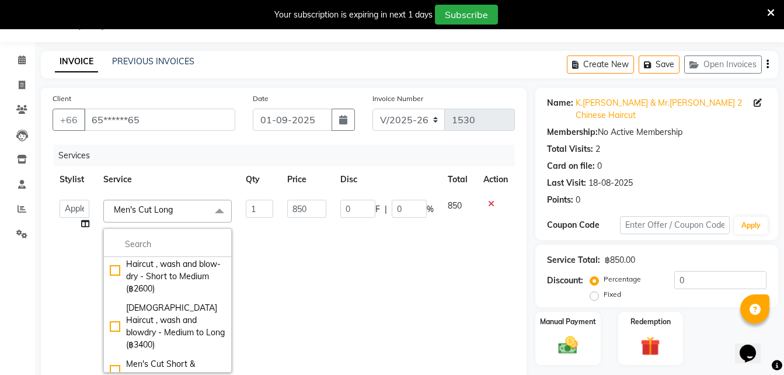
scroll to position [185, 0]
click at [113, 357] on div "Men's Cut Short & Medium (฿750)" at bounding box center [168, 369] width 116 height 25
checkbox input "true"
checkbox input "false"
type input "750"
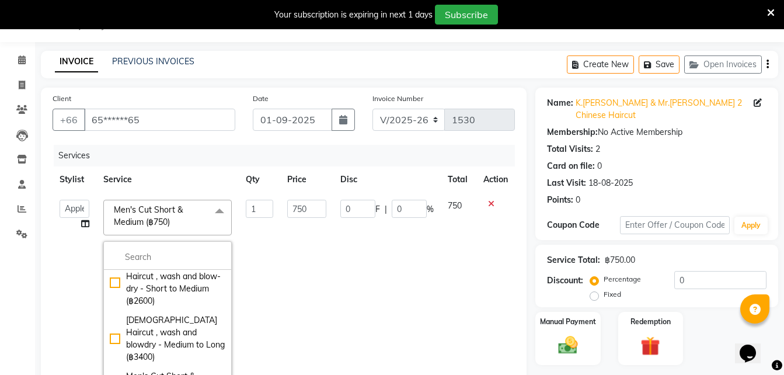
click at [342, 239] on td "0 F | 0 %" at bounding box center [386, 293] width 107 height 200
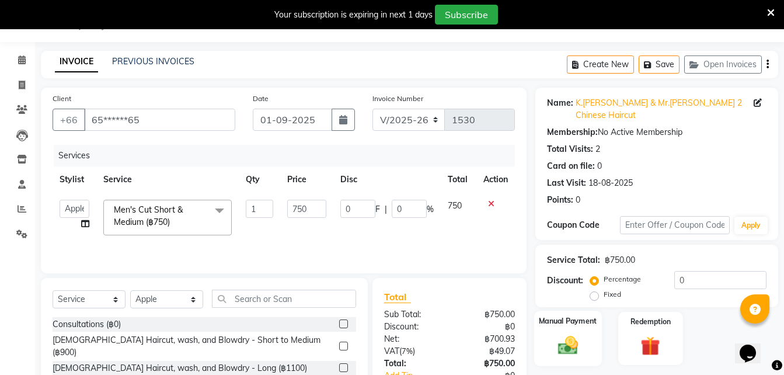
click at [562, 337] on img at bounding box center [568, 344] width 33 height 23
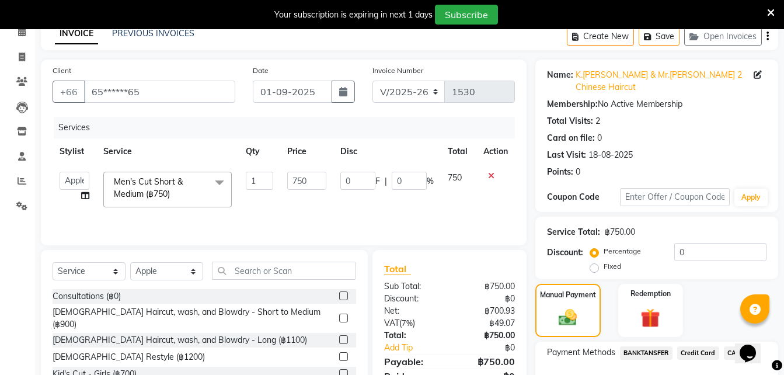
scroll to position [123, 0]
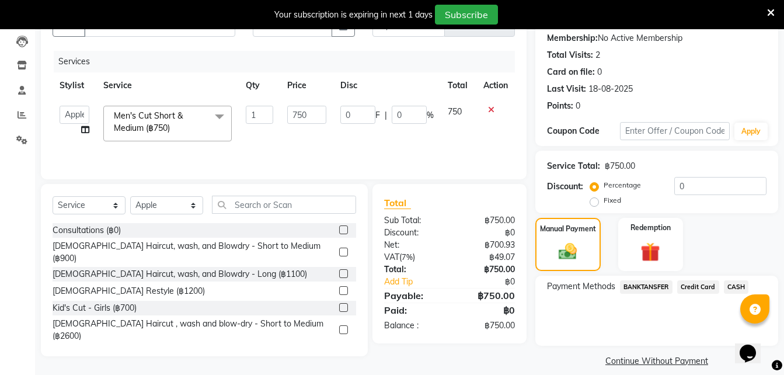
click at [736, 280] on span "CASH" at bounding box center [736, 286] width 25 height 13
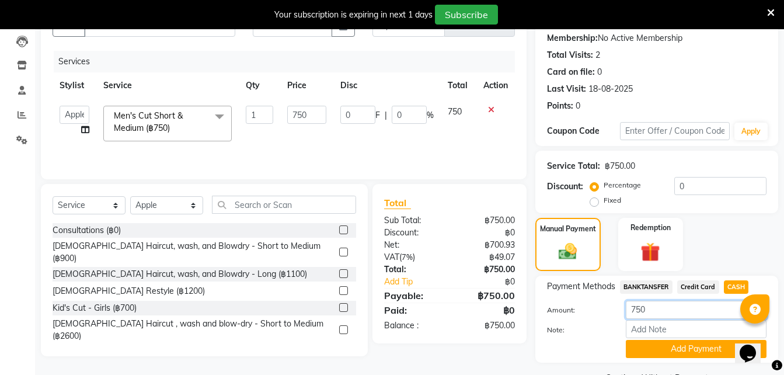
click at [669, 301] on input "750" at bounding box center [696, 310] width 141 height 18
type input "7"
type input "1000"
click at [671, 344] on button "Add Payment" at bounding box center [696, 349] width 141 height 18
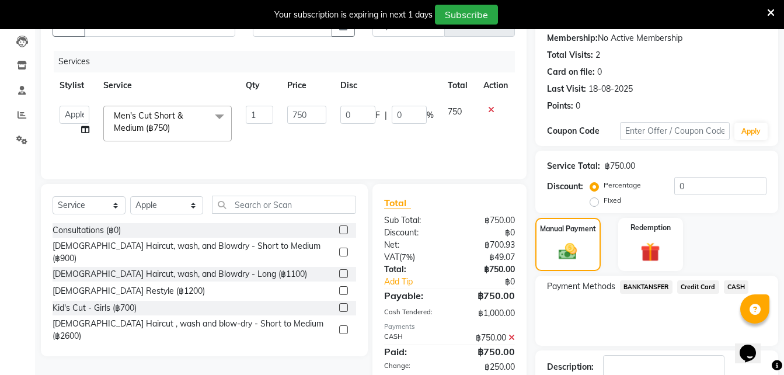
scroll to position [189, 0]
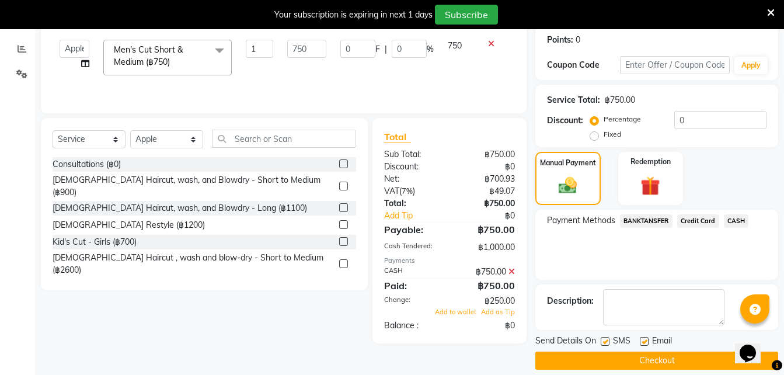
click at [635, 351] on button "Checkout" at bounding box center [656, 360] width 243 height 18
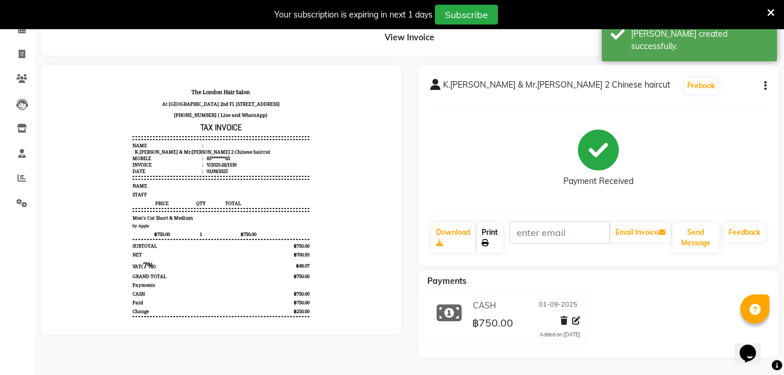
click at [493, 239] on link "Print" at bounding box center [490, 237] width 27 height 30
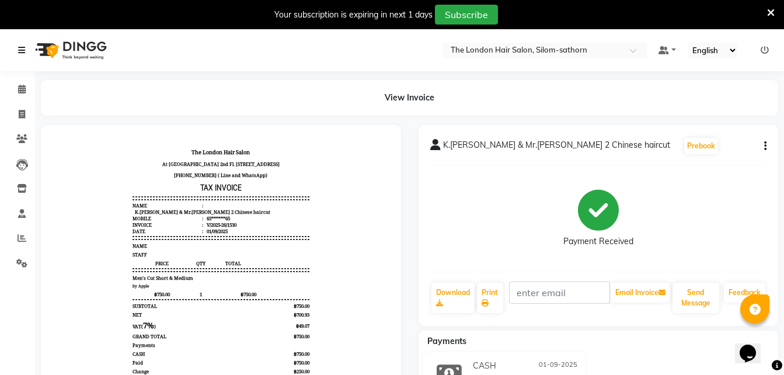
click at [20, 50] on icon at bounding box center [21, 50] width 7 height 8
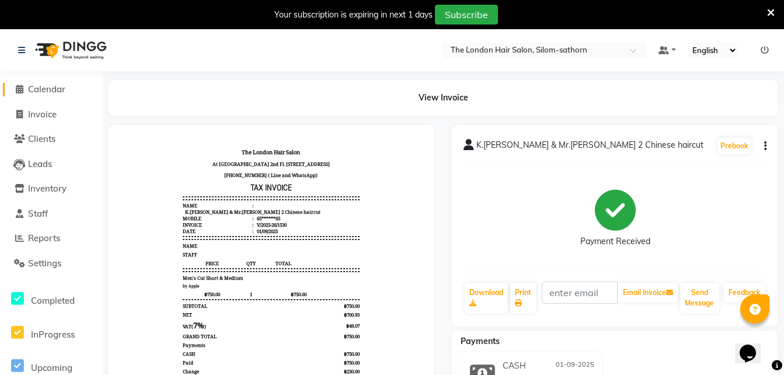
click at [38, 89] on span "Calendar" at bounding box center [46, 88] width 37 height 11
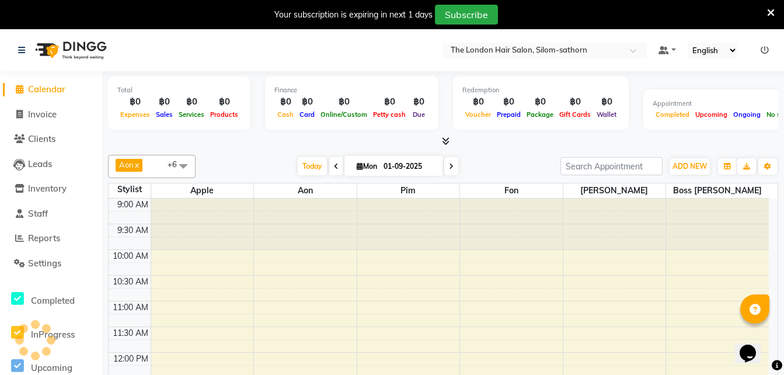
scroll to position [309, 0]
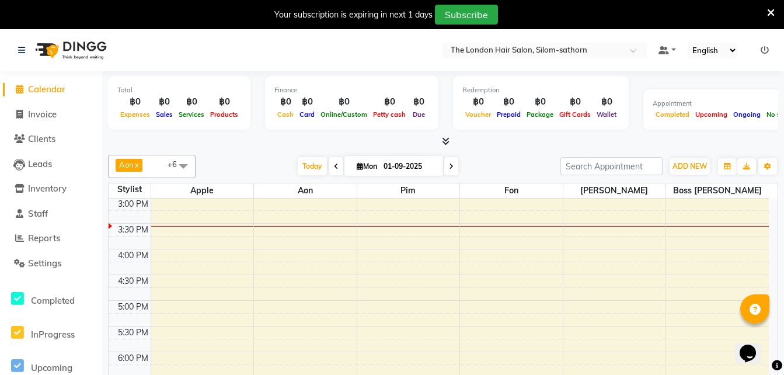
click at [369, 168] on span "Mon" at bounding box center [367, 166] width 26 height 9
select select "9"
select select "2025"
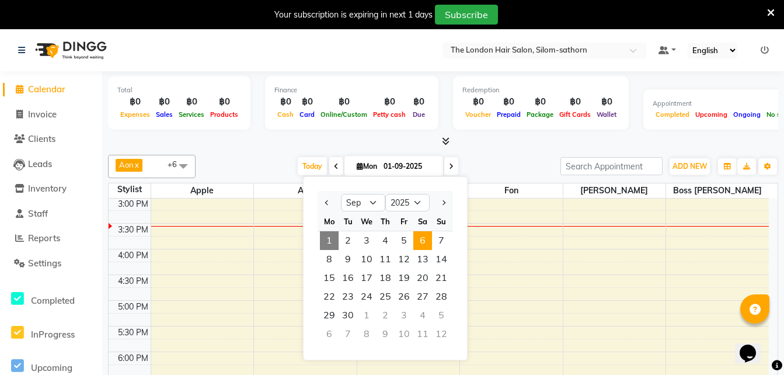
click at [419, 245] on span "6" at bounding box center [422, 240] width 19 height 19
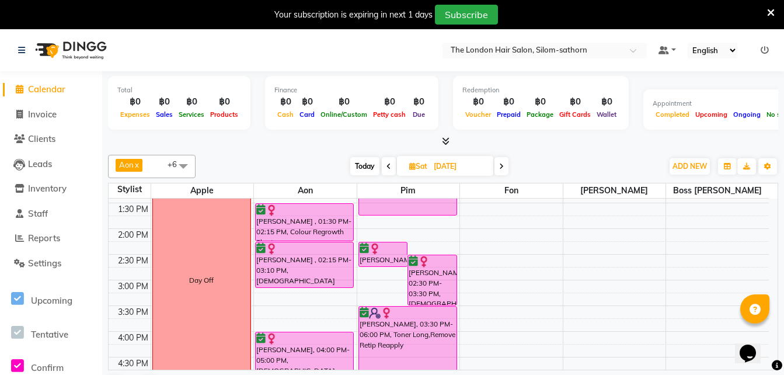
scroll to position [0, 0]
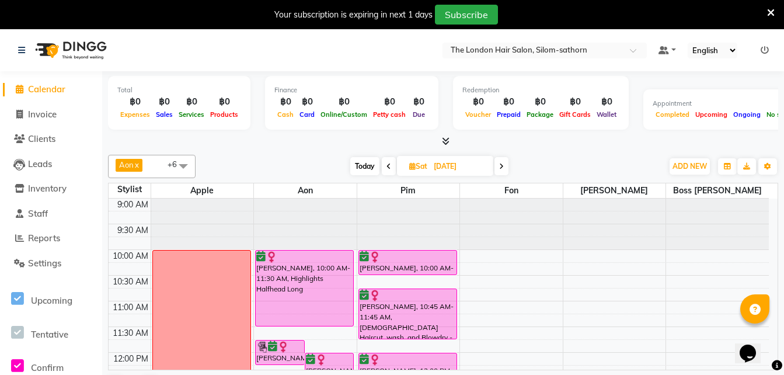
click at [359, 167] on span "Today" at bounding box center [364, 166] width 29 height 18
type input "01-09-2025"
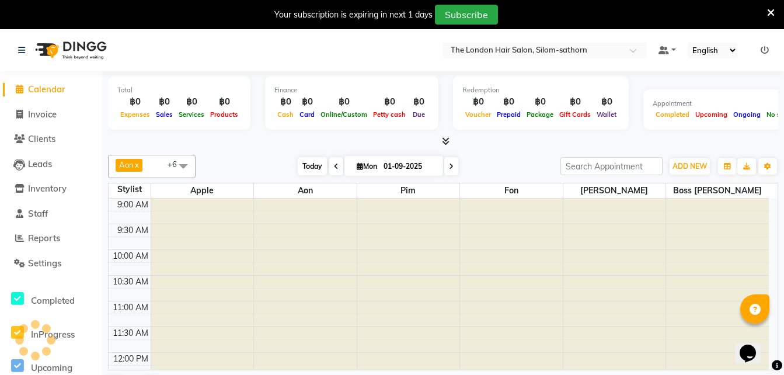
scroll to position [309, 0]
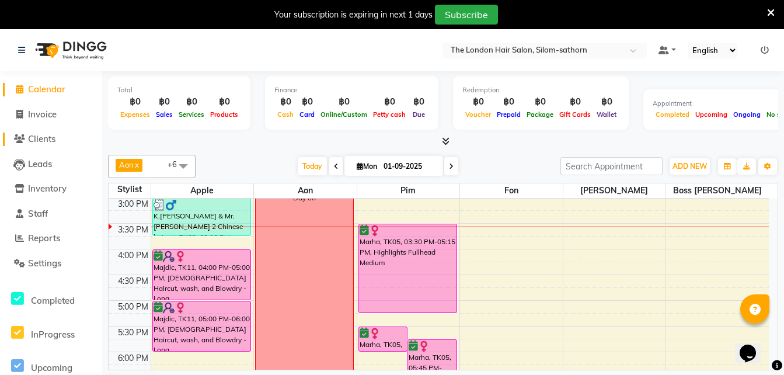
click at [46, 139] on span "Clients" at bounding box center [41, 138] width 27 height 11
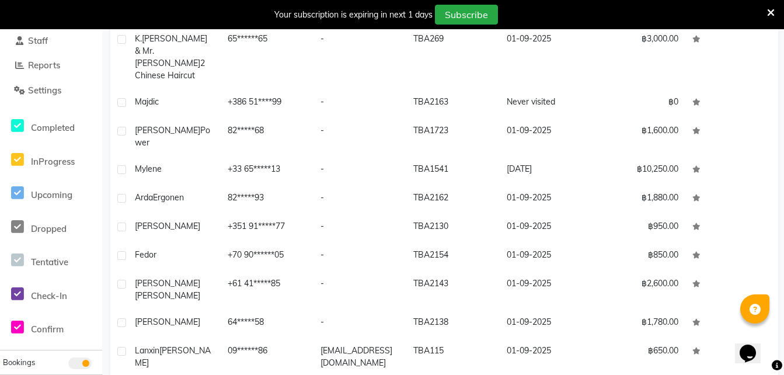
scroll to position [173, 0]
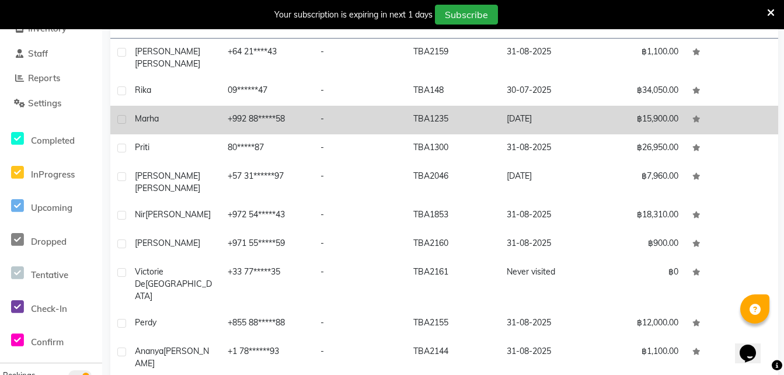
click at [291, 109] on td "+992 88*****58" at bounding box center [267, 120] width 93 height 29
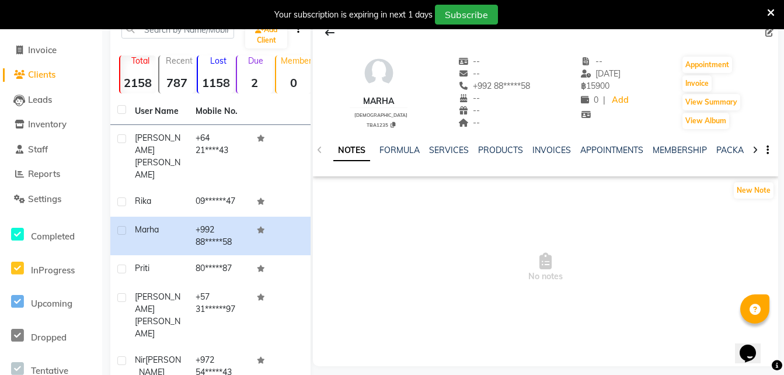
scroll to position [64, 0]
click at [769, 21] on div at bounding box center [771, 15] width 8 height 20
click at [773, 13] on icon at bounding box center [771, 13] width 8 height 11
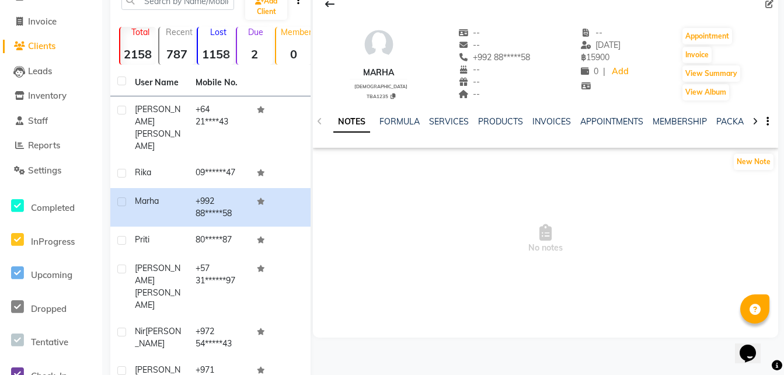
scroll to position [0, 0]
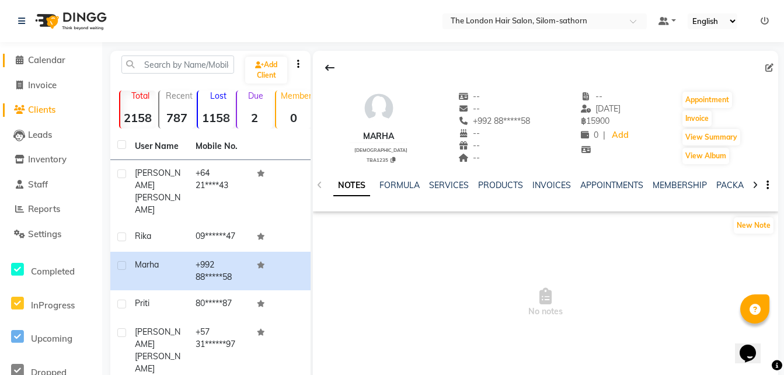
click at [51, 60] on span "Calendar" at bounding box center [46, 59] width 37 height 11
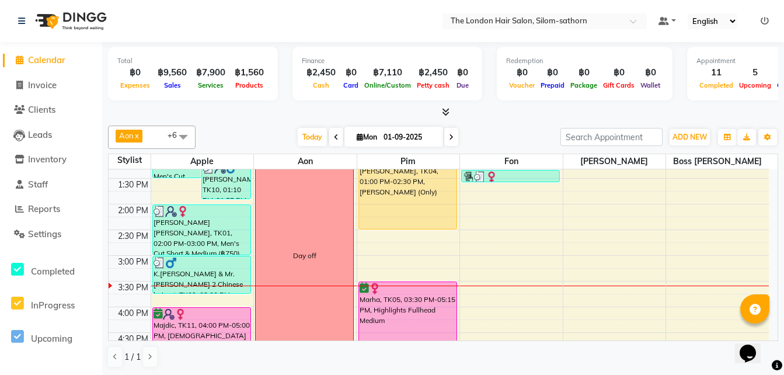
scroll to position [221, 0]
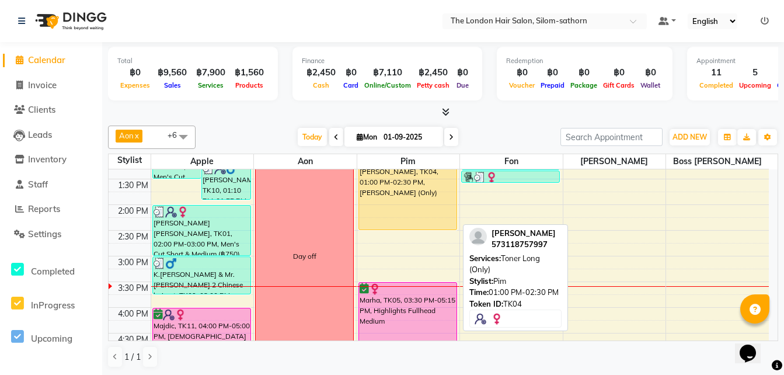
click at [417, 215] on div "[PERSON_NAME], TK04, 01:00 PM-02:30 PM, [PERSON_NAME] (Only)" at bounding box center [407, 191] width 97 height 75
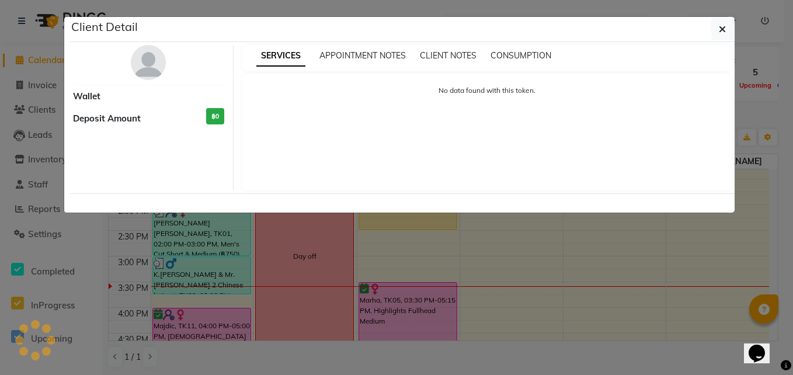
select select "1"
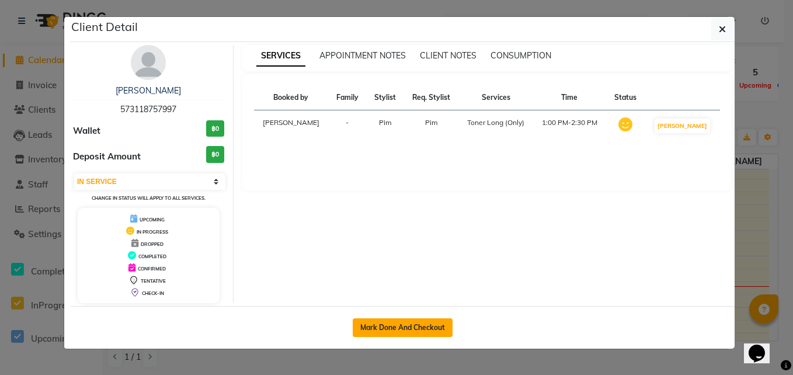
click at [368, 320] on button "Mark Done And Checkout" at bounding box center [403, 327] width 100 height 19
select select "service"
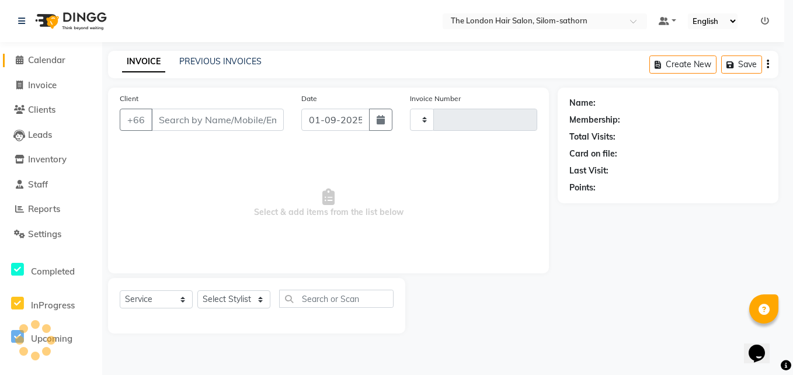
type input "1531"
select select "6977"
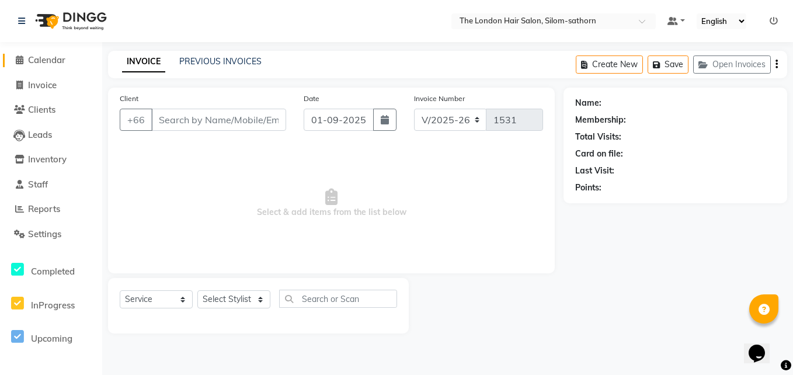
type input "57********97"
select select "65351"
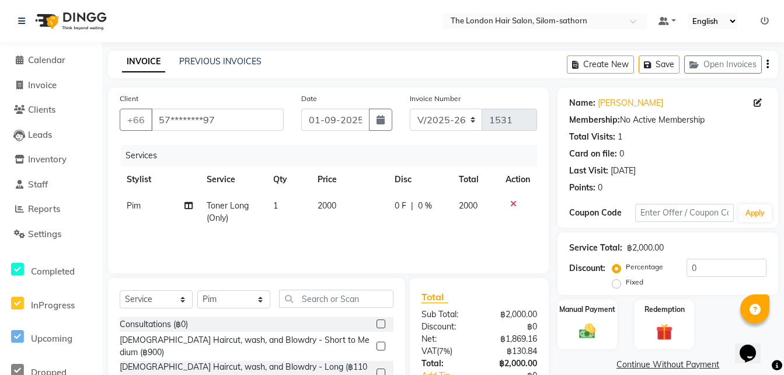
click at [332, 214] on td "2000" at bounding box center [350, 212] width 78 height 39
select select "65351"
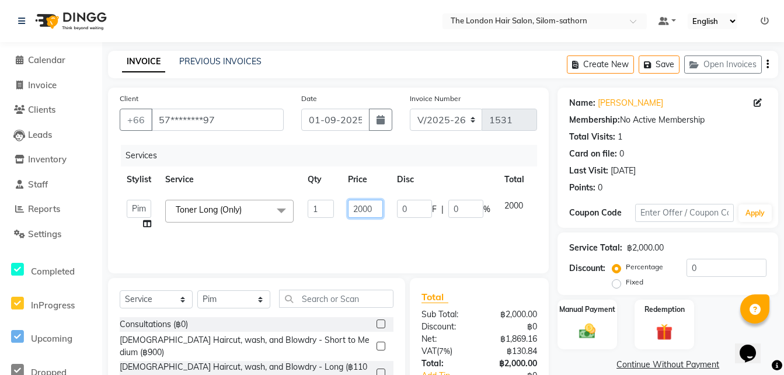
click at [363, 214] on input "2000" at bounding box center [365, 209] width 35 height 18
type input "0"
click at [391, 236] on div "Services Stylist Service Qty Price Disc Total Action Aon Apple Boss Luke Fon [P…" at bounding box center [328, 203] width 417 height 117
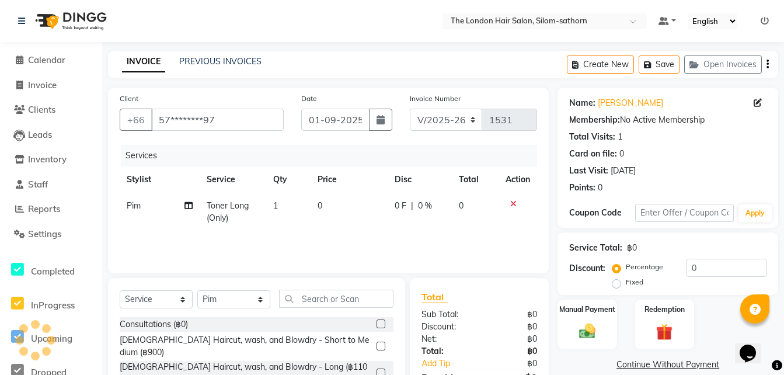
scroll to position [93, 0]
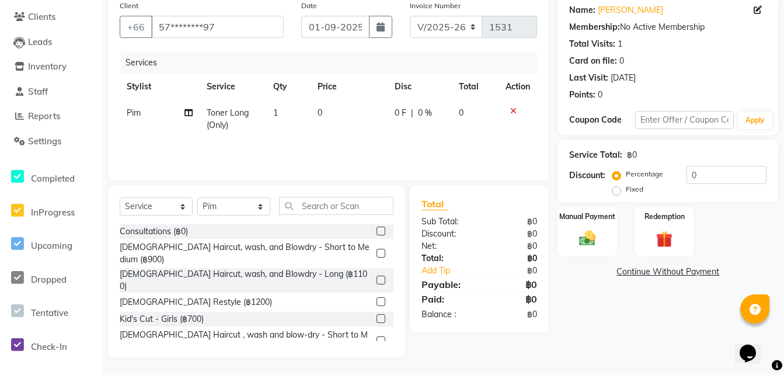
click at [643, 275] on link "Continue Without Payment" at bounding box center [668, 272] width 216 height 12
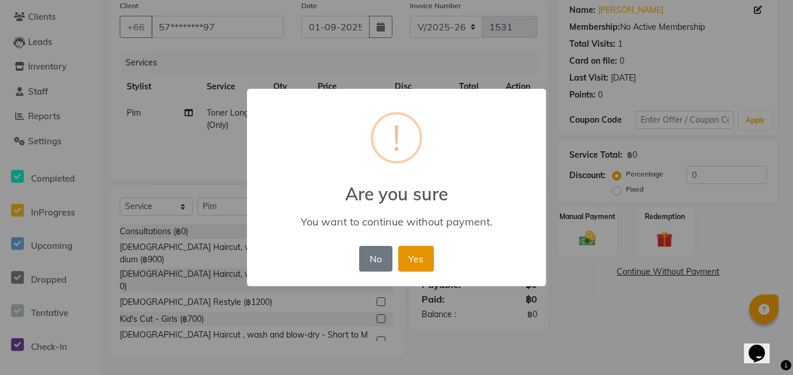
click at [419, 256] on button "Yes" at bounding box center [416, 259] width 36 height 26
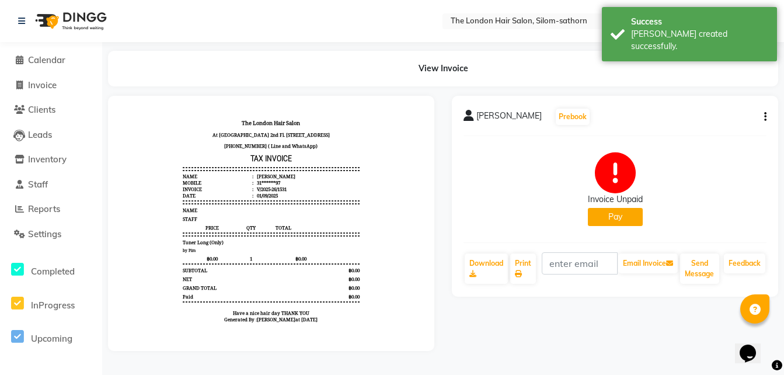
click at [625, 216] on button "Pay" at bounding box center [615, 217] width 55 height 18
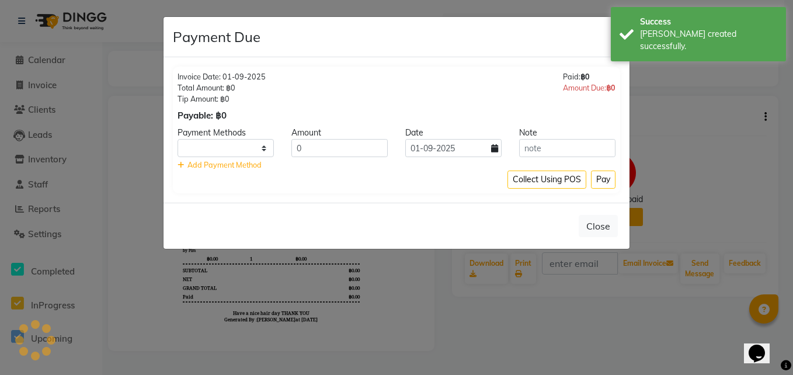
select select "1"
click at [599, 227] on button "Close" at bounding box center [598, 226] width 39 height 22
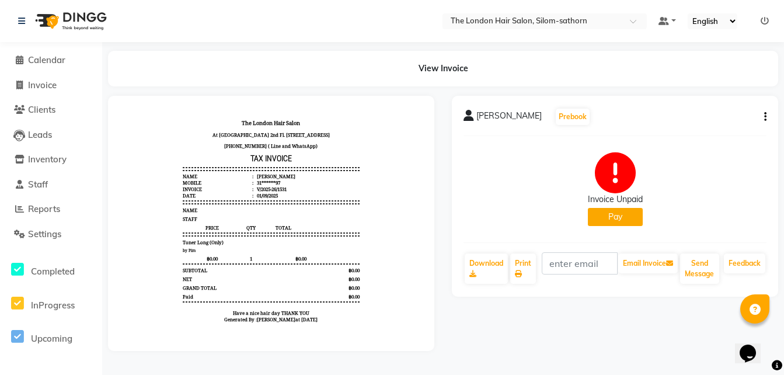
click at [765, 117] on icon "button" at bounding box center [765, 117] width 2 height 1
click at [612, 217] on button "Pay" at bounding box center [615, 217] width 55 height 18
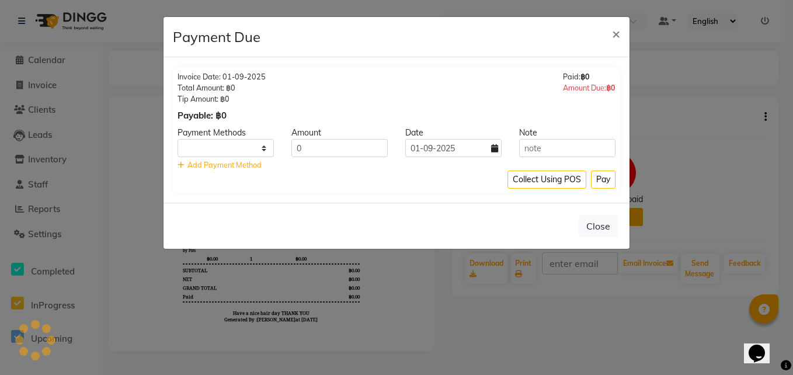
select select "1"
click at [311, 144] on input "0" at bounding box center [339, 148] width 96 height 18
click at [224, 168] on span "Add Payment Method" at bounding box center [224, 164] width 74 height 9
select select "1"
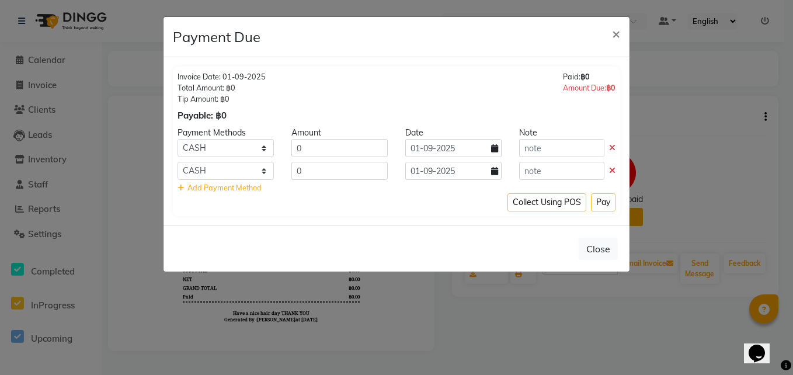
click at [609, 172] on icon at bounding box center [612, 170] width 6 height 8
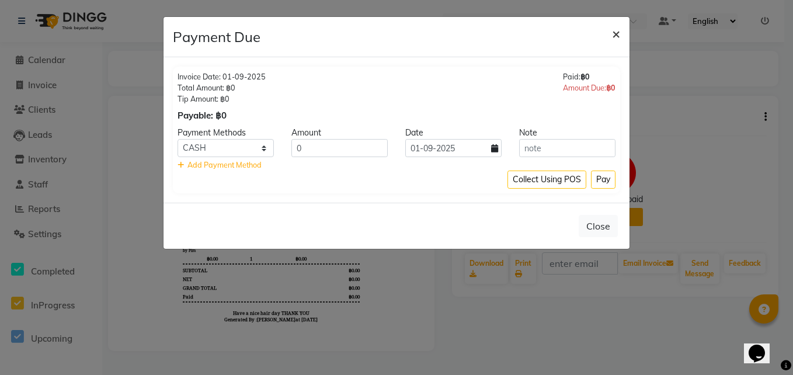
click at [615, 40] on span "×" at bounding box center [616, 34] width 8 height 18
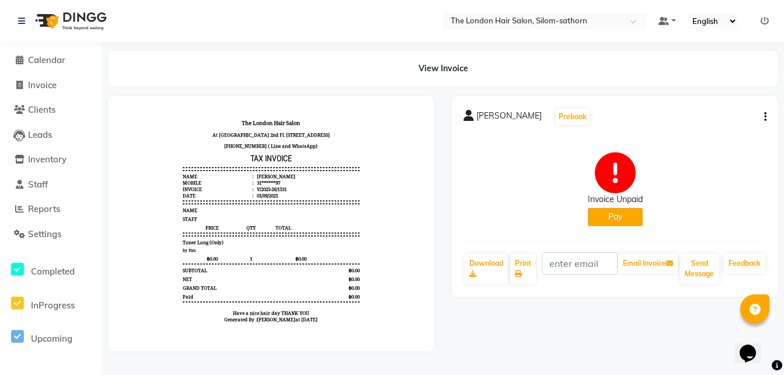
click at [766, 117] on icon "button" at bounding box center [765, 117] width 2 height 1
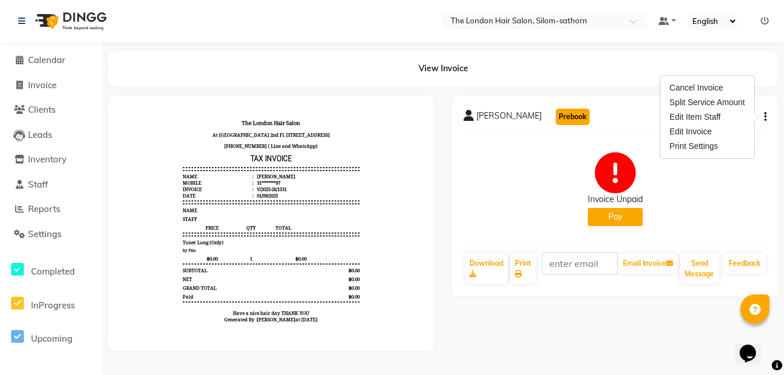
click at [585, 109] on button "Prebook" at bounding box center [573, 117] width 34 height 16
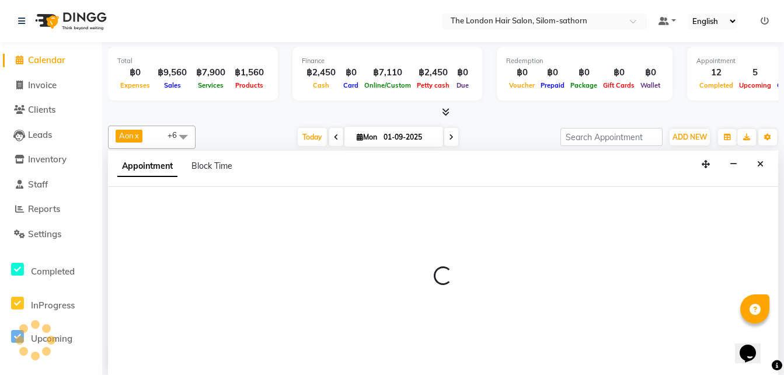
scroll to position [1, 0]
select select "65351"
select select "600"
select select "tentative"
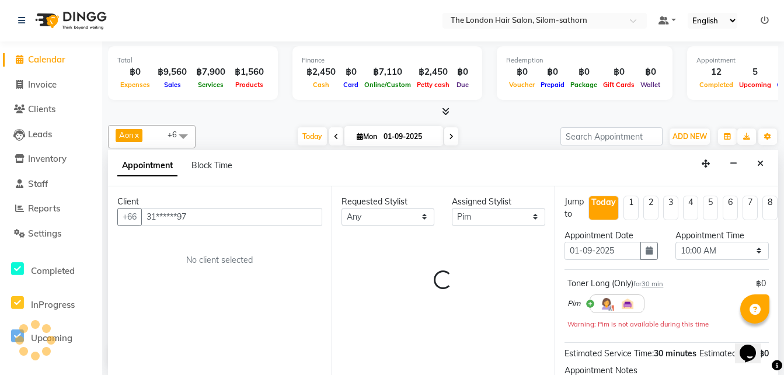
scroll to position [309, 0]
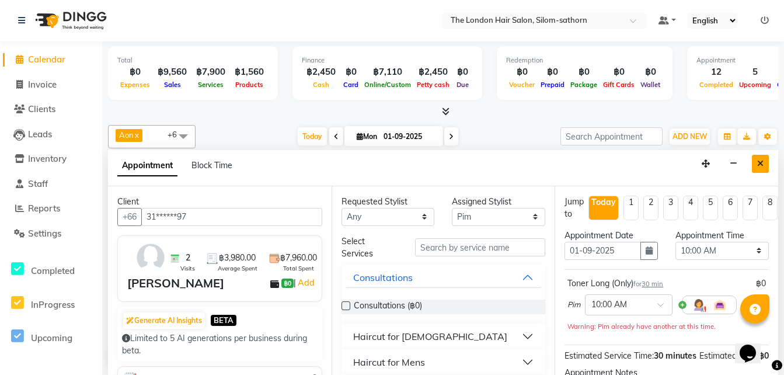
click at [762, 163] on icon "Close" at bounding box center [760, 163] width 6 height 8
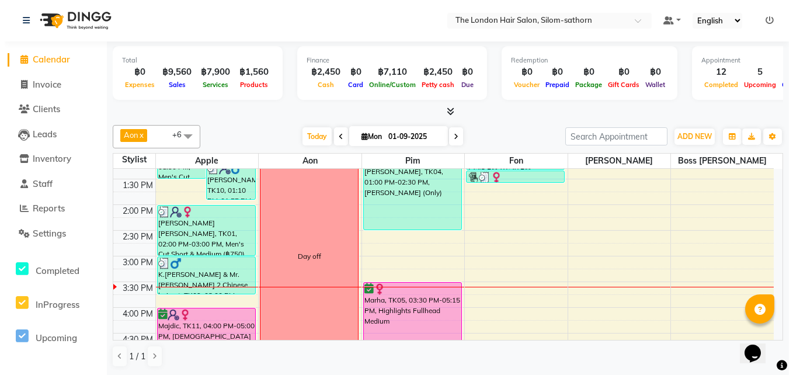
scroll to position [220, 0]
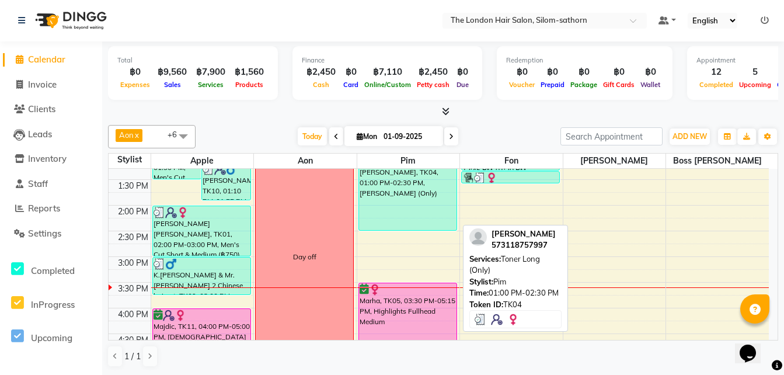
click at [383, 210] on div "[PERSON_NAME], TK04, 01:00 PM-02:30 PM, [PERSON_NAME] (Only)" at bounding box center [407, 192] width 97 height 75
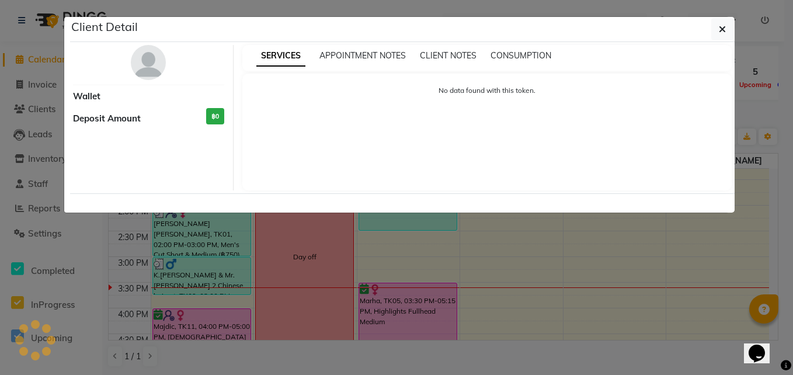
select select "3"
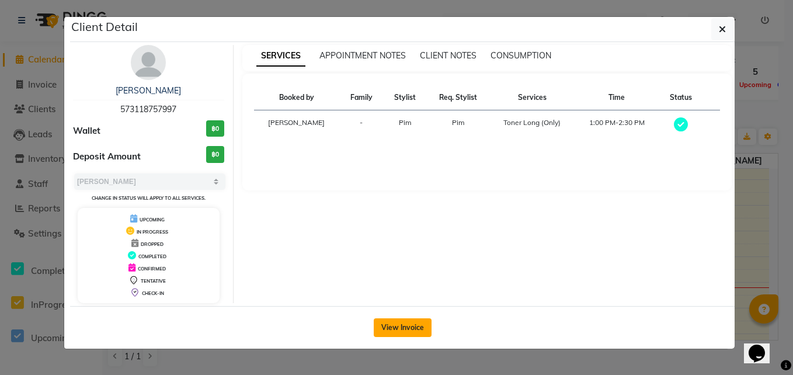
click at [398, 331] on button "View Invoice" at bounding box center [403, 327] width 58 height 19
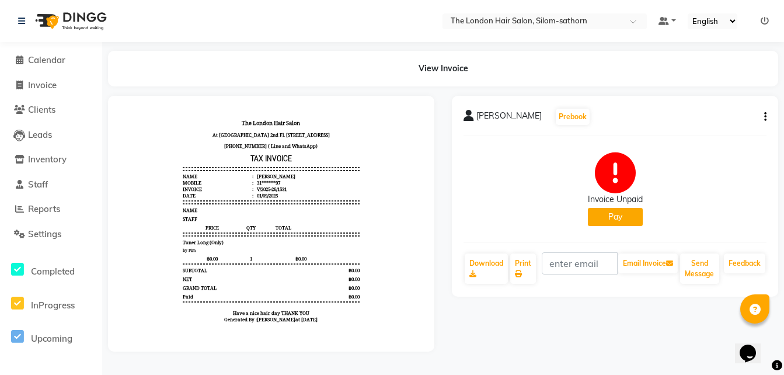
click at [767, 117] on div "[PERSON_NAME] Prebook Invoice Unpaid Pay Download Print Email Invoice Send Mess…" at bounding box center [615, 196] width 326 height 201
click at [764, 117] on icon "button" at bounding box center [765, 117] width 2 height 1
click at [696, 133] on div "Edit Invoice" at bounding box center [707, 131] width 80 height 15
select select "service"
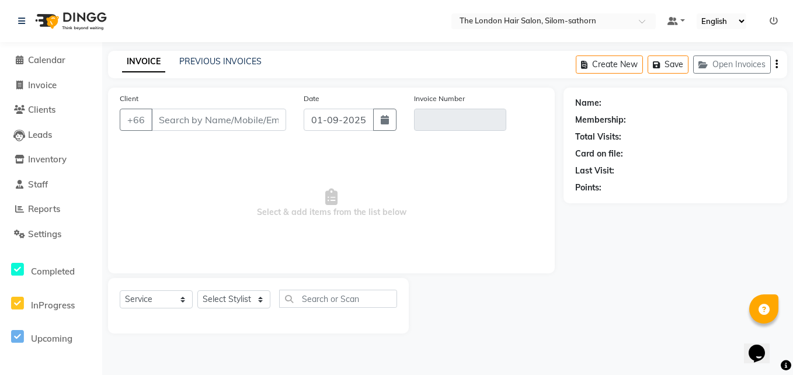
type input "31******97"
type input "V/2025-26/1531"
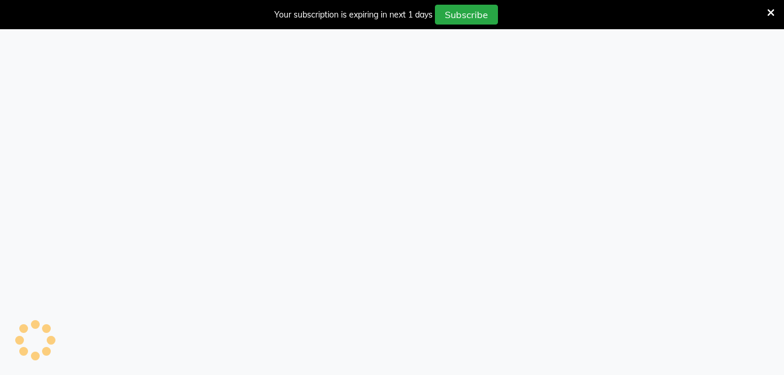
select select "service"
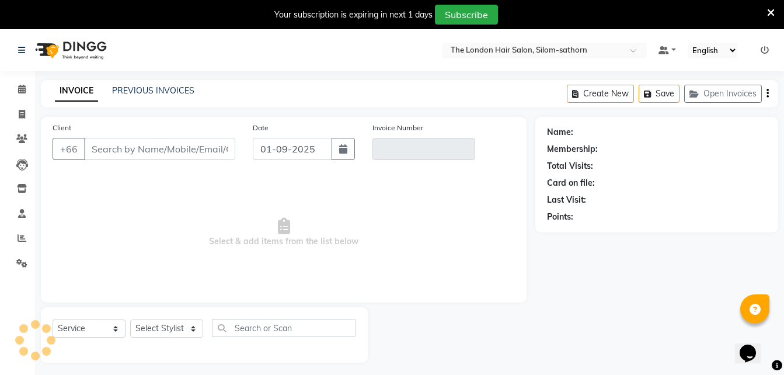
type input "31******97"
type input "V/2025-26/1531"
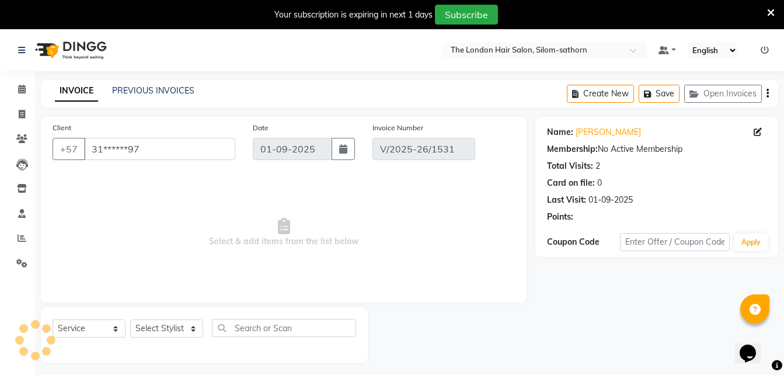
select select "select"
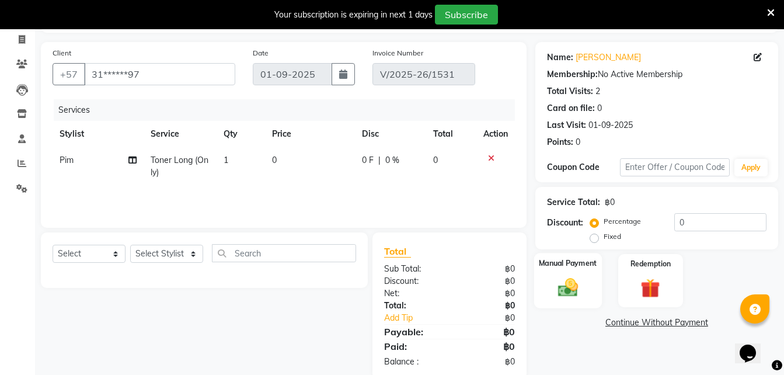
scroll to position [75, 0]
click at [567, 285] on img at bounding box center [568, 286] width 33 height 23
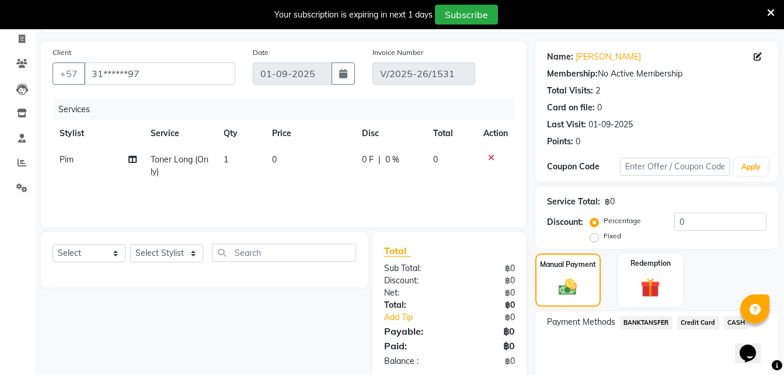
scroll to position [123, 0]
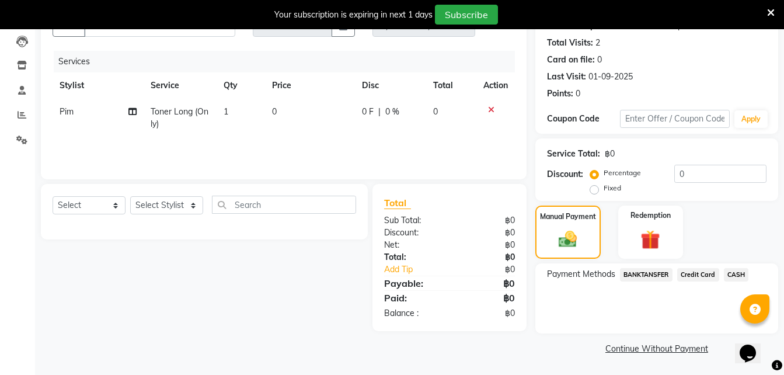
click at [735, 275] on span "CASH" at bounding box center [736, 274] width 25 height 13
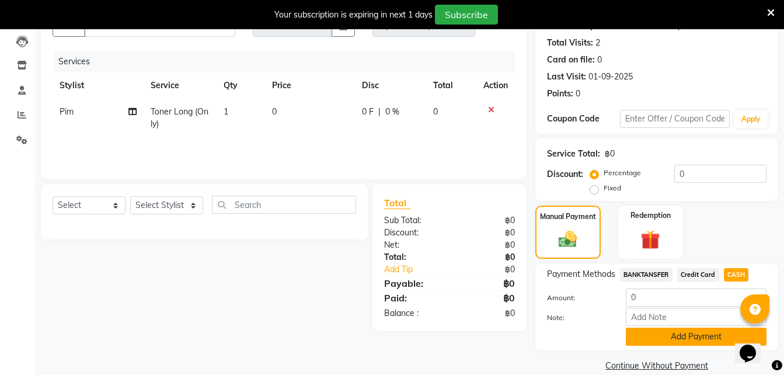
click at [664, 335] on button "Add Payment" at bounding box center [696, 337] width 141 height 18
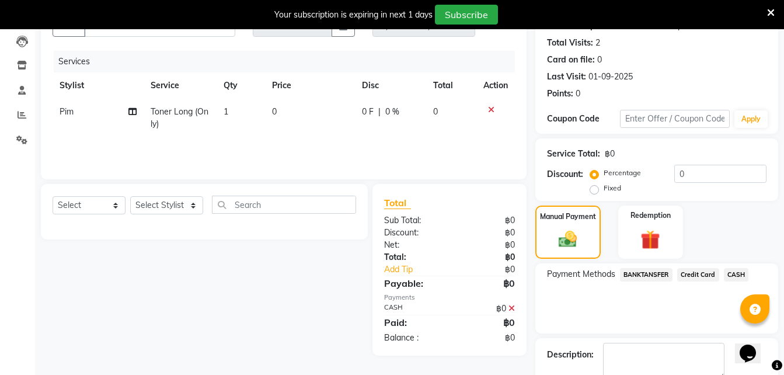
scroll to position [172, 0]
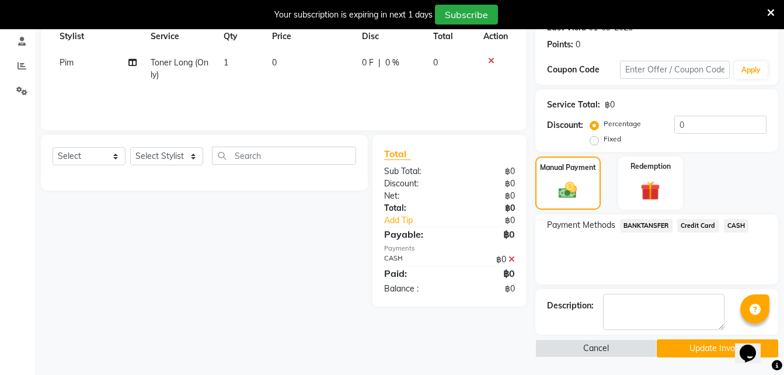
click at [689, 352] on button "Update Invoice" at bounding box center [717, 348] width 121 height 18
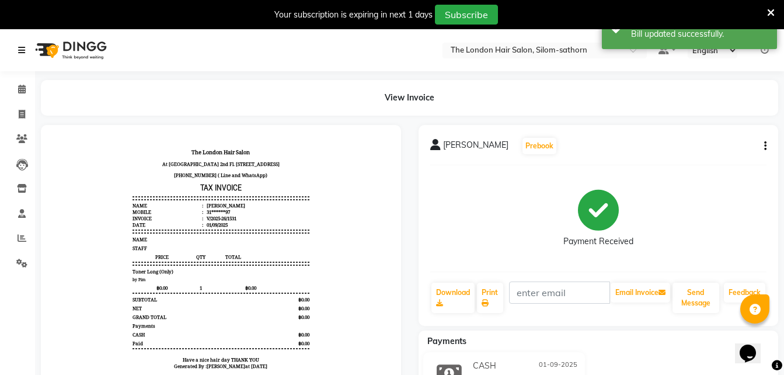
click at [22, 53] on icon at bounding box center [21, 50] width 7 height 8
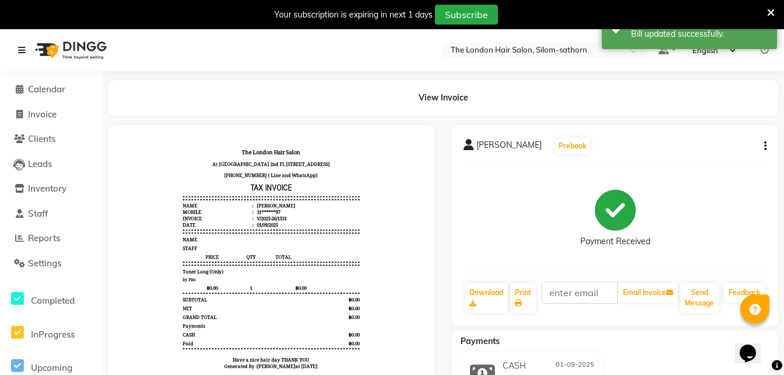
click at [22, 53] on icon at bounding box center [21, 50] width 7 height 8
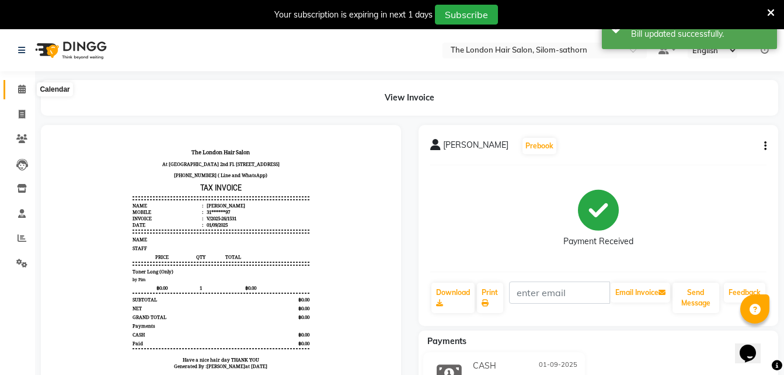
click at [26, 96] on span at bounding box center [22, 89] width 20 height 13
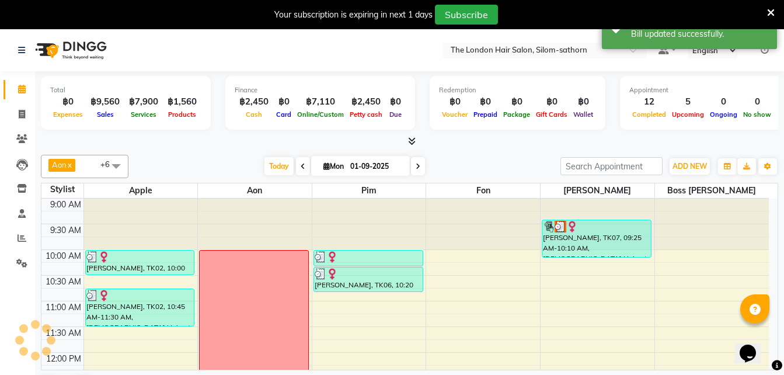
scroll to position [309, 0]
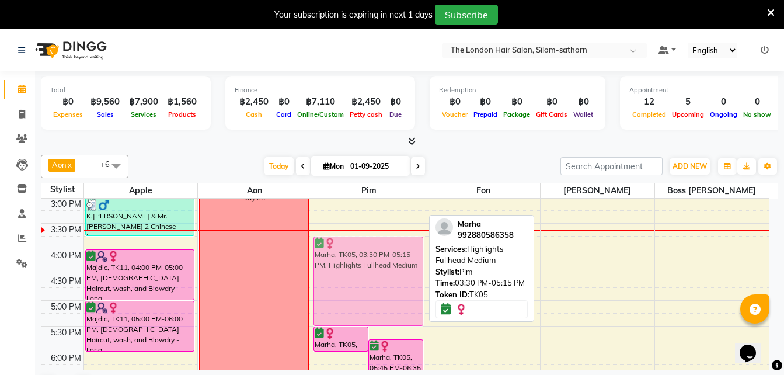
drag, startPoint x: 367, startPoint y: 245, endPoint x: 370, endPoint y: 255, distance: 10.5
click at [370, 255] on div "Marha, TK05, 05:30 PM-06:00 PM, Toner [PERSON_NAME], TK05, 05:45 PM-06:35 PM, […" at bounding box center [369, 198] width 114 height 616
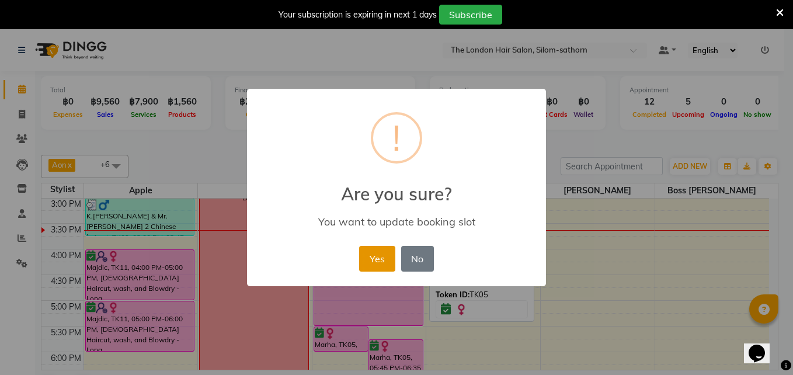
click at [372, 258] on button "Yes" at bounding box center [377, 259] width 36 height 26
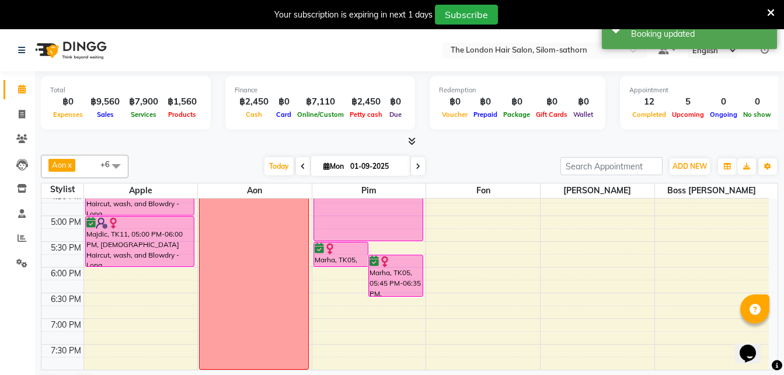
scroll to position [394, 0]
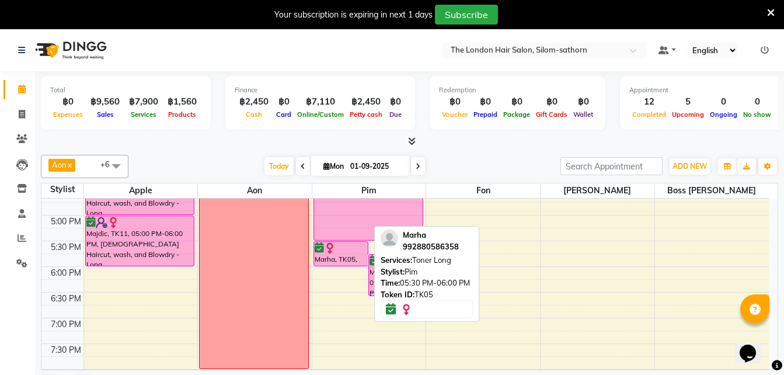
click at [330, 259] on div "Marha, TK05, 05:30 PM-06:00 PM, Toner Long" at bounding box center [341, 254] width 54 height 24
drag, startPoint x: 350, startPoint y: 253, endPoint x: 353, endPoint y: 262, distance: 9.4
click at [353, 262] on div "Marha, TK05, 05:30 PM-06:00 PM, Toner [PERSON_NAME], TK05, 05:45 PM-06:35 PM, […" at bounding box center [369, 112] width 114 height 616
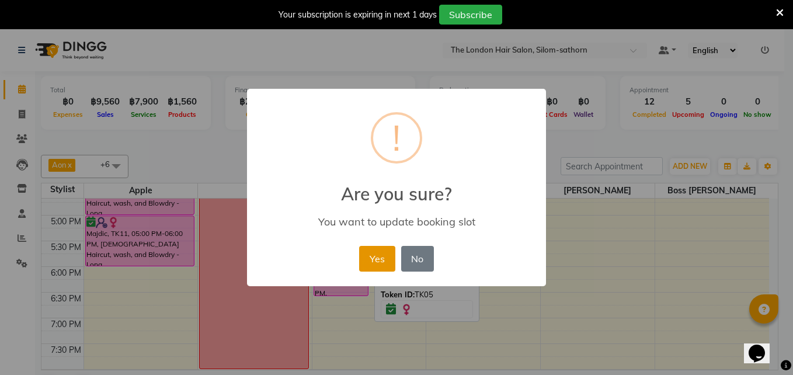
click at [382, 259] on button "Yes" at bounding box center [377, 259] width 36 height 26
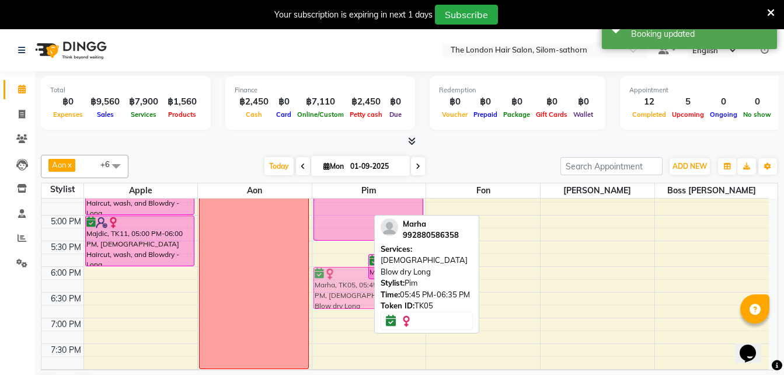
drag, startPoint x: 345, startPoint y: 280, endPoint x: 347, endPoint y: 290, distance: 9.6
click at [347, 290] on div "Marha, TK05, 05:45 PM-06:35 PM, [DEMOGRAPHIC_DATA] Blow dry [PERSON_NAME], TK05…" at bounding box center [369, 112] width 114 height 616
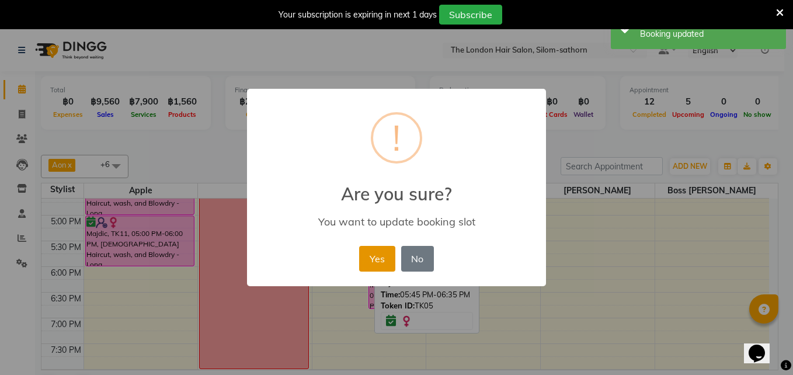
click at [377, 259] on button "Yes" at bounding box center [377, 259] width 36 height 26
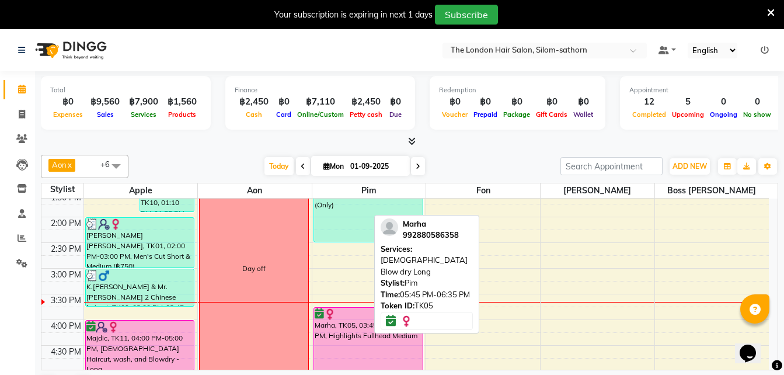
scroll to position [238, 0]
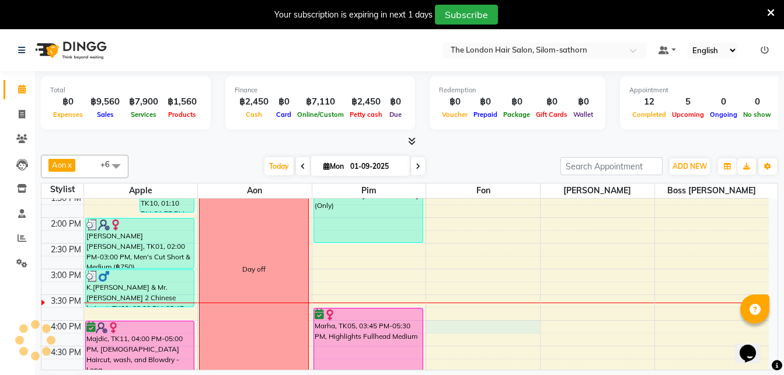
click at [504, 329] on div "9:00 AM 9:30 AM 10:00 AM 10:30 AM 11:00 AM 11:30 AM 12:00 PM 12:30 PM 1:00 PM 1…" at bounding box center [404, 269] width 727 height 616
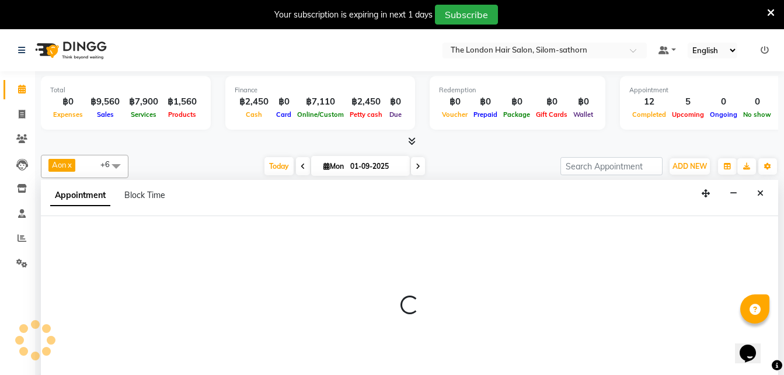
scroll to position [28, 0]
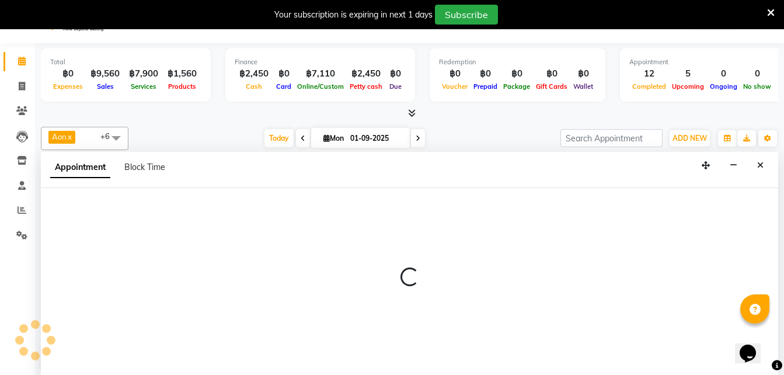
select select "56711"
select select "tentative"
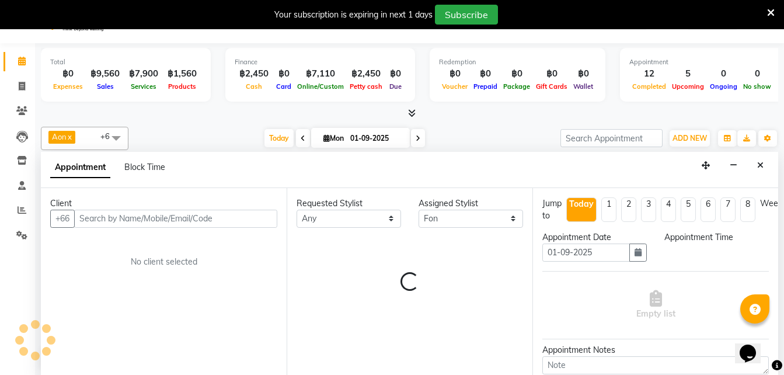
scroll to position [0, 0]
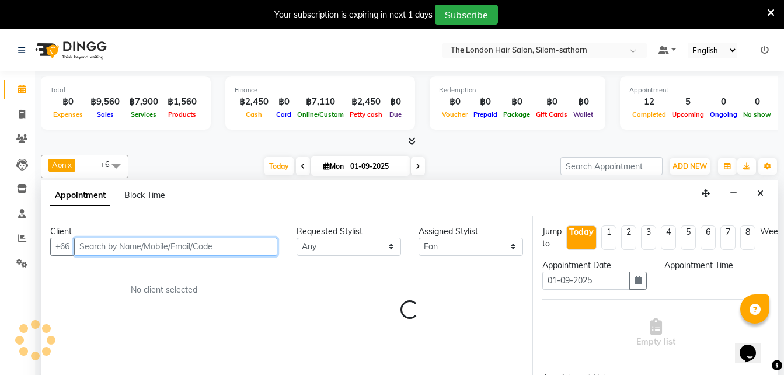
select select "960"
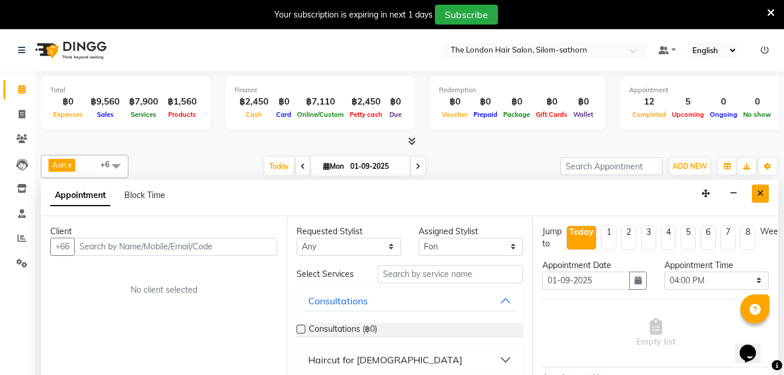
click at [764, 198] on button "Close" at bounding box center [760, 193] width 17 height 18
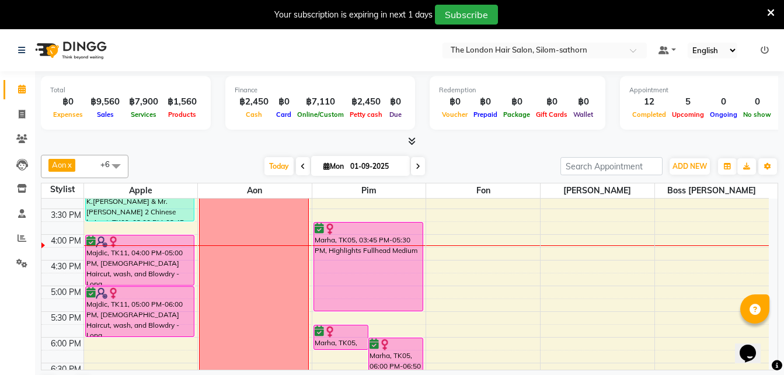
scroll to position [323, 0]
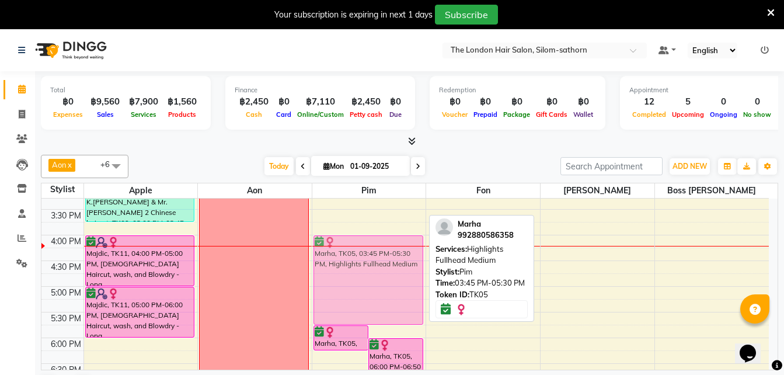
drag, startPoint x: 363, startPoint y: 270, endPoint x: 365, endPoint y: 280, distance: 10.3
click at [365, 280] on div "Marha, TK05, 05:45 PM-06:15 PM, Toner [PERSON_NAME], TK05, 06:00 PM-06:50 PM, […" at bounding box center [369, 184] width 114 height 616
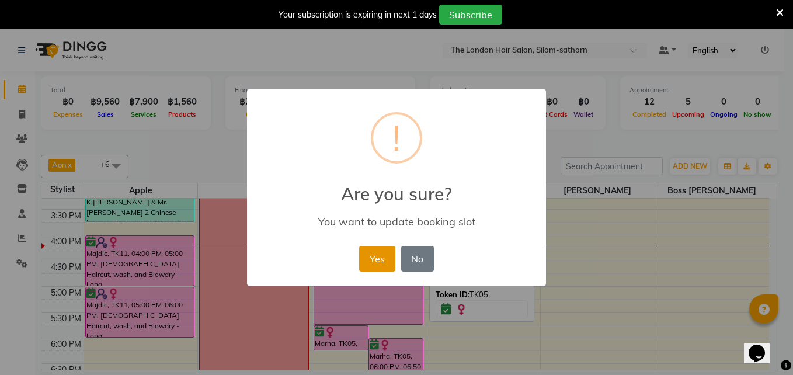
click at [369, 265] on button "Yes" at bounding box center [377, 259] width 36 height 26
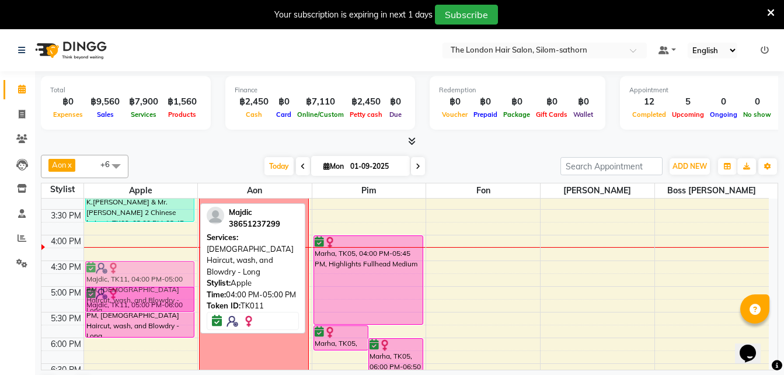
drag, startPoint x: 145, startPoint y: 264, endPoint x: 144, endPoint y: 287, distance: 22.8
click at [144, 287] on div "Fedor, TK03, 12:30 PM-01:30 PM, Men's Cut Long Arda Ergonen, TK10, 01:10 PM-01:…" at bounding box center [141, 184] width 114 height 616
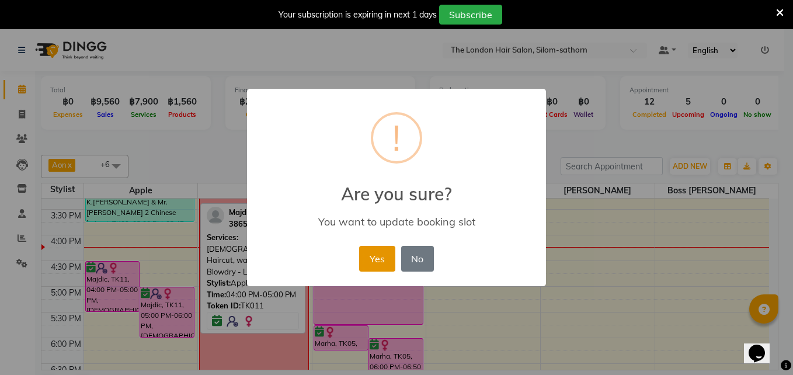
click at [376, 257] on button "Yes" at bounding box center [377, 259] width 36 height 26
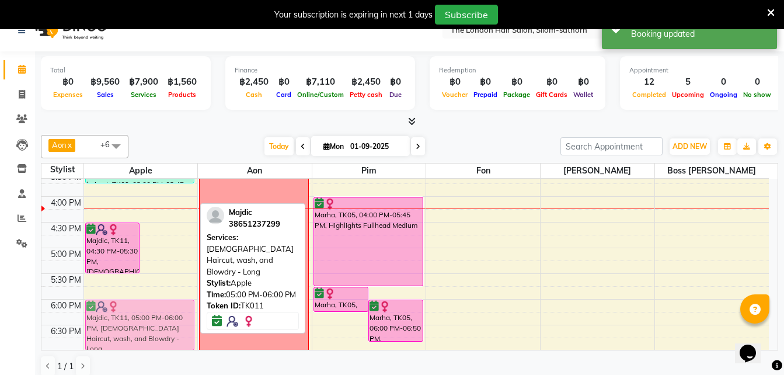
scroll to position [342, 0]
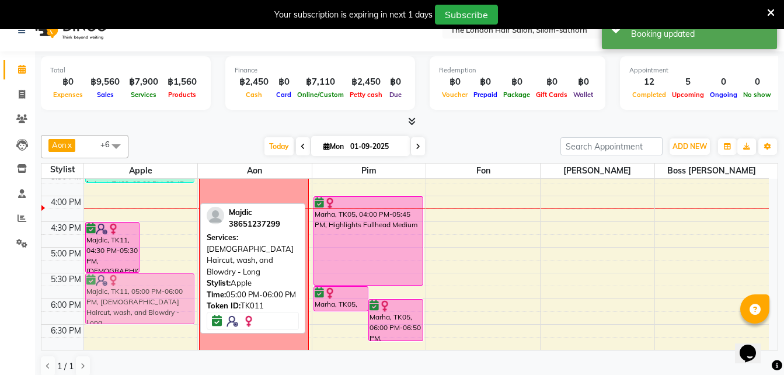
drag, startPoint x: 170, startPoint y: 312, endPoint x: 145, endPoint y: 300, distance: 27.9
click at [145, 300] on div "Fedor, TK03, 12:30 PM-01:30 PM, Men's Cut Long Arda Ergonen, TK10, 01:10 PM-01:…" at bounding box center [141, 145] width 114 height 616
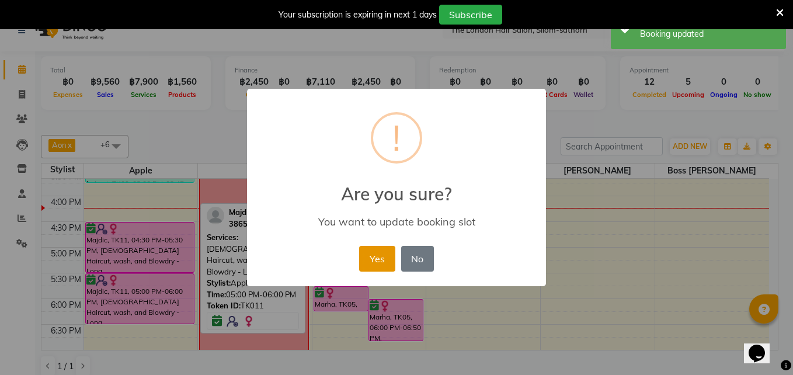
click at [370, 266] on button "Yes" at bounding box center [377, 259] width 36 height 26
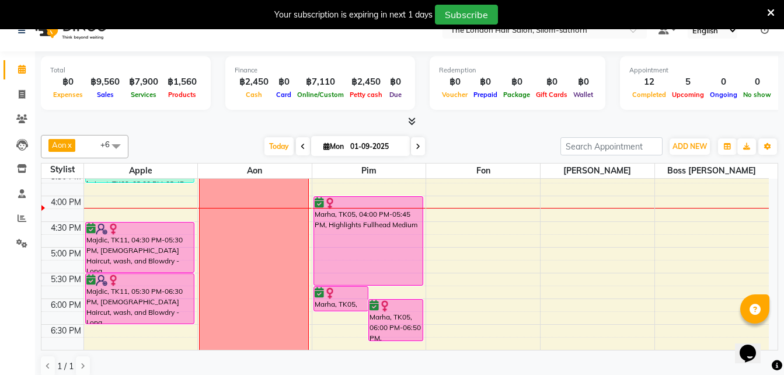
click at [770, 19] on div at bounding box center [771, 15] width 8 height 20
click at [769, 11] on icon at bounding box center [771, 13] width 8 height 11
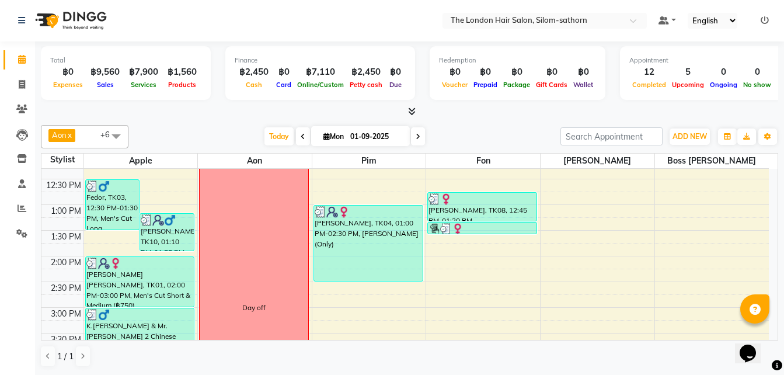
scroll to position [170, 0]
click at [179, 75] on div "฿1,560" at bounding box center [182, 71] width 39 height 13
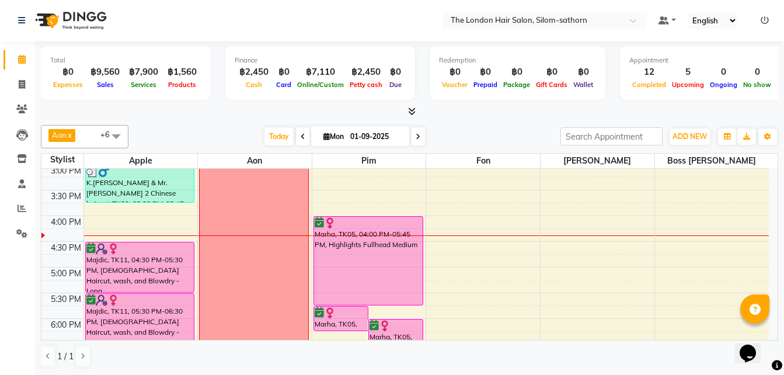
scroll to position [312, 0]
click at [605, 238] on div "9:00 AM 9:30 AM 10:00 AM 10:30 AM 11:00 AM 11:30 AM 12:00 PM 12:30 PM 1:00 PM 1…" at bounding box center [404, 165] width 727 height 616
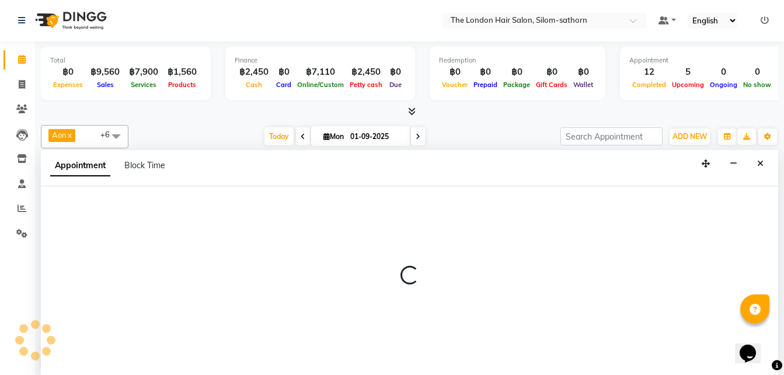
select select "56708"
select select "975"
select select "tentative"
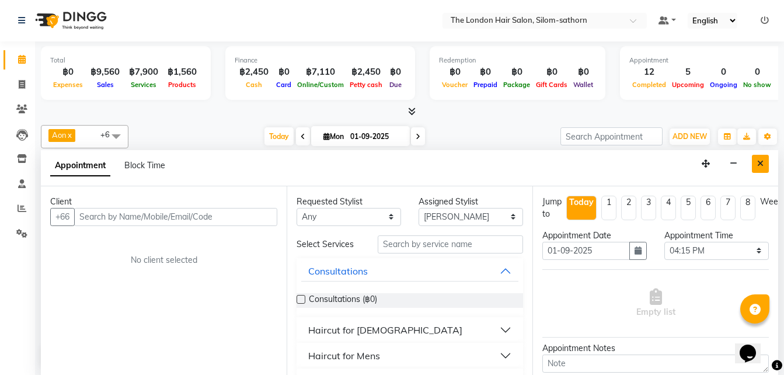
click at [761, 171] on button "Close" at bounding box center [760, 164] width 17 height 18
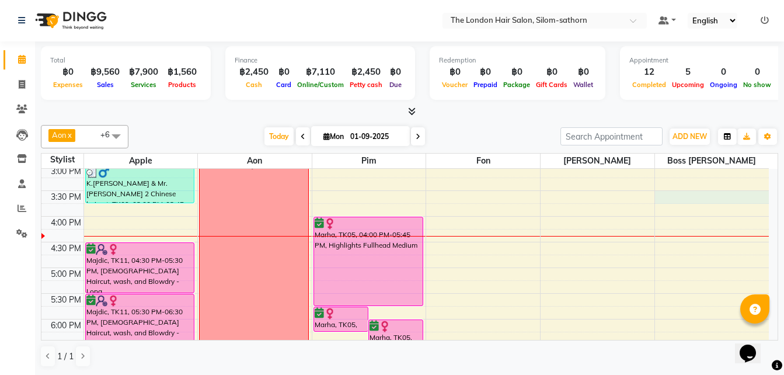
scroll to position [304, 0]
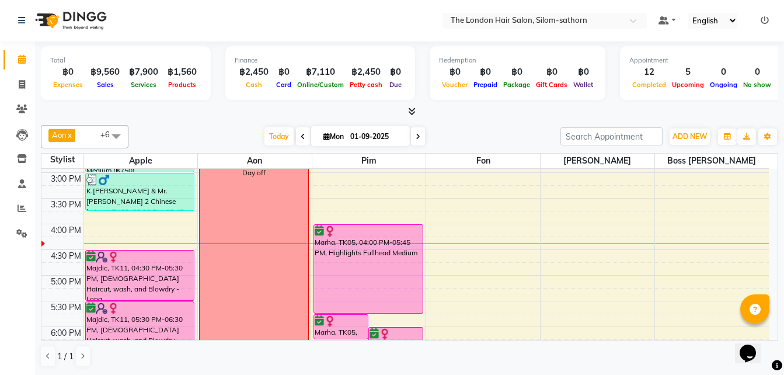
drag, startPoint x: 673, startPoint y: 200, endPoint x: 736, endPoint y: 112, distance: 108.9
click at [736, 112] on div "Total ฿0 Expenses ฿9,560 Sales ฿7,900 Services ฿1,560 Products Finance ฿2,450 C…" at bounding box center [409, 207] width 749 height 333
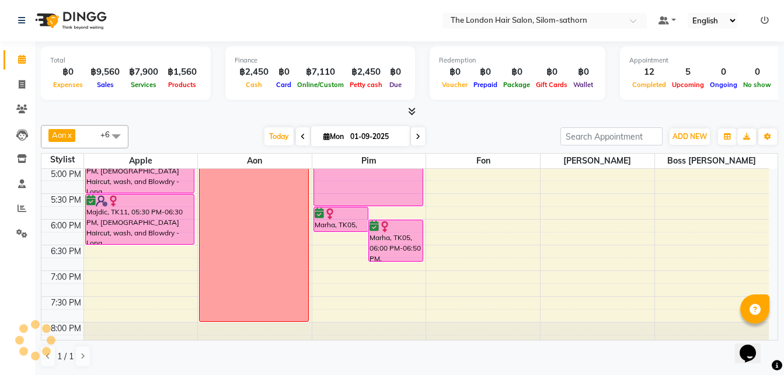
scroll to position [445, 0]
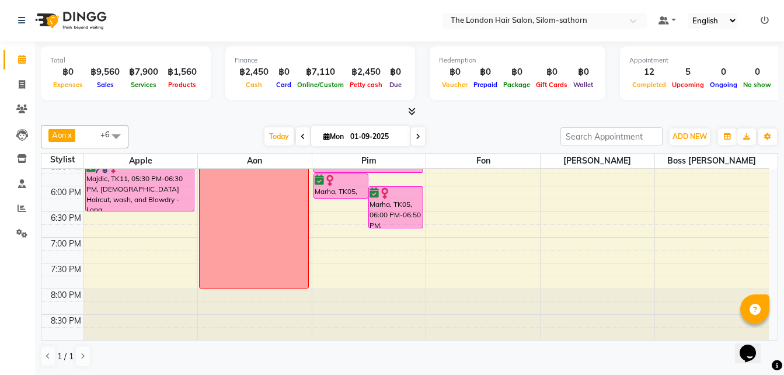
click at [370, 138] on input "01-09-2025" at bounding box center [376, 137] width 58 height 18
select select "9"
select select "2025"
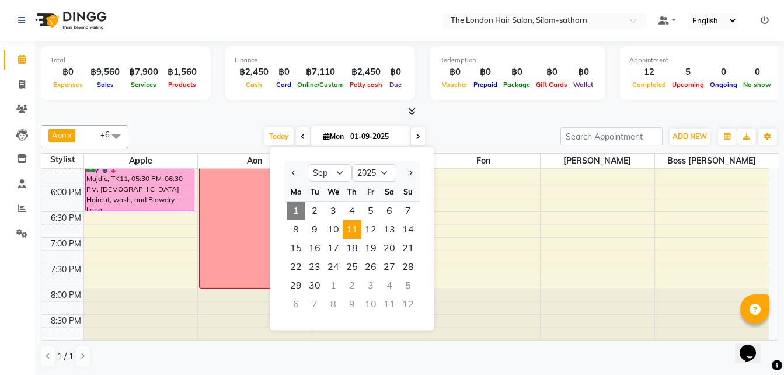
click at [358, 234] on span "11" at bounding box center [352, 229] width 19 height 19
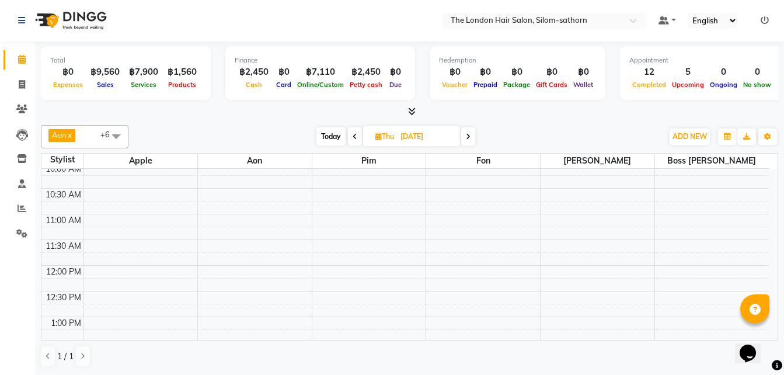
scroll to position [0, 0]
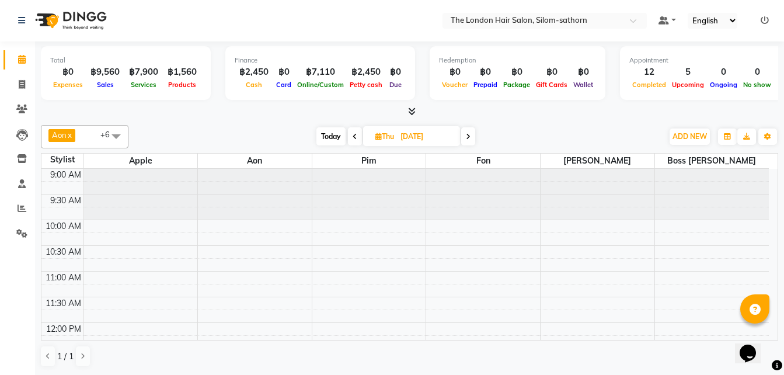
click at [321, 134] on span "Today" at bounding box center [330, 136] width 29 height 18
type input "01-09-2025"
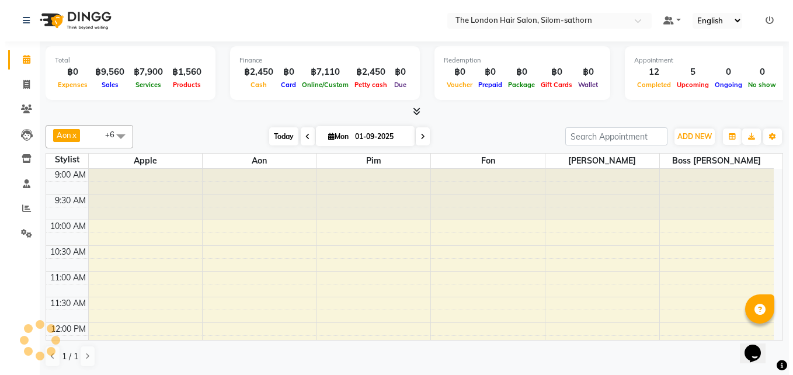
scroll to position [360, 0]
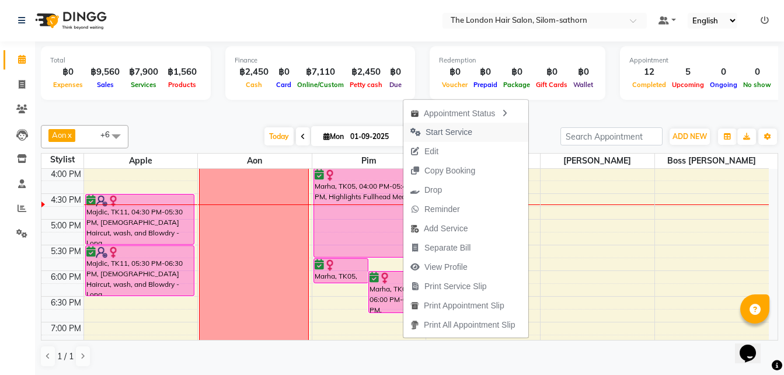
click at [463, 130] on span "Start Service" at bounding box center [449, 132] width 47 height 12
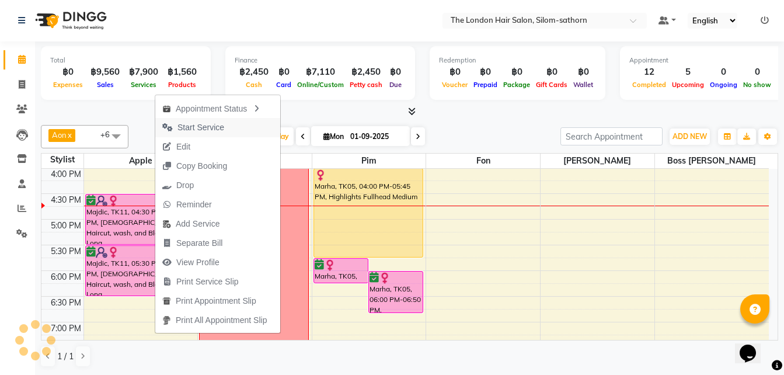
click at [198, 128] on span "Start Service" at bounding box center [200, 127] width 47 height 12
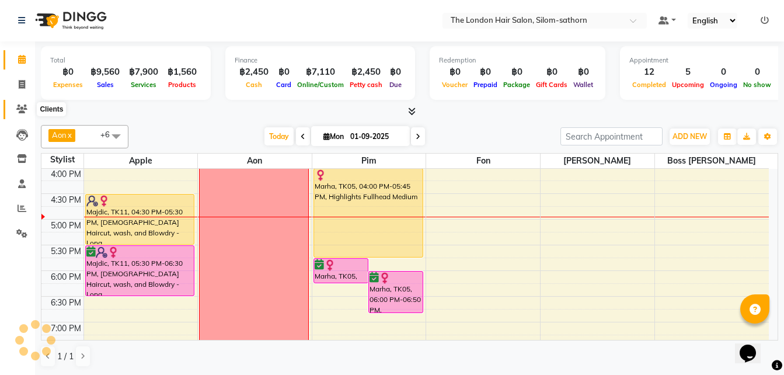
click at [26, 113] on span at bounding box center [22, 109] width 20 height 13
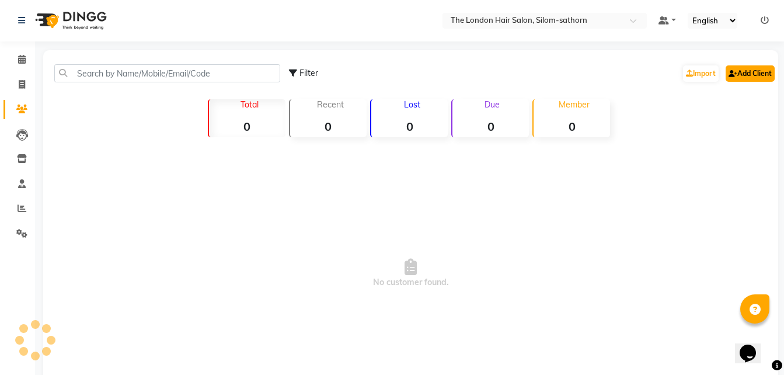
click at [757, 72] on link "Add Client" at bounding box center [750, 73] width 49 height 16
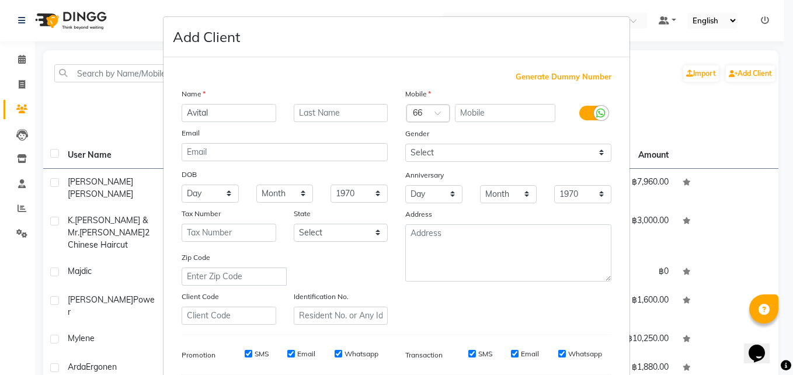
type input "Avital"
click at [328, 114] on input "text" at bounding box center [341, 113] width 95 height 18
type input "[PERSON_NAME]"
click at [430, 109] on div at bounding box center [428, 114] width 42 height 12
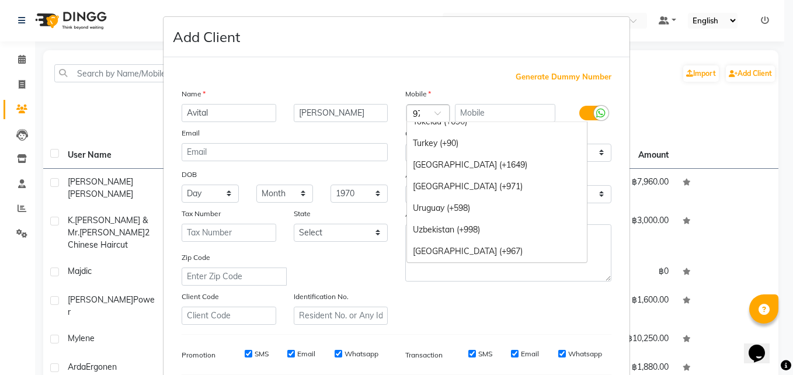
scroll to position [76, 0]
type input "972"
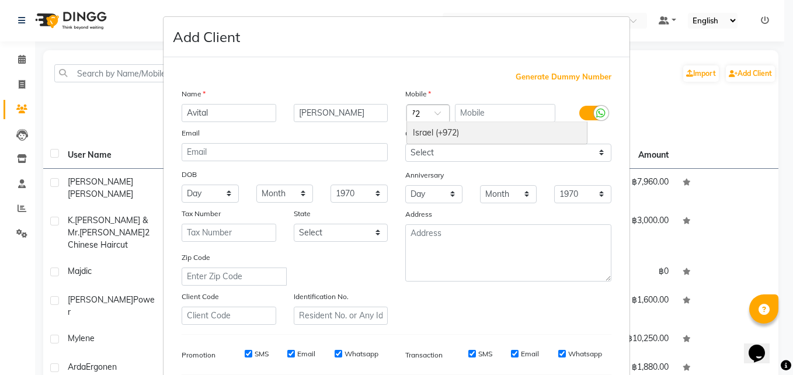
click at [455, 135] on div "Israel (+972)" at bounding box center [497, 133] width 180 height 22
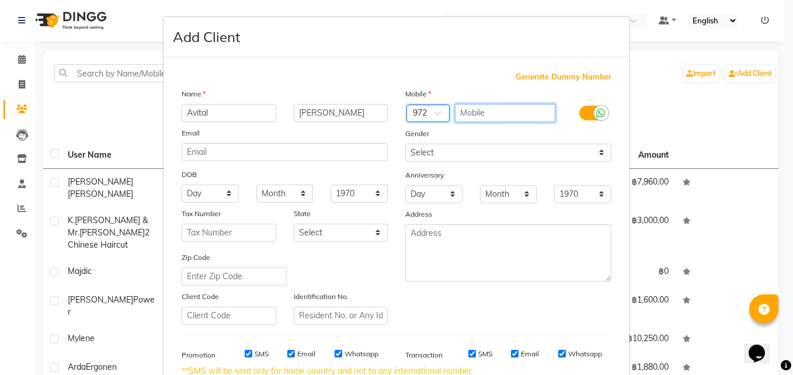
click at [478, 109] on input "text" at bounding box center [505, 113] width 101 height 18
type input "508123775"
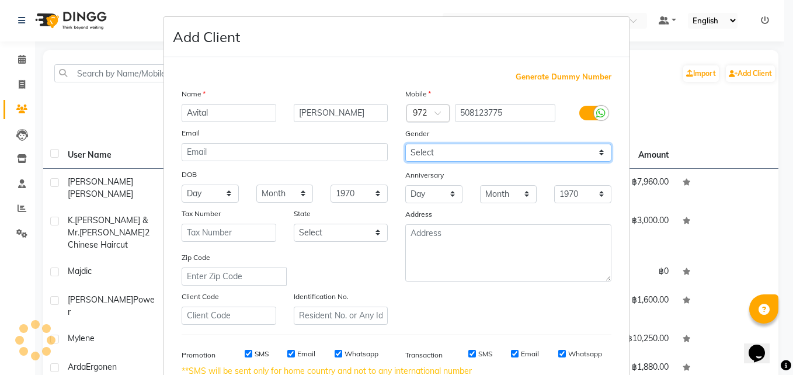
click at [451, 152] on select "Select [DEMOGRAPHIC_DATA] [DEMOGRAPHIC_DATA] Other Prefer Not To Say" at bounding box center [508, 153] width 206 height 18
select select "[DEMOGRAPHIC_DATA]"
click at [405, 144] on select "Select [DEMOGRAPHIC_DATA] [DEMOGRAPHIC_DATA] Other Prefer Not To Say" at bounding box center [508, 153] width 206 height 18
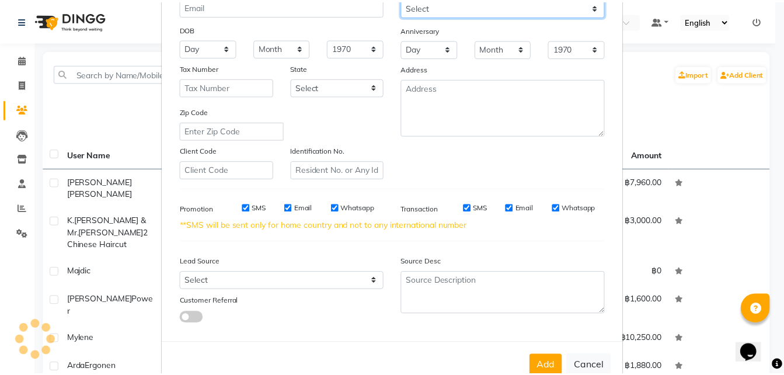
scroll to position [176, 0]
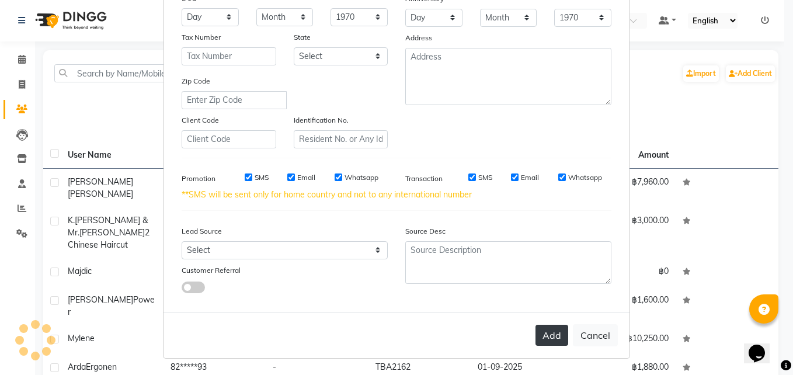
click at [537, 330] on button "Add" at bounding box center [551, 335] width 33 height 21
select select
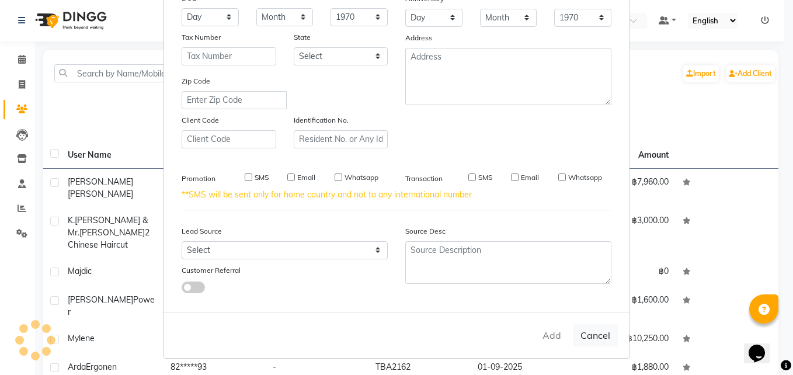
select select
checkbox input "false"
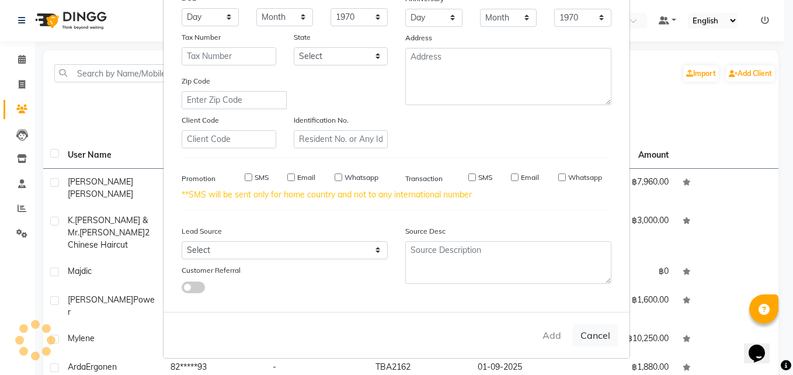
checkbox input "false"
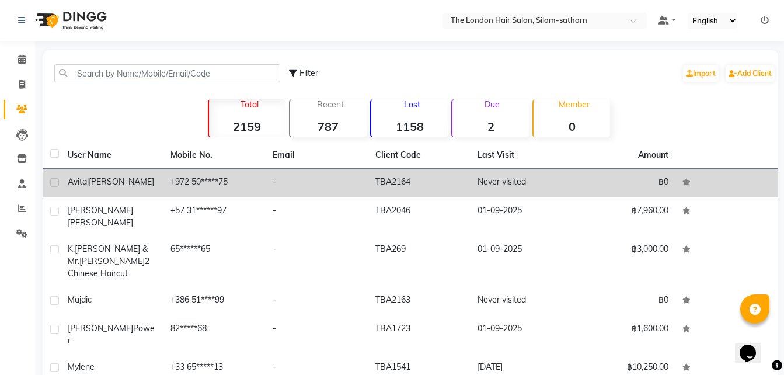
click at [432, 187] on td "TBA2164" at bounding box center [419, 183] width 103 height 29
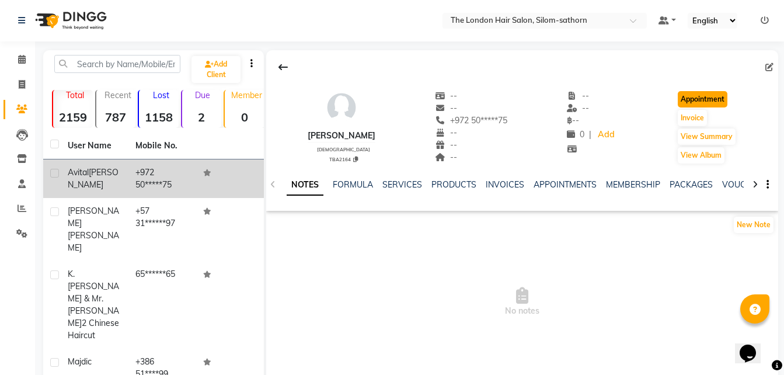
drag, startPoint x: 22, startPoint y: 25, endPoint x: 705, endPoint y: 99, distance: 687.6
click at [705, 99] on button "Appointment" at bounding box center [703, 99] width 50 height 16
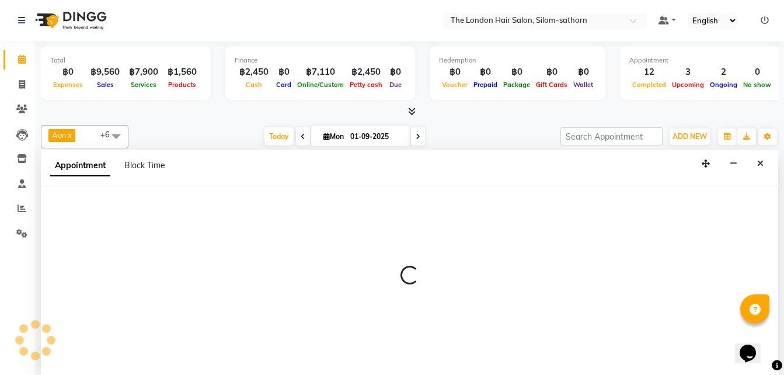
select select "tentative"
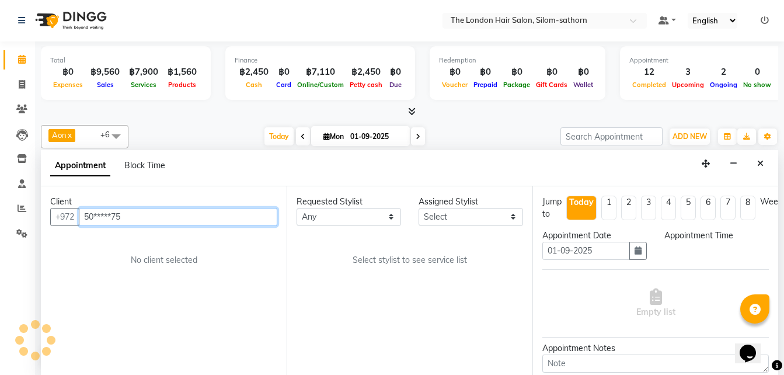
select select "600"
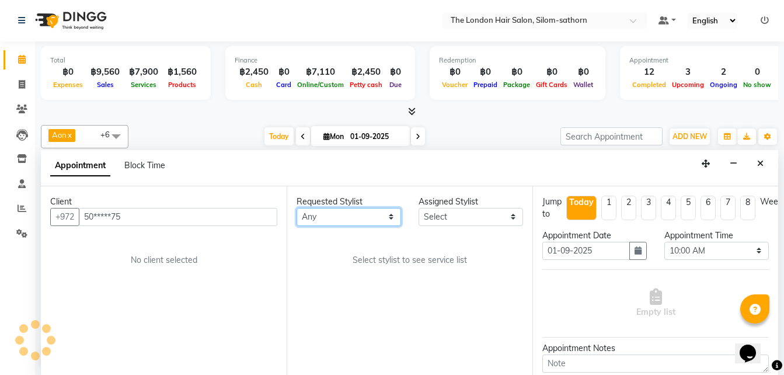
click at [317, 214] on select "Any Aon Apple Boss [PERSON_NAME] [PERSON_NAME]" at bounding box center [349, 217] width 104 height 18
select select "65351"
click at [297, 208] on select "Any Aon Apple Boss [PERSON_NAME] [PERSON_NAME]" at bounding box center [349, 217] width 104 height 18
select select "65351"
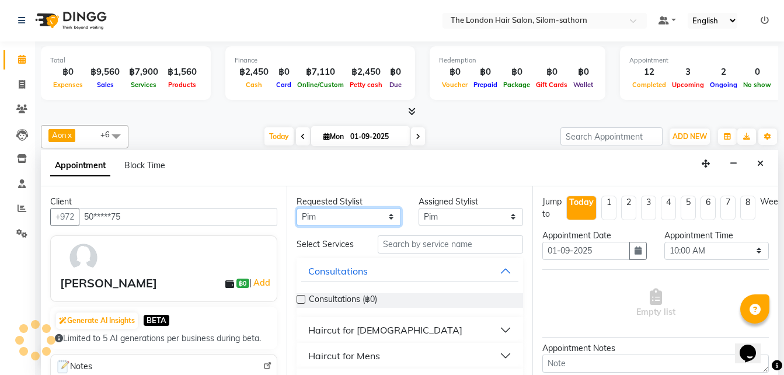
scroll to position [412, 0]
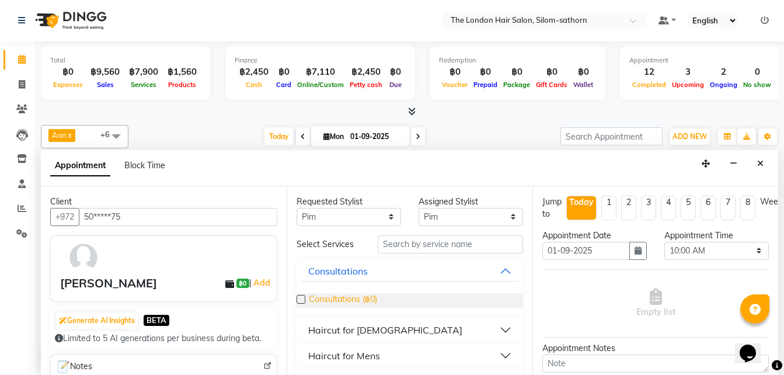
click at [339, 299] on span "Consultations (฿0)" at bounding box center [343, 300] width 68 height 15
checkbox input "false"
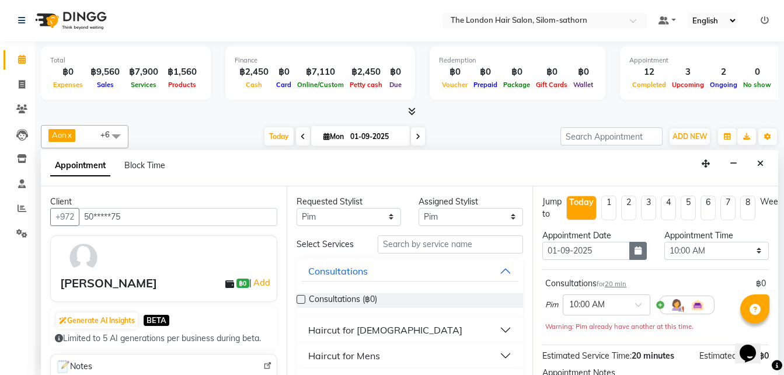
click at [635, 253] on icon "button" at bounding box center [638, 250] width 7 height 8
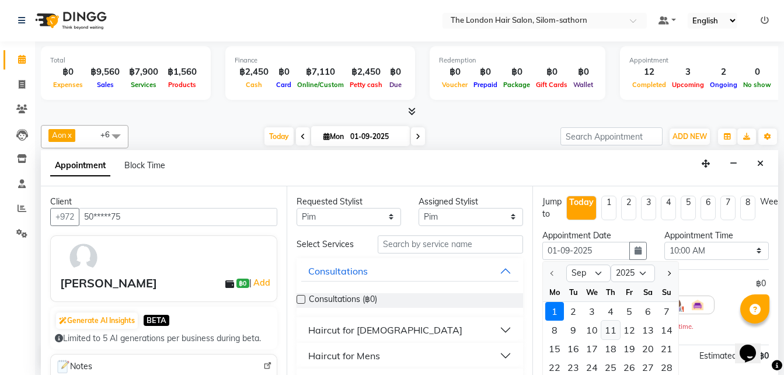
click at [610, 326] on div "11" at bounding box center [610, 330] width 19 height 19
type input "[DATE]"
select select "600"
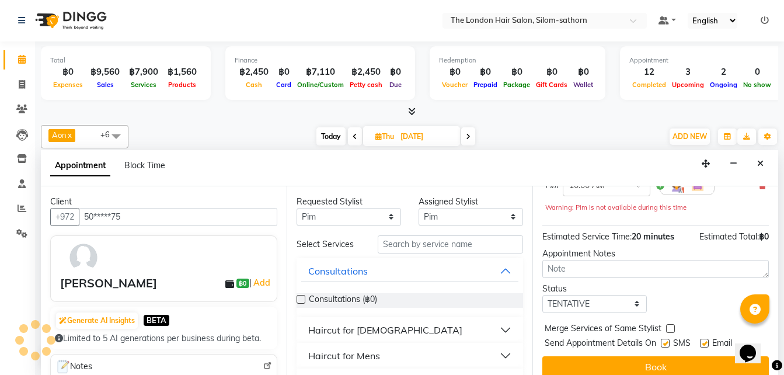
scroll to position [120, 0]
click at [594, 305] on select "Select TENTATIVE CONFIRM UPCOMING" at bounding box center [594, 303] width 104 height 18
select select "confirm booking"
click at [542, 294] on select "Select TENTATIVE CONFIRM UPCOMING" at bounding box center [594, 303] width 104 height 18
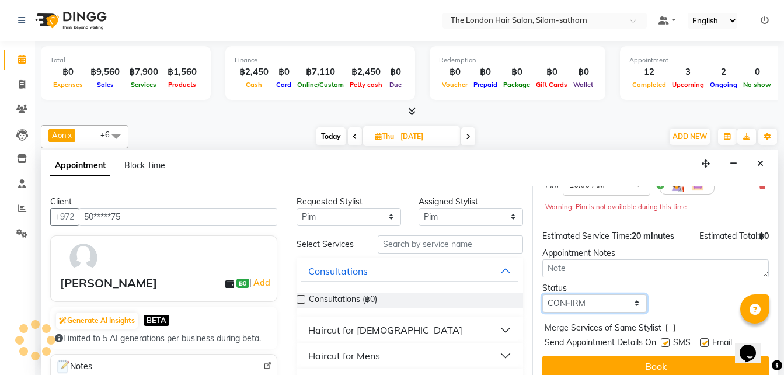
scroll to position [140, 0]
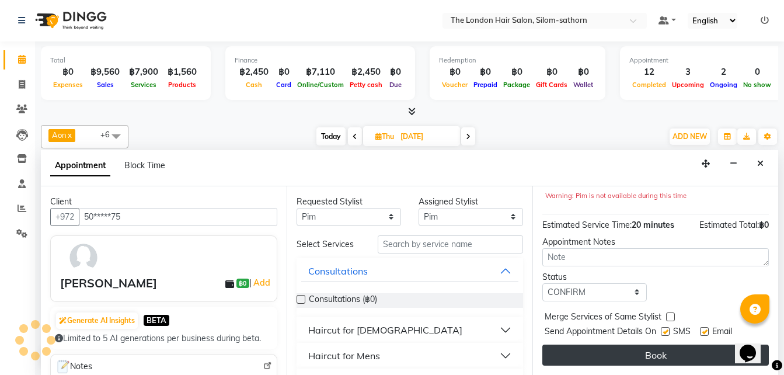
click at [618, 352] on button "Book" at bounding box center [655, 354] width 227 height 21
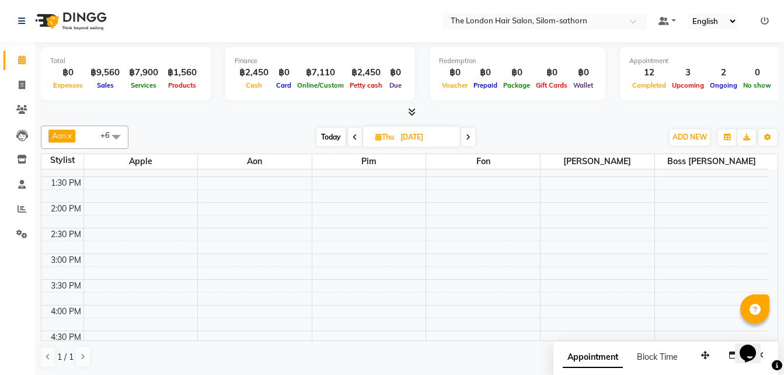
scroll to position [0, 0]
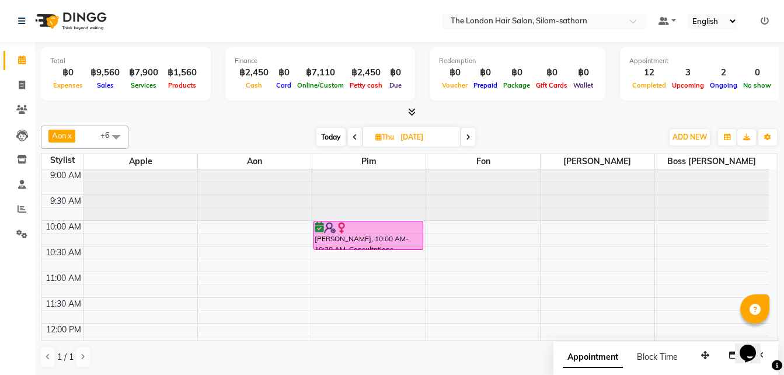
drag, startPoint x: 367, startPoint y: 237, endPoint x: 368, endPoint y: 256, distance: 18.7
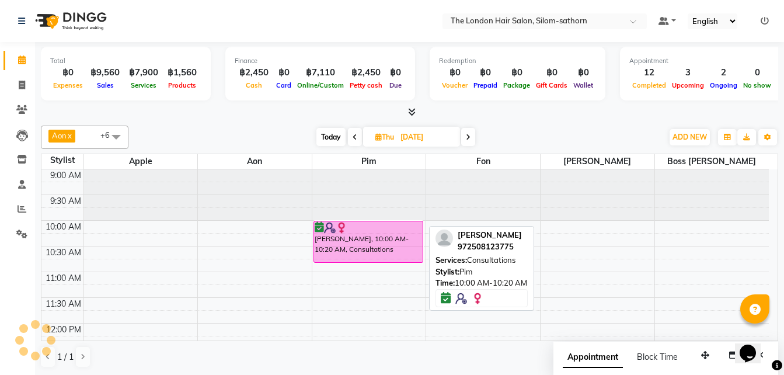
drag, startPoint x: 367, startPoint y: 248, endPoint x: 366, endPoint y: 259, distance: 11.7
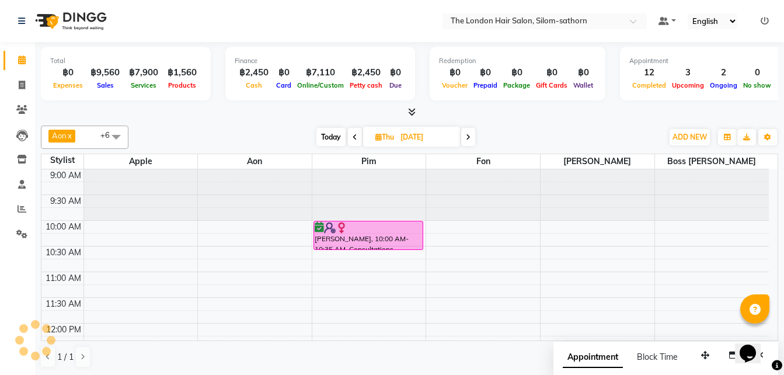
click at [330, 133] on span "Today" at bounding box center [330, 137] width 29 height 18
type input "01-09-2025"
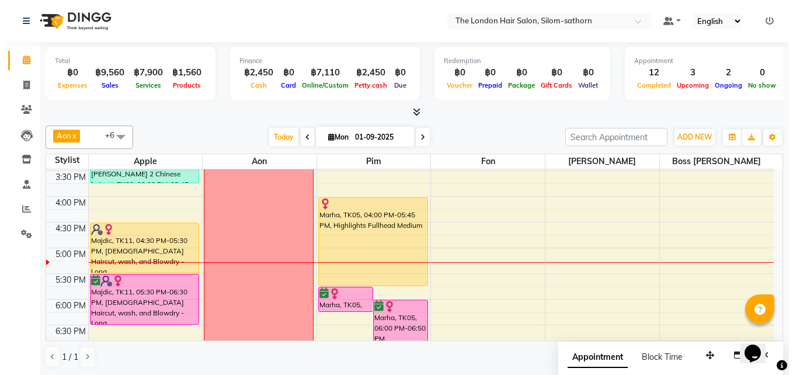
scroll to position [330, 0]
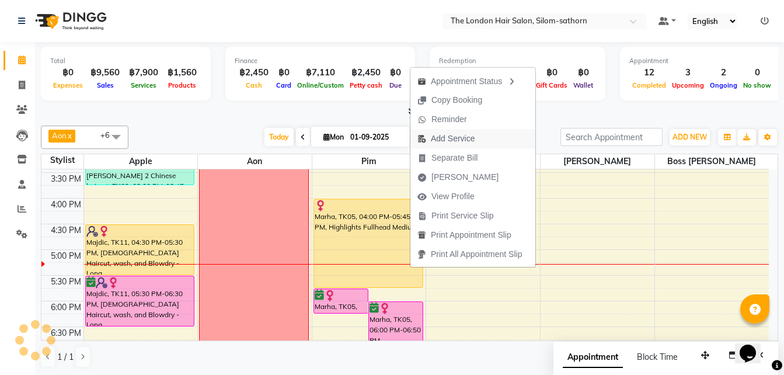
click at [447, 136] on span "Add Service" at bounding box center [453, 139] width 44 height 12
select select "65351"
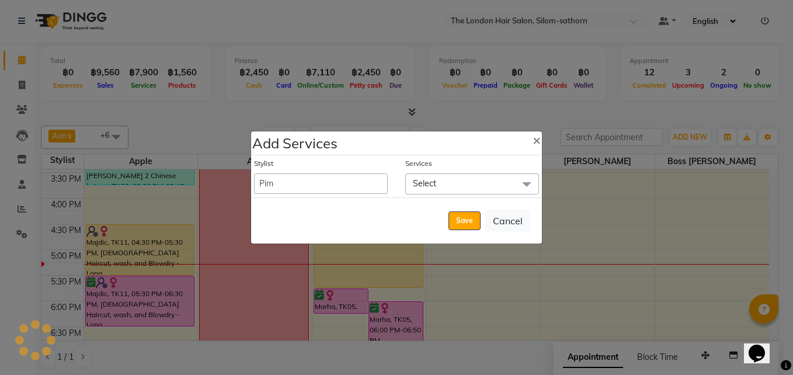
click at [426, 183] on span "Select" at bounding box center [424, 183] width 23 height 11
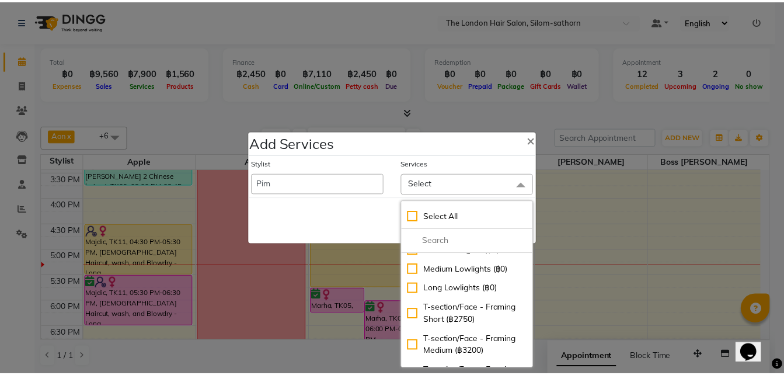
scroll to position [1124, 0]
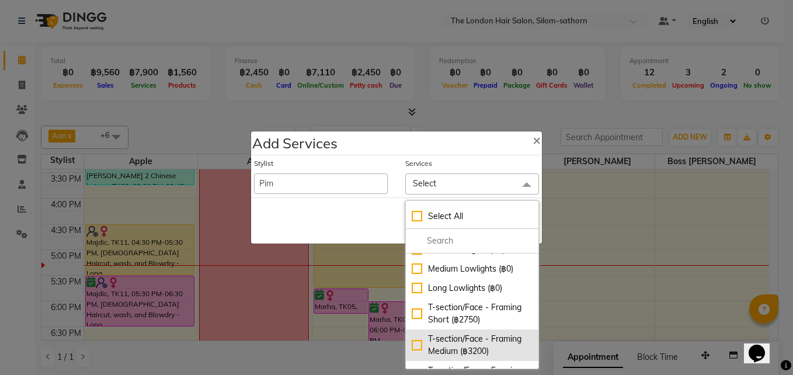
click at [412, 333] on div "T-section/Face - Framing Medium (฿3200)" at bounding box center [472, 345] width 121 height 25
checkbox input "true"
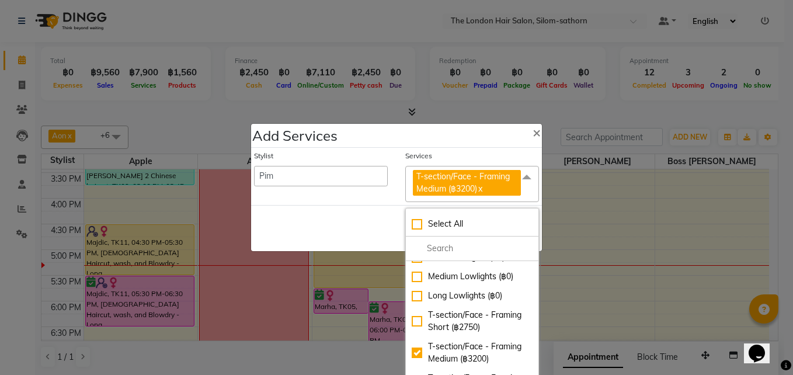
click at [371, 221] on div "Save Cancel" at bounding box center [396, 228] width 291 height 46
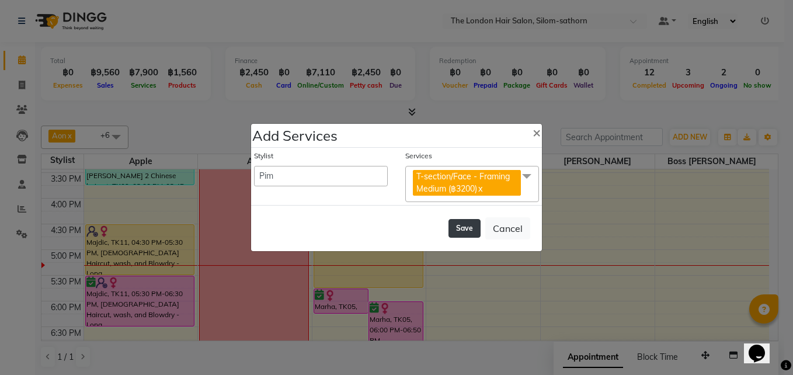
click at [464, 231] on button "Save" at bounding box center [464, 228] width 32 height 19
select select "56709"
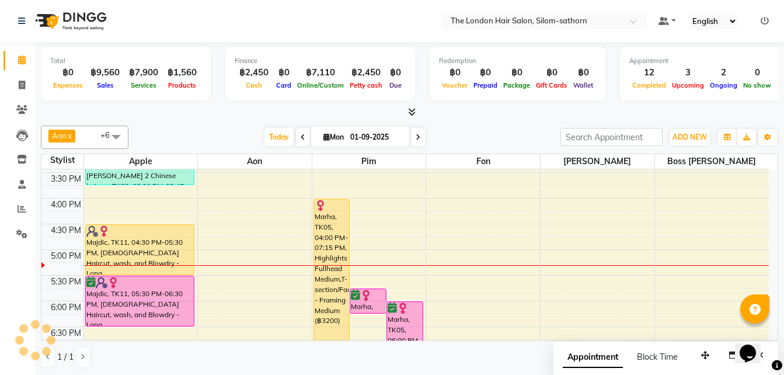
scroll to position [371, 0]
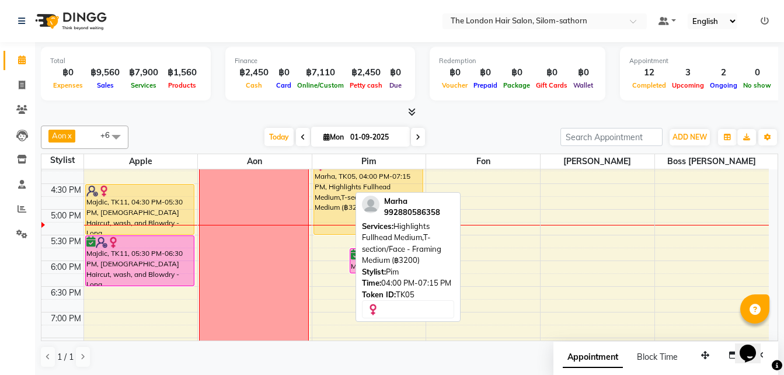
drag, startPoint x: 333, startPoint y: 322, endPoint x: 342, endPoint y: 225, distance: 97.4
click at [342, 225] on div "Marha, TK05, 04:00 PM-07:15 PM, Highlights Fullhead Medium,T-section/Face - Fra…" at bounding box center [369, 107] width 114 height 616
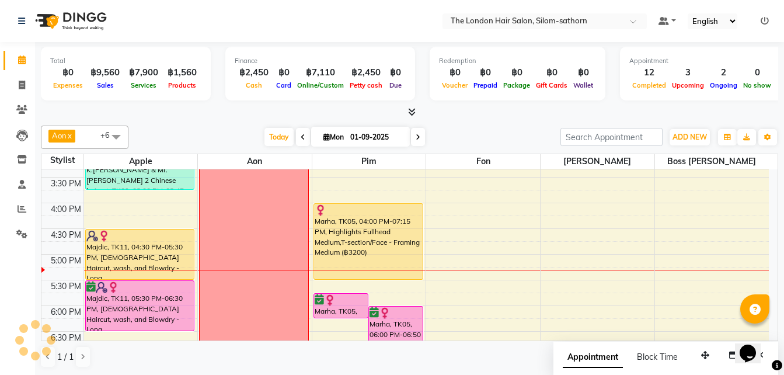
scroll to position [327, 0]
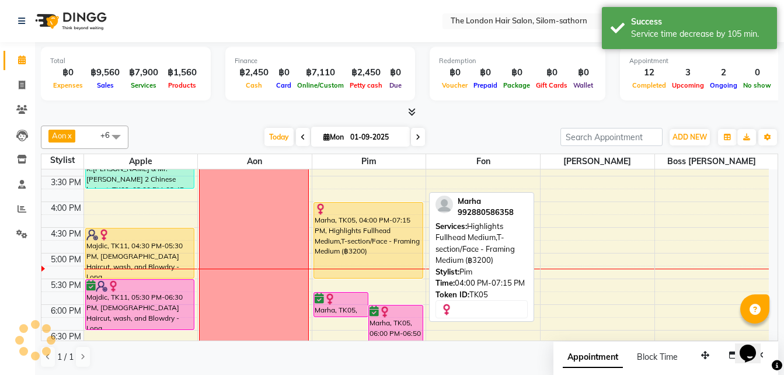
click at [375, 224] on div "Marha, TK05, 04:00 PM-07:15 PM, Highlights Fullhead Medium,T-section/Face - Fra…" at bounding box center [368, 240] width 109 height 75
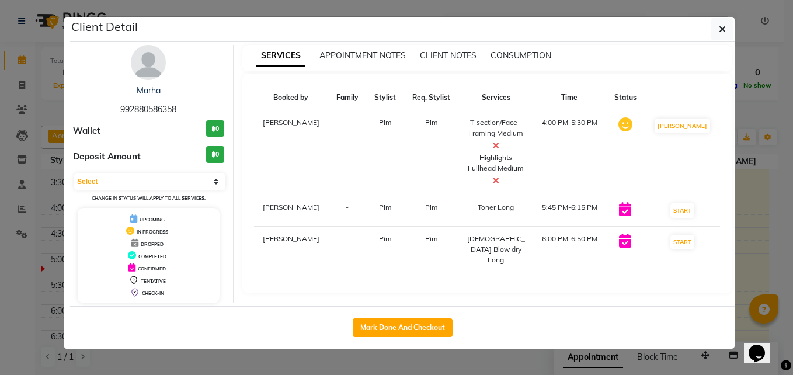
click at [499, 176] on icon at bounding box center [495, 180] width 7 height 9
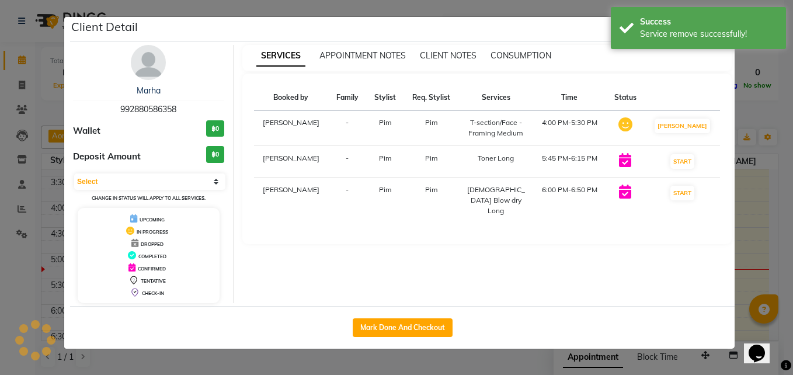
click at [594, 22] on div "Client Detail" at bounding box center [402, 29] width 664 height 25
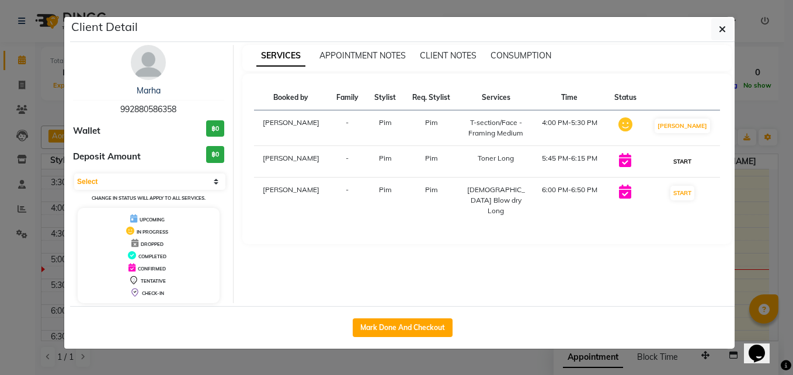
click at [689, 161] on button "START" at bounding box center [682, 161] width 24 height 15
click at [682, 188] on button "START" at bounding box center [682, 193] width 24 height 15
click at [718, 25] on button "button" at bounding box center [722, 29] width 22 height 22
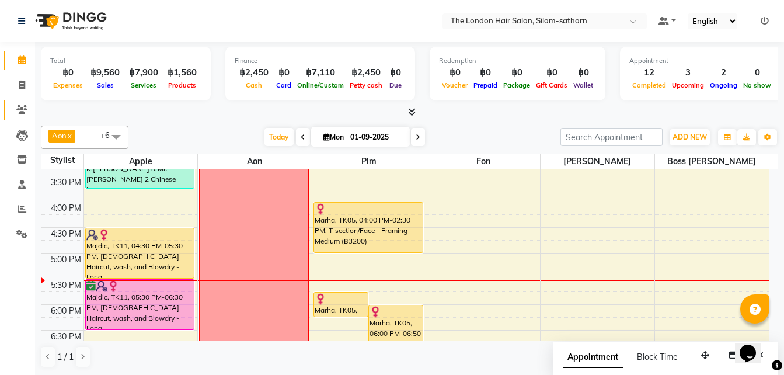
click at [23, 107] on icon at bounding box center [21, 109] width 11 height 9
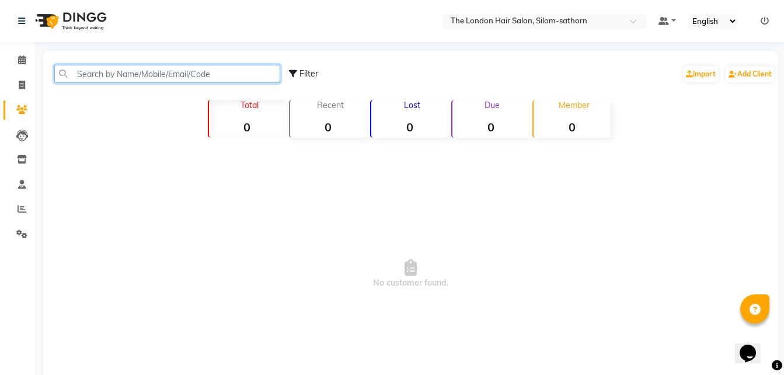
click at [133, 70] on input "text" at bounding box center [167, 74] width 226 height 18
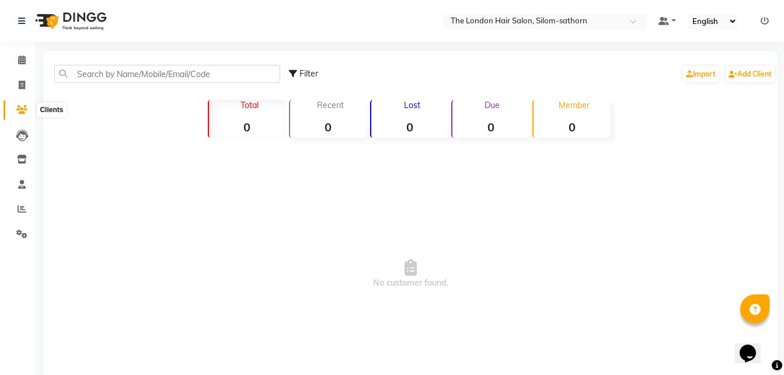
click at [21, 111] on icon at bounding box center [21, 109] width 11 height 9
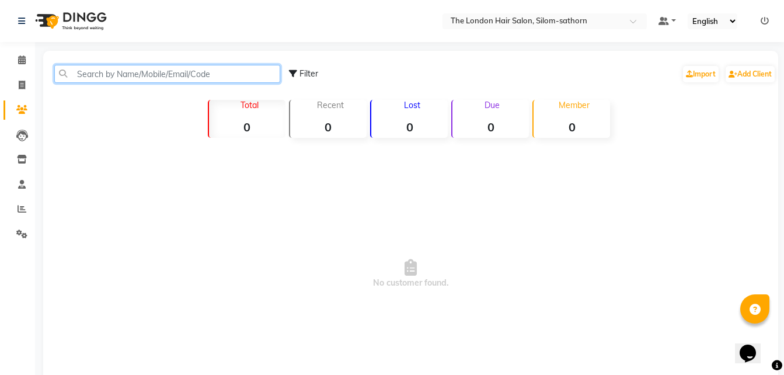
click at [107, 76] on input "text" at bounding box center [167, 74] width 226 height 18
type input "<"
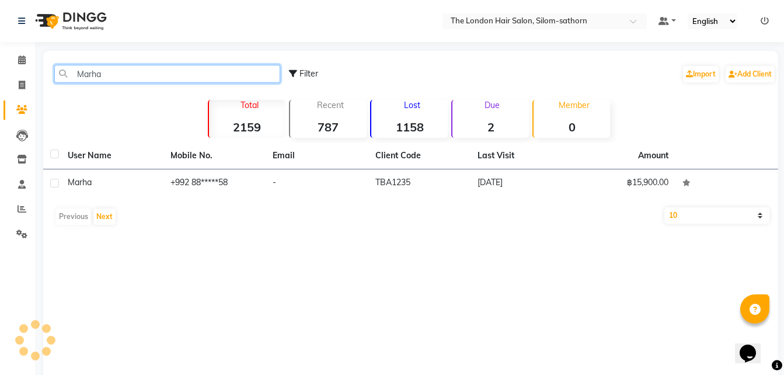
type input "Marha"
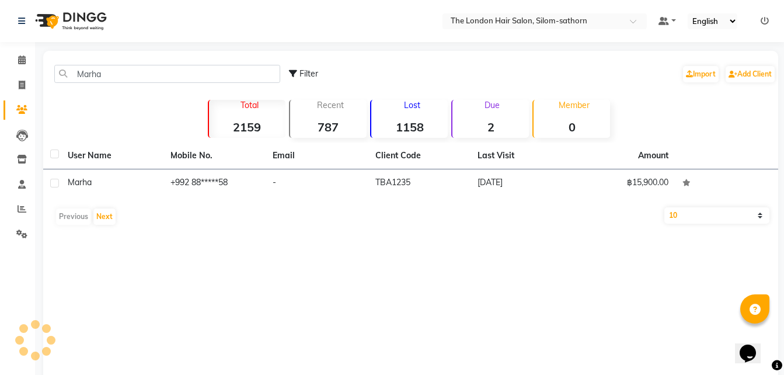
click at [203, 189] on td "+992 88*****58" at bounding box center [214, 183] width 103 height 29
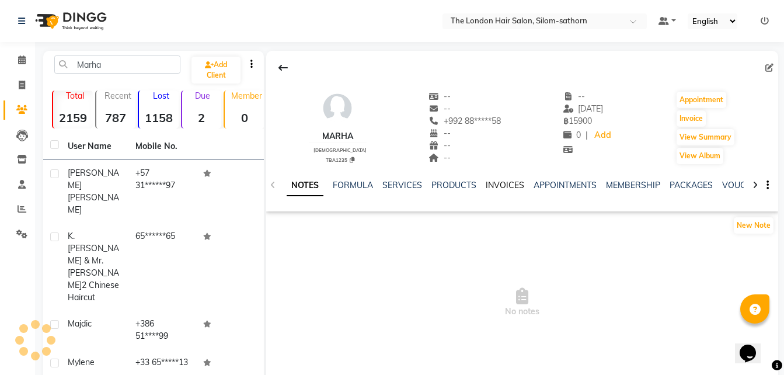
click at [500, 183] on link "INVOICES" at bounding box center [505, 185] width 39 height 11
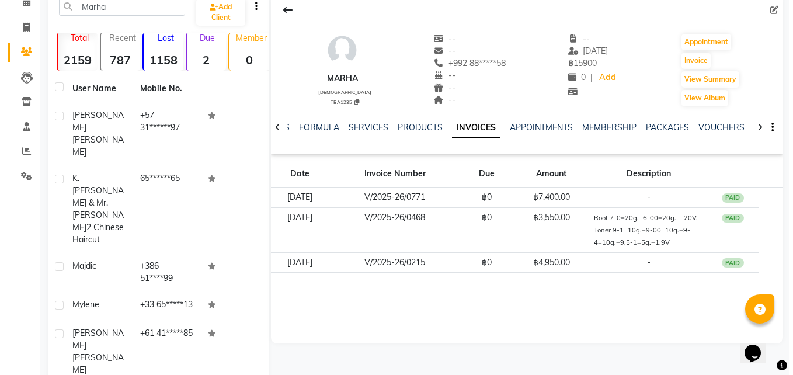
scroll to position [58, 0]
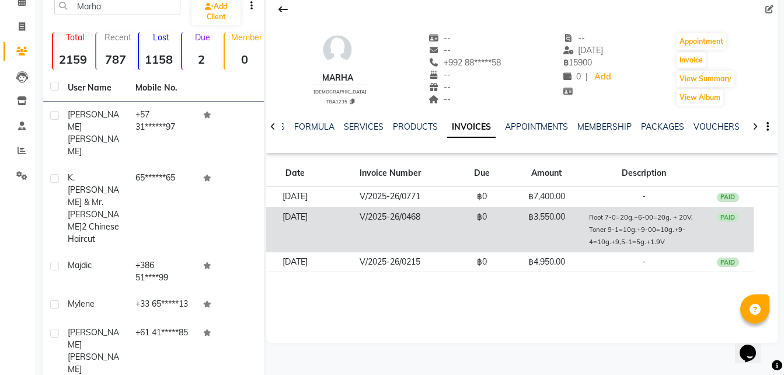
click at [608, 242] on small "Root 7-0=20g.+6-00=20g. + 20V. Toner 9-1=10g.+9-00=10g.+9-4=10g.+9,5-1=5g.+1.9V" at bounding box center [641, 229] width 104 height 33
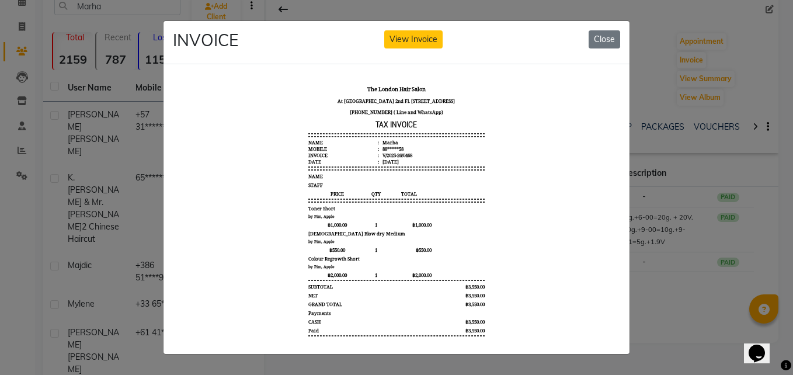
scroll to position [0, 0]
click at [597, 41] on button "Close" at bounding box center [604, 39] width 32 height 18
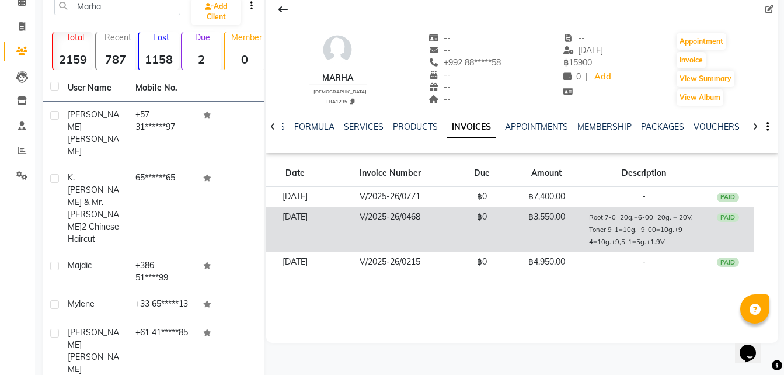
click at [611, 225] on span "Root 7-0=20g.+6-00=20g. + 20V. Toner 9-1=10g.+9-00=10g.+9-4=10g.+9,5-1=5g.+1.9V" at bounding box center [641, 228] width 104 height 35
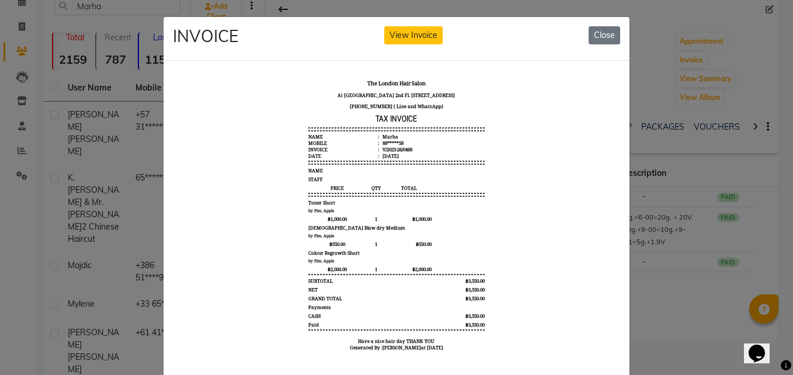
scroll to position [30, 0]
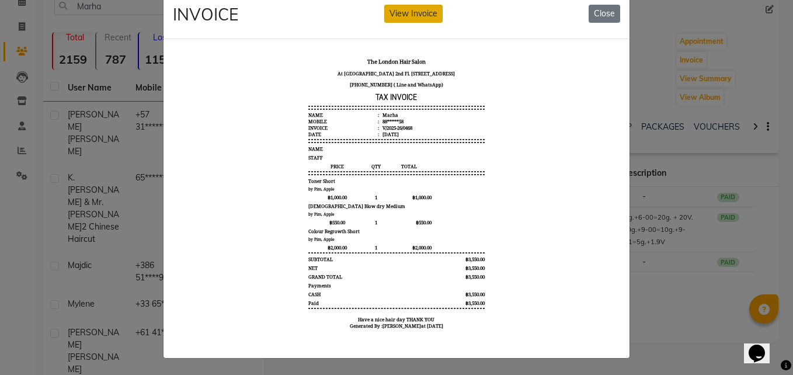
click at [412, 5] on button "View Invoice" at bounding box center [413, 14] width 58 height 18
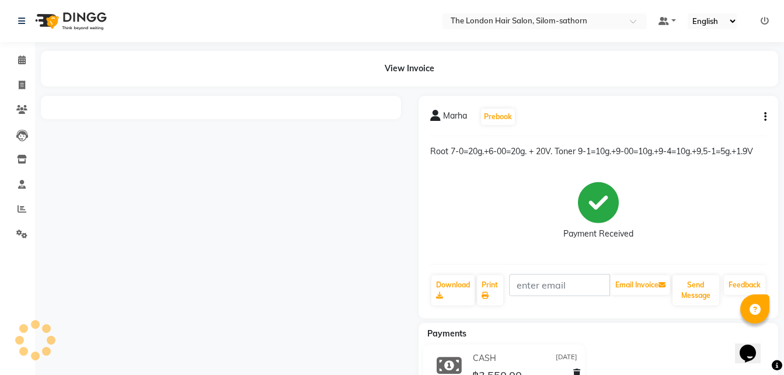
click at [431, 151] on p "Root 7-0=20g.+6-00=20g. + 20V. Toner 9-1=10g.+9-00=10g.+9-4=10g.+9,5-1=5g.+1.9V" at bounding box center [598, 151] width 337 height 12
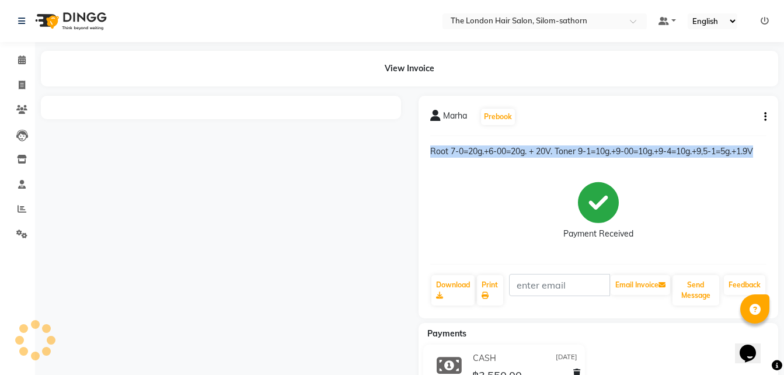
click at [431, 151] on p "Root 7-0=20g.+6-00=20g. + 20V. Toner 9-1=10g.+9-00=10g.+9-4=10g.+9,5-1=5g.+1.9V" at bounding box center [598, 151] width 337 height 12
copy p "Root 7-0=20g.+6-00=20g. + 20V. Toner 9-1=10g.+9-00=10g.+9-4=10g.+9,5-1=5g.+1.9V"
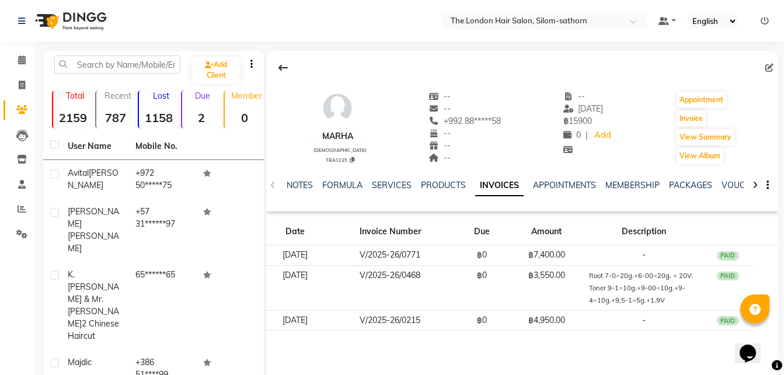
drag, startPoint x: 298, startPoint y: 186, endPoint x: 280, endPoint y: 182, distance: 18.0
click at [280, 182] on div "NOTES FORMULA SERVICES PRODUCTS INVOICES APPOINTMENTS MEMBERSHIP PACKAGES VOUCH…" at bounding box center [522, 185] width 512 height 40
click at [291, 185] on link "NOTES" at bounding box center [300, 185] width 26 height 11
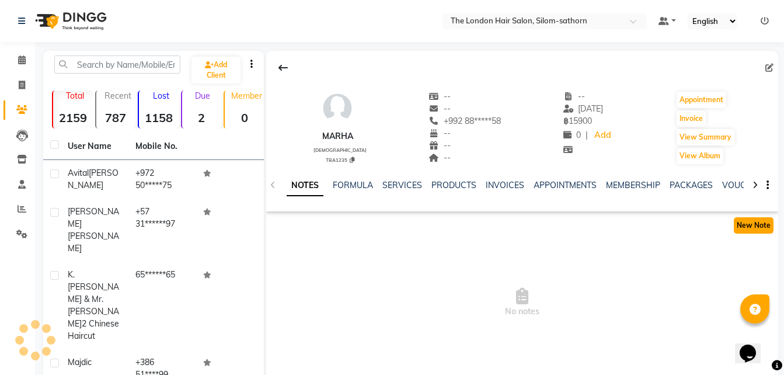
click at [750, 228] on button "New Note" at bounding box center [754, 225] width 40 height 16
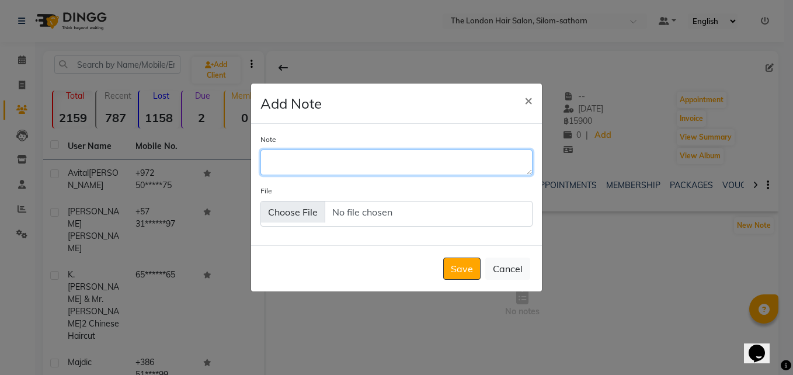
click at [346, 173] on textarea "Note" at bounding box center [396, 162] width 272 height 26
paste textarea "Root 7-0=20g.+6-00=20g. + 20V. Toner 9-1=10g.+9-00=10g.+9-4=10g.+9,5-1=5g.+1.9V"
click at [283, 161] on textarea "Root 7-0=20g.+6-00=20g. + 20V. Toner 9-1=10g.+9-00=10g.+9-4=10g.+9,5-1=5g.+1.9V" at bounding box center [396, 162] width 272 height 26
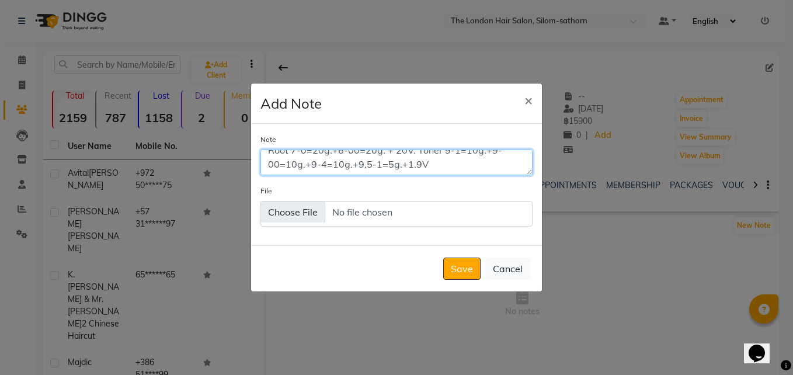
click at [271, 170] on textarea "Root 7-0=20g.+6-00=20g. + 20V. Toner 9-1=10g.+9-00=10g.+9-4=10g.+9,5-1=5g.+1.9V" at bounding box center [396, 162] width 272 height 26
click at [269, 166] on textarea "Root 7-0=20g.+6-00=20g. + 20V. Toner 9-1=10g.+9-00=10g.+9-4=10g.+9,5-1=5g.+1.9V" at bounding box center [396, 162] width 272 height 26
type textarea "Root 7-0=20g.+6-00=20g. + 20V. Toner 9-1=10g.+9-00=10g.+9-4=10g.+9,5-1=5g.+1.9V"
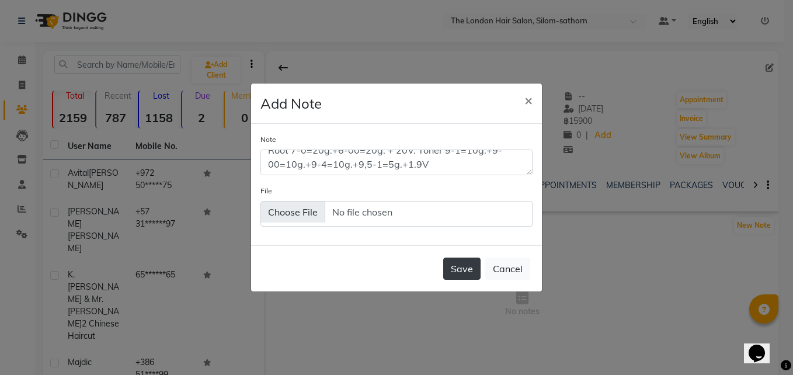
click at [464, 264] on button "Save" at bounding box center [461, 268] width 37 height 22
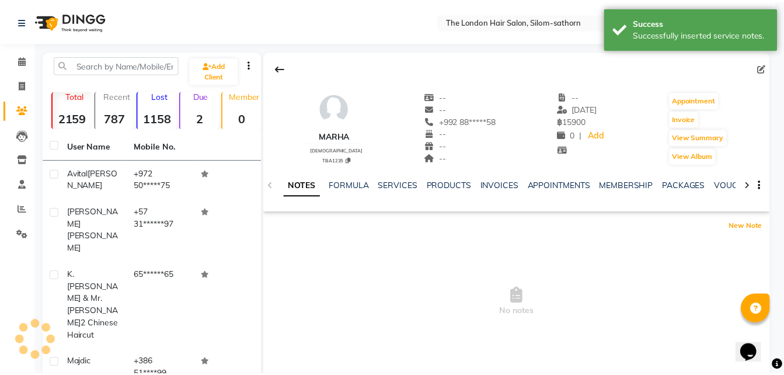
scroll to position [0, 0]
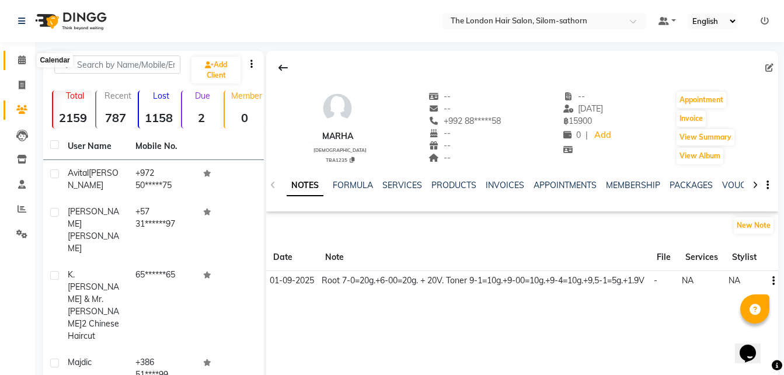
click at [20, 60] on icon at bounding box center [22, 59] width 8 height 9
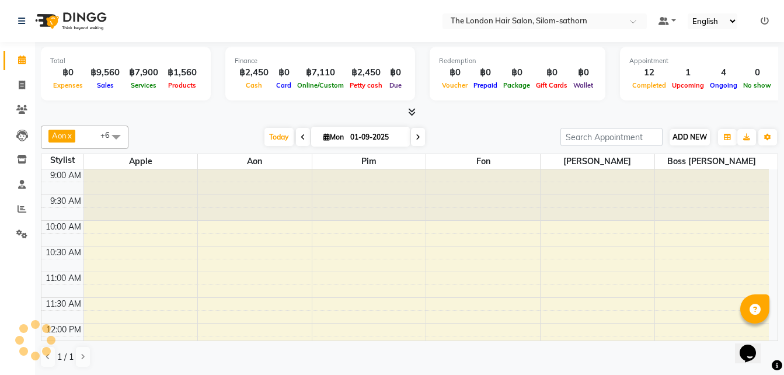
scroll to position [412, 0]
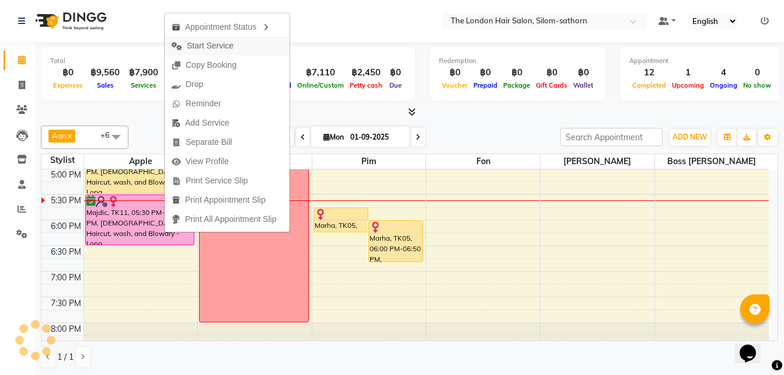
click at [202, 44] on span "Start Service" at bounding box center [210, 46] width 47 height 12
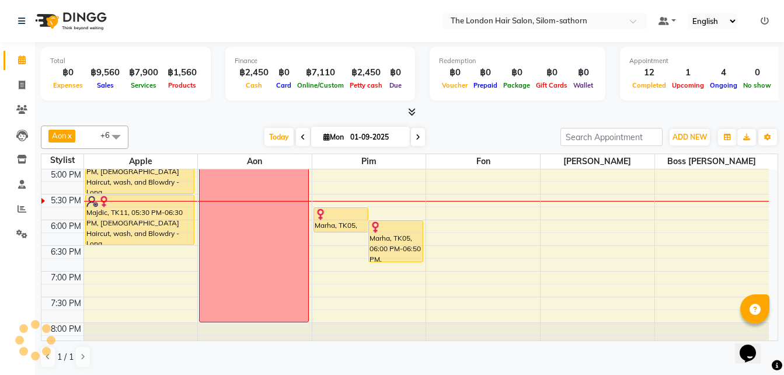
click at [420, 133] on span at bounding box center [418, 137] width 14 height 18
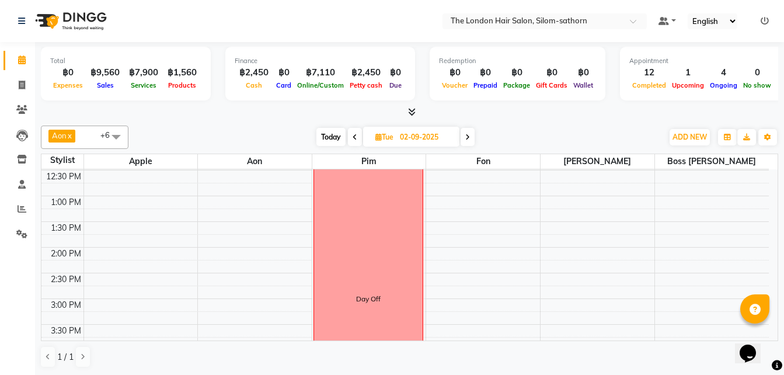
scroll to position [0, 0]
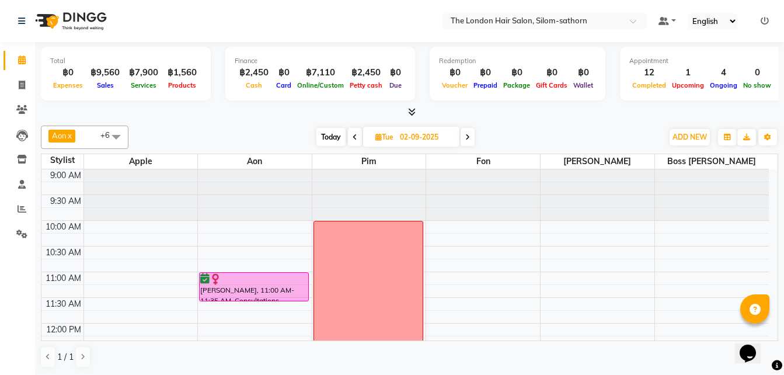
click at [322, 137] on span "Today" at bounding box center [330, 137] width 29 height 18
type input "01-09-2025"
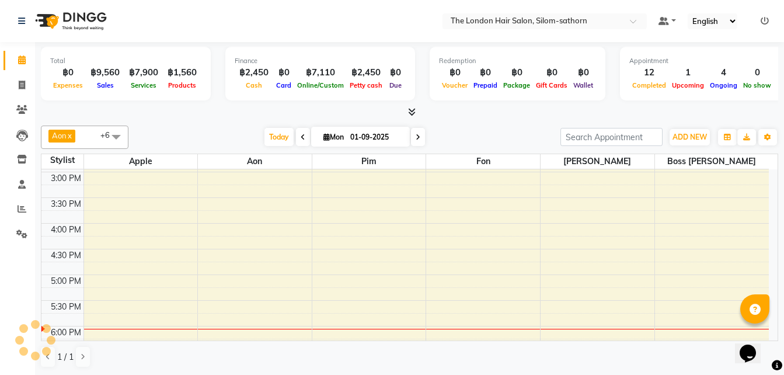
scroll to position [445, 0]
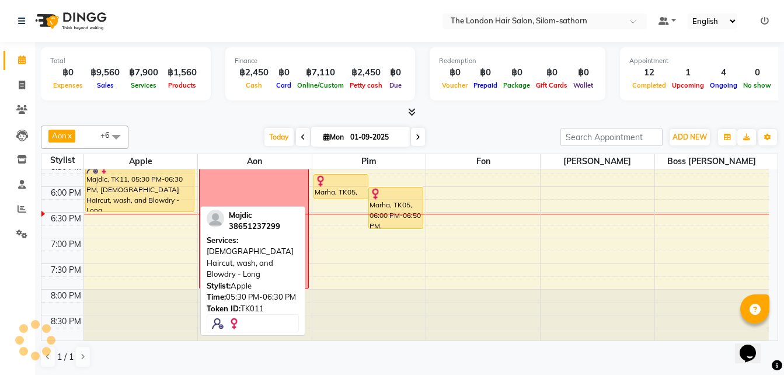
click at [120, 199] on div "Majdic, TK11, 05:30 PM-06:30 PM, [DEMOGRAPHIC_DATA] Haircut, wash, and Blowdry …" at bounding box center [140, 187] width 109 height 50
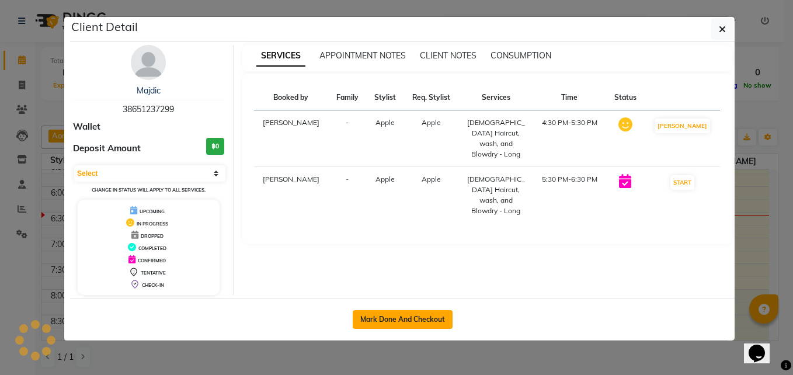
click at [398, 320] on button "Mark Done And Checkout" at bounding box center [403, 319] width 100 height 19
select select "service"
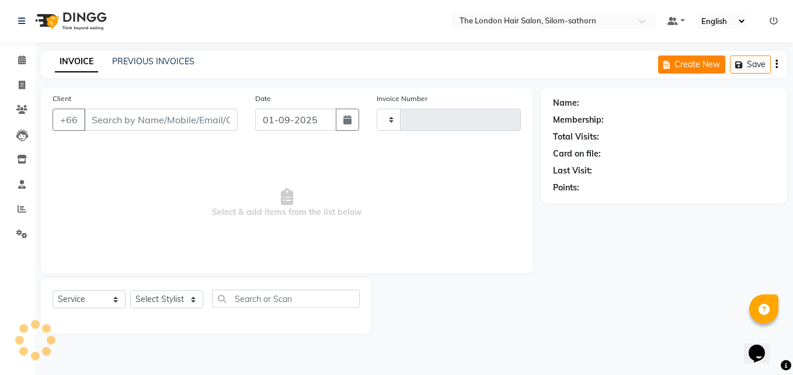
type input "1532"
select select "6977"
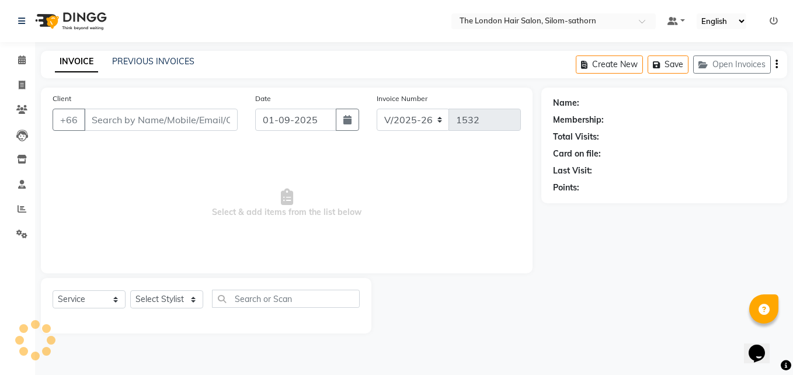
type input "38*******99"
select select "56710"
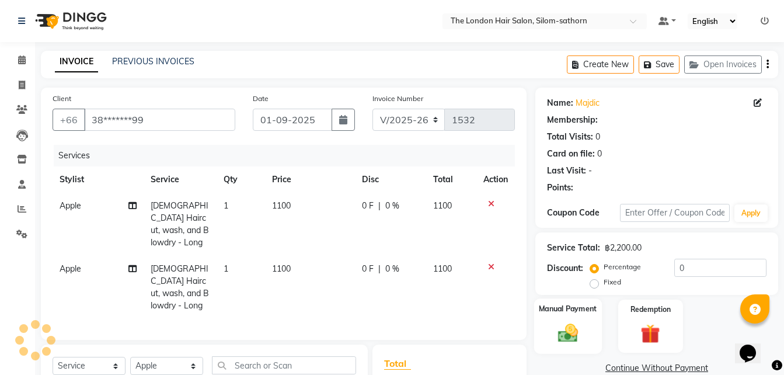
scroll to position [73, 0]
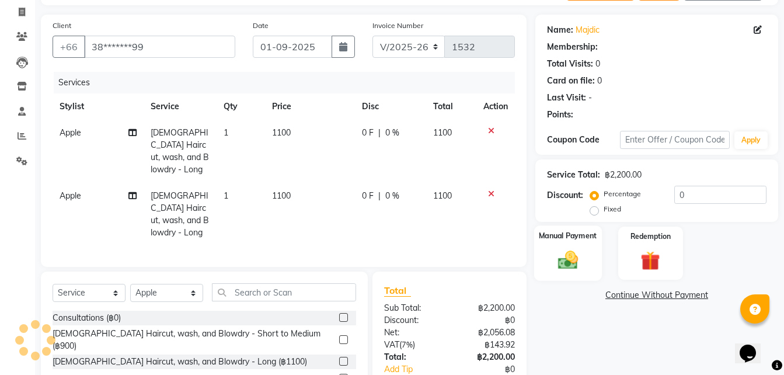
click at [572, 263] on img at bounding box center [568, 259] width 33 height 23
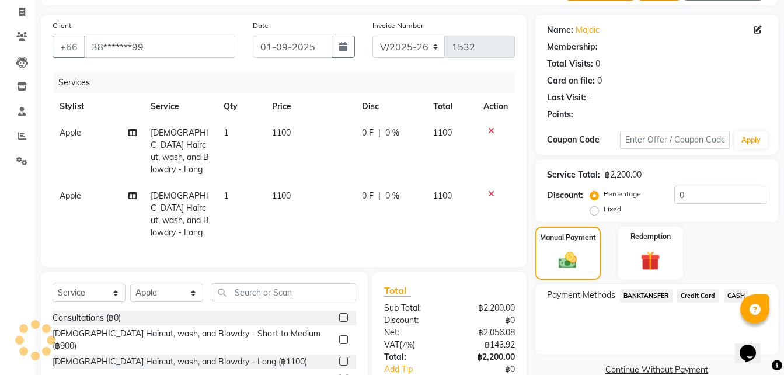
click at [697, 301] on span "Credit Card" at bounding box center [698, 295] width 42 height 13
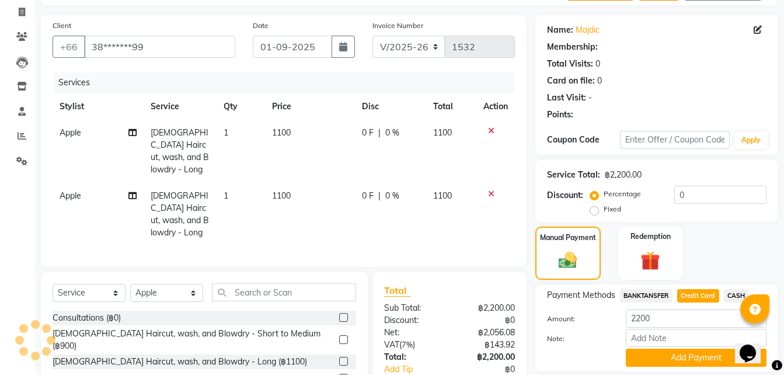
scroll to position [144, 0]
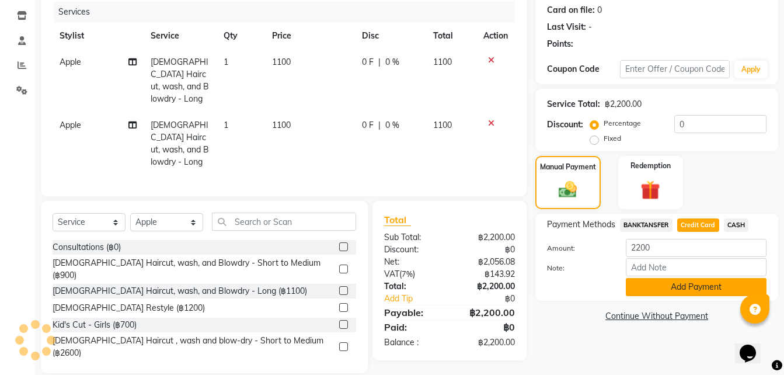
click at [668, 285] on button "Add Payment" at bounding box center [696, 287] width 141 height 18
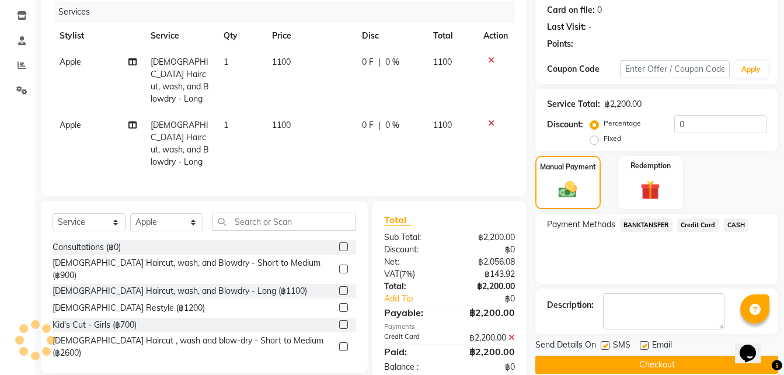
scroll to position [160, 0]
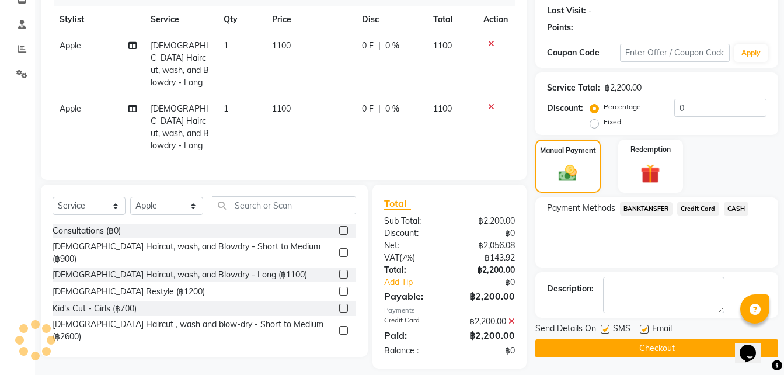
click at [598, 347] on button "Checkout" at bounding box center [656, 348] width 243 height 18
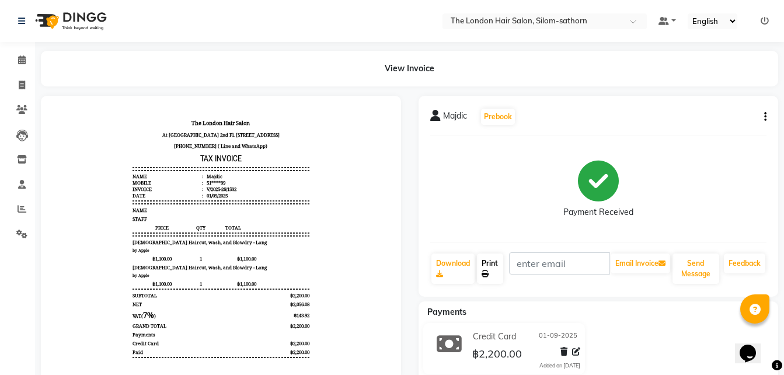
click at [487, 269] on link "Print" at bounding box center [490, 268] width 27 height 30
click at [22, 60] on icon at bounding box center [22, 59] width 8 height 9
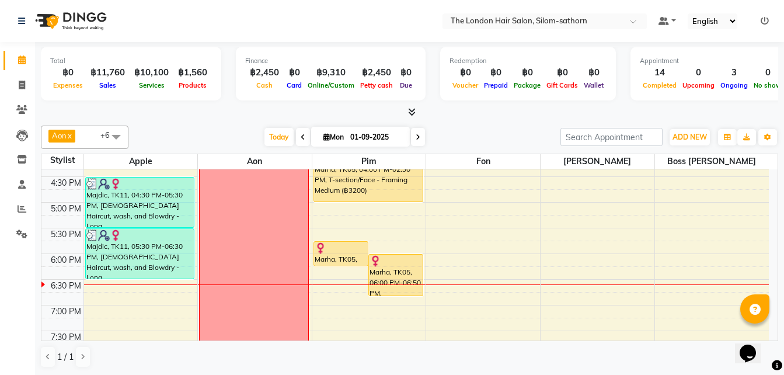
scroll to position [378, 0]
